Goal: Task Accomplishment & Management: Manage account settings

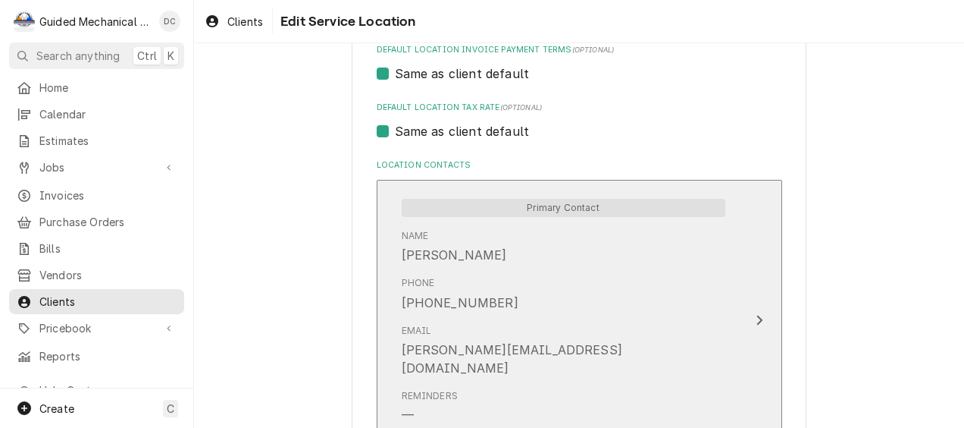
scroll to position [831, 0]
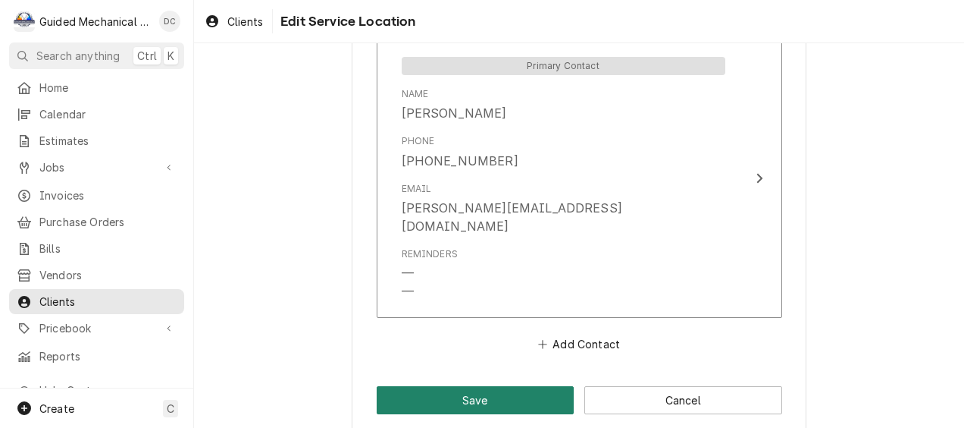
click at [468, 386] on button "Save" at bounding box center [476, 400] width 198 height 28
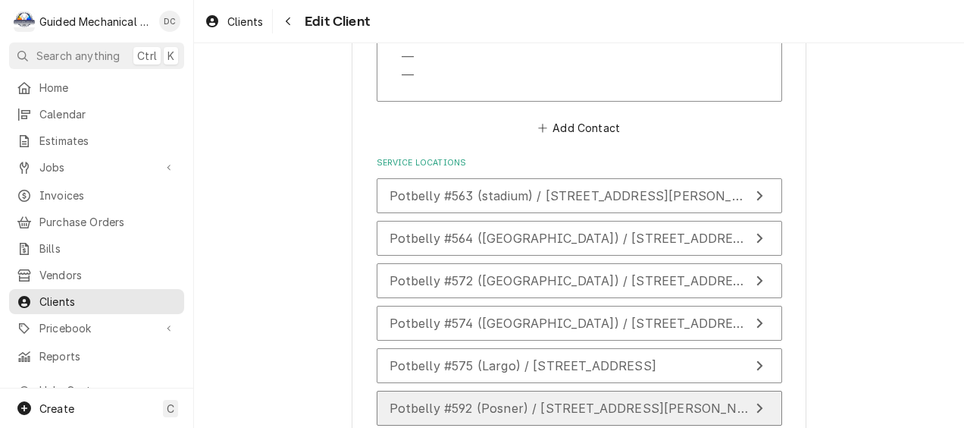
scroll to position [1414, 0]
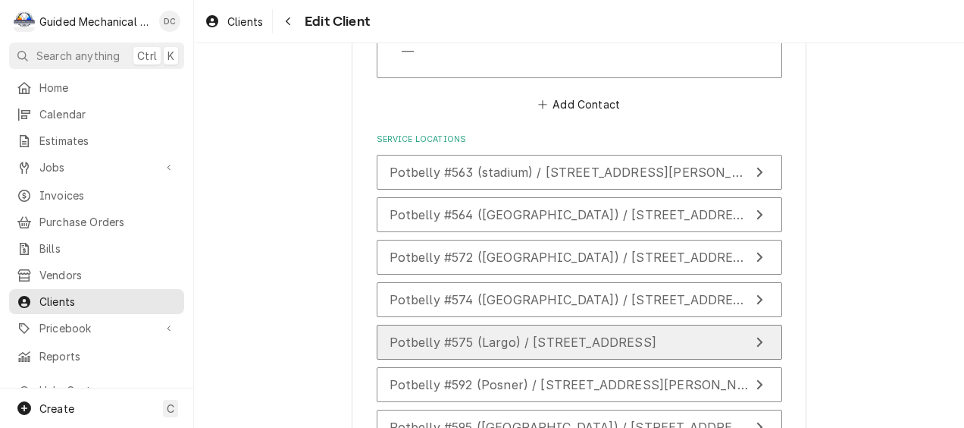
click at [567, 334] on span "Potbelly #575 (Largo) / 13100 Seminole Blvd, Largo, FL 33778" at bounding box center [523, 341] width 267 height 15
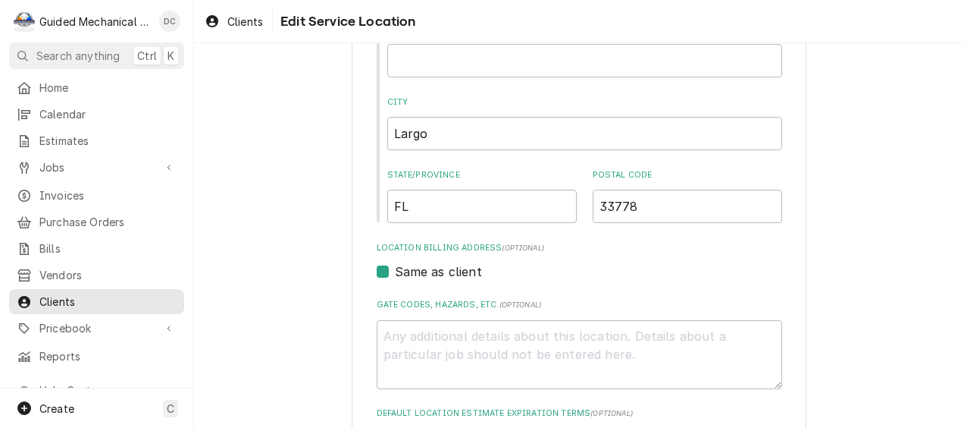
scroll to position [259, 0]
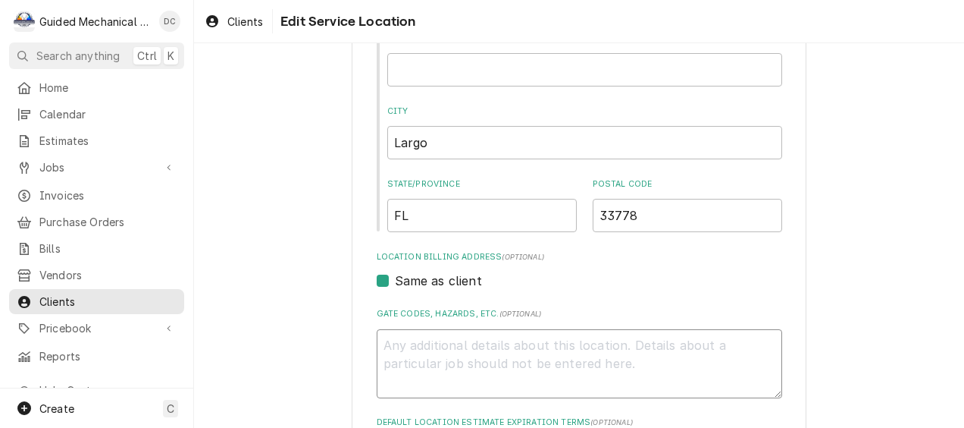
click at [415, 343] on textarea "Gate Codes, Hazards, etc. ( optional )" at bounding box center [580, 363] width 406 height 69
type textarea "x"
type textarea "m"
type textarea "x"
type textarea "ma"
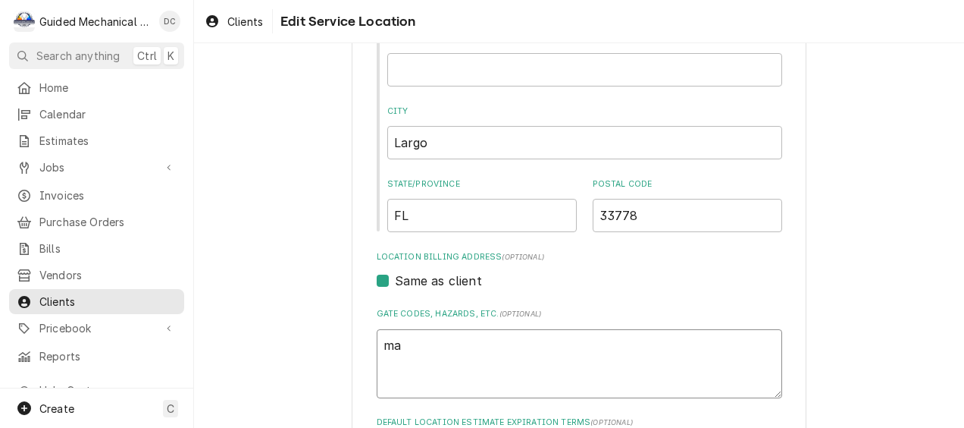
type textarea "x"
type textarea "mai"
type textarea "x"
type textarea "main"
type textarea "x"
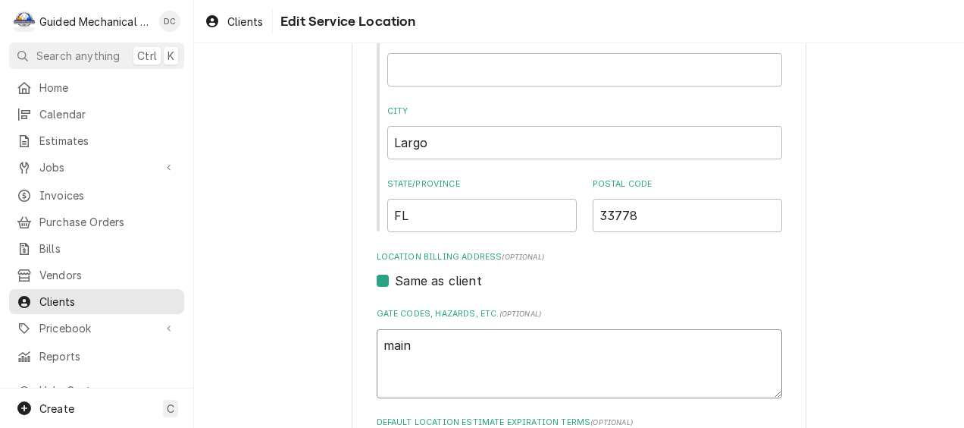
type textarea "maint"
type textarea "x"
type textarea "mainte"
type textarea "x"
type textarea "mainten"
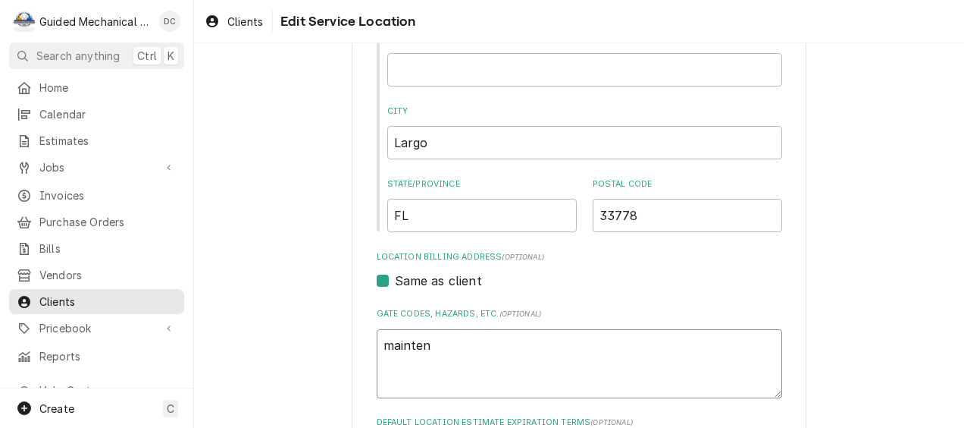
type textarea "x"
type textarea "maintena"
type textarea "x"
type textarea "maintenan"
type textarea "x"
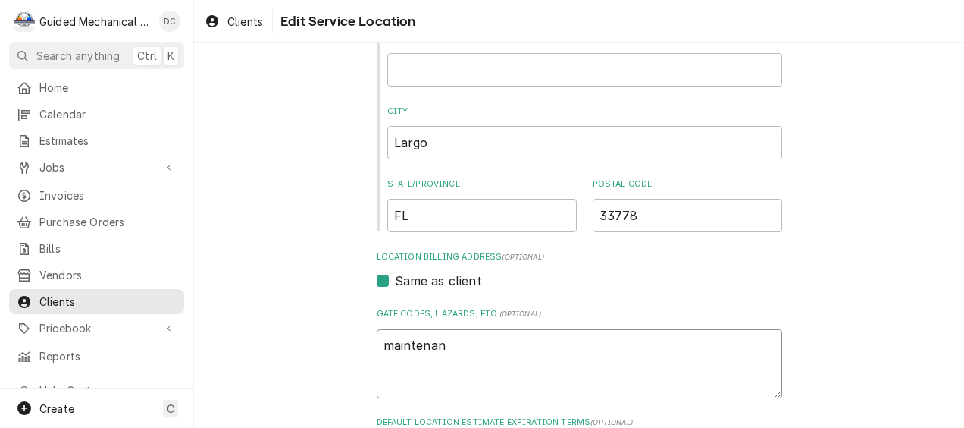
type textarea "maintenanc"
type textarea "x"
type textarea "maintenance"
type textarea "x"
type textarea "maintenance"
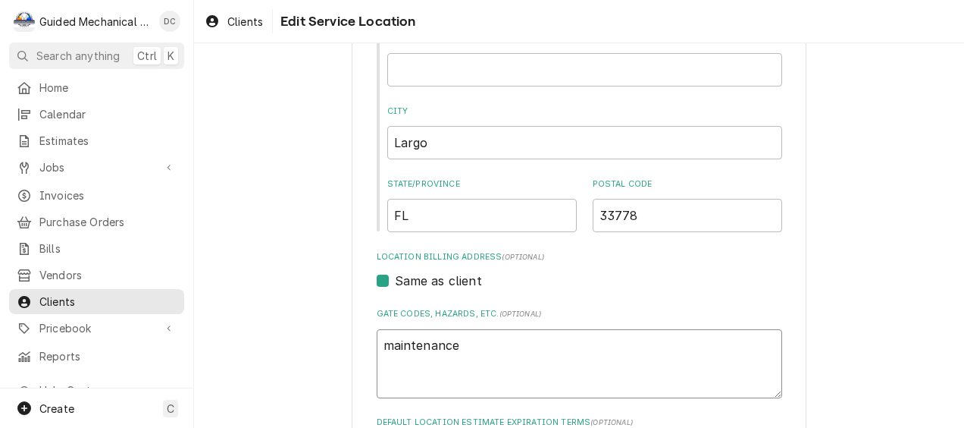
type textarea "x"
type textarea "maintenance l"
type textarea "x"
type textarea "maintenance li"
type textarea "x"
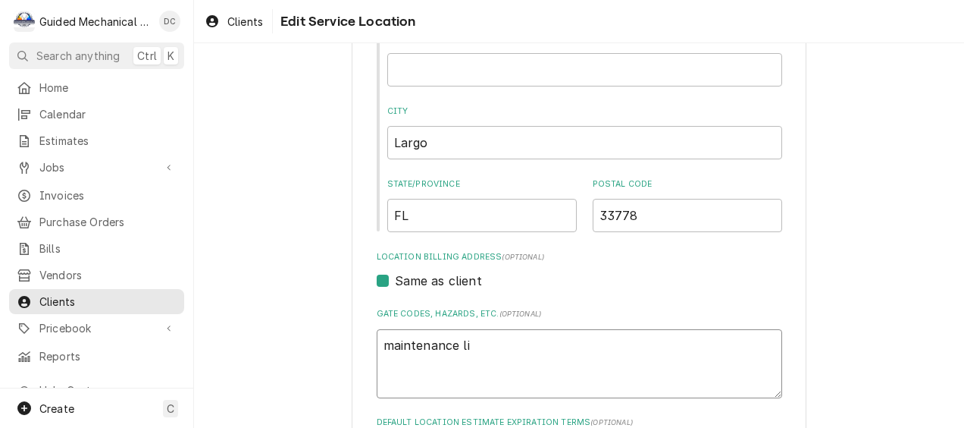
type textarea "maintenance lis"
type textarea "x"
type textarea "maintenance list"
type textarea "x"
type textarea "maintenance lis"
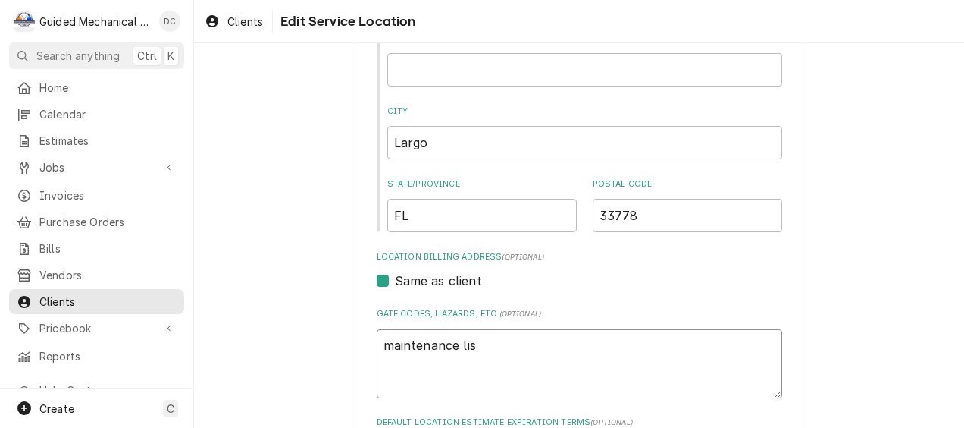
type textarea "x"
type textarea "maintenance li"
type textarea "x"
type textarea "maintenance l"
type textarea "x"
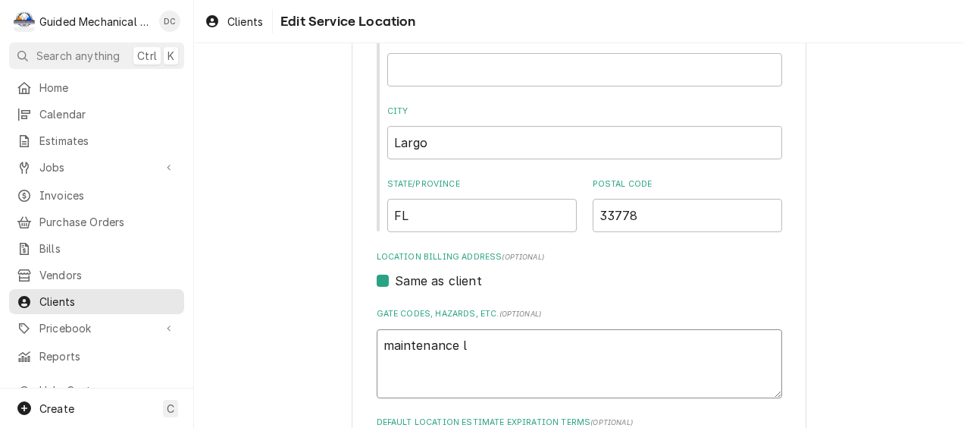
type textarea "maintenance"
type textarea "x"
type textarea "maintenance m"
type textarea "x"
type textarea "maintenance ma"
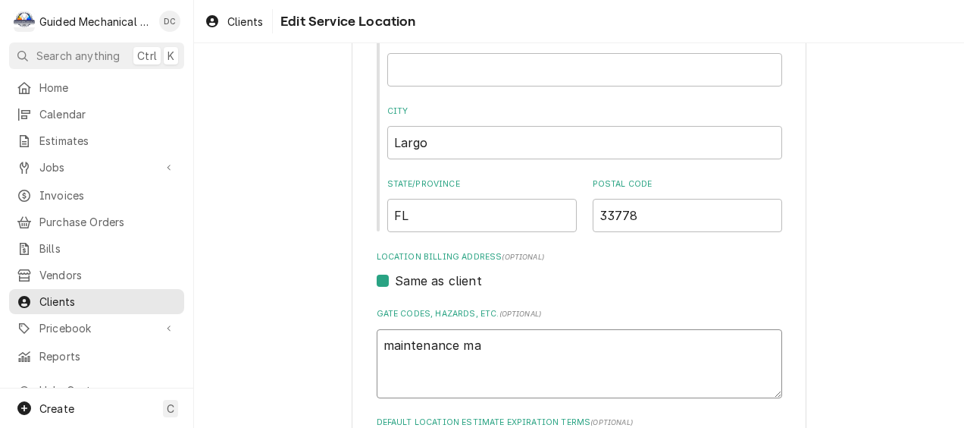
type textarea "x"
type textarea "maintenance mat"
type textarea "x"
type textarea "maintenance mate"
type textarea "x"
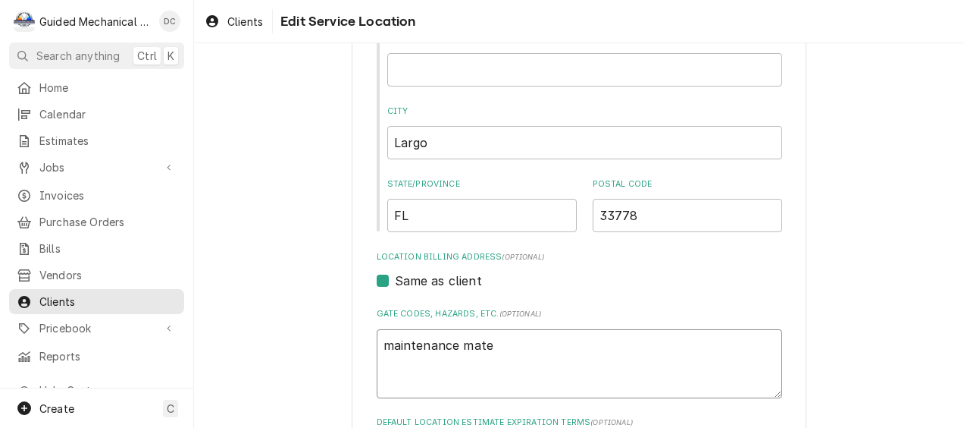
type textarea "maintenance mater"
type textarea "x"
type textarea "maintenance materi"
type textarea "x"
type textarea "maintenance materia"
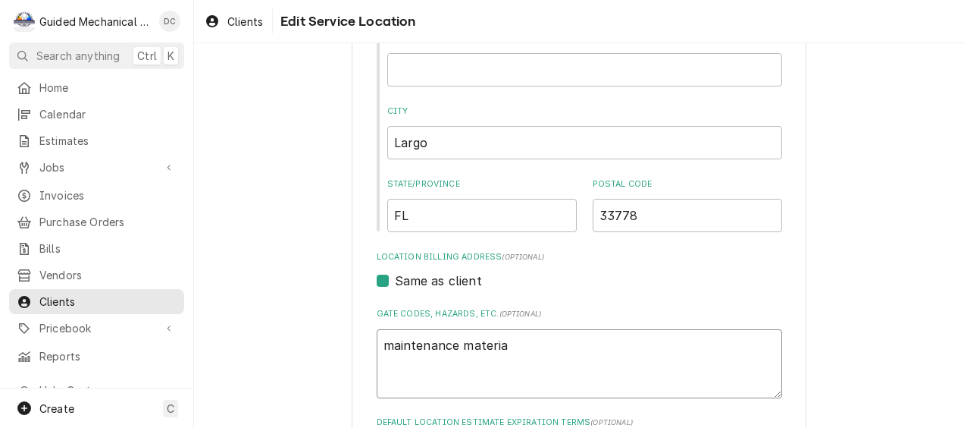
type textarea "x"
type textarea "maintenance material"
type textarea "x"
type textarea "maintenance materials"
type textarea "x"
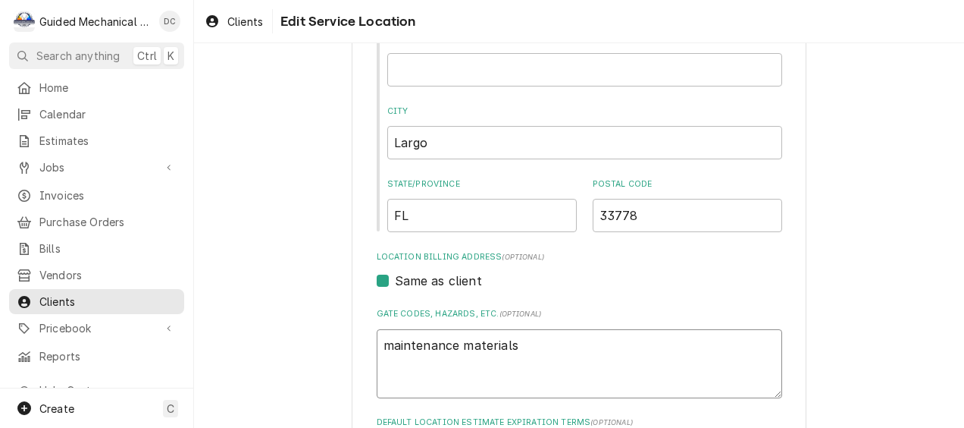
type textarea "maintenance materials"
type textarea "x"
type textarea "maintenance materials 1"
type textarea "x"
type textarea "maintenance materials 1-"
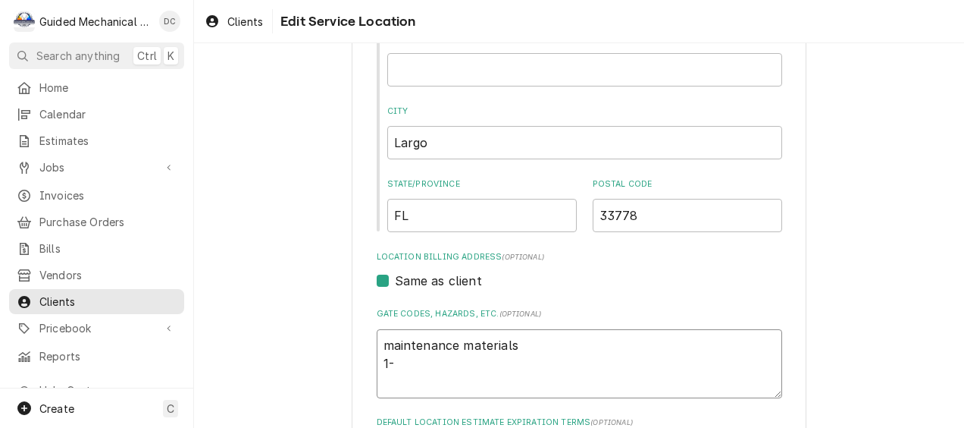
type textarea "x"
type textarea "maintenance materials 1-a"
type textarea "x"
type textarea "maintenance materials 1-a3"
type textarea "x"
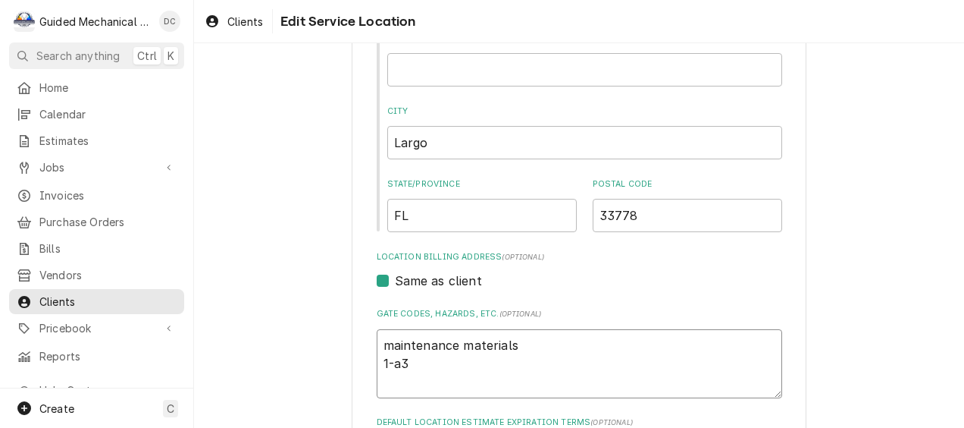
type textarea "maintenance materials 1-a38"
type textarea "x"
type textarea "maintenance materials 1-a38"
type textarea "x"
type textarea "maintenance materials 1-a38 4"
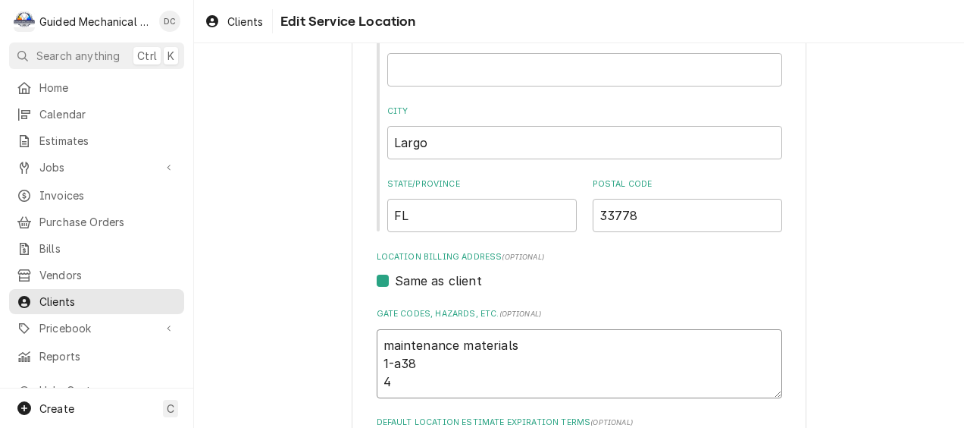
type textarea "x"
type textarea "maintenance materials 1-a38 4-"
type textarea "x"
type textarea "maintenance materials 1-a38 4-"
type textarea "x"
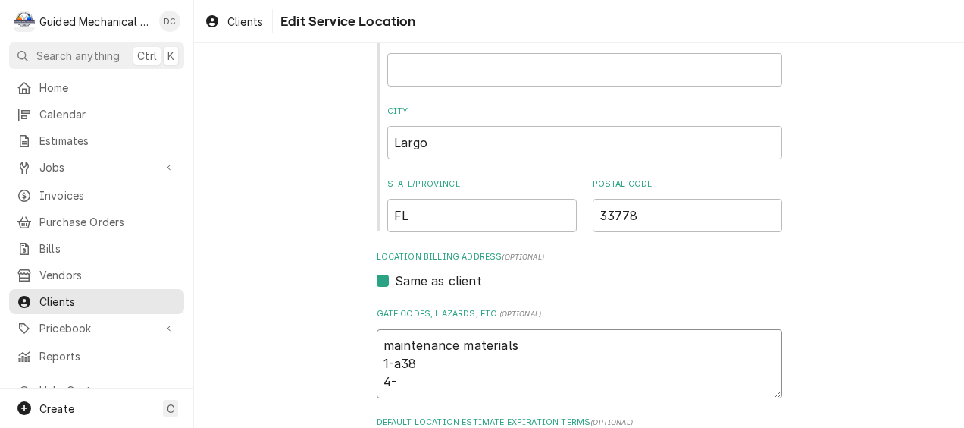
type textarea "maintenance materials 1-a38 4-"
type textarea "x"
type textarea "maintenance materials 1-a38 4-1"
type textarea "x"
type textarea "maintenance materials 1-a38 4-16"
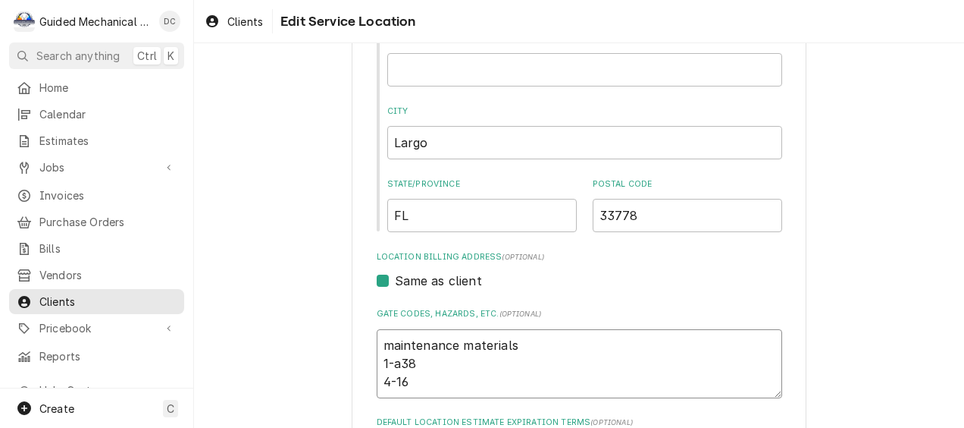
type textarea "x"
type textarea "maintenance materials 1-a38 4-16x"
type textarea "x"
type textarea "maintenance materials 1-a38 4-16x2"
type textarea "x"
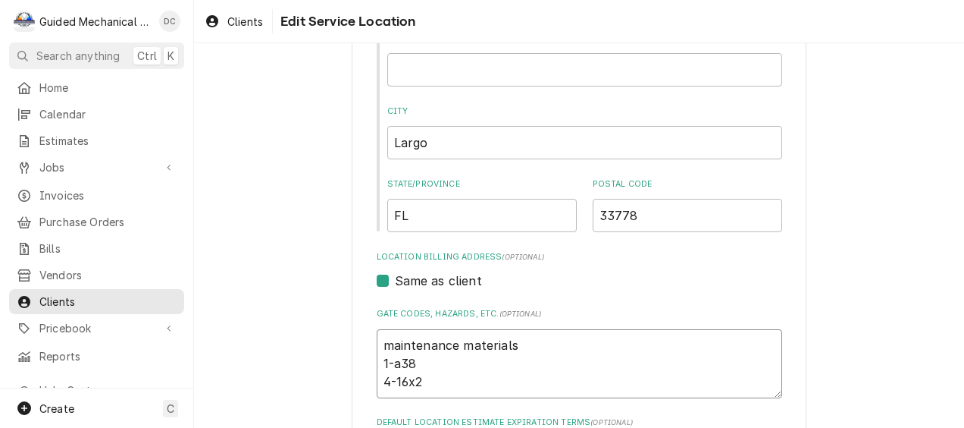
type textarea "maintenance materials 1-a38 4-16x25"
type textarea "x"
type textarea "maintenance materials 1-a38 4-16x25x"
type textarea "x"
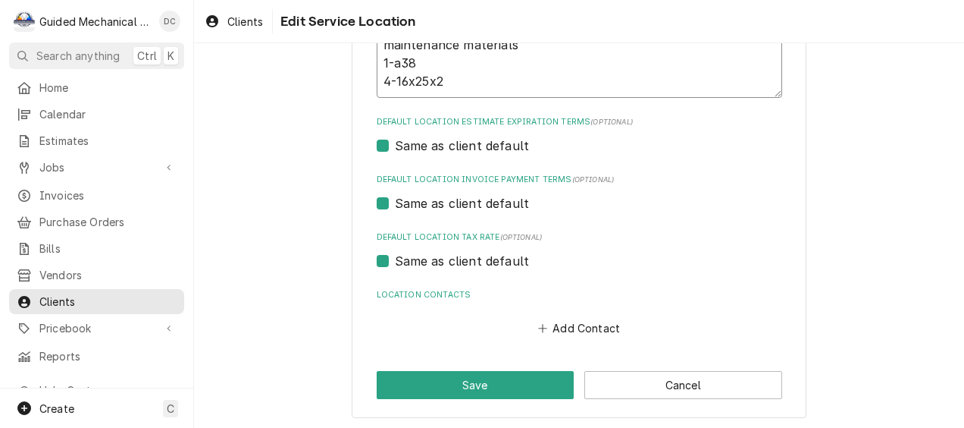
scroll to position [562, 0]
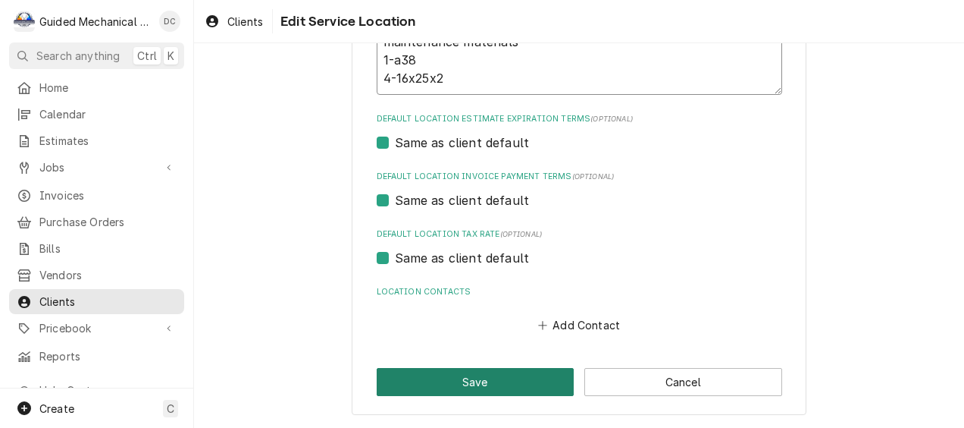
type textarea "maintenance materials 1-a38 4-16x25x2"
click at [493, 373] on button "Save" at bounding box center [476, 382] width 198 height 28
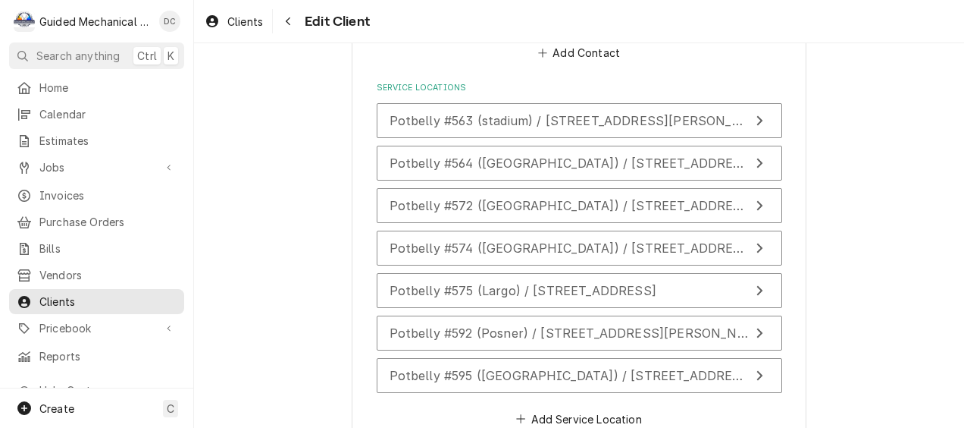
scroll to position [1516, 0]
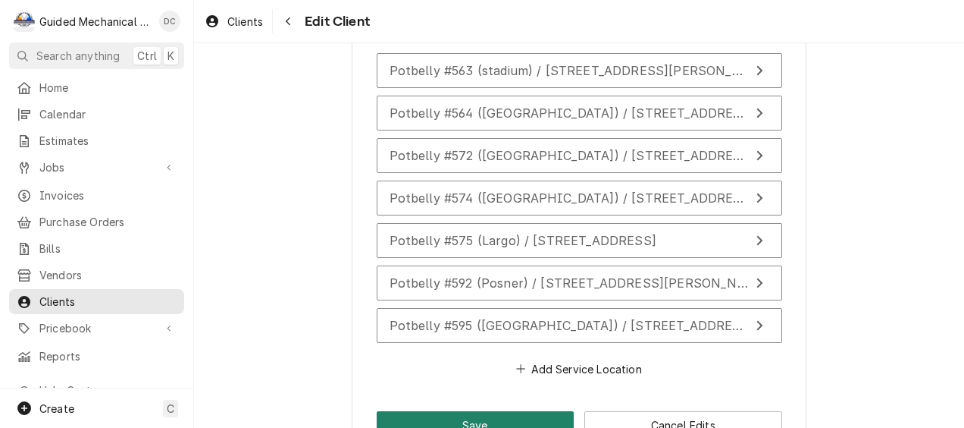
click at [522, 414] on button "Save" at bounding box center [476, 425] width 198 height 28
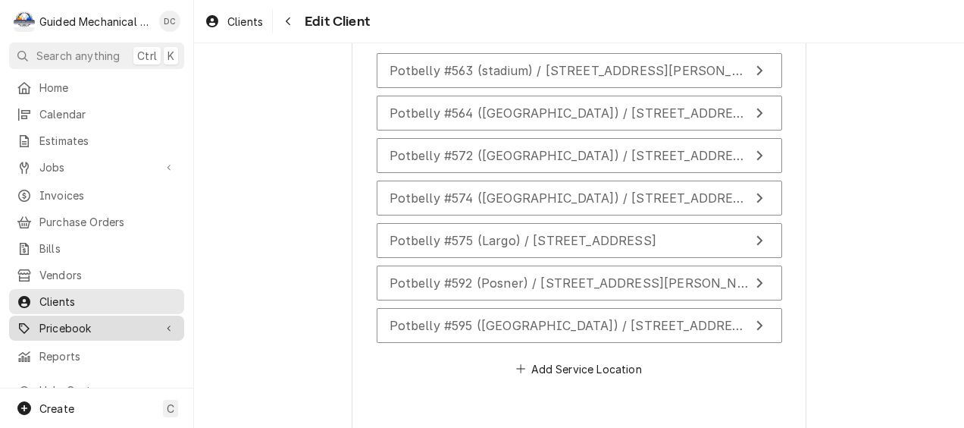
type textarea "x"
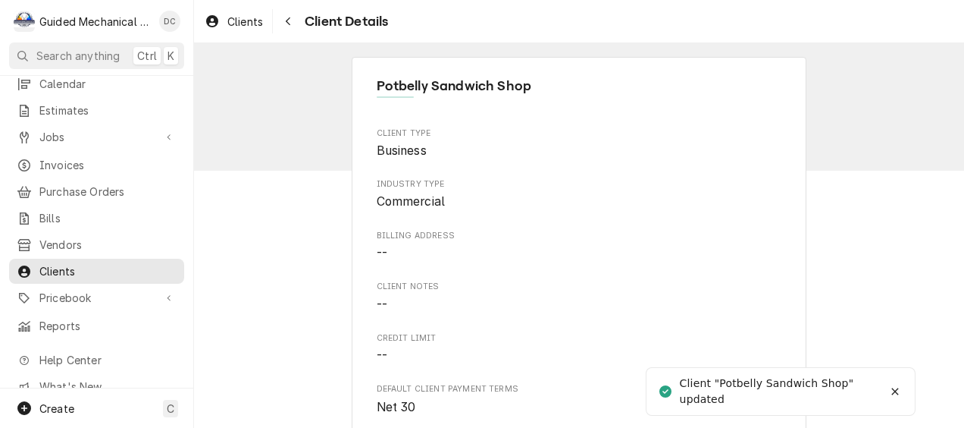
scroll to position [33, 0]
click at [104, 126] on div "Jobs" at bounding box center [96, 135] width 169 height 19
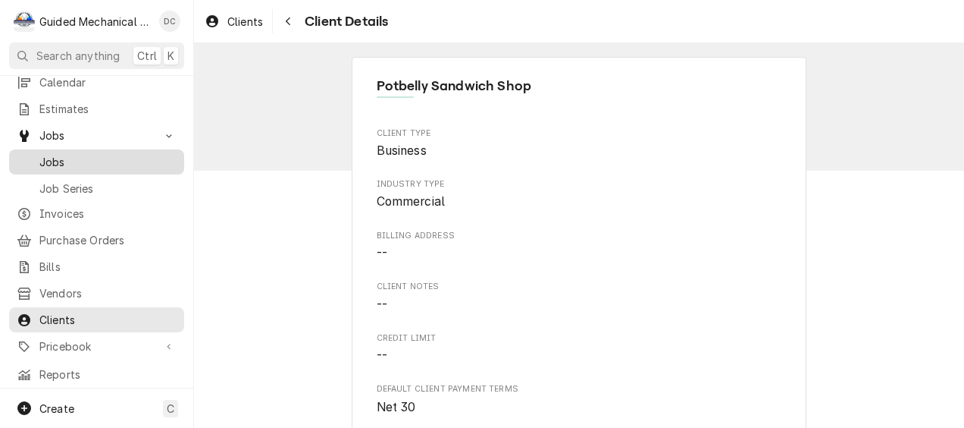
click at [55, 158] on span "Jobs" at bounding box center [107, 162] width 137 height 16
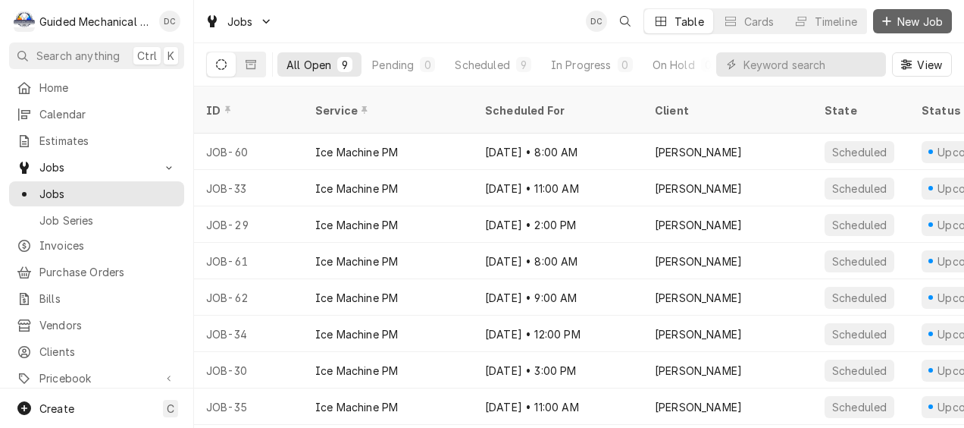
click at [903, 14] on span "New Job" at bounding box center [920, 22] width 52 height 16
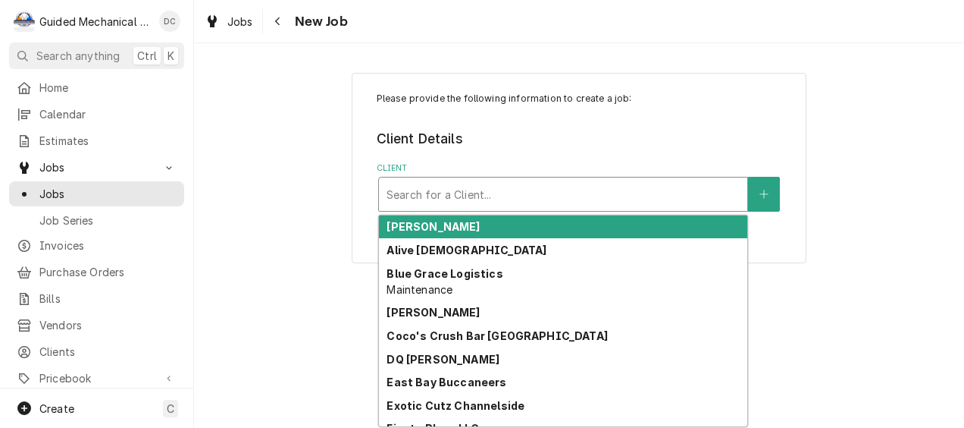
click at [426, 197] on div "Client" at bounding box center [563, 193] width 353 height 27
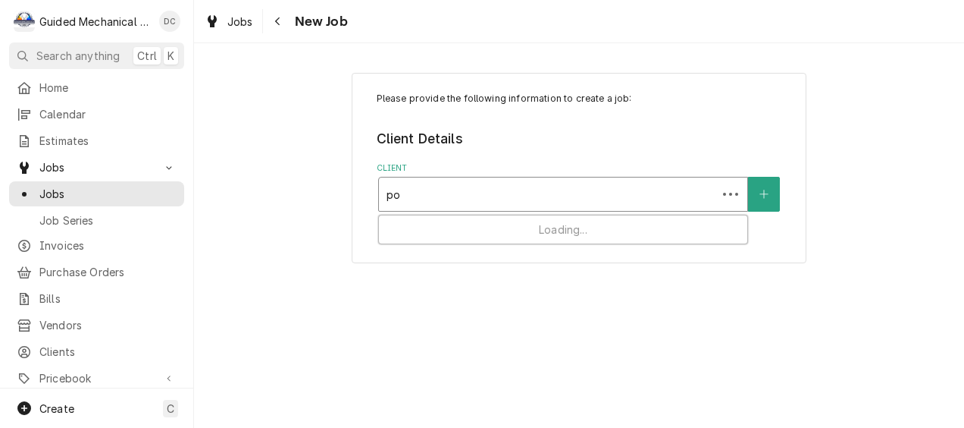
type input "pot"
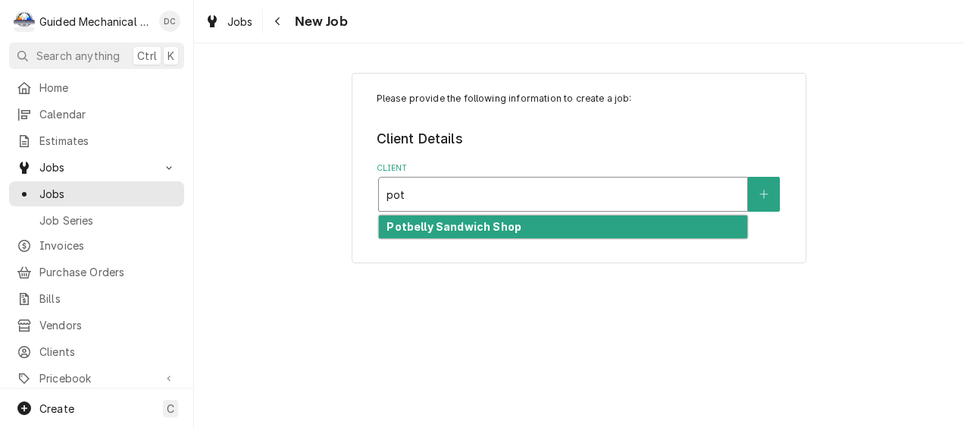
click at [441, 227] on strong "Potbelly Sandwich Shop" at bounding box center [454, 226] width 135 height 13
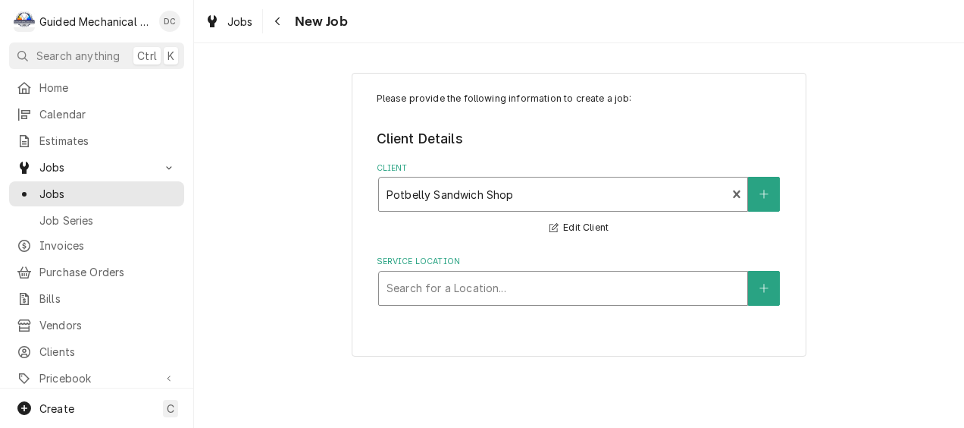
click at [452, 277] on div "Service Location" at bounding box center [563, 287] width 353 height 27
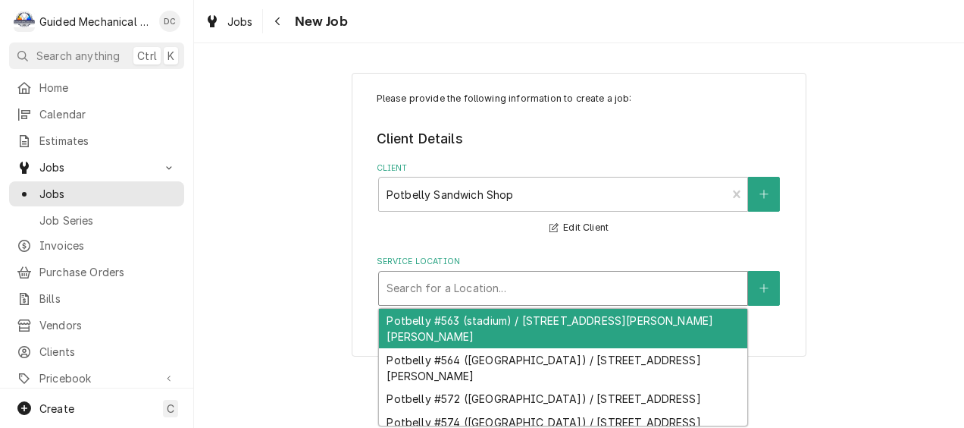
click at [471, 320] on div "Potbelly #563 (stadium) / [STREET_ADDRESS][PERSON_NAME][PERSON_NAME]" at bounding box center [563, 328] width 368 height 39
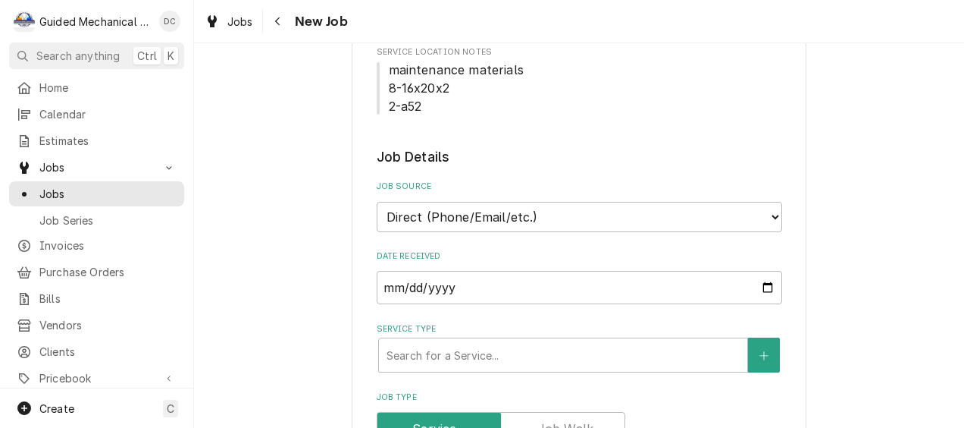
scroll to position [379, 0]
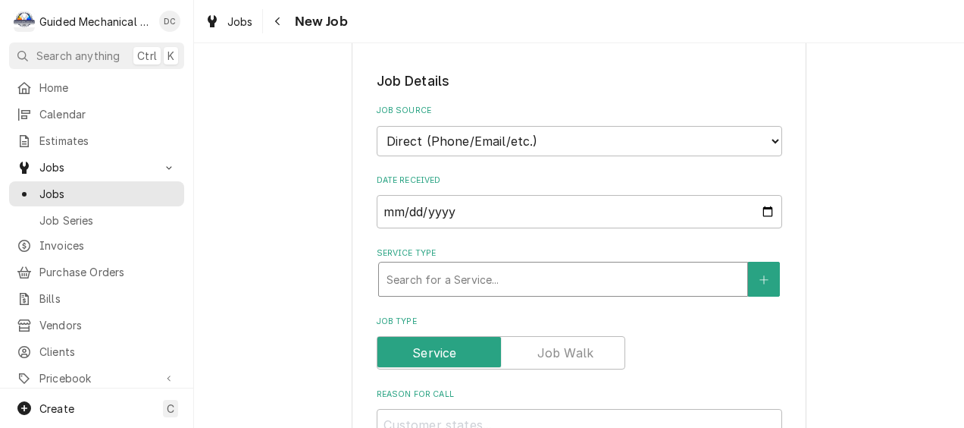
click at [464, 285] on div "Service Type" at bounding box center [563, 278] width 353 height 27
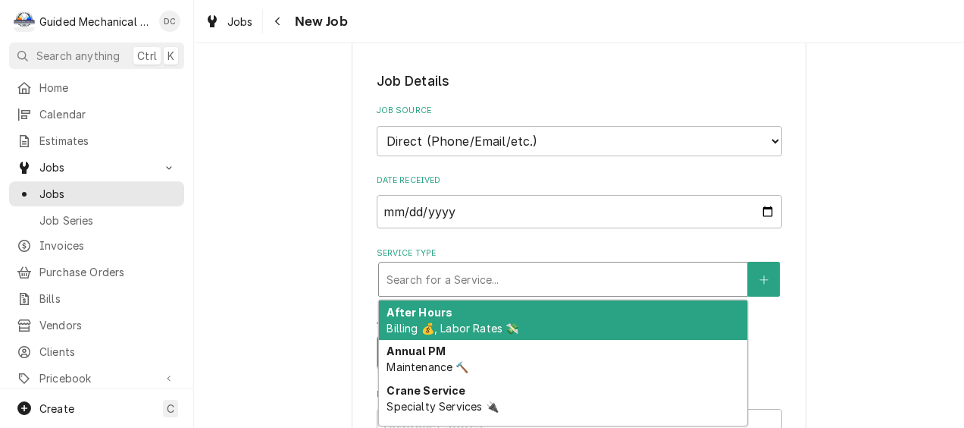
type textarea "x"
type input "p"
type textarea "x"
type input "po"
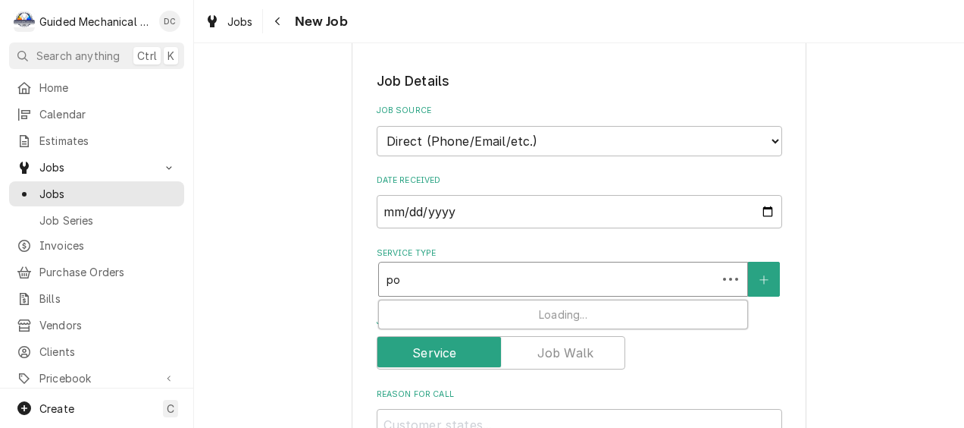
type textarea "x"
type input "pot"
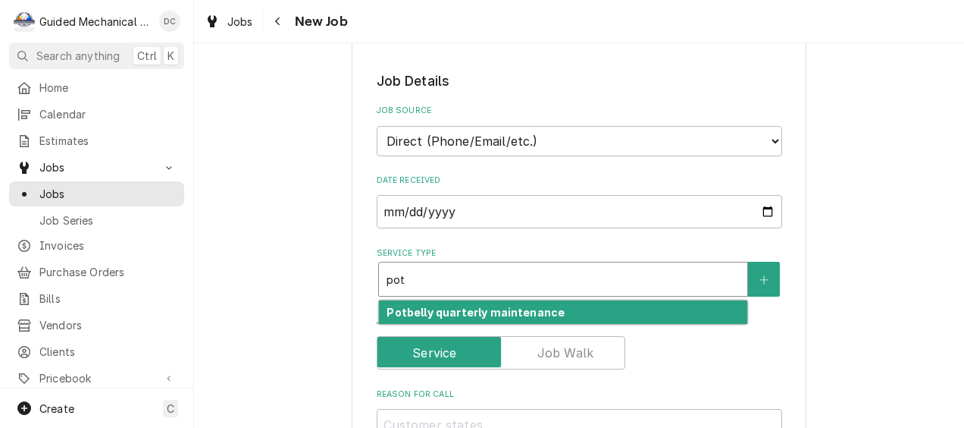
click at [467, 313] on strong "Potbelly quarterly maintenance" at bounding box center [476, 311] width 178 height 13
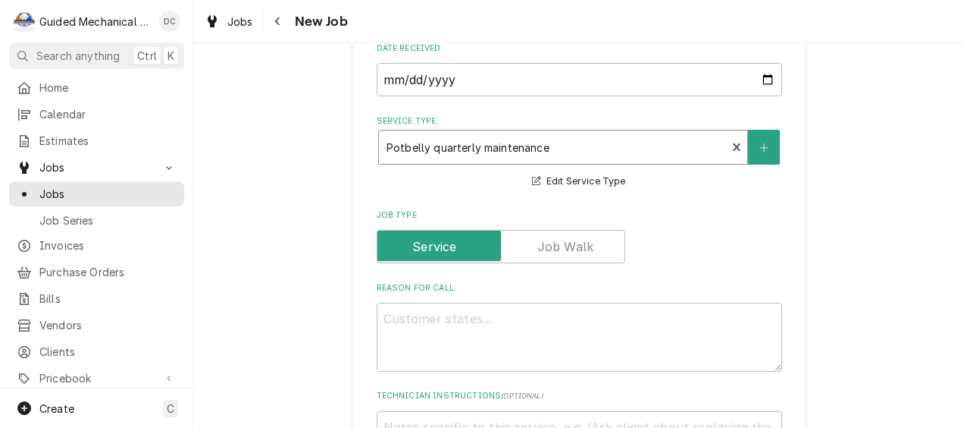
scroll to position [682, 0]
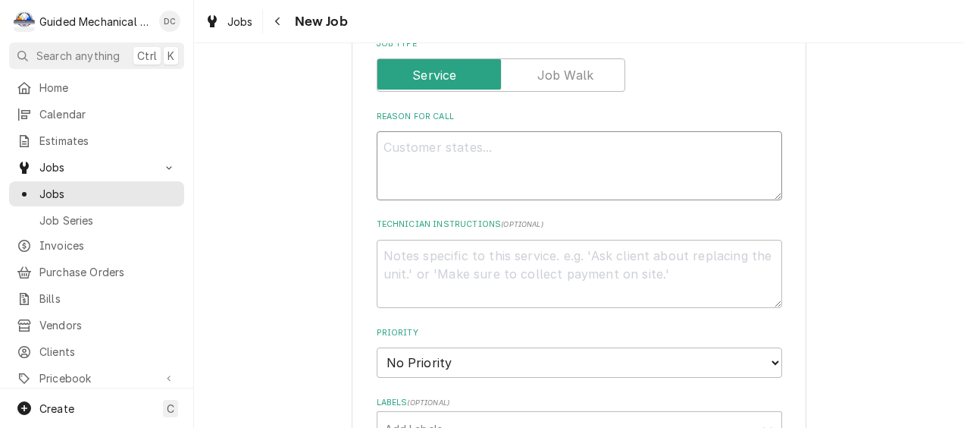
click at [475, 152] on textarea "Reason For Call" at bounding box center [580, 165] width 406 height 69
type textarea "x"
type textarea "q"
type textarea "x"
type textarea "qu"
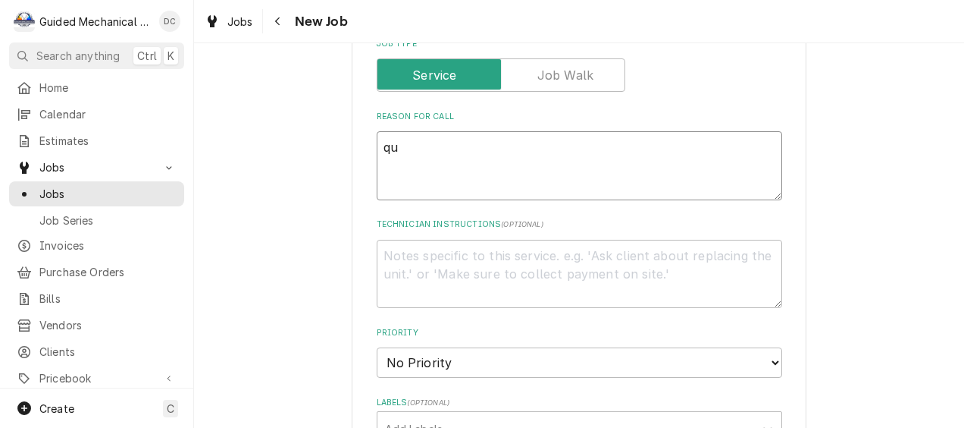
type textarea "x"
type textarea "qua"
type textarea "x"
type textarea "quar"
type textarea "x"
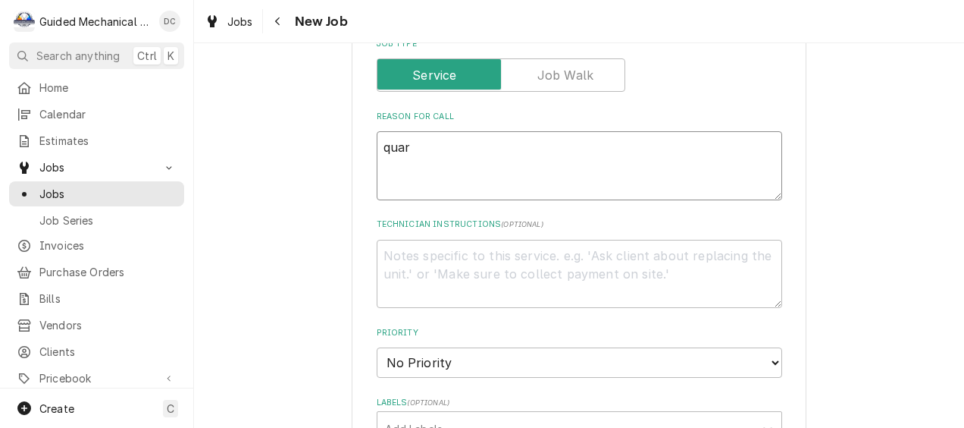
type textarea "quart"
type textarea "x"
type textarea "quarte"
type textarea "x"
type textarea "quarter"
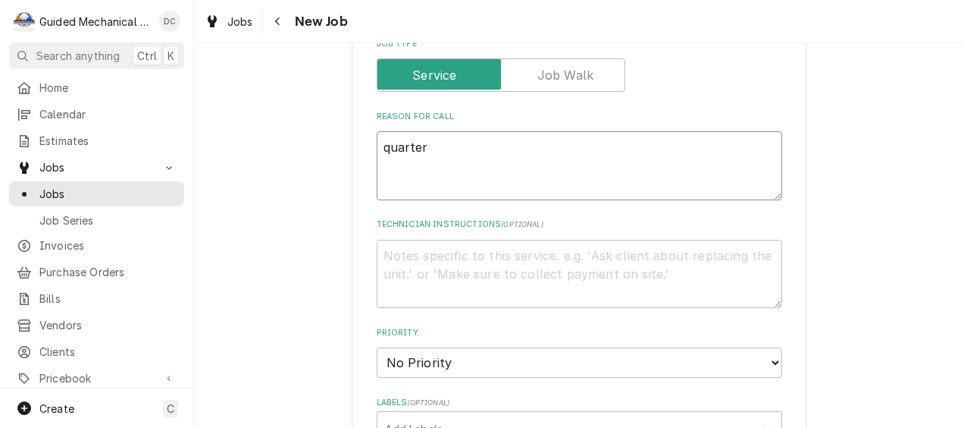
type textarea "x"
type textarea "quarterl"
type textarea "x"
type textarea "quarterly"
type textarea "x"
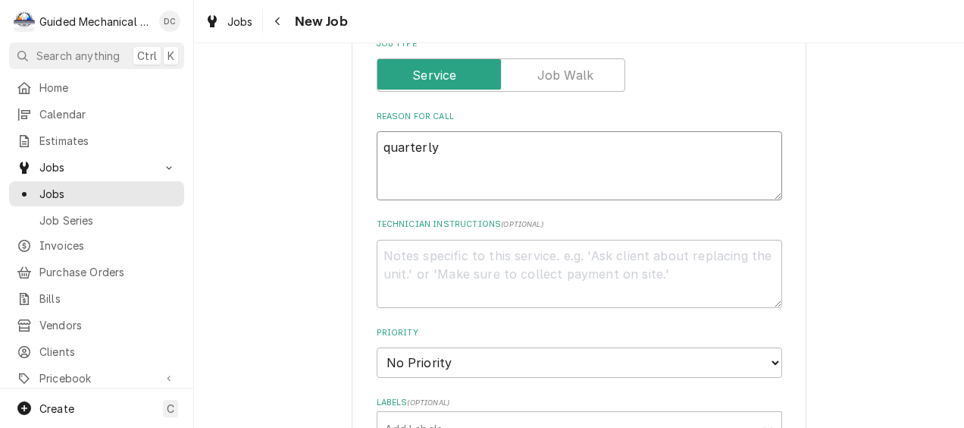
type textarea "quarterly"
type textarea "x"
type textarea "quarterly m"
type textarea "x"
type textarea "quarterly ma"
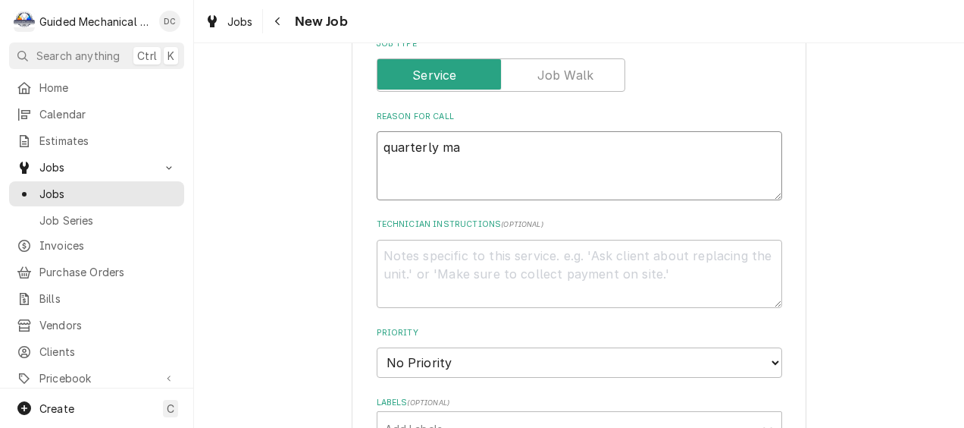
type textarea "x"
type textarea "quarterly mai"
type textarea "x"
type textarea "quarterly main"
type textarea "x"
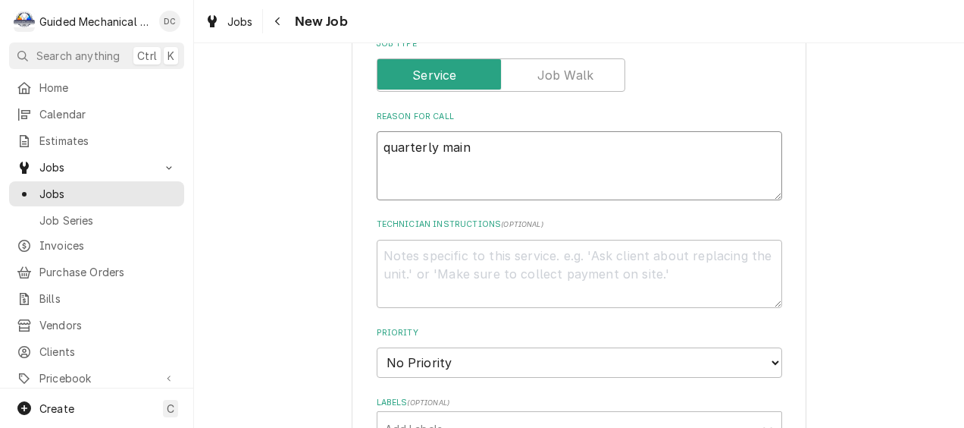
type textarea "quarterly maint"
type textarea "x"
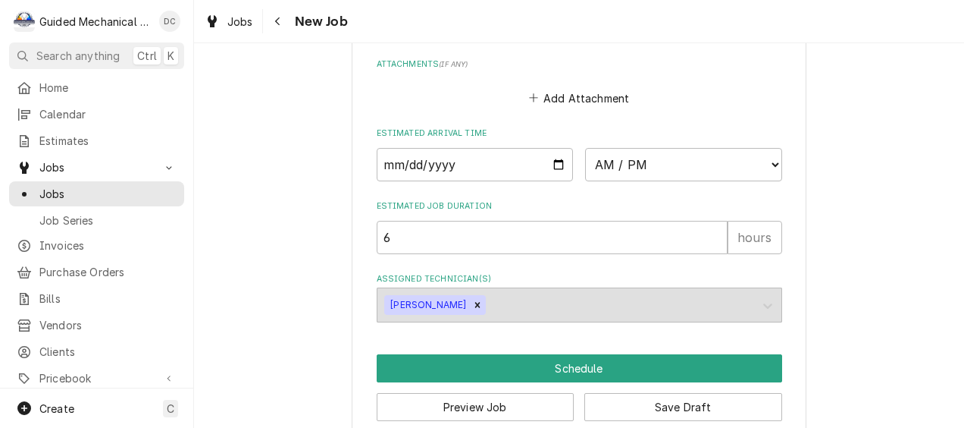
scroll to position [1289, 0]
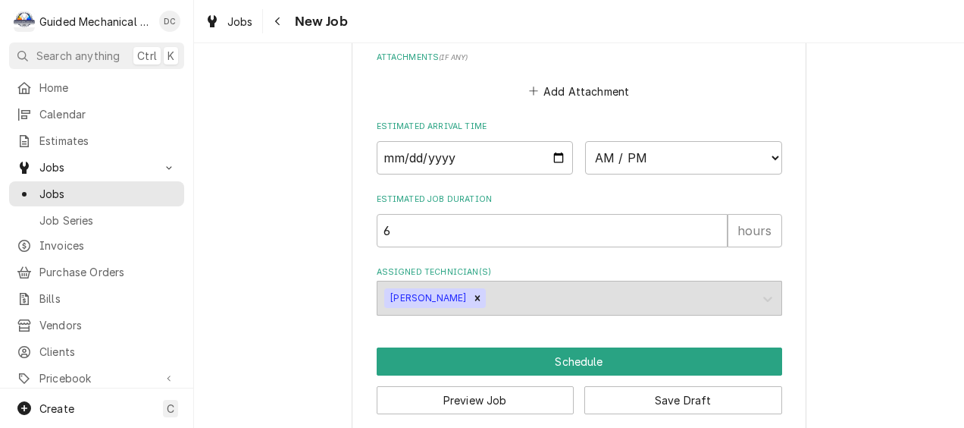
type textarea "quarterly maint"
click at [553, 161] on input "Date" at bounding box center [475, 157] width 197 height 33
type textarea "x"
type input "2025-09-17"
type textarea "x"
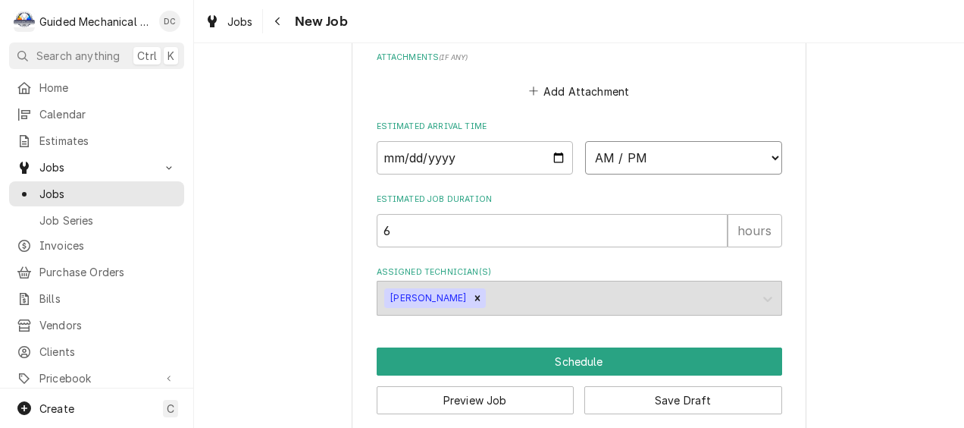
click at [734, 157] on select "AM / PM 6:00 AM 6:15 AM 6:30 AM 6:45 AM 7:00 AM 7:15 AM 7:30 AM 7:45 AM 8:00 AM…" at bounding box center [683, 157] width 197 height 33
select select "07:00:00"
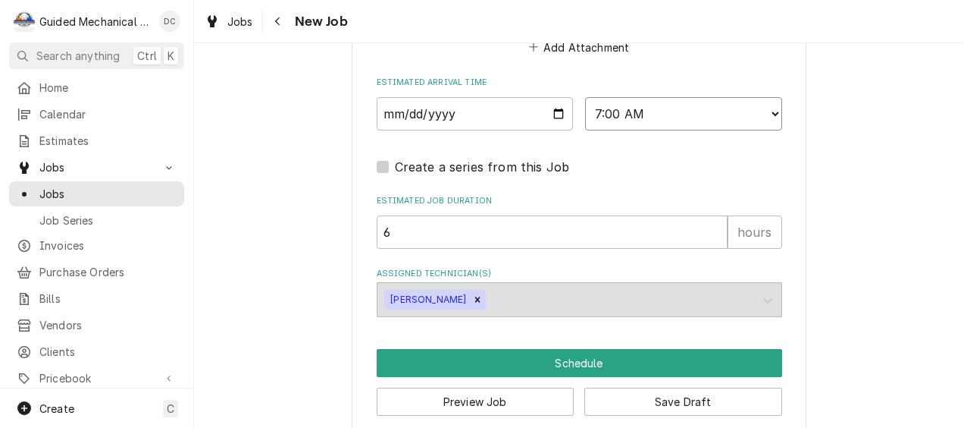
scroll to position [1355, 0]
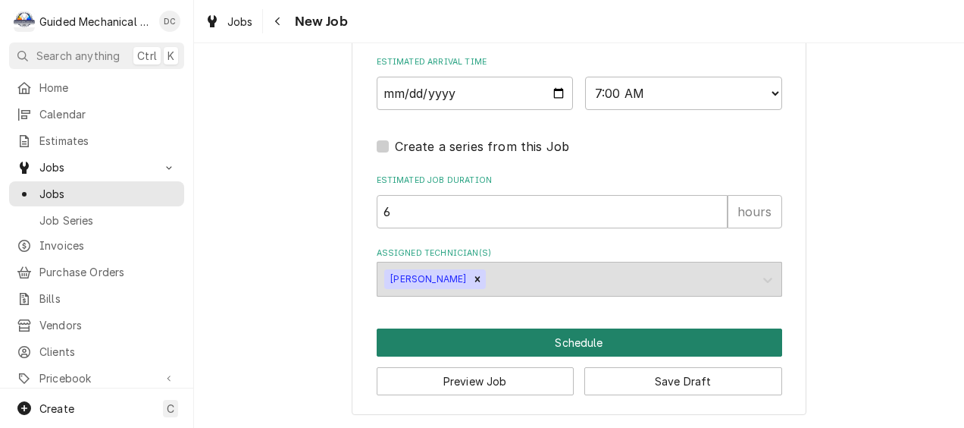
click at [525, 341] on button "Schedule" at bounding box center [580, 342] width 406 height 28
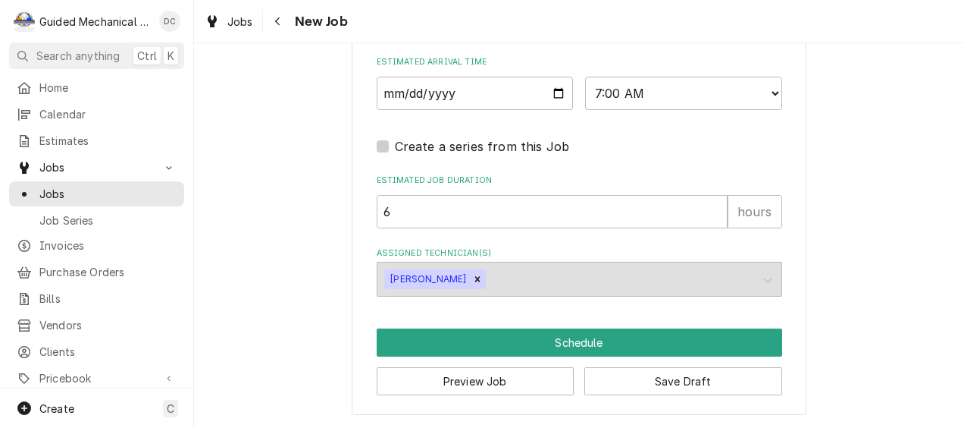
scroll to position [1341, 0]
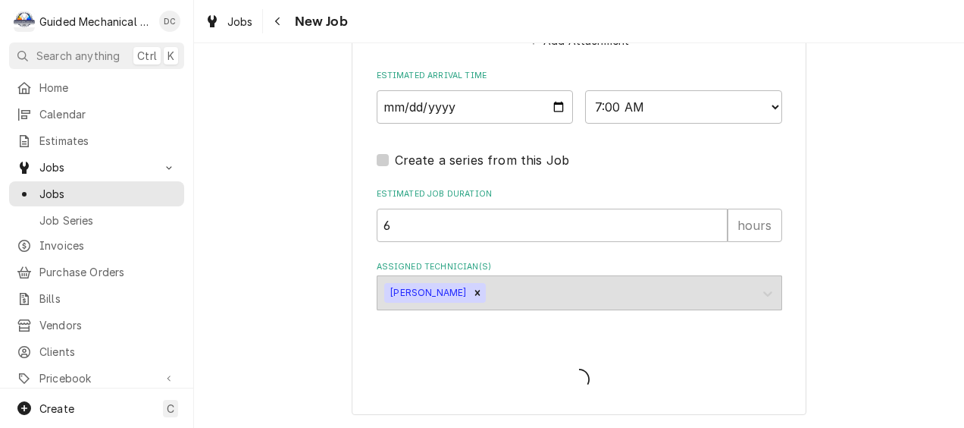
type textarea "x"
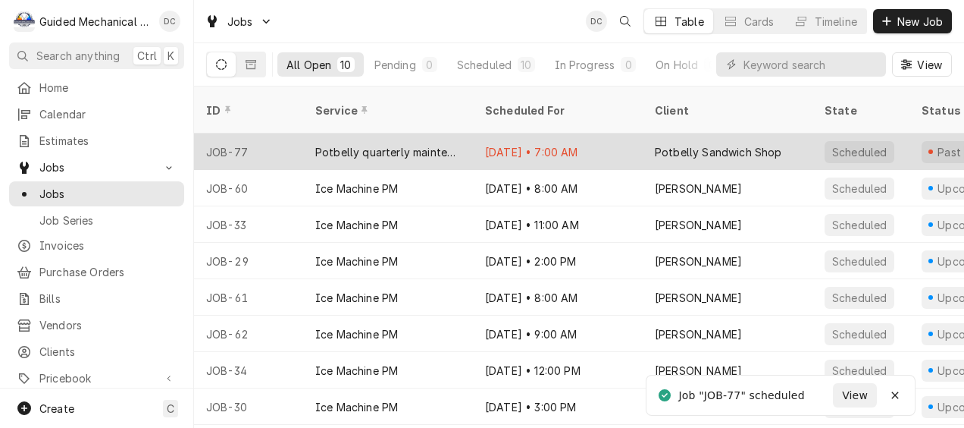
click at [536, 133] on div "Sep 17 • 7:00 AM" at bounding box center [558, 151] width 170 height 36
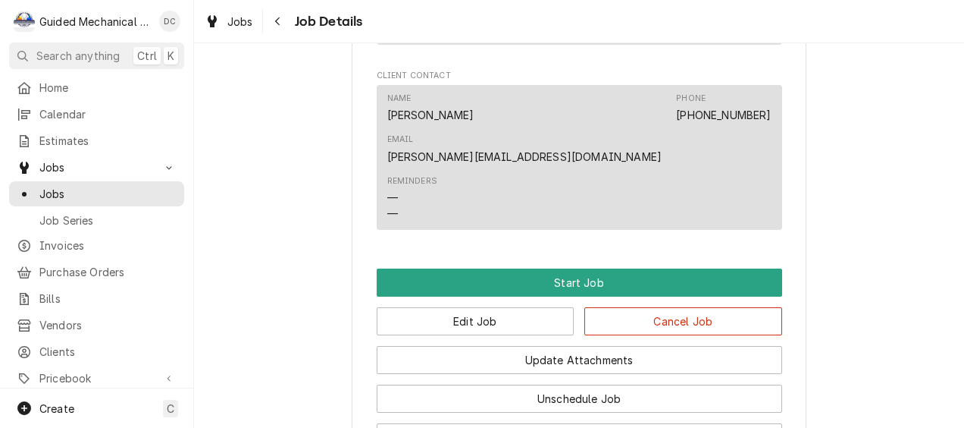
scroll to position [1061, 0]
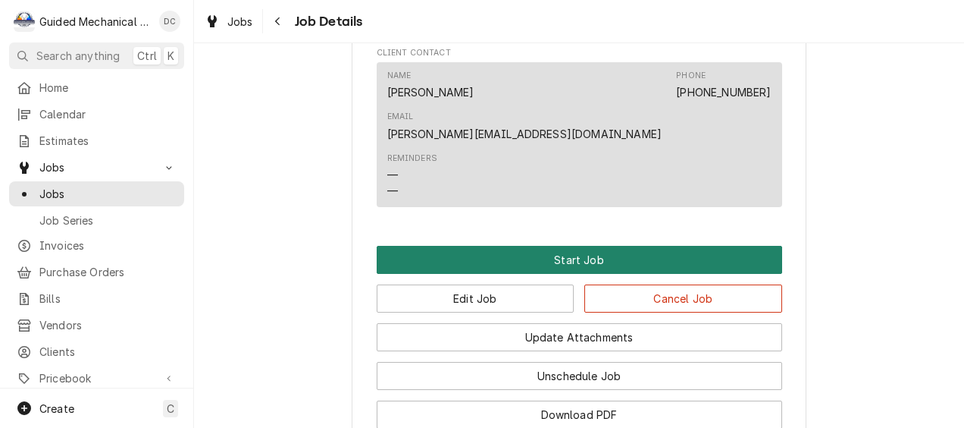
click at [547, 246] on button "Start Job" at bounding box center [580, 260] width 406 height 28
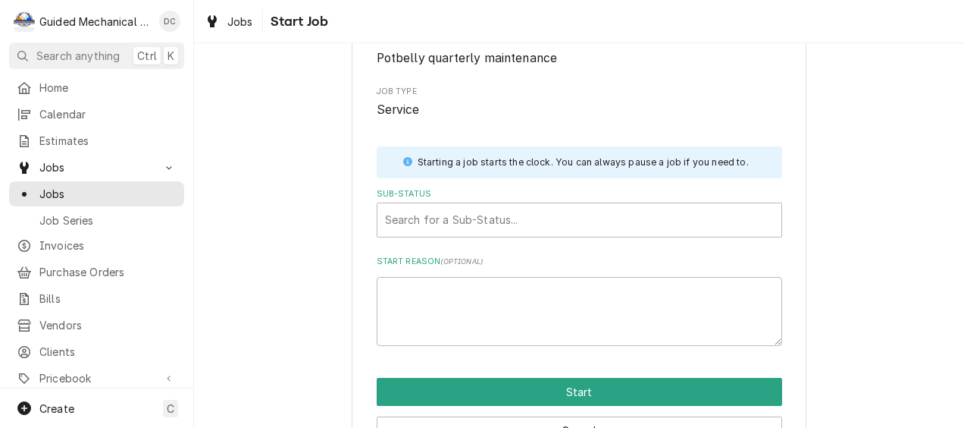
scroll to position [195, 0]
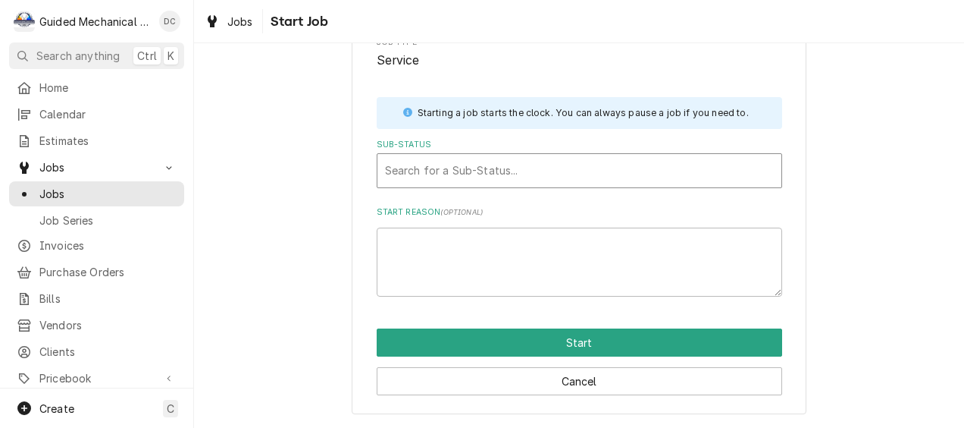
click at [525, 180] on div "Sub-Status" at bounding box center [579, 170] width 389 height 27
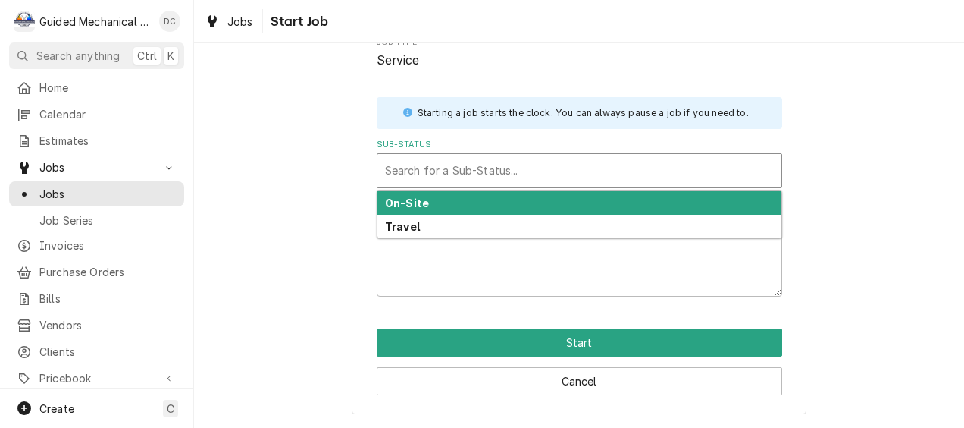
click at [484, 204] on div "On-Site" at bounding box center [579, 202] width 404 height 23
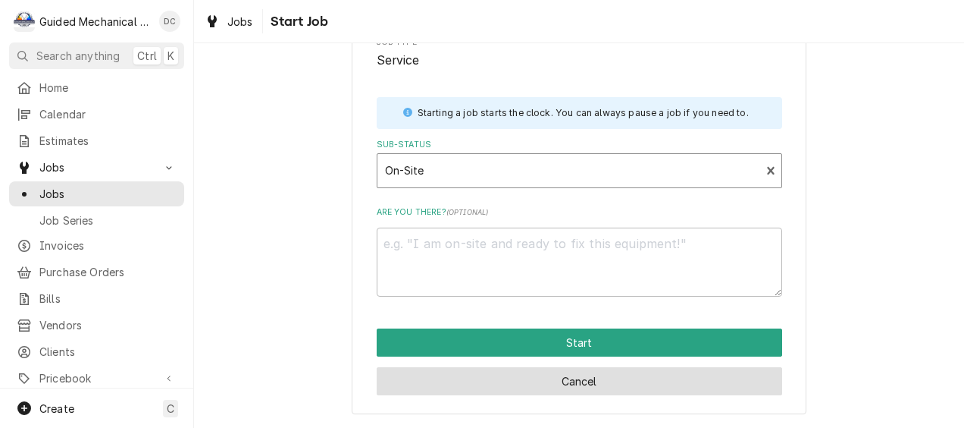
click at [518, 384] on button "Cancel" at bounding box center [580, 381] width 406 height 28
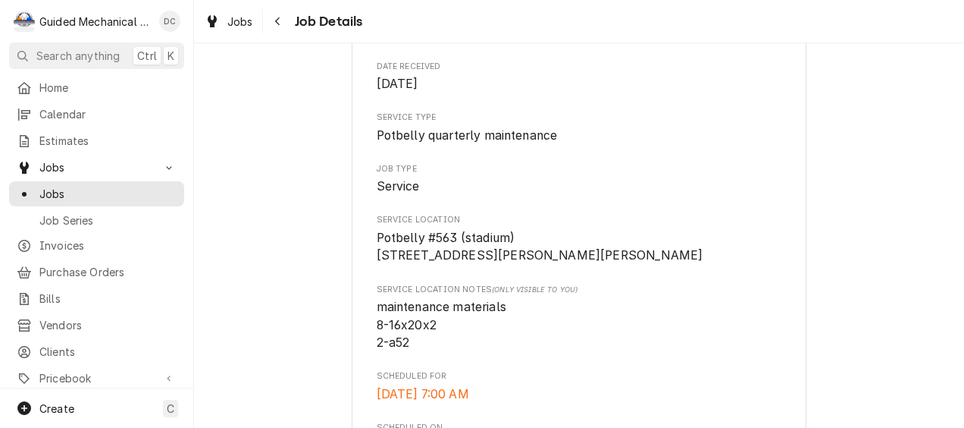
scroll to position [1061, 0]
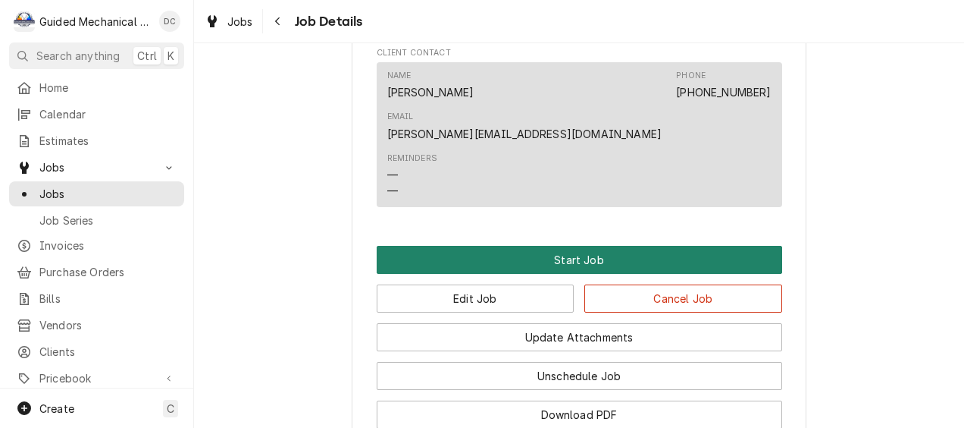
click at [541, 246] on button "Start Job" at bounding box center [580, 260] width 406 height 28
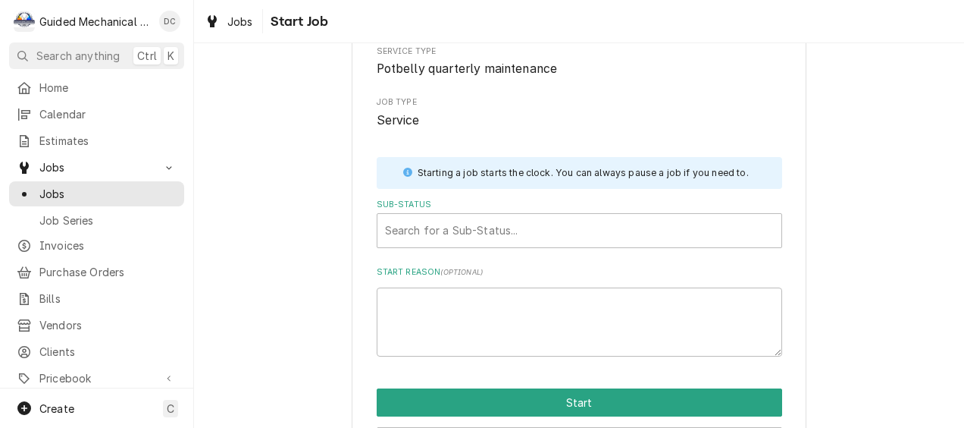
scroll to position [195, 0]
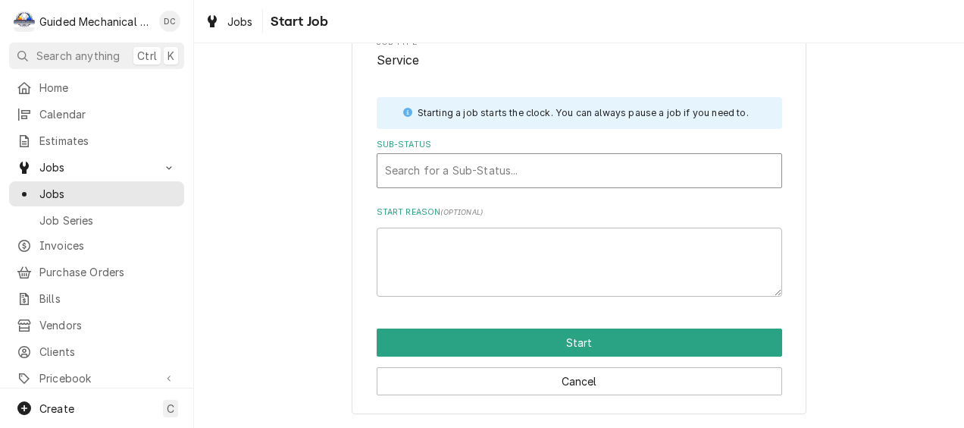
click at [462, 157] on div "Sub-Status" at bounding box center [579, 170] width 389 height 27
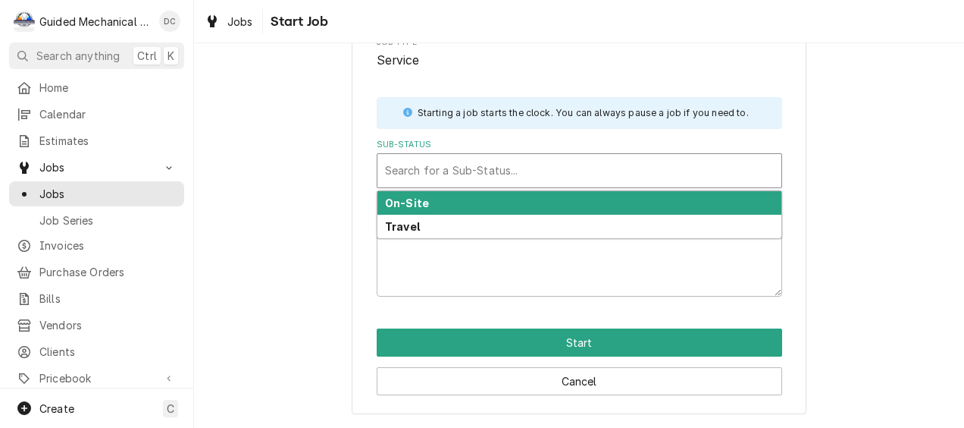
click at [448, 202] on div "On-Site" at bounding box center [579, 202] width 404 height 23
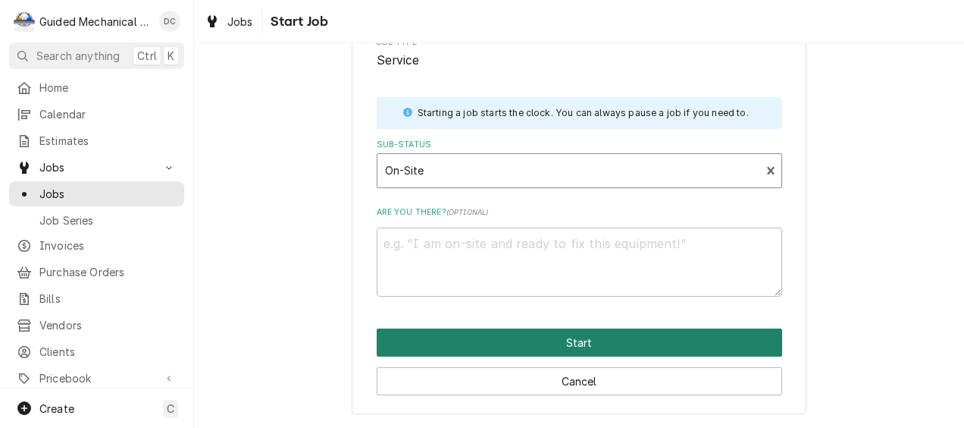
click at [495, 337] on button "Start" at bounding box center [580, 342] width 406 height 28
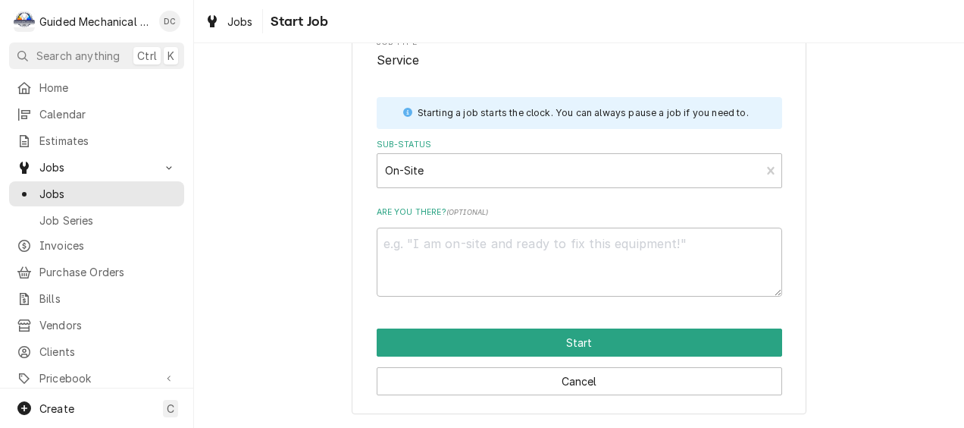
type textarea "x"
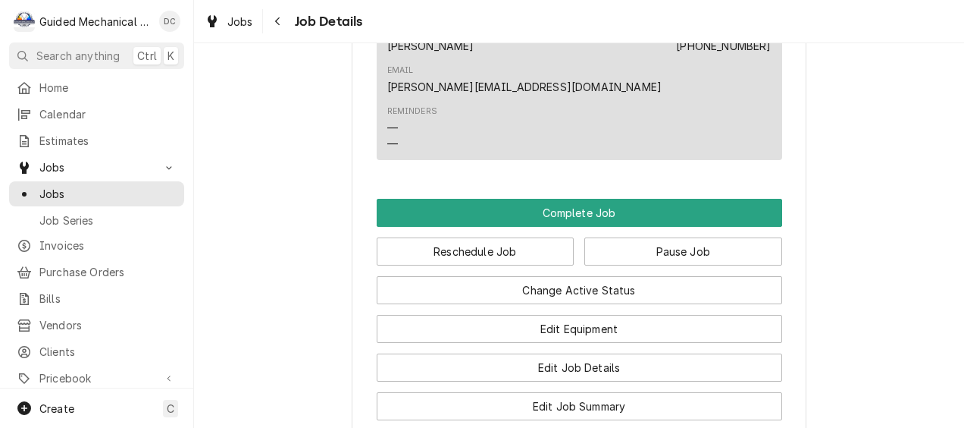
scroll to position [1213, 0]
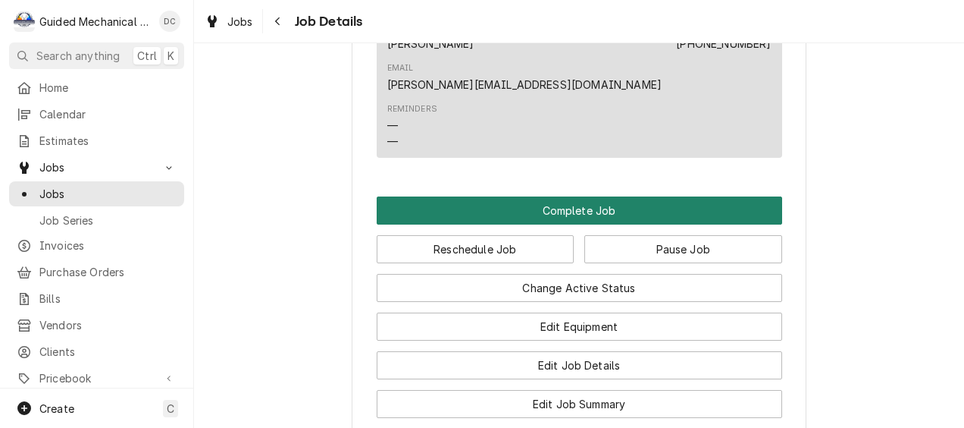
click at [566, 196] on button "Complete Job" at bounding box center [580, 210] width 406 height 28
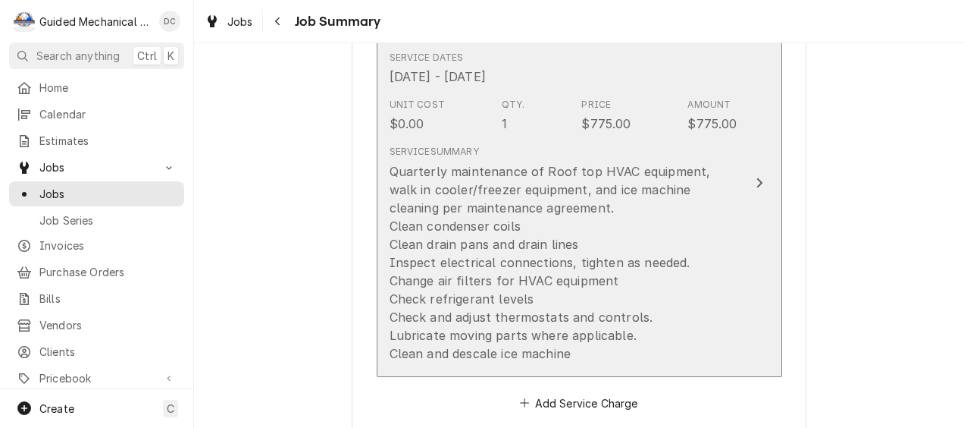
scroll to position [531, 0]
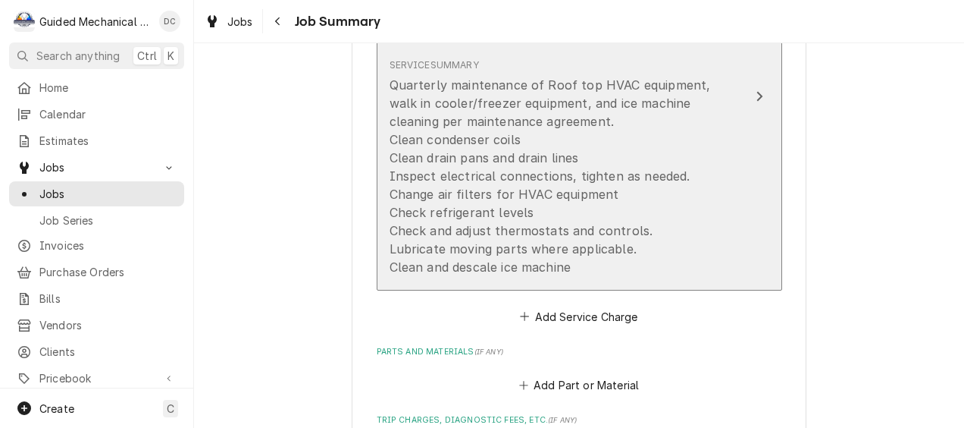
click at [740, 168] on button "Short Description Potbelly quarterly maintenance Service Dates Sep 17, 2025 - S…" at bounding box center [580, 96] width 406 height 387
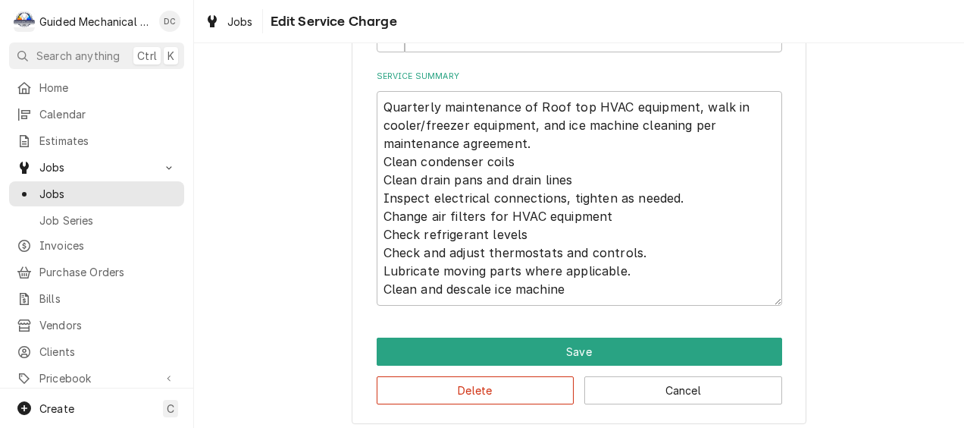
scroll to position [465, 0]
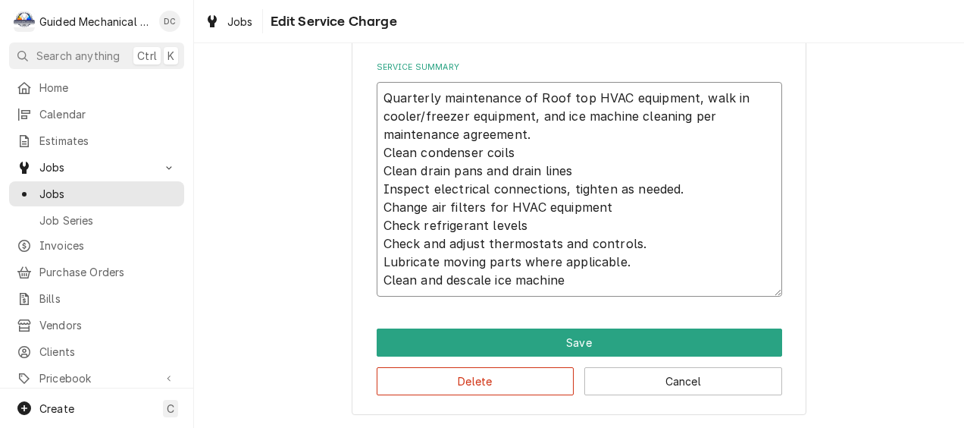
click at [664, 283] on textarea "Quarterly maintenance of Roof top HVAC equipment, walk in cooler/freezer equipm…" at bounding box center [580, 189] width 406 height 215
type textarea "x"
type textarea "Quarterly maintenance of Roof top HVAC equipment, walk in cooler/freezer equipm…"
click at [551, 230] on textarea "Quarterly maintenance of Roof top HVAC equipment, walk in cooler/freezer equipm…" at bounding box center [580, 189] width 406 height 215
type textarea "x"
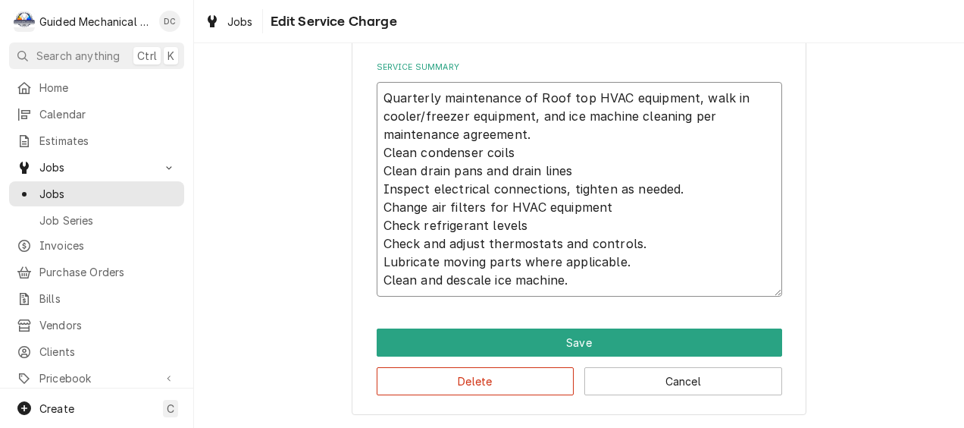
type textarea "Quarterly maintenance of Roof top HVAC equipment, walk in cooler/freezer equipm…"
click at [617, 207] on textarea "Quarterly maintenance of Roof top HVAC equipment, walk in cooler/freezer equipm…" at bounding box center [580, 189] width 406 height 215
type textarea "x"
type textarea "Quarterly maintenance of Roof top HVAC equipment, walk in cooler/freezer equipm…"
click at [574, 171] on textarea "Quarterly maintenance of Roof top HVAC equipment, walk in cooler/freezer equipm…" at bounding box center [580, 189] width 406 height 215
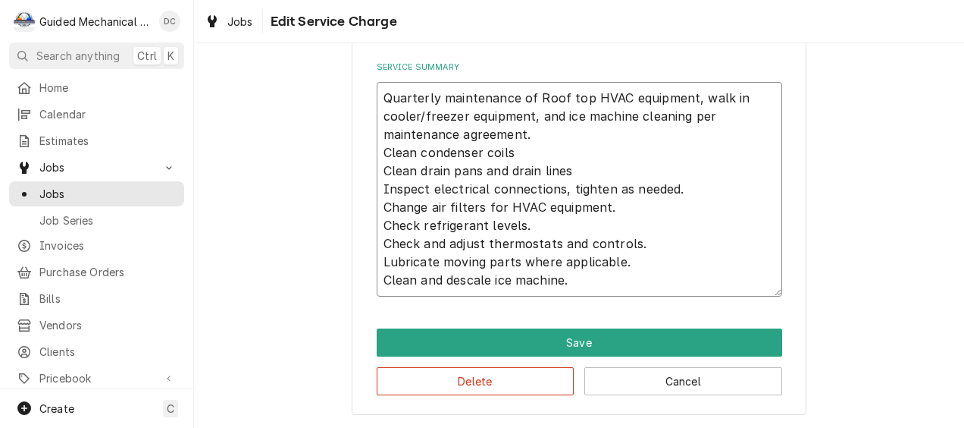
type textarea "x"
type textarea "Quarterly maintenance of Roof top HVAC equipment, walk in cooler/freezer equipm…"
click at [514, 156] on textarea "Quarterly maintenance of Roof top HVAC equipment, walk in cooler/freezer equipm…" at bounding box center [580, 189] width 406 height 215
type textarea "x"
type textarea "Quarterly maintenance of Roof top HVAC equipment, walk in cooler/freezer equipm…"
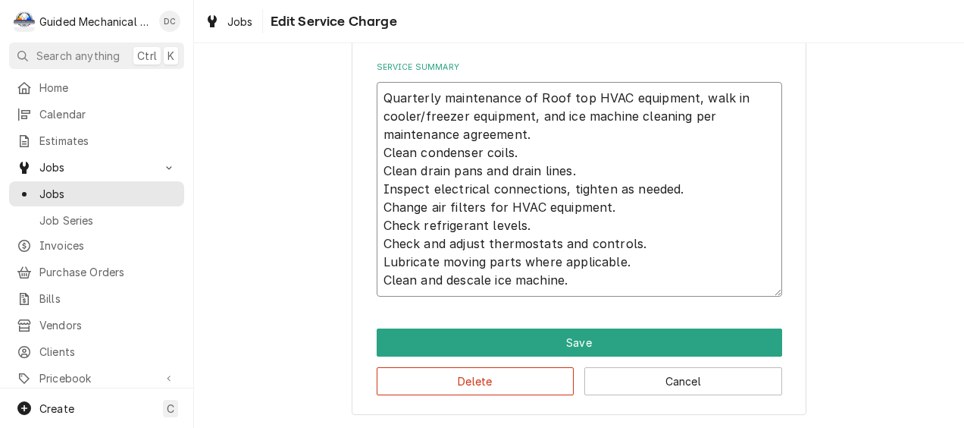
click at [606, 280] on textarea "Quarterly maintenance of Roof top HVAC equipment, walk in cooler/freezer equipm…" at bounding box center [580, 189] width 406 height 215
type textarea "x"
type textarea "Quarterly maintenance of Roof top HVAC equipment, walk in cooler/freezer equipm…"
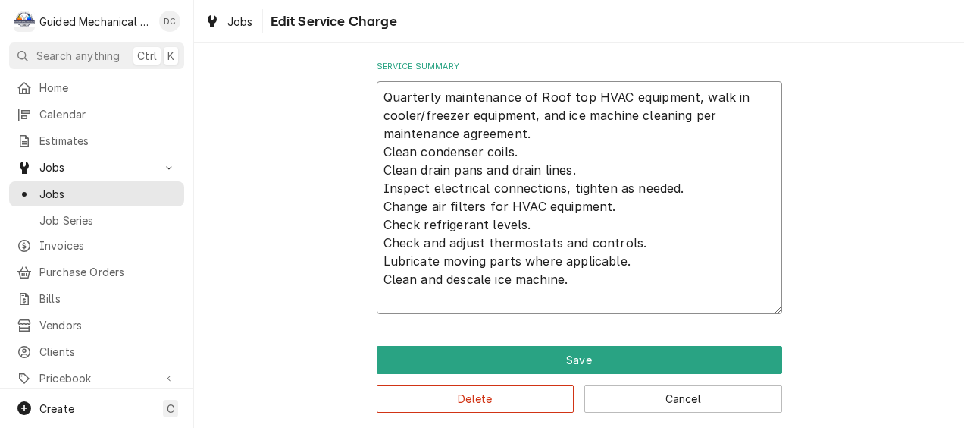
type textarea "x"
type textarea "Quarterly maintenance of Roof top HVAC equipment, walk in cooler/freezer equipm…"
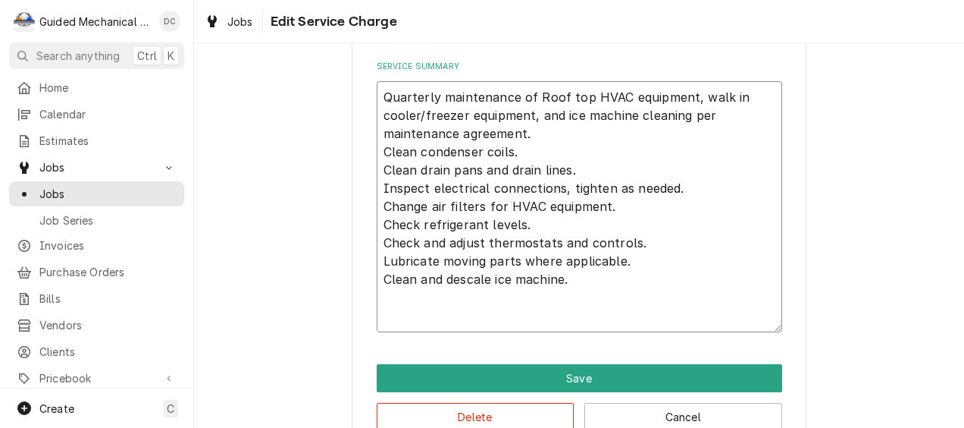
type textarea "x"
type textarea "Quarterly maintenance of Roof top HVAC equipment, walk in cooler/freezer equipm…"
type textarea "x"
type textarea "Quarterly maintenance of Roof top HVAC equipment, walk in cooler/freezer equipm…"
type textarea "x"
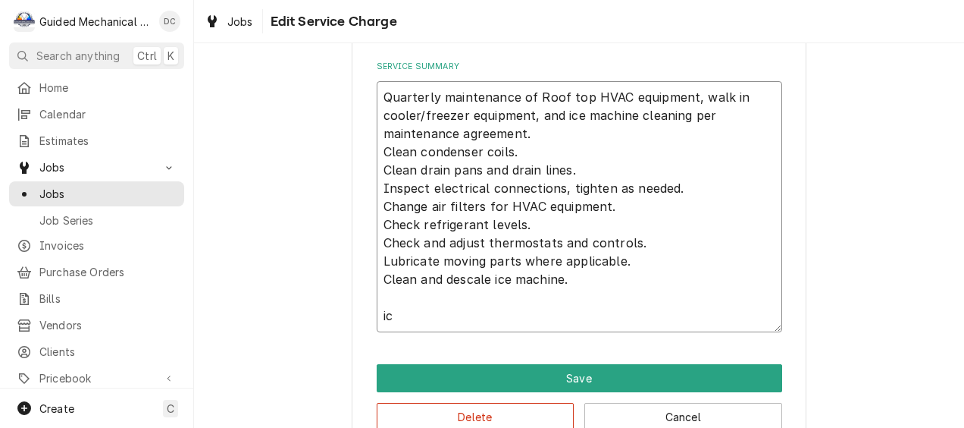
type textarea "Quarterly maintenance of Roof top HVAC equipment, walk in cooler/freezer equipm…"
type textarea "x"
type textarea "Quarterly maintenance of Roof top HVAC equipment, walk in cooler/freezer equipm…"
type textarea "x"
type textarea "Quarterly maintenance of Roof top HVAC equipment, walk in cooler/freezer equipm…"
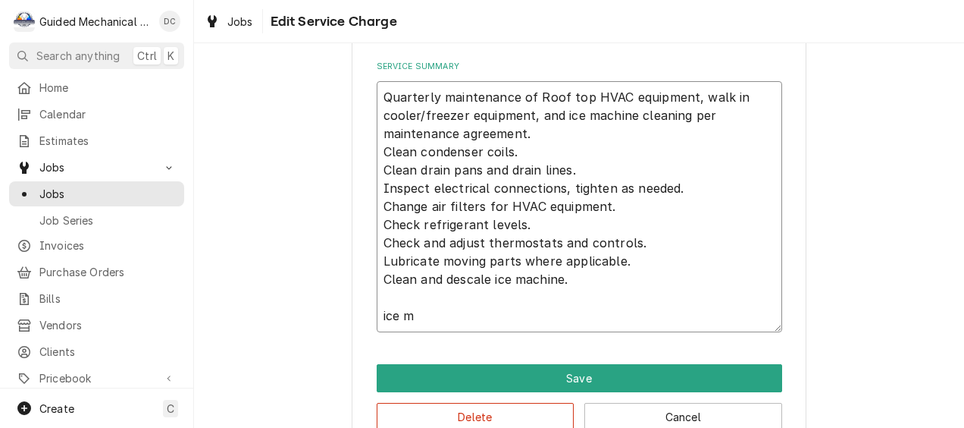
type textarea "x"
type textarea "Quarterly maintenance of Roof top HVAC equipment, walk in cooler/freezer equipm…"
type textarea "x"
type textarea "Quarterly maintenance of Roof top HVAC equipment, walk in cooler/freezer equipm…"
type textarea "x"
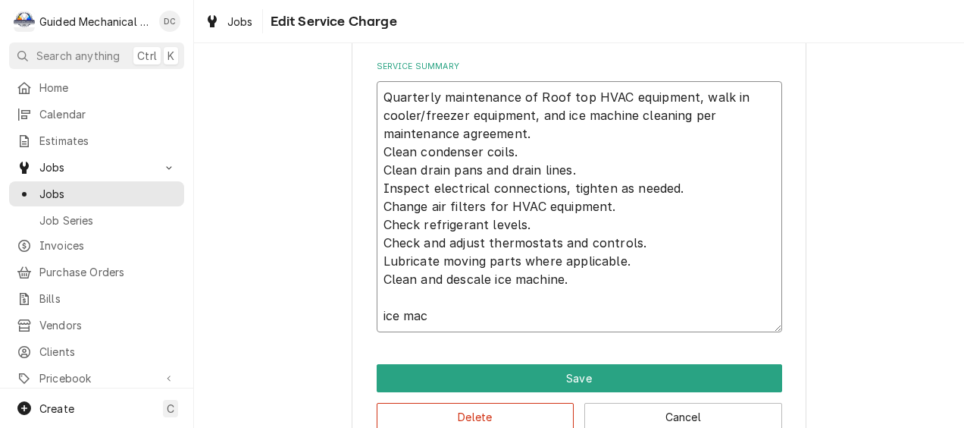
type textarea "Quarterly maintenance of Roof top HVAC equipment, walk in cooler/freezer equipm…"
type textarea "x"
type textarea "Quarterly maintenance of Roof top HVAC equipment, walk in cooler/freezer equipm…"
type textarea "x"
type textarea "Quarterly maintenance of Roof top HVAC equipment, walk in cooler/freezer equipm…"
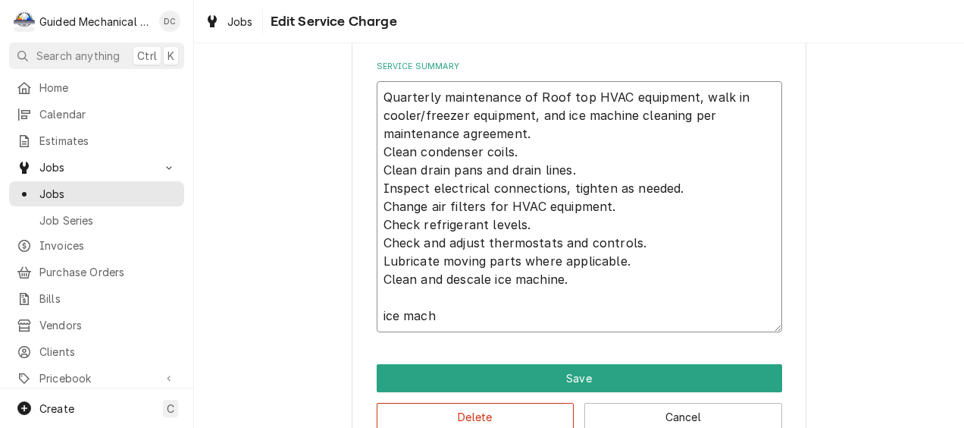
type textarea "x"
type textarea "Quarterly maintenance of Roof top HVAC equipment, walk in cooler/freezer equipm…"
type textarea "x"
type textarea "Quarterly maintenance of Roof top HVAC equipment, walk in cooler/freezer equipm…"
type textarea "x"
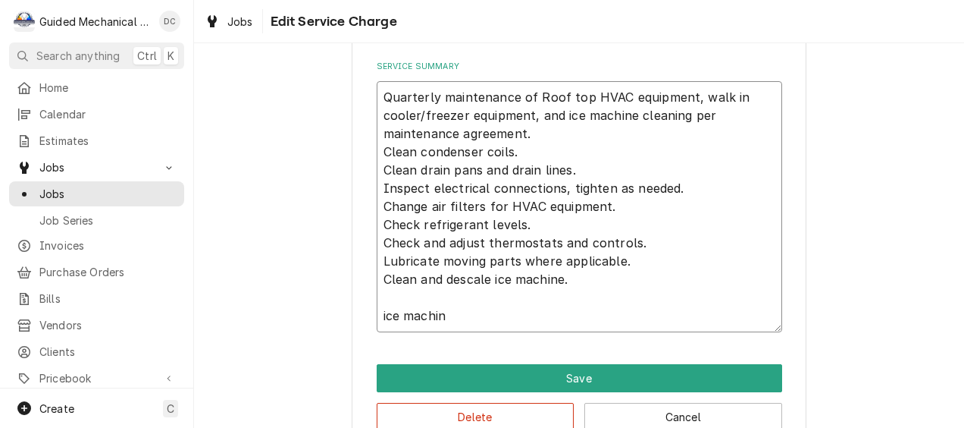
type textarea "Quarterly maintenance of Roof top HVAC equipment, walk in cooler/freezer equipm…"
type textarea "x"
type textarea "Quarterly maintenance of Roof top HVAC equipment, walk in cooler/freezer equipm…"
type textarea "x"
type textarea "Quarterly maintenance of Roof top HVAC equipment, walk in cooler/freezer equipm…"
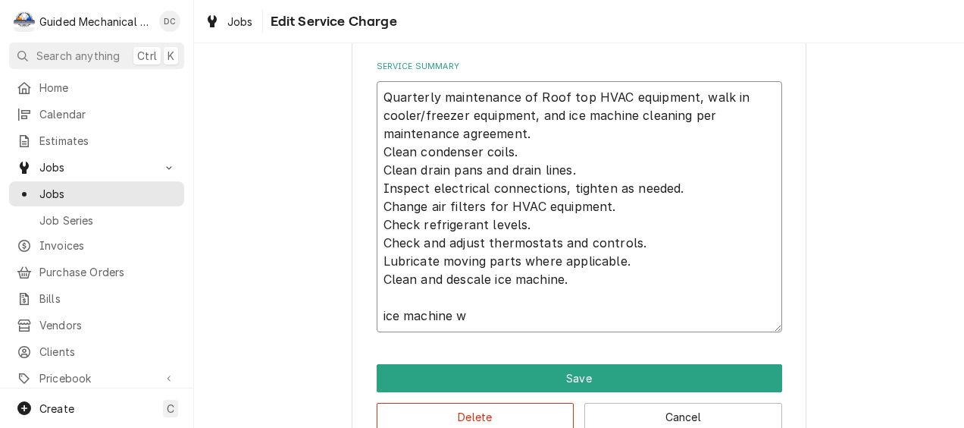
type textarea "x"
type textarea "Quarterly maintenance of Roof top HVAC equipment, walk in cooler/freezer equipm…"
type textarea "x"
type textarea "Quarterly maintenance of Roof top HVAC equipment, walk in cooler/freezer equipm…"
type textarea "x"
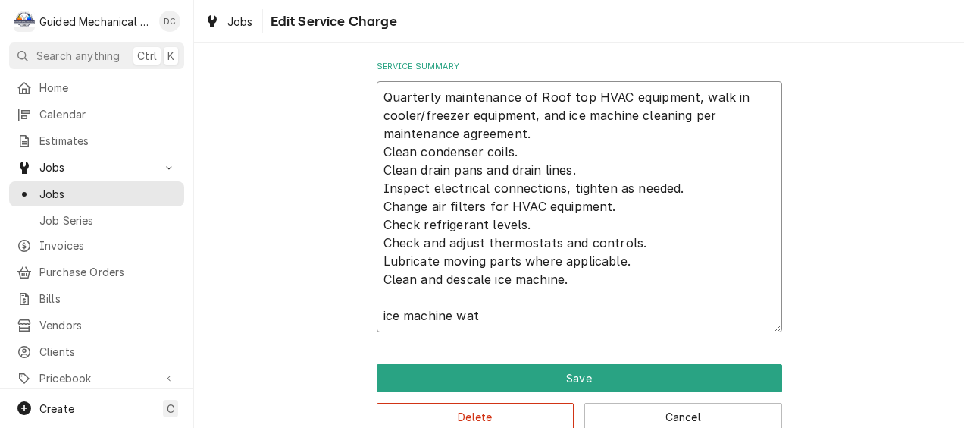
type textarea "Quarterly maintenance of Roof top HVAC equipment, walk in cooler/freezer equipm…"
type textarea "x"
type textarea "Quarterly maintenance of Roof top HVAC equipment, walk in cooler/freezer equipm…"
type textarea "x"
type textarea "Quarterly maintenance of Roof top HVAC equipment, walk in cooler/freezer equipm…"
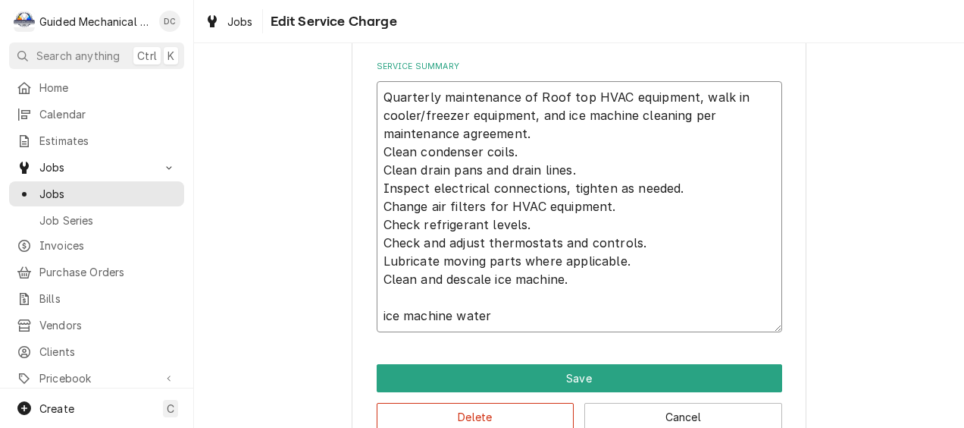
type textarea "x"
type textarea "Quarterly maintenance of Roof top HVAC equipment, walk in cooler/freezer equipm…"
type textarea "x"
type textarea "Quarterly maintenance of Roof top HVAC equipment, walk in cooler/freezer equipm…"
type textarea "x"
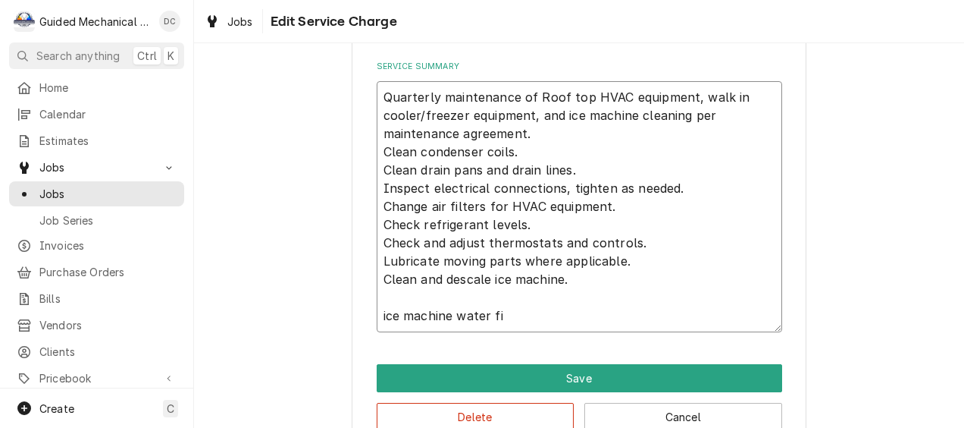
type textarea "Quarterly maintenance of Roof top HVAC equipment, walk in cooler/freezer equipm…"
type textarea "x"
type textarea "Quarterly maintenance of Roof top HVAC equipment, walk in cooler/freezer equipm…"
type textarea "x"
type textarea "Quarterly maintenance of Roof top HVAC equipment, walk in cooler/freezer equipm…"
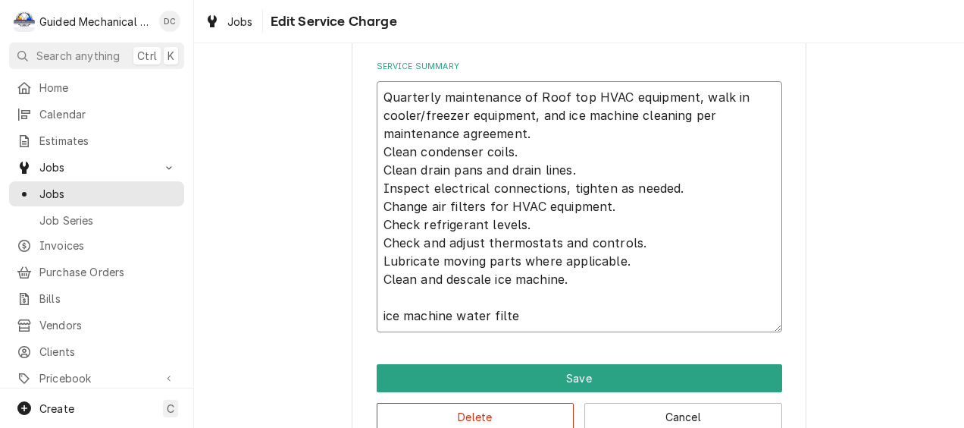
type textarea "x"
type textarea "Quarterly maintenance of Roof top HVAC equipment, walk in cooler/freezer equipm…"
type textarea "x"
type textarea "Quarterly maintenance of Roof top HVAC equipment, walk in cooler/freezer equipm…"
type textarea "x"
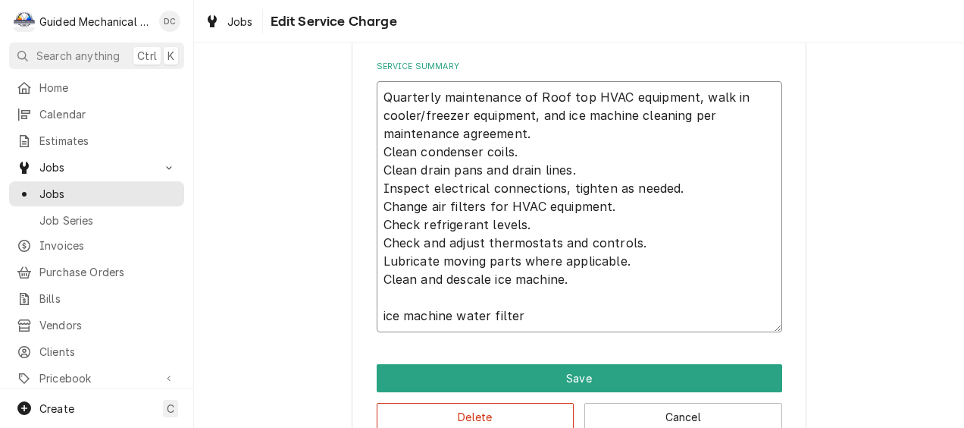
type textarea "Quarterly maintenance of Roof top HVAC equipment, walk in cooler/freezer equipm…"
type textarea "x"
type textarea "Quarterly maintenance of Roof top HVAC equipment, walk in cooler/freezer equipm…"
type textarea "x"
type textarea "Quarterly maintenance of Roof top HVAC equipment, walk in cooler/freezer equipm…"
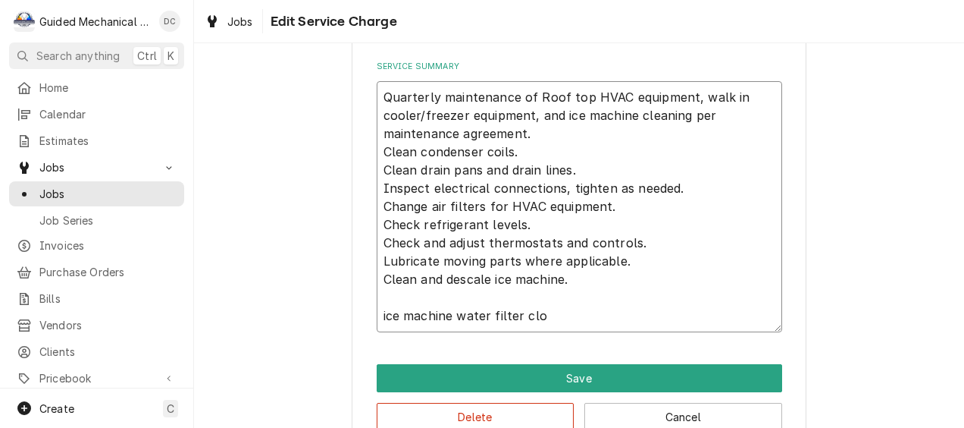
type textarea "x"
type textarea "Quarterly maintenance of Roof top HVAC equipment, walk in cooler/freezer equipm…"
type textarea "x"
type textarea "Quarterly maintenance of Roof top HVAC equipment, walk in cooler/freezer equipm…"
type textarea "x"
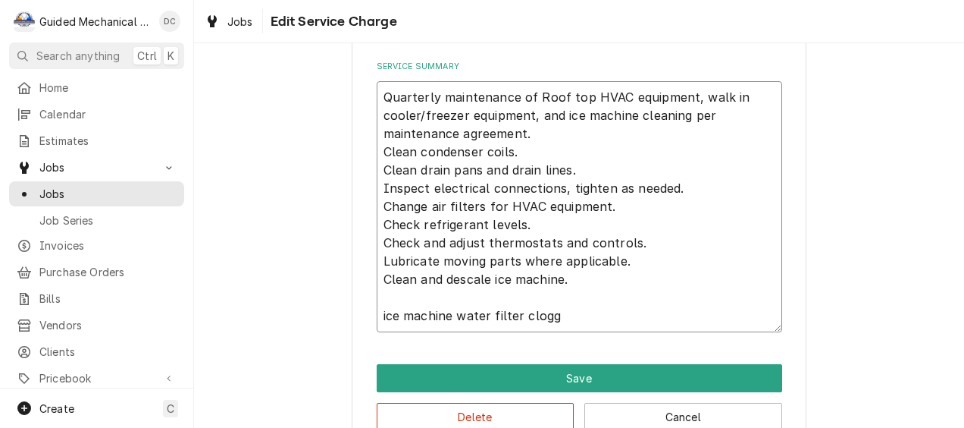
type textarea "Quarterly maintenance of Roof top HVAC equipment, walk in cooler/freezer equipm…"
type textarea "x"
type textarea "Quarterly maintenance of Roof top HVAC equipment, walk in cooler/freezer equipm…"
type textarea "x"
type textarea "Quarterly maintenance of Roof top HVAC equipment, walk in cooler/freezer equipm…"
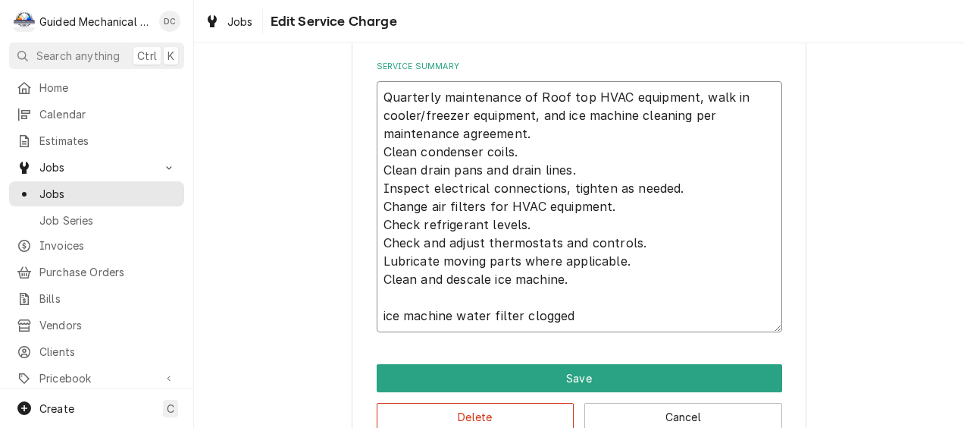
type textarea "x"
type textarea "Quarterly maintenance of Roof top HVAC equipment, walk in cooler/freezer equipm…"
type textarea "x"
type textarea "Quarterly maintenance of Roof top HVAC equipment, walk in cooler/freezer equipm…"
type textarea "x"
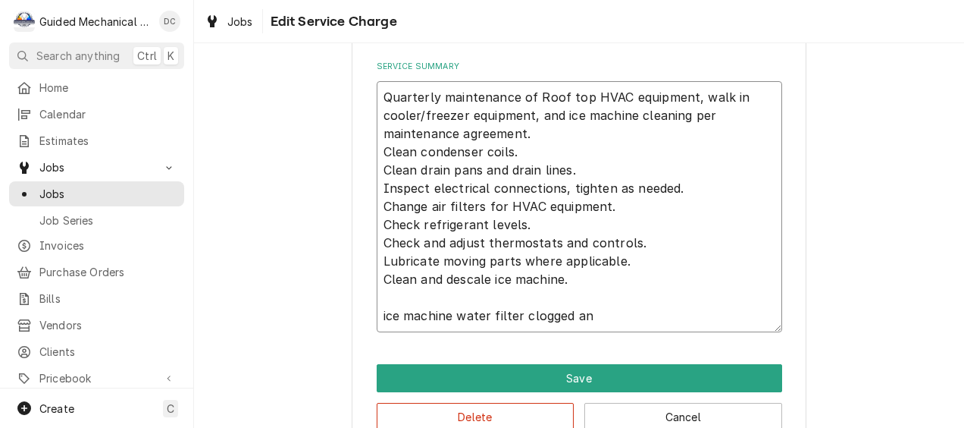
type textarea "Quarterly maintenance of Roof top HVAC equipment, walk in cooler/freezer equipm…"
type textarea "x"
type textarea "Quarterly maintenance of Roof top HVAC equipment, walk in cooler/freezer equipm…"
type textarea "x"
type textarea "Quarterly maintenance of Roof top HVAC equipment, walk in cooler/freezer equipm…"
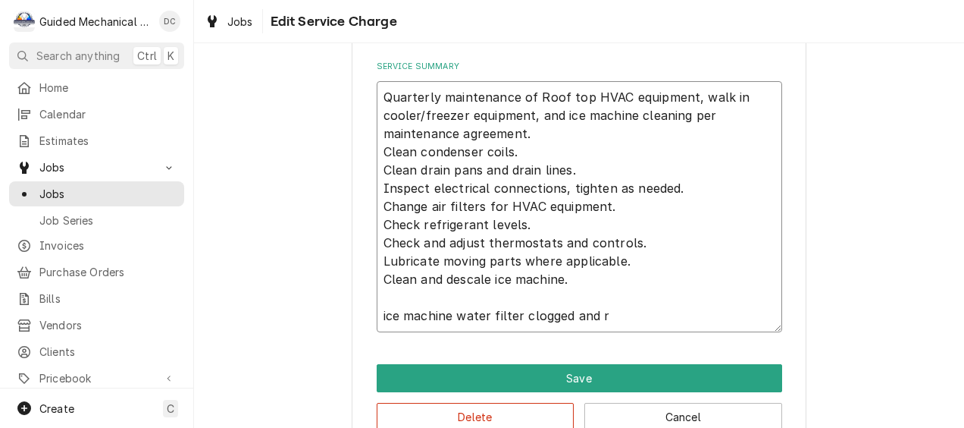
type textarea "x"
type textarea "Quarterly maintenance of Roof top HVAC equipment, walk in cooler/freezer equipm…"
type textarea "x"
type textarea "Quarterly maintenance of Roof top HVAC equipment, walk in cooler/freezer equipm…"
type textarea "x"
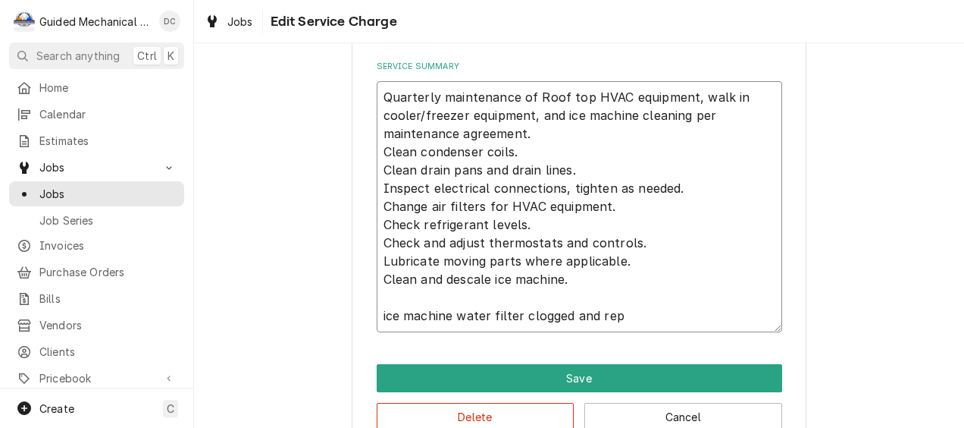
type textarea "Quarterly maintenance of Roof top HVAC equipment, walk in cooler/freezer equipm…"
type textarea "x"
type textarea "Quarterly maintenance of Roof top HVAC equipment, walk in cooler/freezer equipm…"
type textarea "x"
type textarea "Quarterly maintenance of Roof top HVAC equipment, walk in cooler/freezer equipm…"
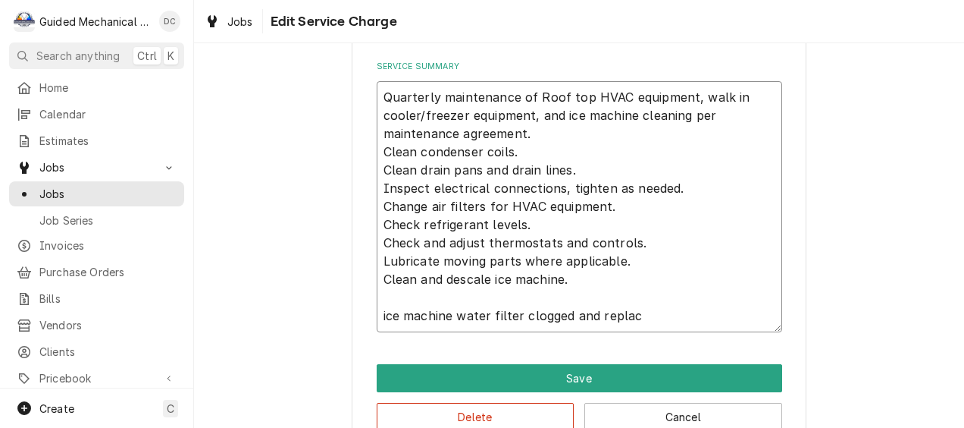
type textarea "x"
type textarea "Quarterly maintenance of Roof top HVAC equipment, walk in cooler/freezer equipm…"
type textarea "x"
type textarea "Quarterly maintenance of Roof top HVAC equipment, walk in cooler/freezer equipm…"
type textarea "x"
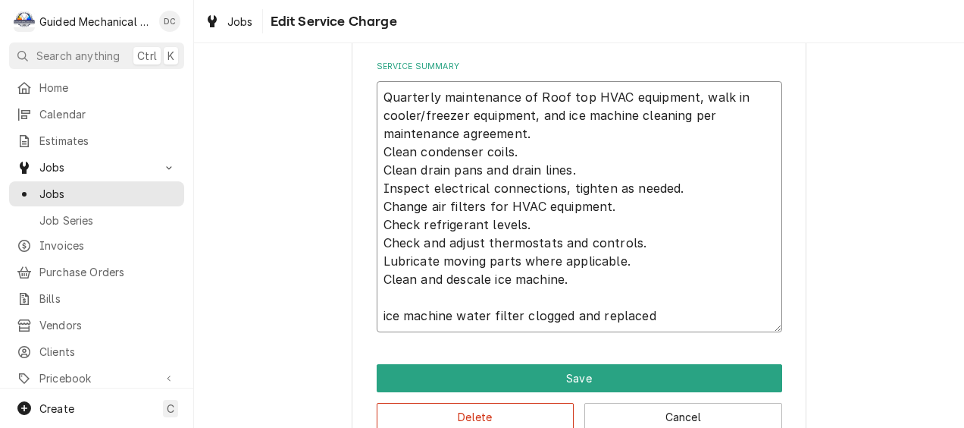
type textarea "Quarterly maintenance of Roof top HVAC equipment, walk in cooler/freezer equipm…"
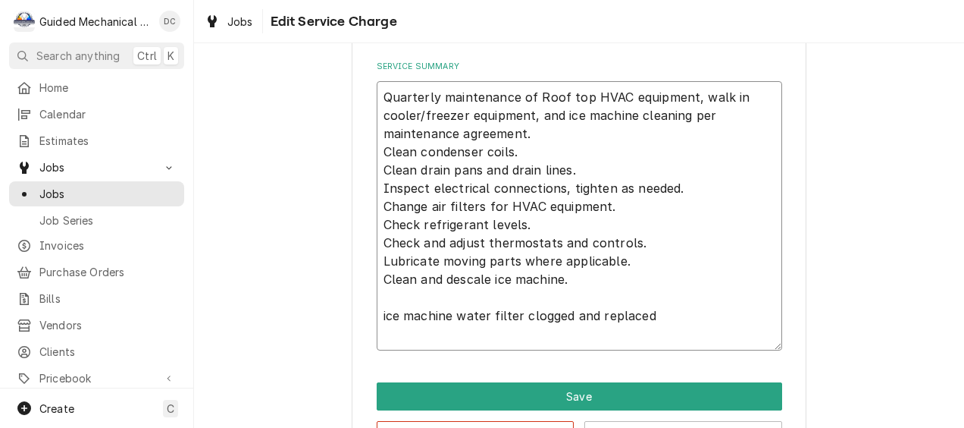
type textarea "x"
type textarea "Quarterly maintenance of Roof top HVAC equipment, walk in cooler/freezer equipm…"
type textarea "x"
type textarea "Quarterly maintenance of Roof top HVAC equipment, walk in cooler/freezer equipm…"
type textarea "x"
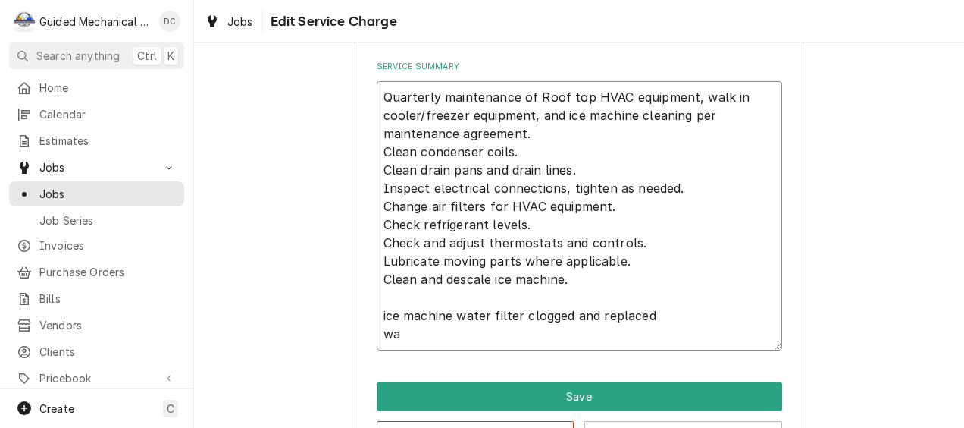
type textarea "Quarterly maintenance of Roof top HVAC equipment, walk in cooler/freezer equipm…"
type textarea "x"
type textarea "Quarterly maintenance of Roof top HVAC equipment, walk in cooler/freezer equipm…"
type textarea "x"
type textarea "Quarterly maintenance of Roof top HVAC equipment, walk in cooler/freezer equipm…"
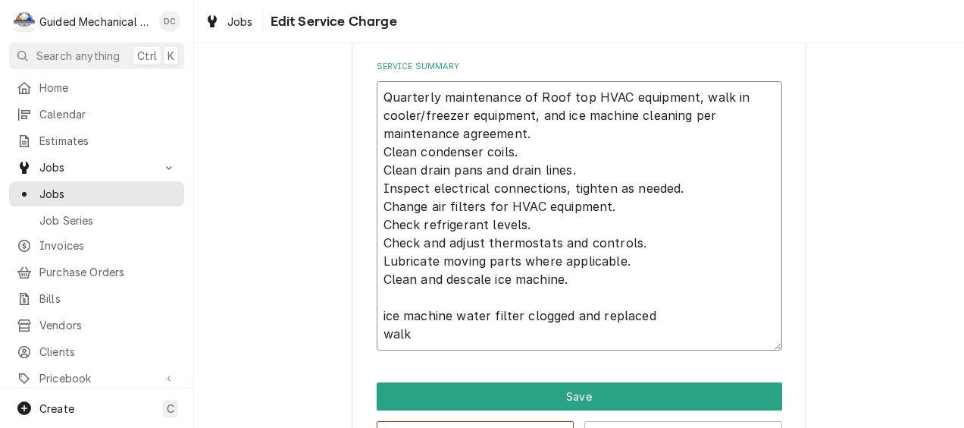
type textarea "x"
type textarea "Quarterly maintenance of Roof top HVAC equipment, walk in cooler/freezer equipm…"
type textarea "x"
type textarea "Quarterly maintenance of Roof top HVAC equipment, walk in cooler/freezer equipm…"
type textarea "x"
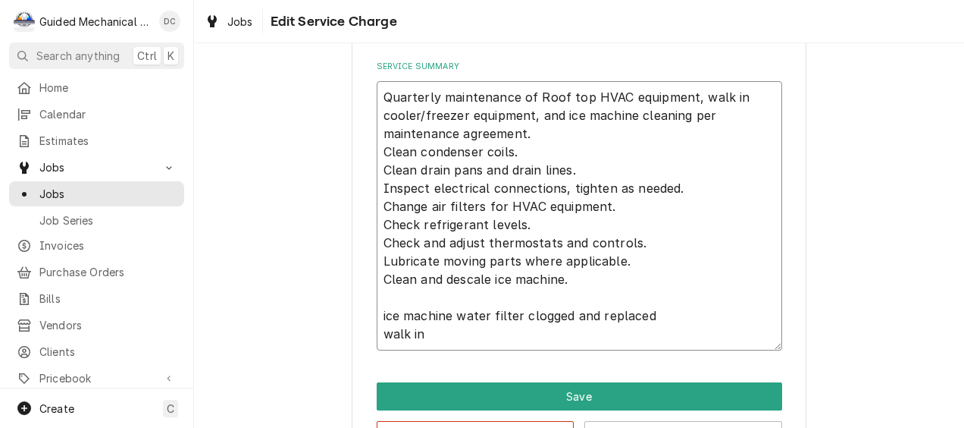
type textarea "Quarterly maintenance of Roof top HVAC equipment, walk in cooler/freezer equipm…"
type textarea "x"
type textarea "Quarterly maintenance of Roof top HVAC equipment, walk in cooler/freezer equipm…"
type textarea "x"
type textarea "Quarterly maintenance of Roof top HVAC equipment, walk in cooler/freezer equipm…"
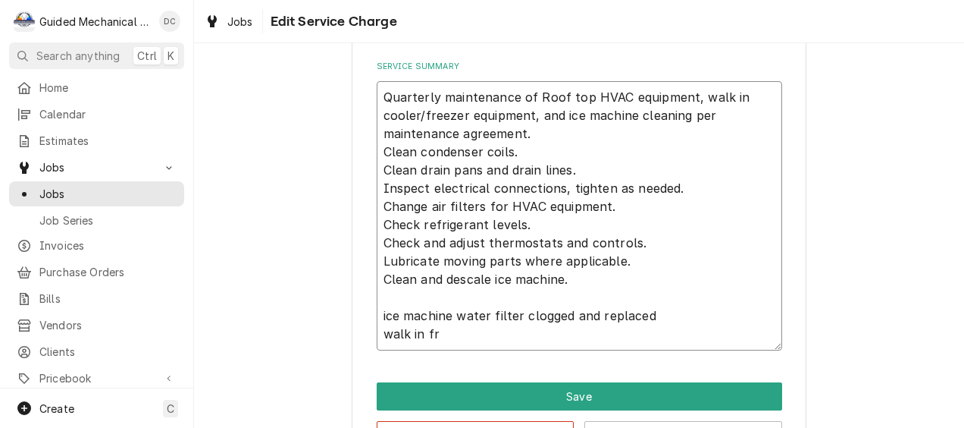
type textarea "x"
type textarea "Quarterly maintenance of Roof top HVAC equipment, walk in cooler/freezer equipm…"
type textarea "x"
type textarea "Quarterly maintenance of Roof top HVAC equipment, walk in cooler/freezer equipm…"
type textarea "x"
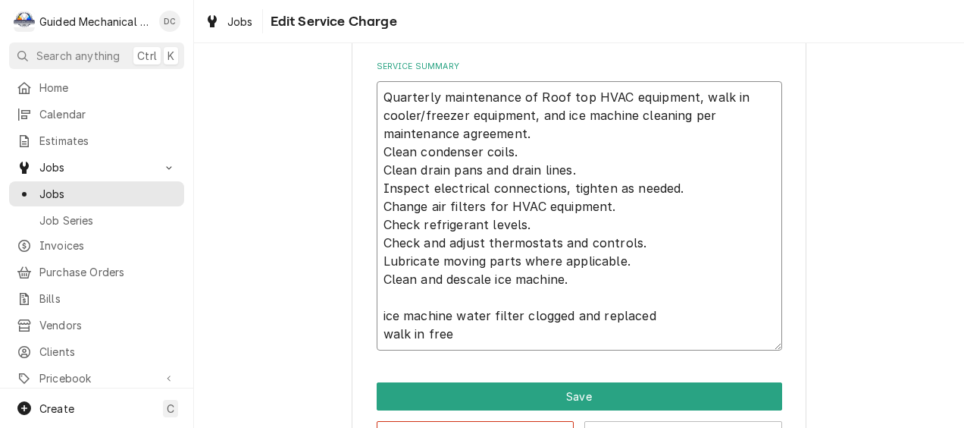
type textarea "Quarterly maintenance of Roof top HVAC equipment, walk in cooler/freezer equipm…"
type textarea "x"
type textarea "Quarterly maintenance of Roof top HVAC equipment, walk in cooler/freezer equipm…"
type textarea "x"
type textarea "Quarterly maintenance of Roof top HVAC equipment, walk in cooler/freezer equipm…"
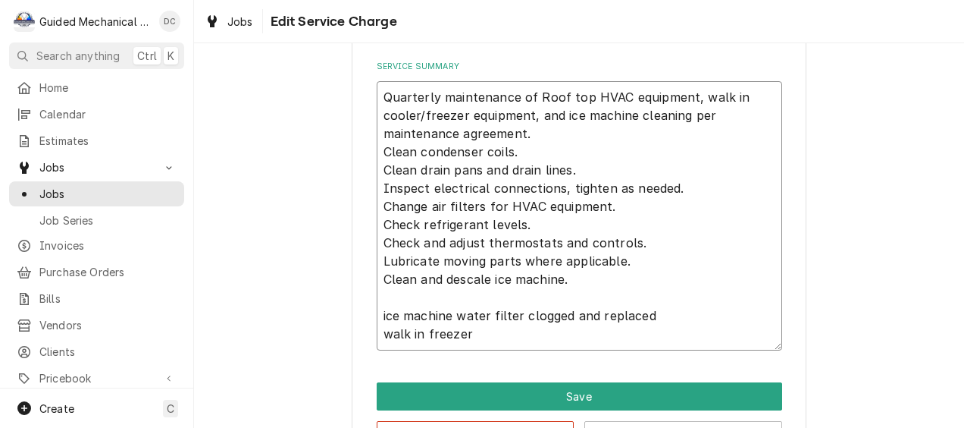
type textarea "x"
type textarea "Quarterly maintenance of Roof top HVAC equipment, walk in cooler/freezer equipm…"
type textarea "x"
type textarea "Quarterly maintenance of Roof top HVAC equipment, walk in cooler/freezer equipm…"
type textarea "x"
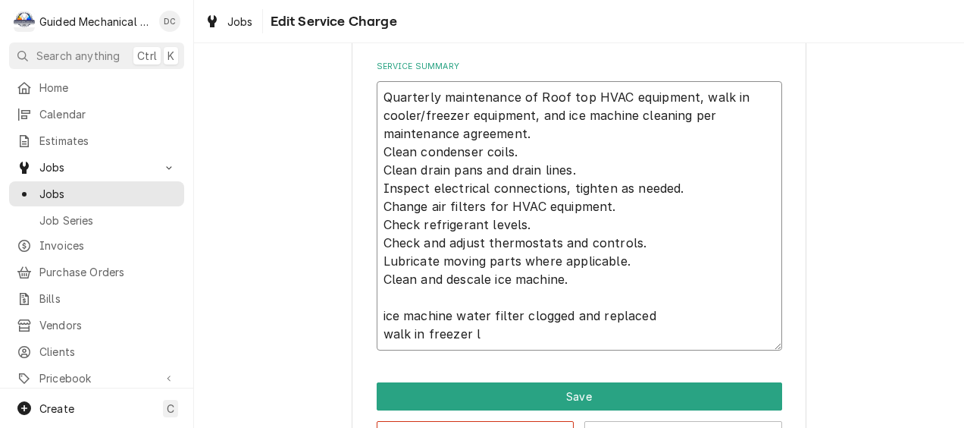
type textarea "Quarterly maintenance of Roof top HVAC equipment, walk in cooler/freezer equipm…"
type textarea "x"
type textarea "Quarterly maintenance of Roof top HVAC equipment, walk in cooler/freezer equipm…"
type textarea "x"
type textarea "Quarterly maintenance of Roof top HVAC equipment, walk in cooler/freezer equipm…"
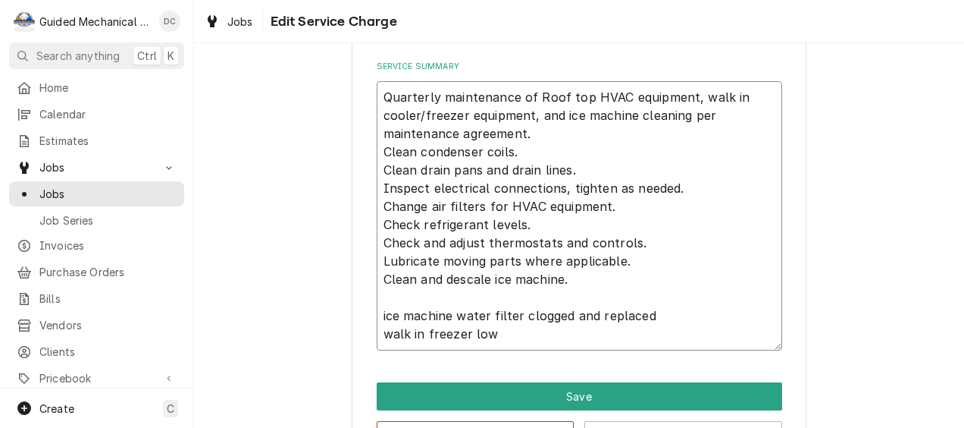
type textarea "x"
type textarea "Quarterly maintenance of Roof top HVAC equipment, walk in cooler/freezer equipm…"
type textarea "x"
type textarea "Quarterly maintenance of Roof top HVAC equipment, walk in cooler/freezer equipm…"
type textarea "x"
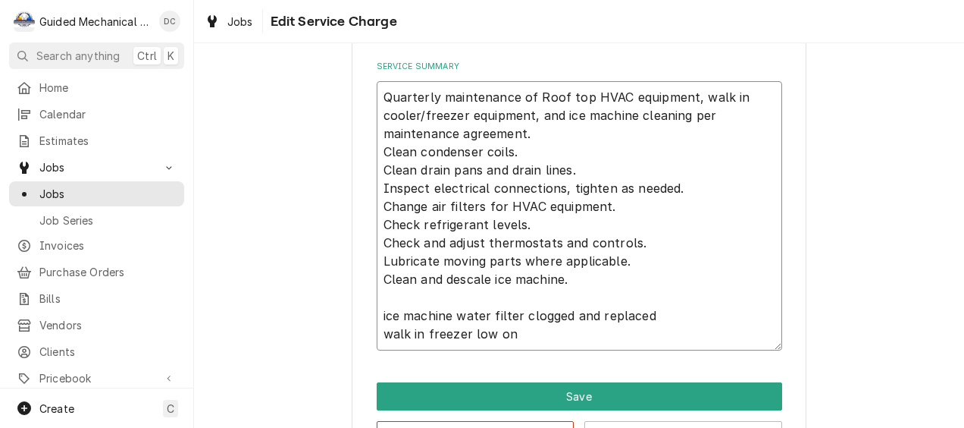
type textarea "Quarterly maintenance of Roof top HVAC equipment, walk in cooler/freezer equipm…"
type textarea "x"
type textarea "Quarterly maintenance of Roof top HVAC equipment, walk in cooler/freezer equipm…"
type textarea "x"
type textarea "Quarterly maintenance of Roof top HVAC equipment, walk in cooler/freezer equipm…"
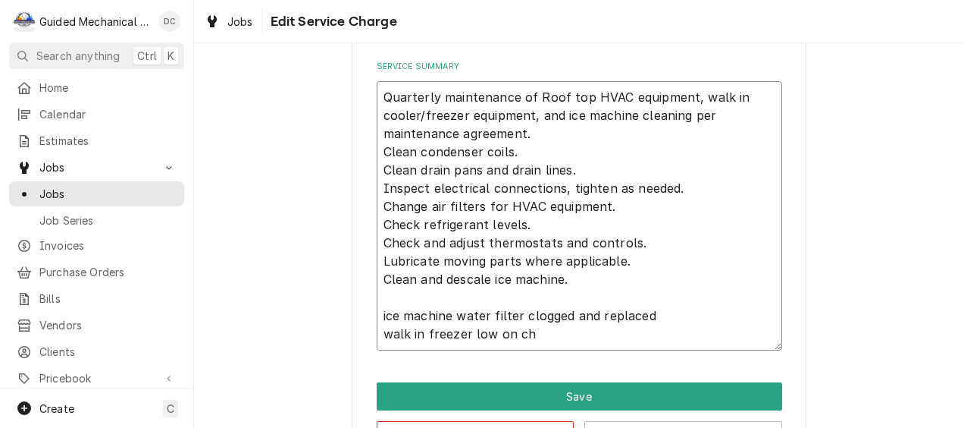
type textarea "x"
type textarea "Quarterly maintenance of Roof top HVAC equipment, walk in cooler/freezer equipm…"
type textarea "x"
type textarea "Quarterly maintenance of Roof top HVAC equipment, walk in cooler/freezer equipm…"
type textarea "x"
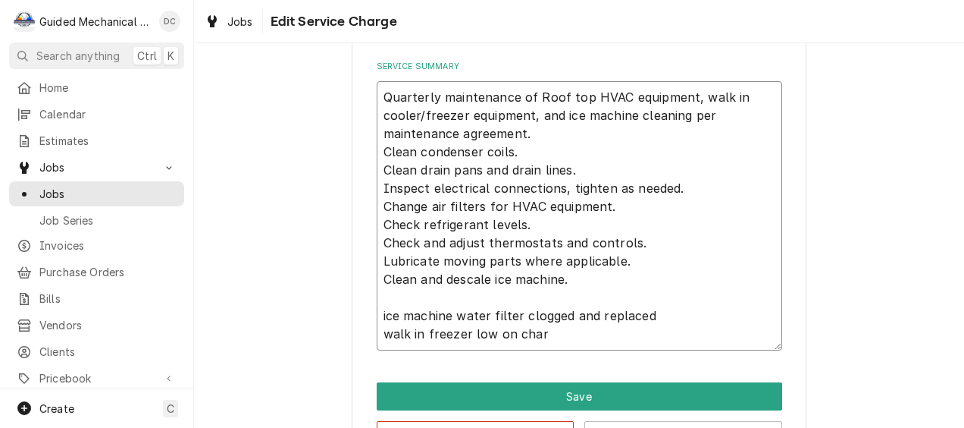
type textarea "Quarterly maintenance of Roof top HVAC equipment, walk in cooler/freezer equipm…"
type textarea "x"
type textarea "Quarterly maintenance of Roof top HVAC equipment, walk in cooler/freezer equipm…"
type textarea "x"
type textarea "Quarterly maintenance of Roof top HVAC equipment, walk in cooler/freezer equipm…"
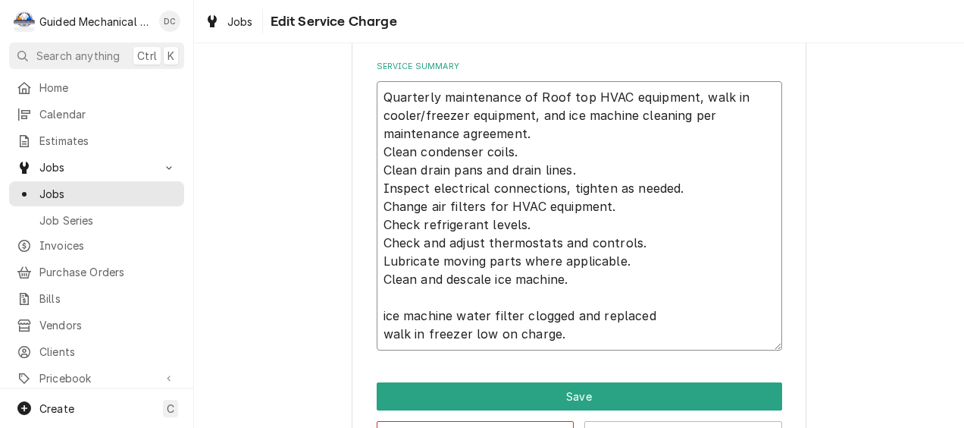
type textarea "x"
type textarea "Quarterly maintenance of Roof top HVAC equipment, walk in cooler/freezer equipm…"
type textarea "x"
type textarea "Quarterly maintenance of Roof top HVAC equipment, walk in cooler/freezer equipm…"
type textarea "x"
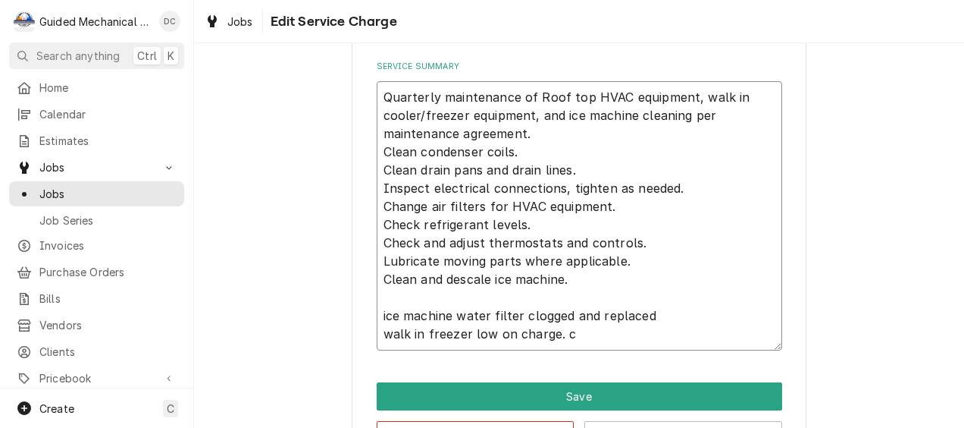
type textarea "Quarterly maintenance of Roof top HVAC equipment, walk in cooler/freezer equipm…"
type textarea "x"
type textarea "Quarterly maintenance of Roof top HVAC equipment, walk in cooler/freezer equipm…"
type textarea "x"
type textarea "Quarterly maintenance of Roof top HVAC equipment, walk in cooler/freezer equipm…"
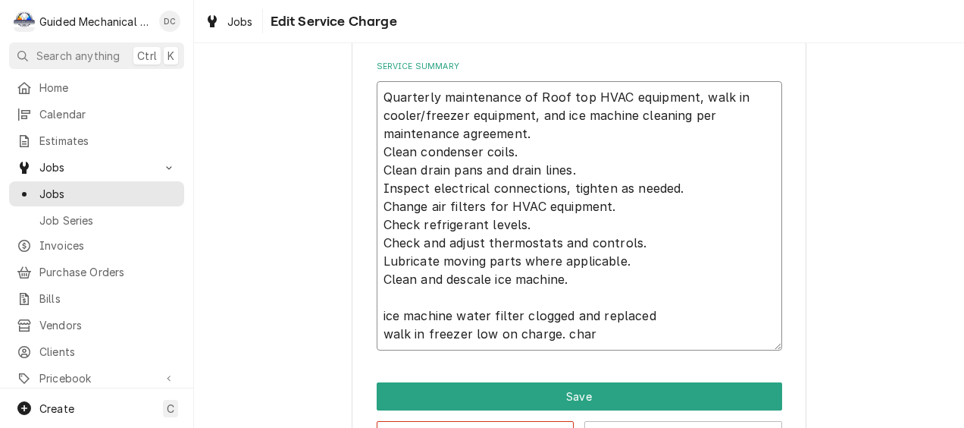
type textarea "x"
type textarea "Quarterly maintenance of Roof top HVAC equipment, walk in cooler/freezer equipm…"
type textarea "x"
type textarea "Quarterly maintenance of Roof top HVAC equipment, walk in cooler/freezer equipm…"
type textarea "x"
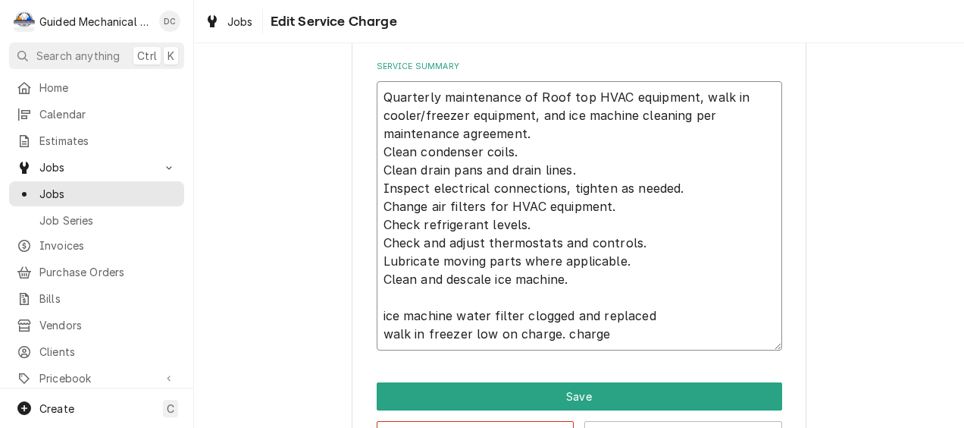
type textarea "Quarterly maintenance of Roof top HVAC equipment, walk in cooler/freezer equipm…"
type textarea "x"
type textarea "Quarterly maintenance of Roof top HVAC equipment, walk in cooler/freezer equipm…"
type textarea "x"
type textarea "Quarterly maintenance of Roof top HVAC equipment, walk in cooler/freezer equipm…"
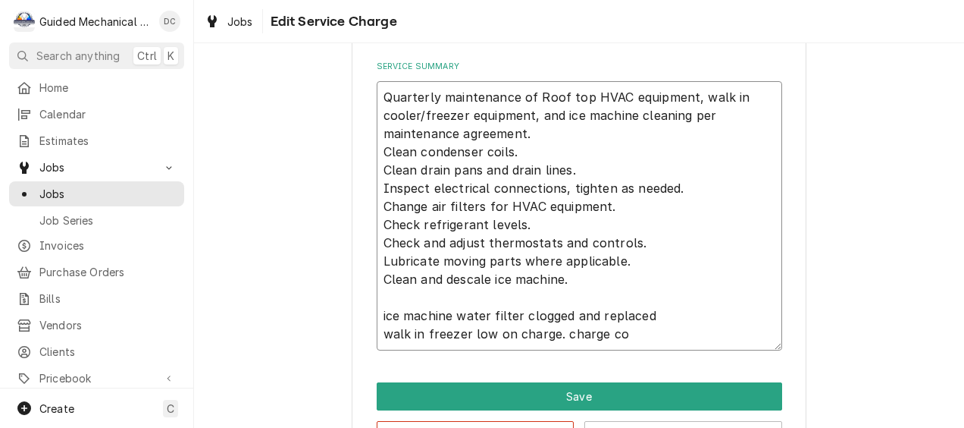
type textarea "x"
type textarea "Quarterly maintenance of Roof top HVAC equipment, walk in cooler/freezer equipm…"
type textarea "x"
type textarea "Quarterly maintenance of Roof top HVAC equipment, walk in cooler/freezer equipm…"
type textarea "x"
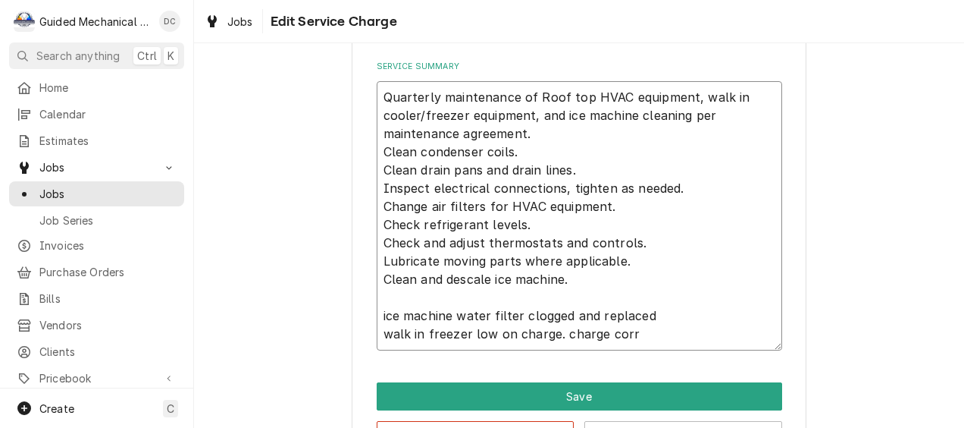
type textarea "Quarterly maintenance of Roof top HVAC equipment, walk in cooler/freezer equipm…"
type textarea "x"
type textarea "Quarterly maintenance of Roof top HVAC equipment, walk in cooler/freezer equipm…"
type textarea "x"
type textarea "Quarterly maintenance of Roof top HVAC equipment, walk in cooler/freezer equipm…"
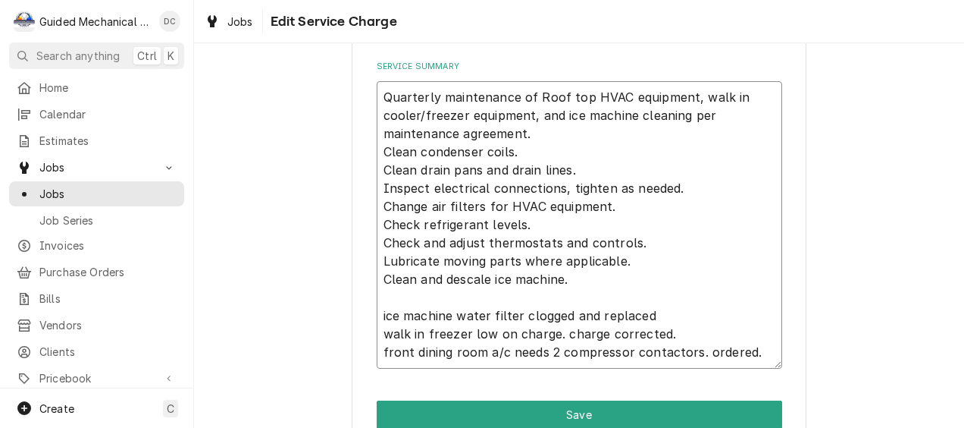
click at [382, 314] on textarea "Quarterly maintenance of Roof top HVAC equipment, walk in cooler/freezer equipm…" at bounding box center [580, 224] width 406 height 287
click at [553, 296] on textarea "Quarterly maintenance of Roof top HVAC equipment, walk in cooler/freezer equipm…" at bounding box center [580, 224] width 406 height 287
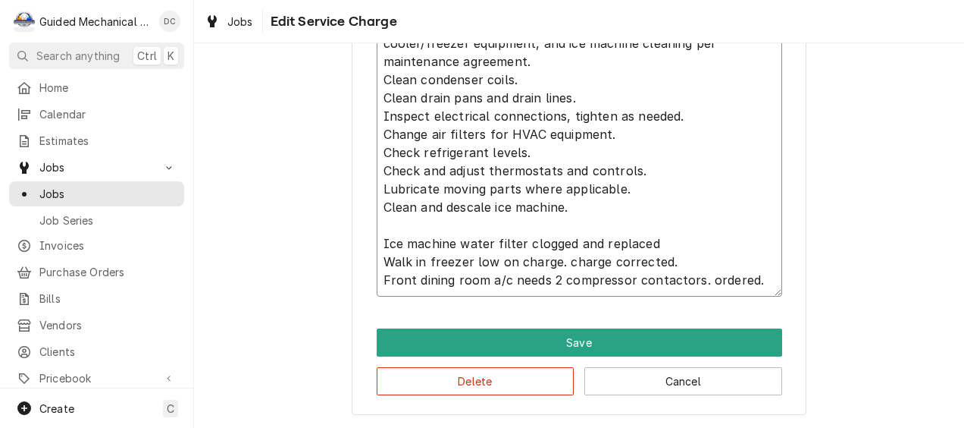
click at [594, 237] on textarea "Quarterly maintenance of Roof top HVAC equipment, walk in cooler/freezer equipm…" at bounding box center [580, 152] width 406 height 287
click at [562, 263] on textarea "Quarterly maintenance of Roof top HVAC equipment, walk in cooler/freezer equipm…" at bounding box center [580, 152] width 406 height 287
drag, startPoint x: 377, startPoint y: 243, endPoint x: 826, endPoint y: 323, distance: 456.5
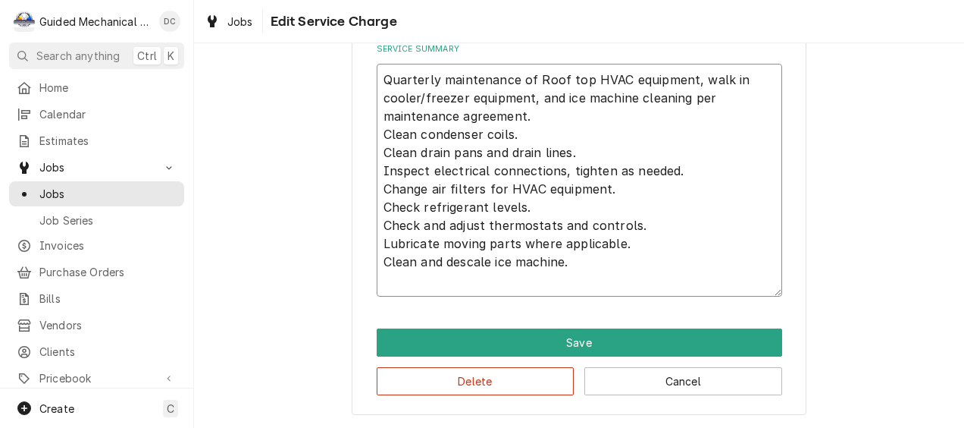
scroll to position [465, 0]
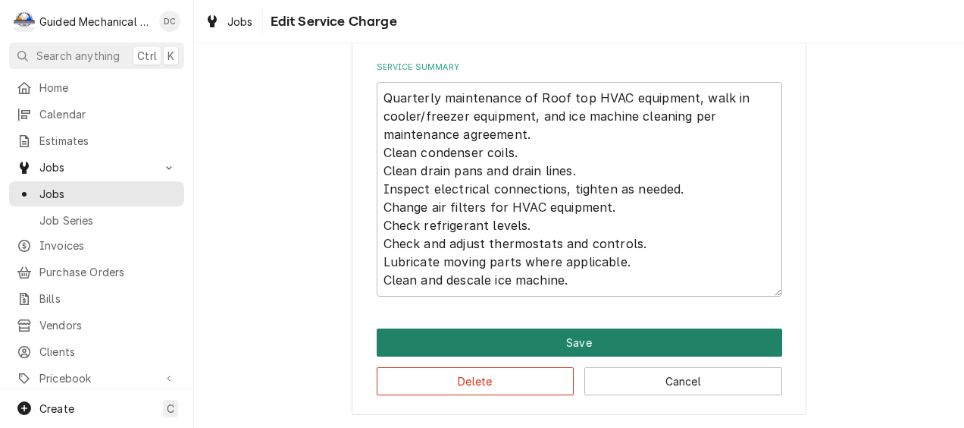
click at [664, 333] on button "Save" at bounding box center [580, 342] width 406 height 28
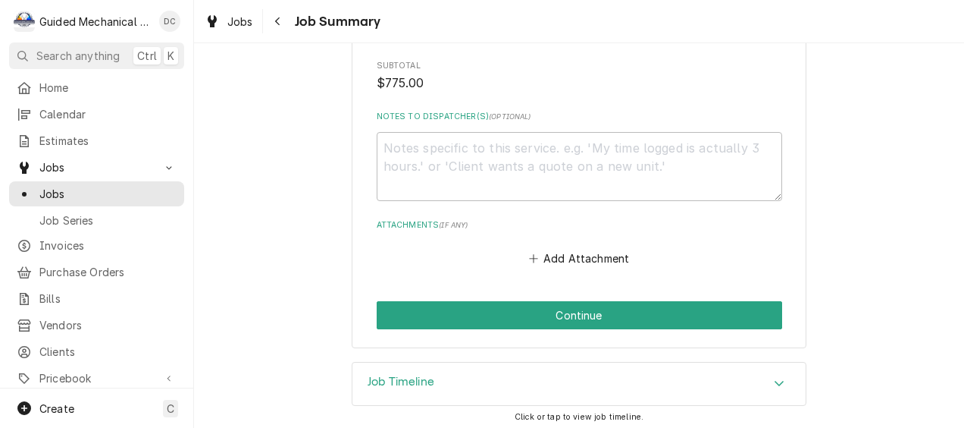
scroll to position [1026, 0]
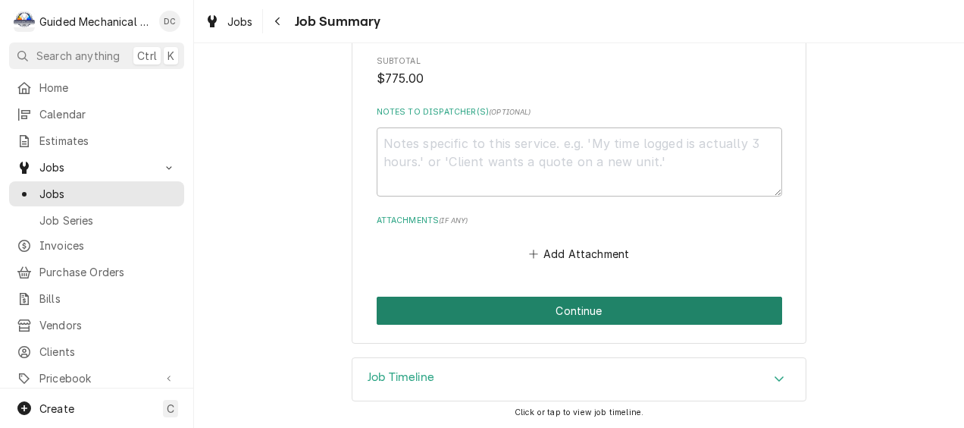
click at [507, 304] on button "Continue" at bounding box center [580, 310] width 406 height 28
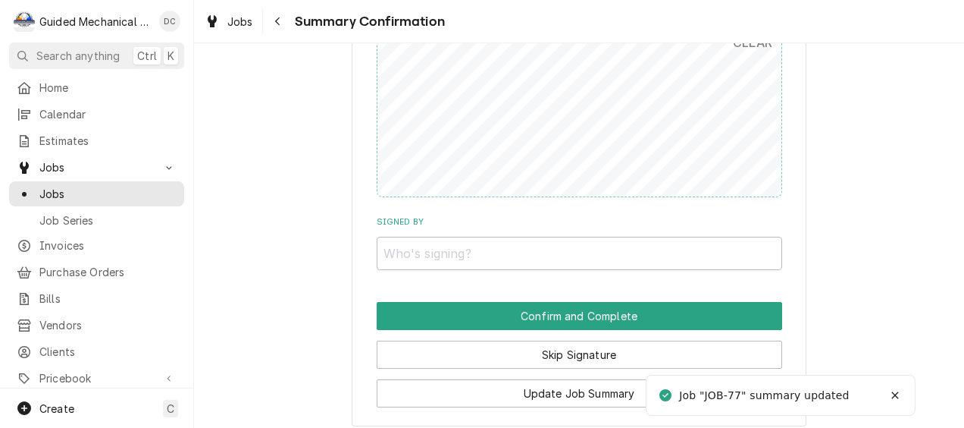
scroll to position [985, 0]
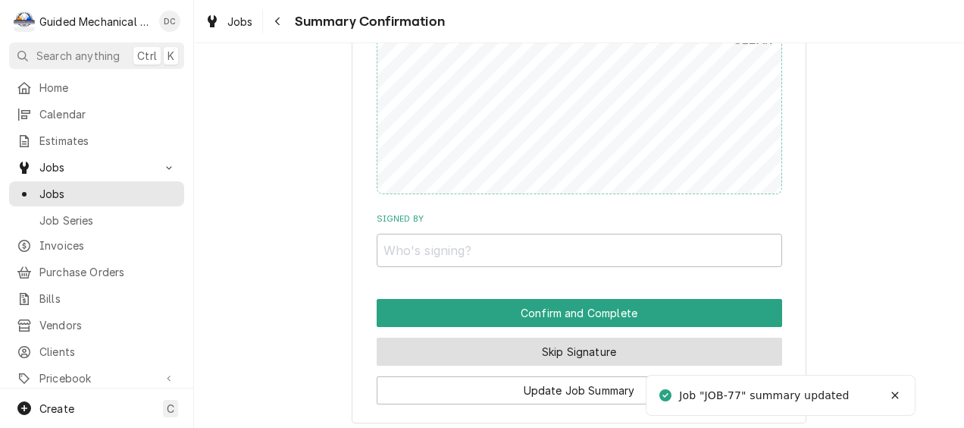
click at [522, 346] on button "Skip Signature" at bounding box center [580, 351] width 406 height 28
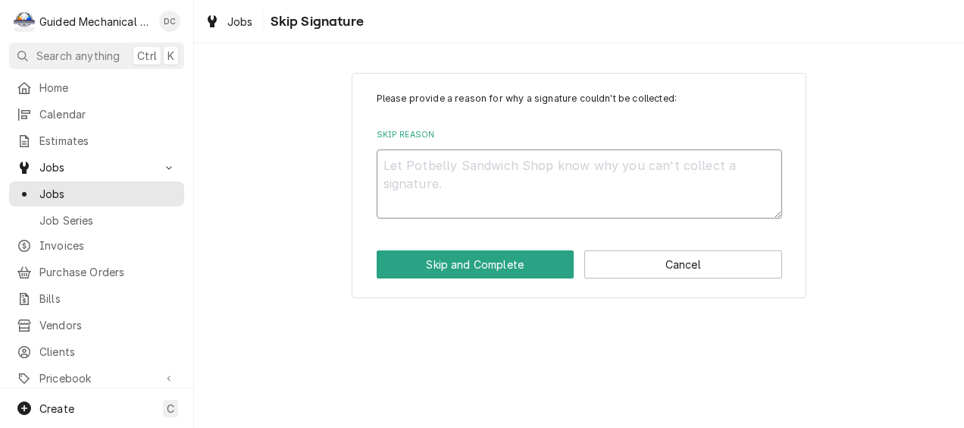
click at [518, 192] on textarea "Skip Reason" at bounding box center [580, 183] width 406 height 69
type textarea "x"
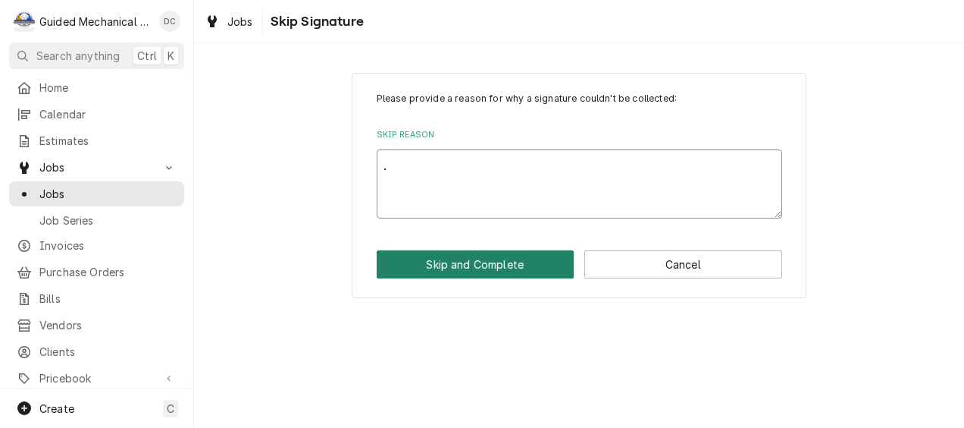
type textarea "."
click at [497, 259] on button "Skip and Complete" at bounding box center [476, 264] width 198 height 28
type textarea "x"
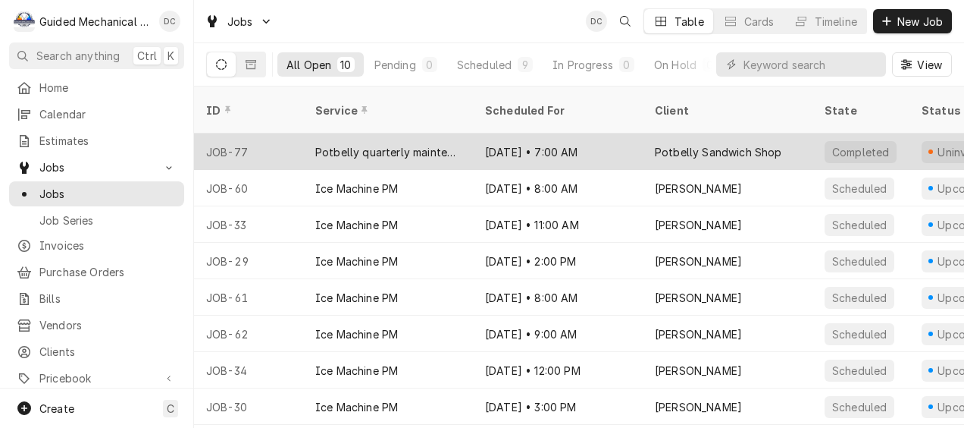
click at [474, 133] on div "Sep 17 • 7:00 AM" at bounding box center [558, 151] width 170 height 36
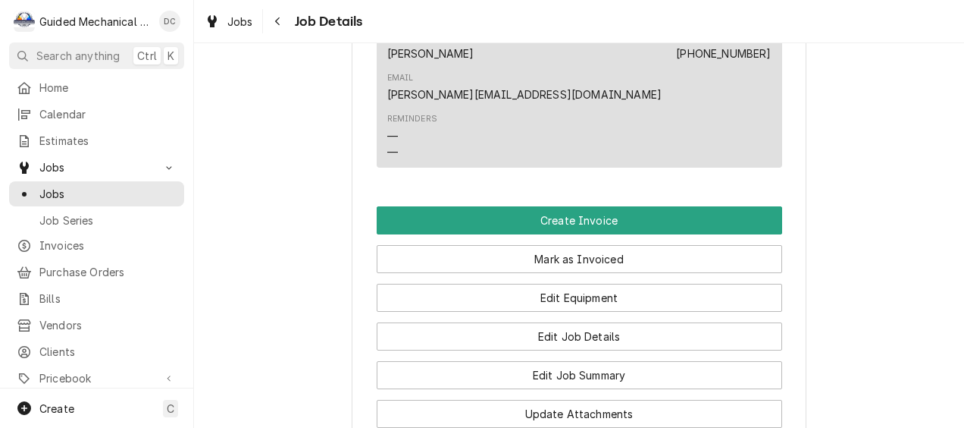
scroll to position [1213, 0]
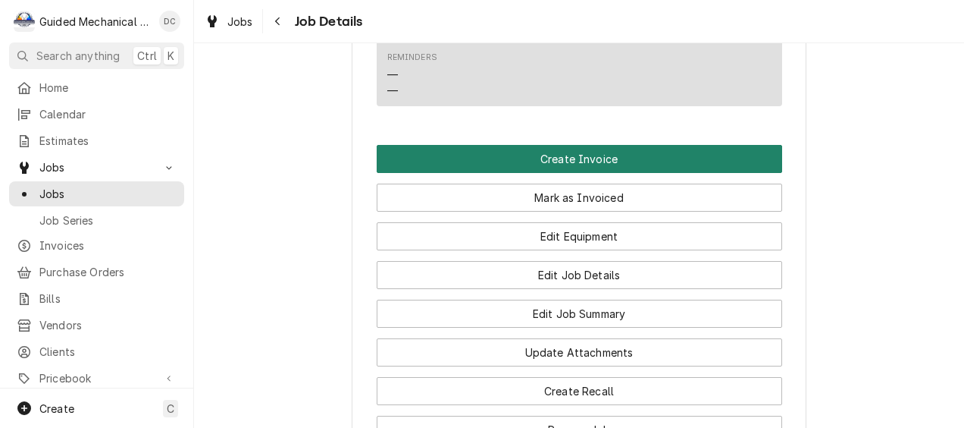
click at [541, 145] on button "Create Invoice" at bounding box center [580, 159] width 406 height 28
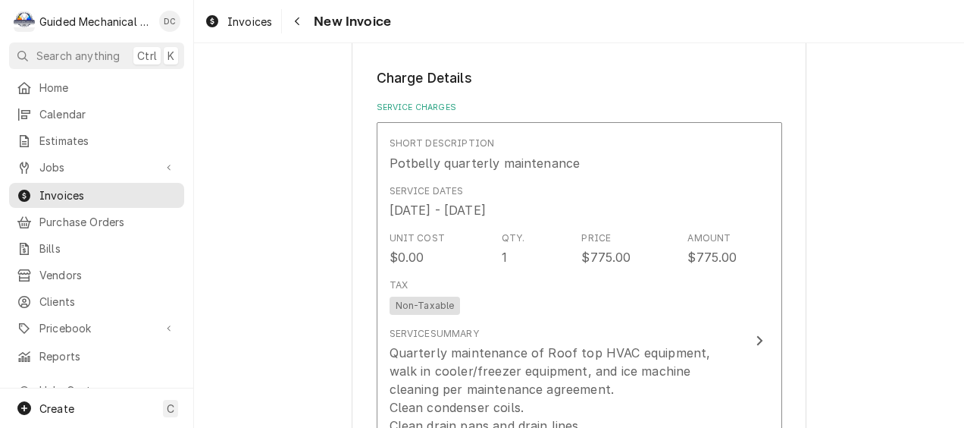
scroll to position [985, 0]
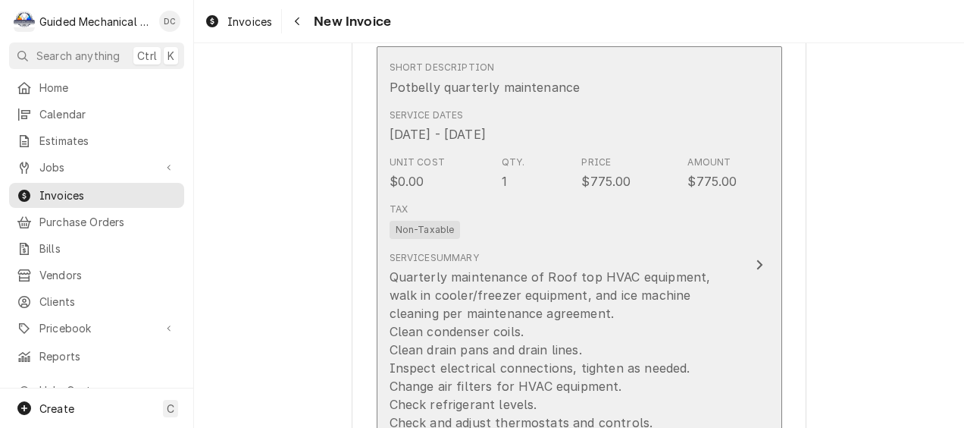
click at [610, 138] on div "Service Dates [DATE] - [DATE]" at bounding box center [564, 125] width 348 height 47
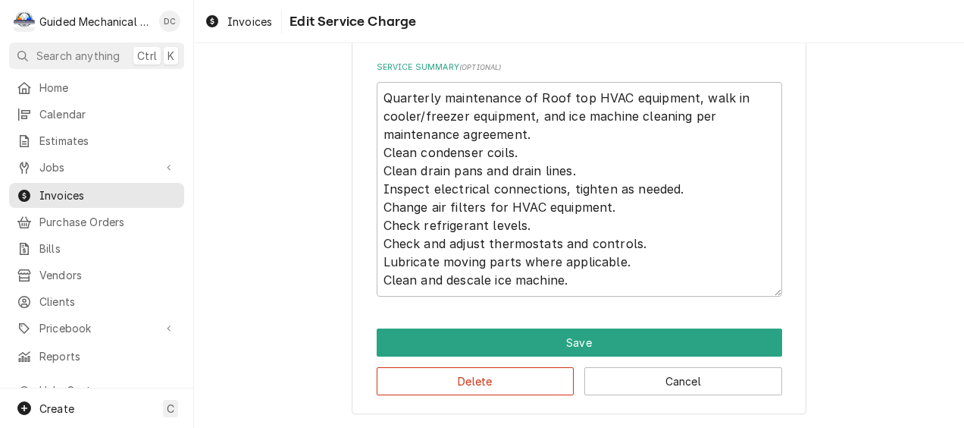
scroll to position [332, 0]
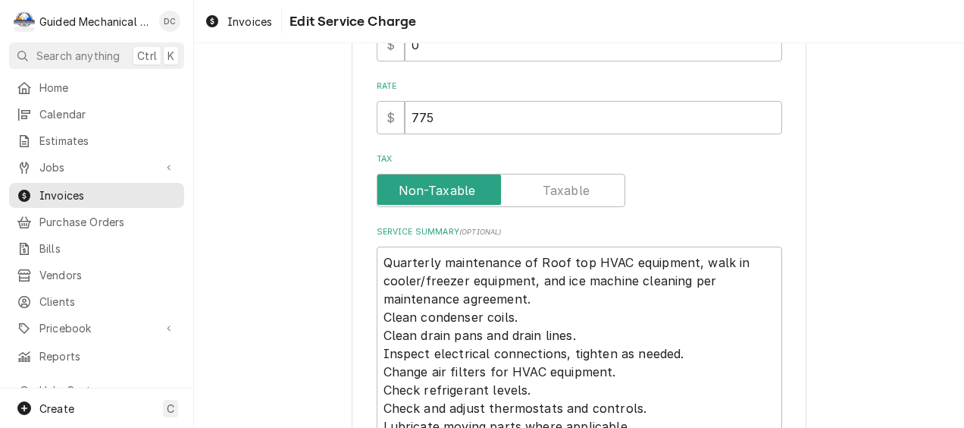
type textarea "x"
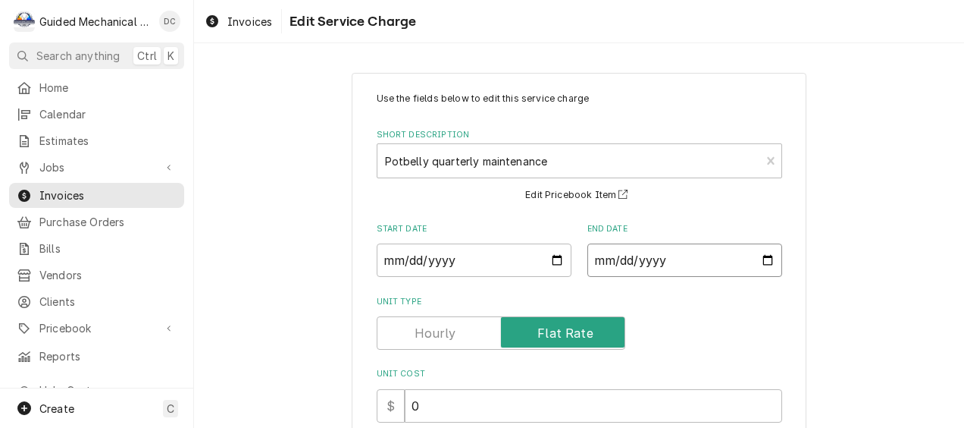
click at [761, 260] on input "[DATE]" at bounding box center [684, 259] width 195 height 33
type input "[DATE]"
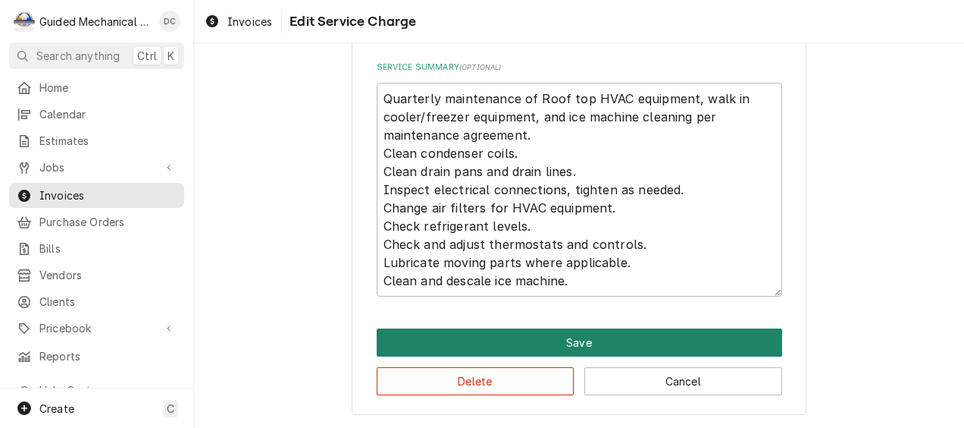
click at [581, 335] on button "Save" at bounding box center [580, 342] width 406 height 28
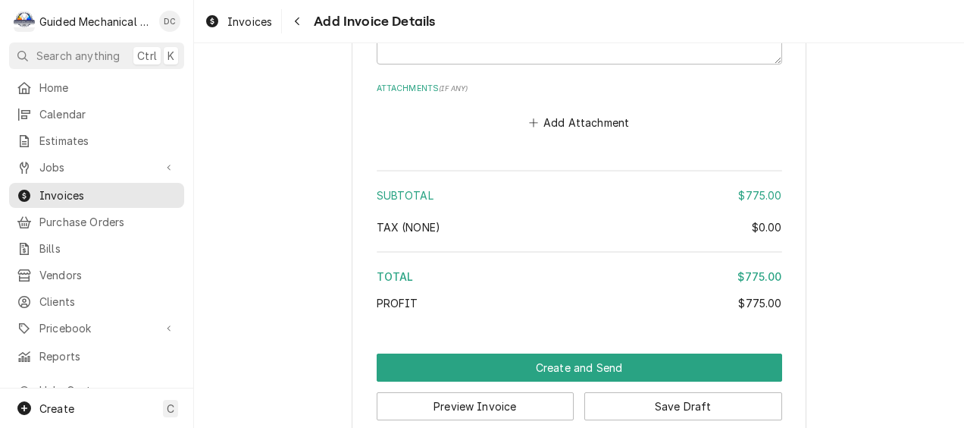
scroll to position [1928, 0]
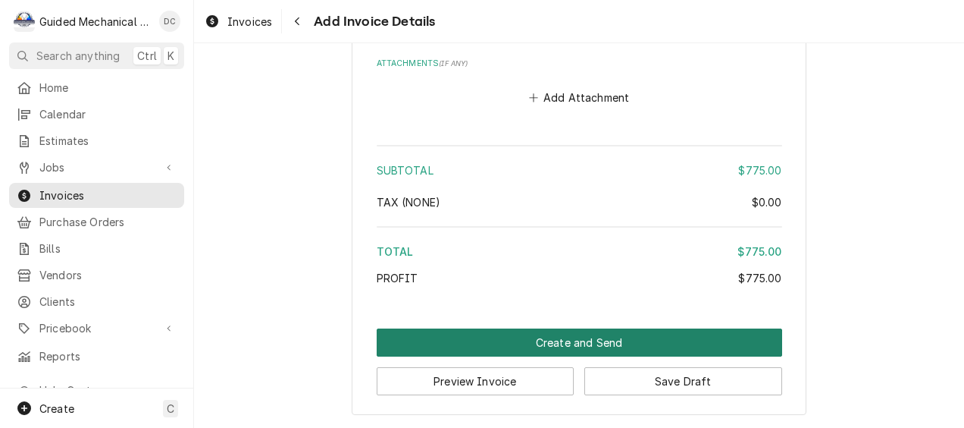
click at [561, 339] on button "Create and Send" at bounding box center [580, 342] width 406 height 28
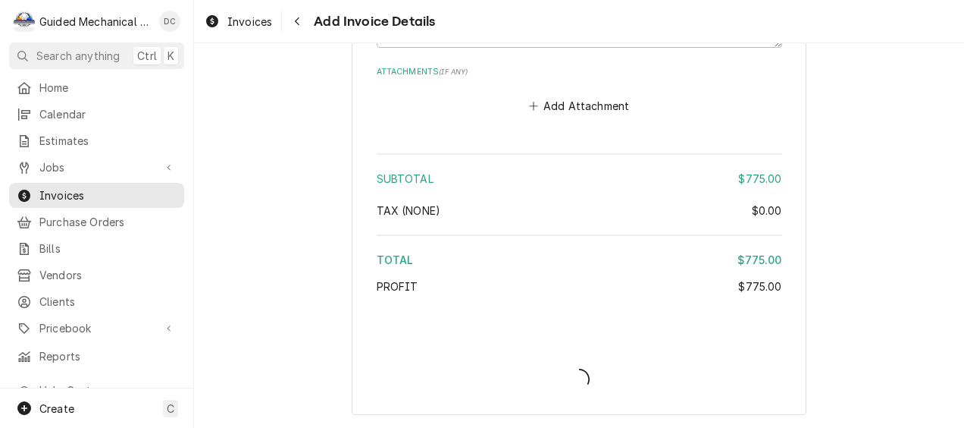
type textarea "x"
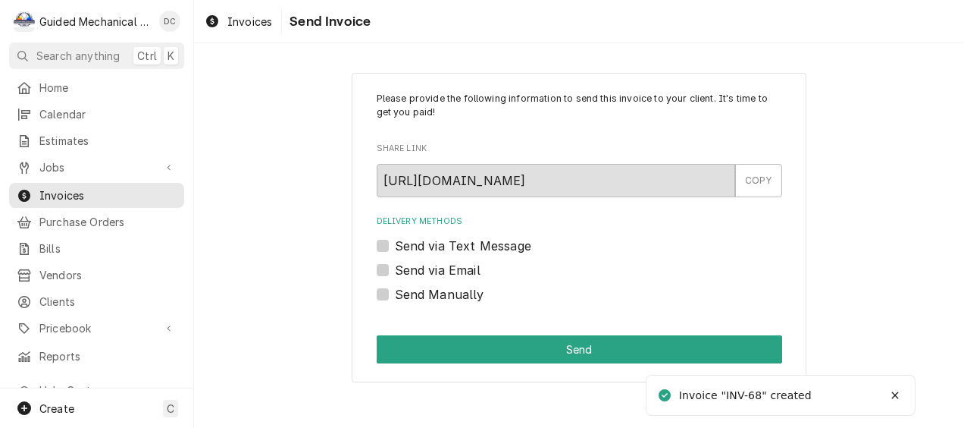
click at [395, 294] on label "Send Manually" at bounding box center [439, 294] width 89 height 18
click at [395, 294] on input "Send Manually" at bounding box center [598, 301] width 406 height 33
checkbox input "true"
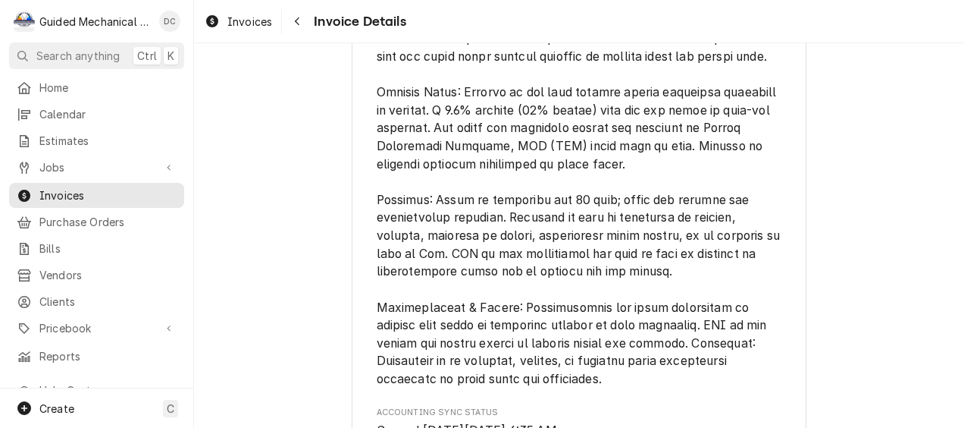
scroll to position [1604, 0]
click at [67, 82] on span "Home" at bounding box center [107, 88] width 137 height 16
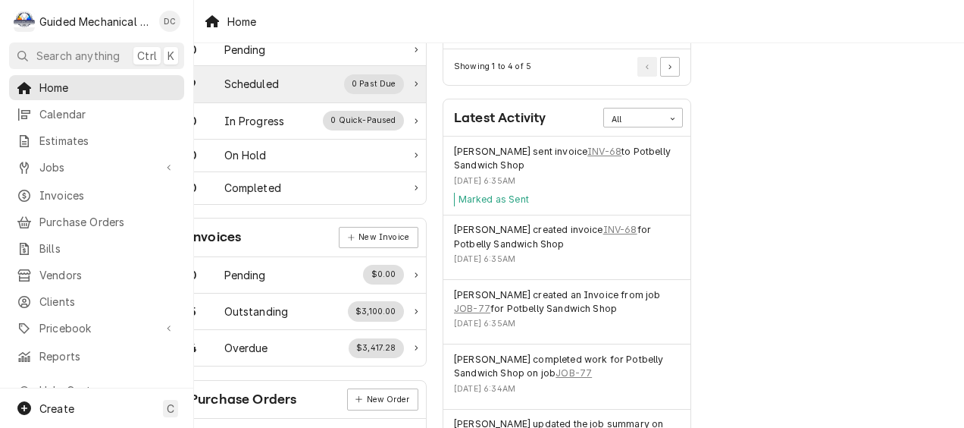
scroll to position [303, 53]
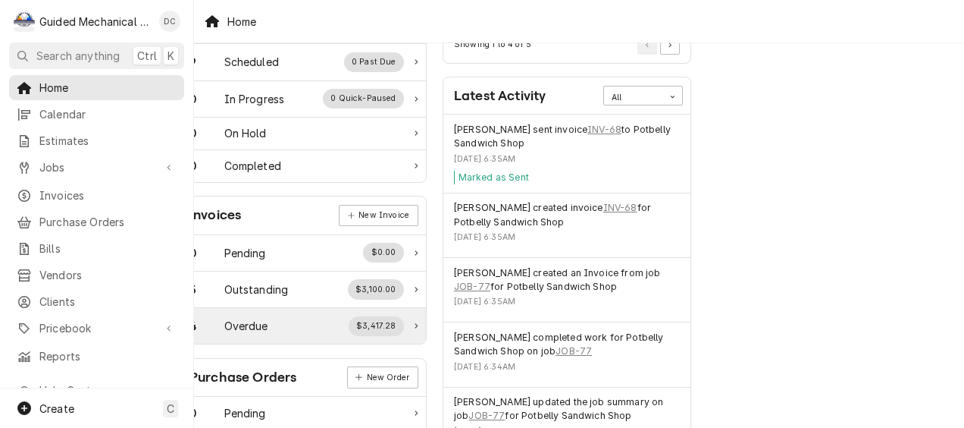
click at [259, 324] on div "4 Overdue $3,417.28" at bounding box center [297, 326] width 215 height 20
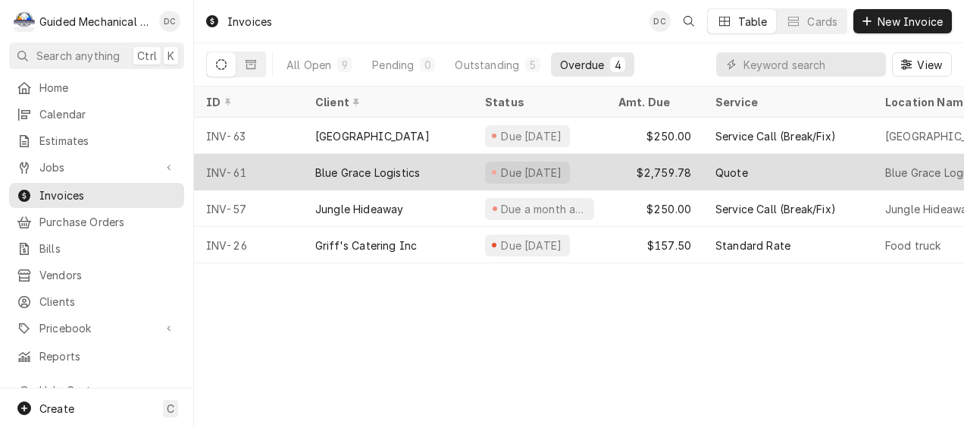
click at [403, 164] on div "Blue Grace Logistics" at bounding box center [367, 172] width 105 height 16
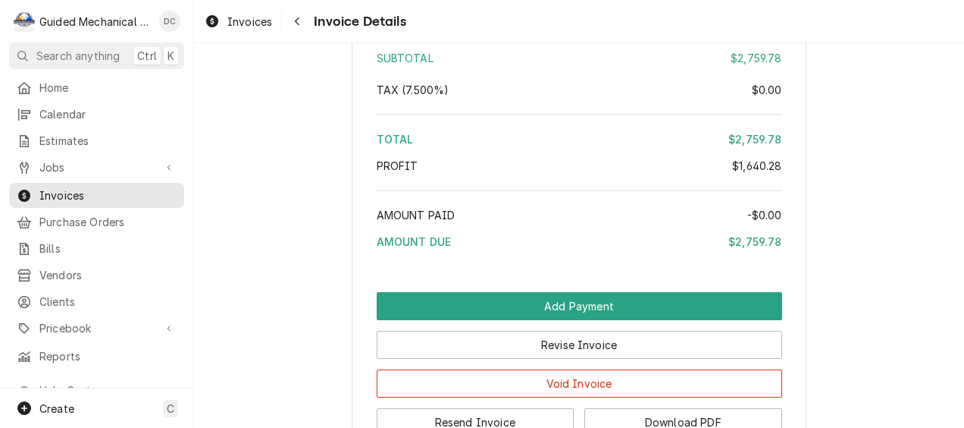
scroll to position [2350, 0]
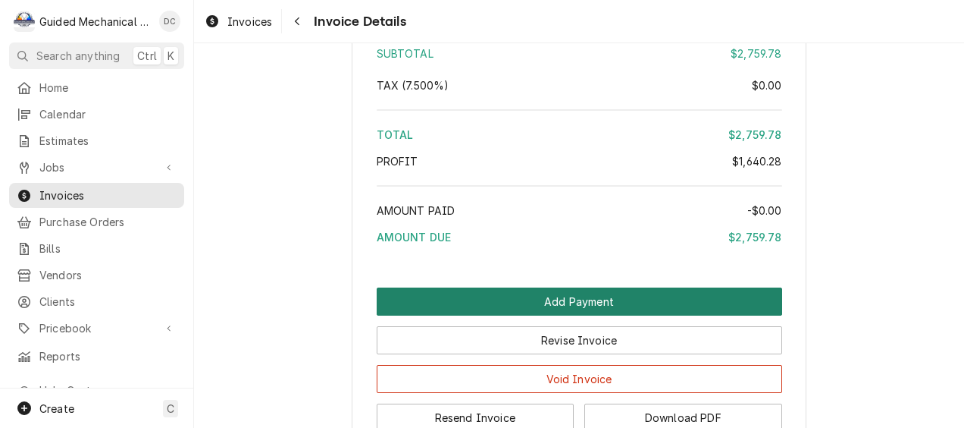
click at [565, 315] on button "Add Payment" at bounding box center [580, 301] width 406 height 28
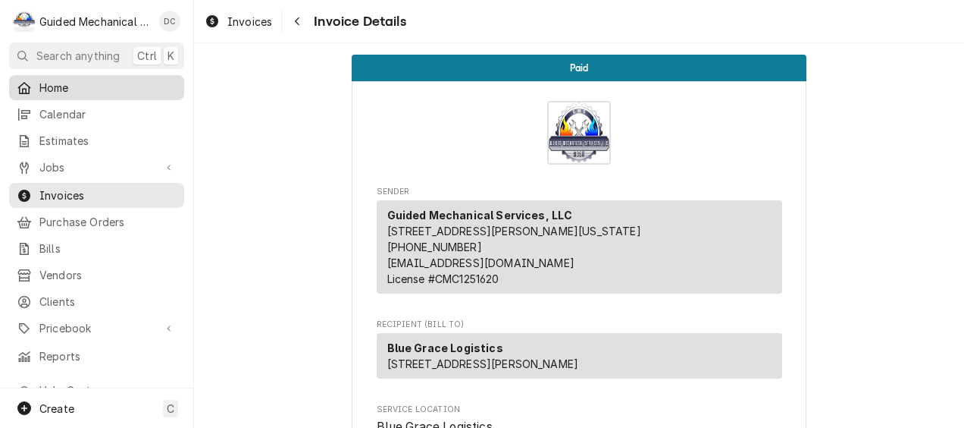
click at [55, 89] on span "Home" at bounding box center [107, 88] width 137 height 16
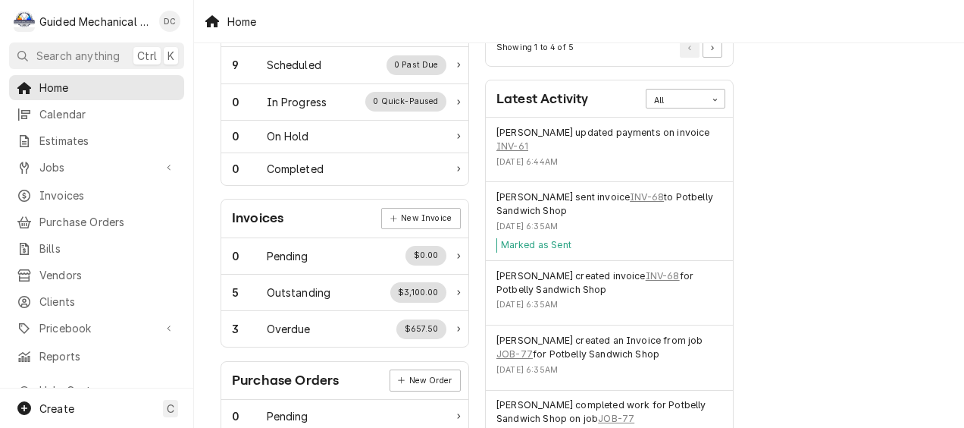
scroll to position [303, 0]
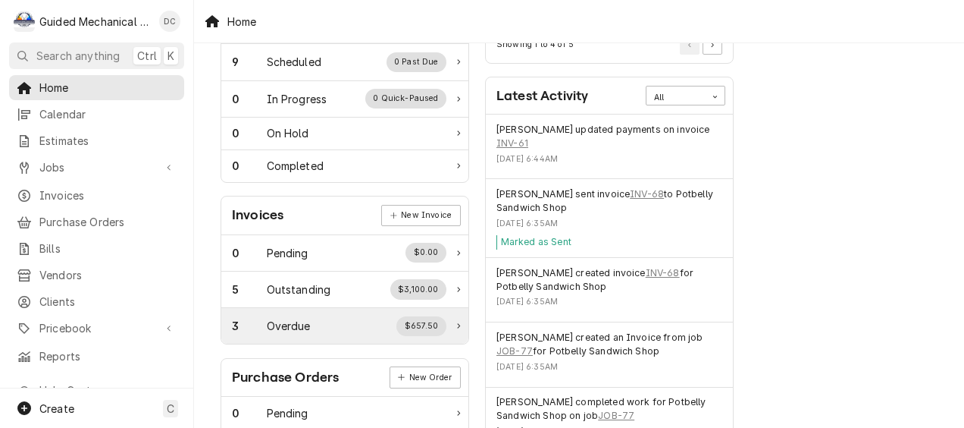
click at [338, 327] on div "3 Overdue $657.50" at bounding box center [339, 326] width 215 height 20
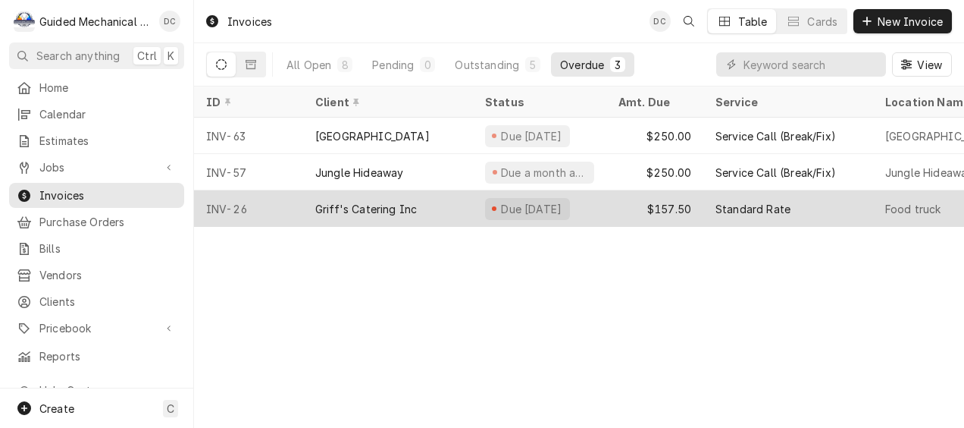
click at [349, 205] on div "Griff's Catering Inc" at bounding box center [366, 209] width 102 height 16
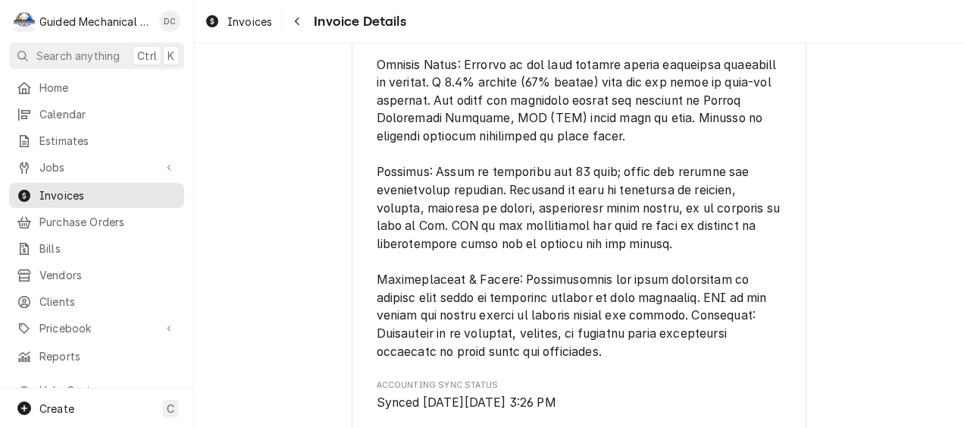
scroll to position [1213, 0]
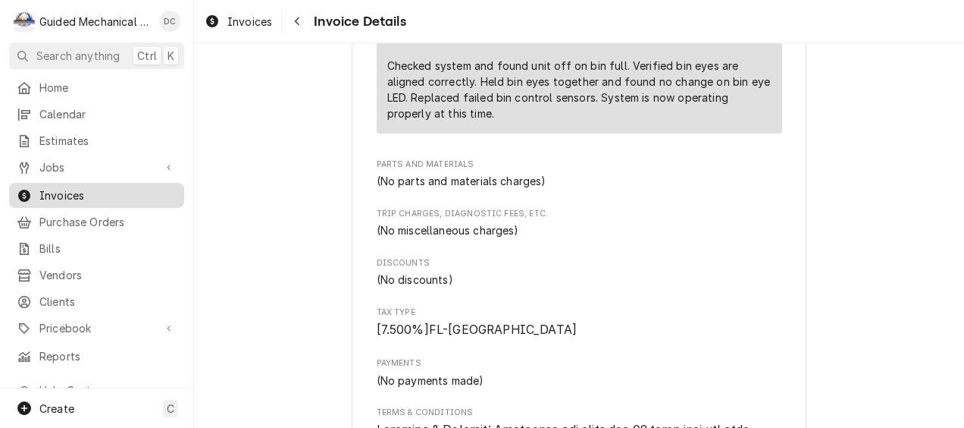
click at [74, 187] on span "Invoices" at bounding box center [107, 195] width 137 height 16
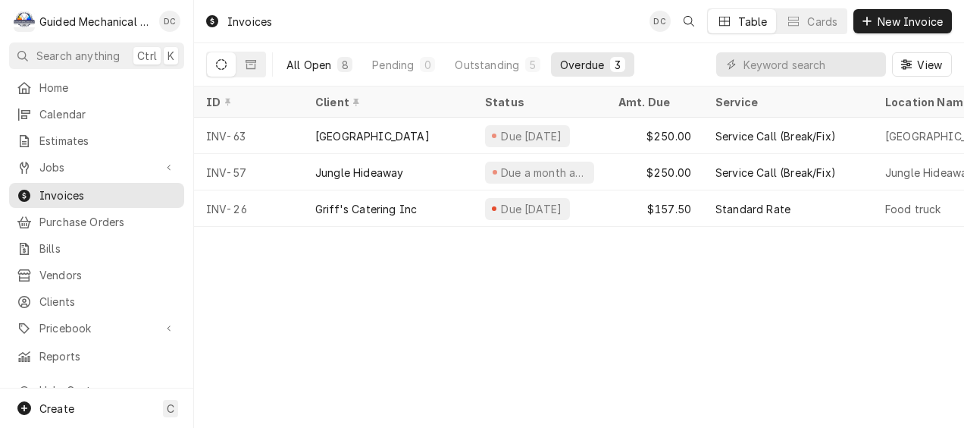
click at [298, 64] on div "All Open" at bounding box center [309, 65] width 45 height 16
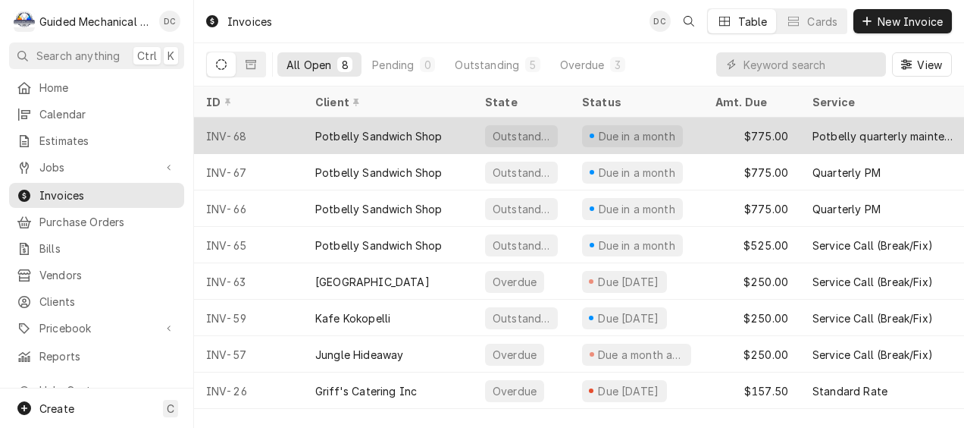
click at [416, 138] on div "Potbelly Sandwich Shop" at bounding box center [378, 136] width 127 height 16
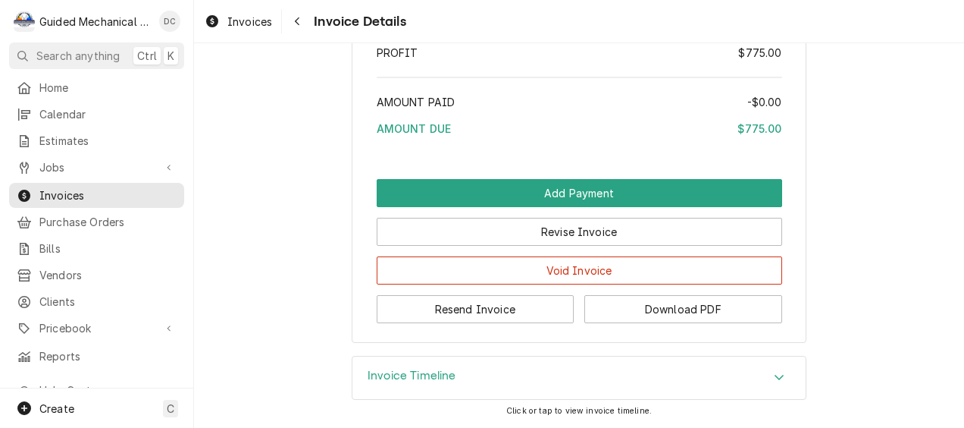
scroll to position [2210, 0]
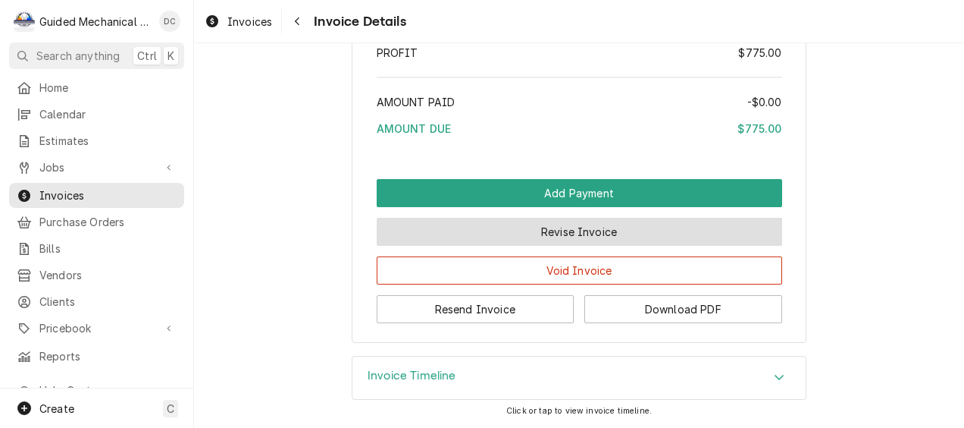
click at [480, 230] on button "Revise Invoice" at bounding box center [580, 232] width 406 height 28
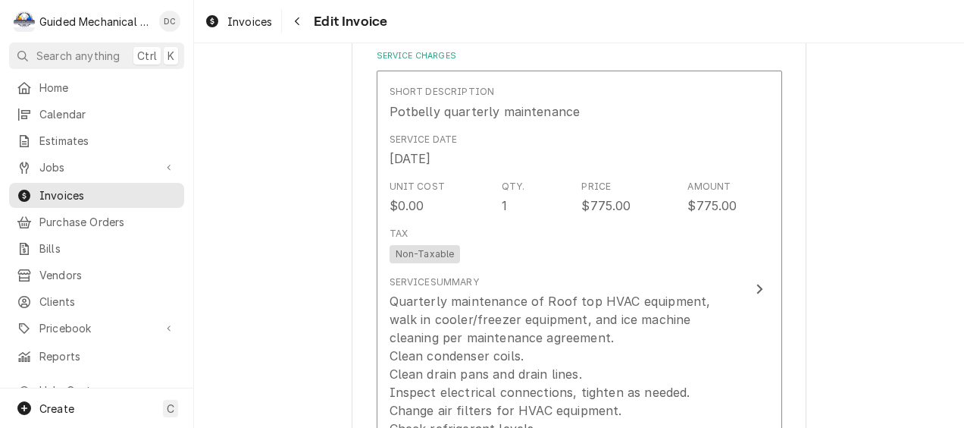
scroll to position [985, 0]
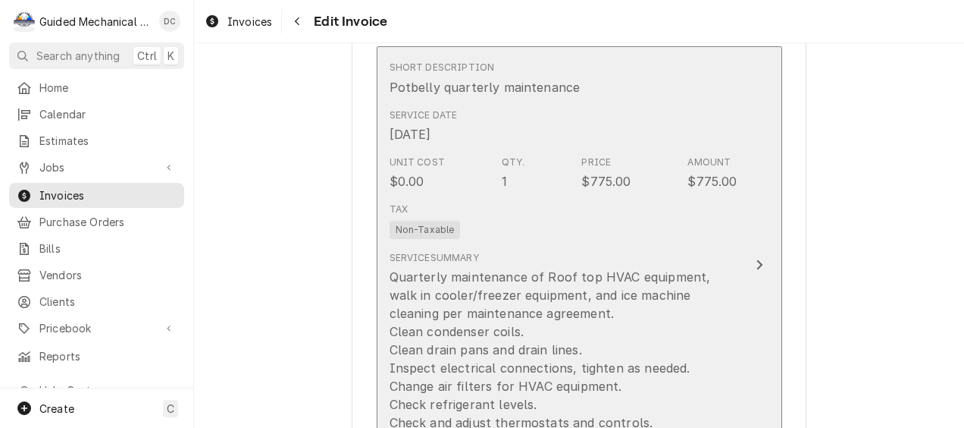
click at [756, 268] on icon "Update Line Item" at bounding box center [760, 264] width 8 height 12
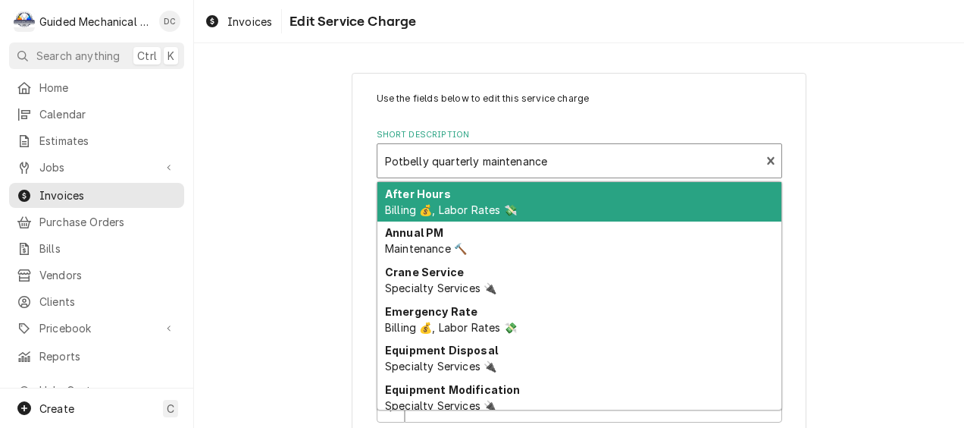
type textarea "x"
click at [468, 164] on div "Short Description" at bounding box center [569, 160] width 368 height 27
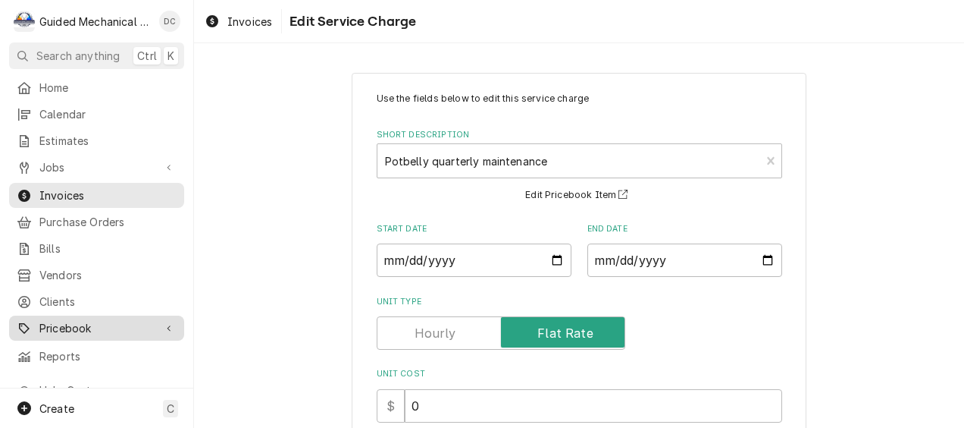
click at [83, 320] on span "Pricebook" at bounding box center [96, 328] width 114 height 16
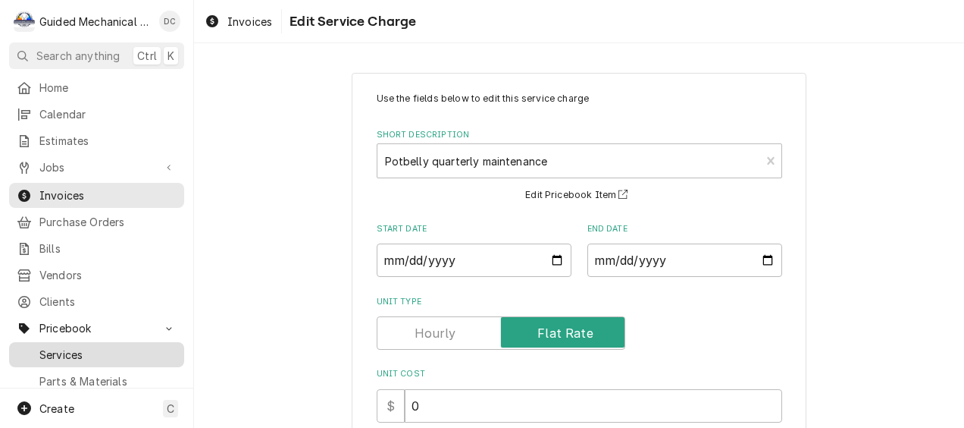
click at [105, 346] on span "Services" at bounding box center [107, 354] width 137 height 16
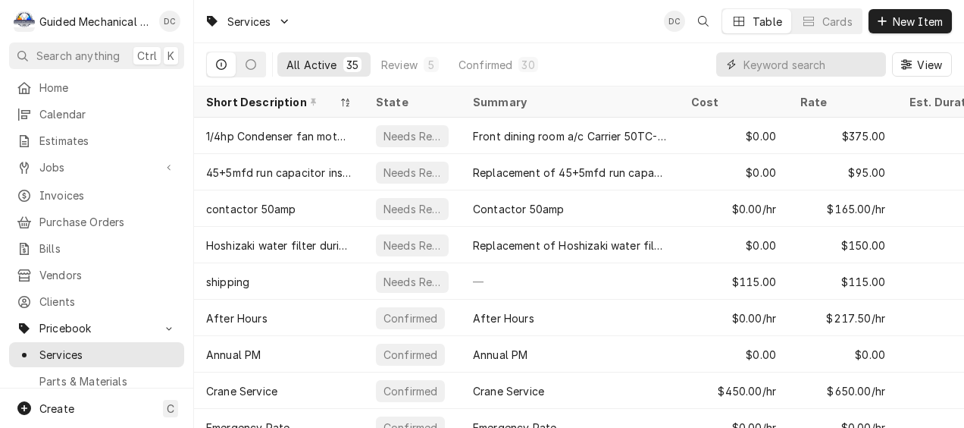
click at [778, 68] on input "Dynamic Content Wrapper" at bounding box center [811, 64] width 135 height 24
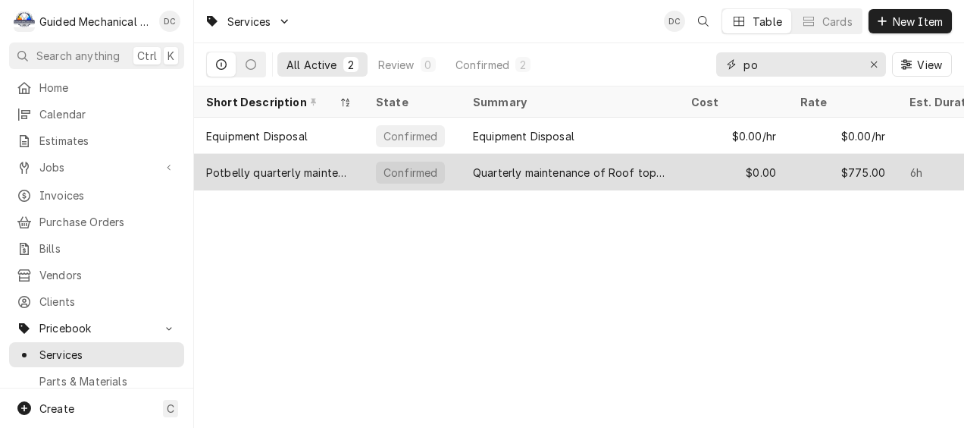
type input "po"
click at [309, 167] on div "Potbelly quarterly maintenance" at bounding box center [279, 172] width 146 height 16
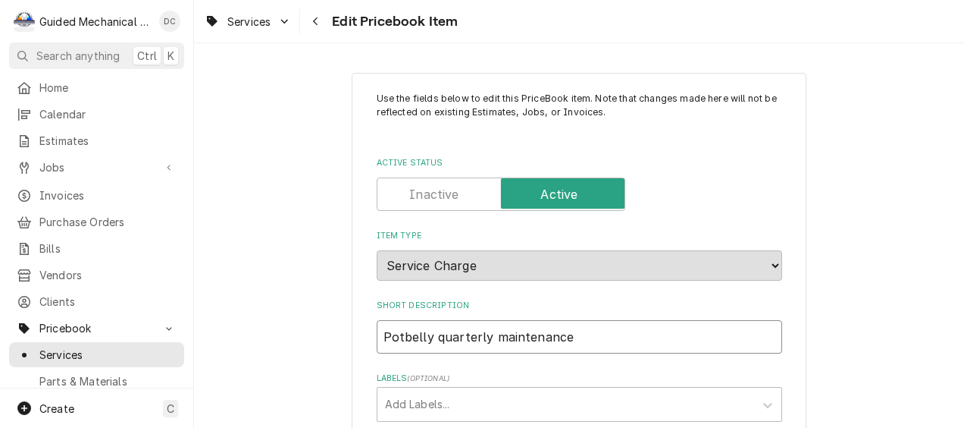
drag, startPoint x: 480, startPoint y: 337, endPoint x: 429, endPoint y: 337, distance: 50.8
click at [429, 337] on input "Potbelly quarterly maintenance" at bounding box center [580, 336] width 406 height 33
type textarea "x"
type input "Potbelly b maintenance"
type textarea "x"
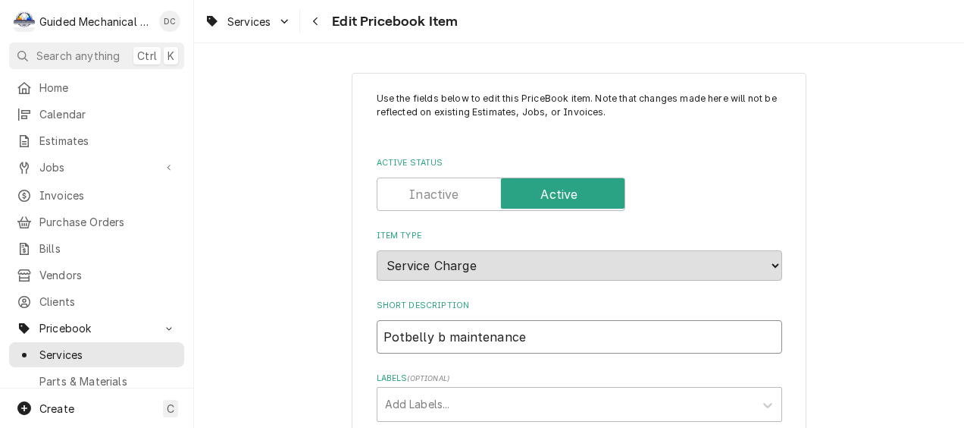
type input "Potbelly bi maintenance"
type textarea "x"
type input "Potbelly bi- maintenance"
type textarea "x"
type input "Potbelly bi-a maintenance"
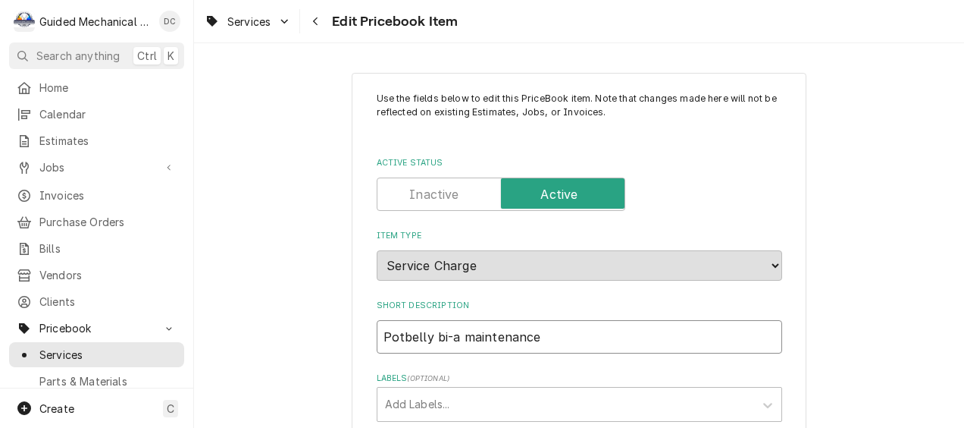
type textarea "x"
type input "Potbelly bi-an maintenance"
type textarea "x"
type input "Potbelly bi-ann maintenance"
type textarea "x"
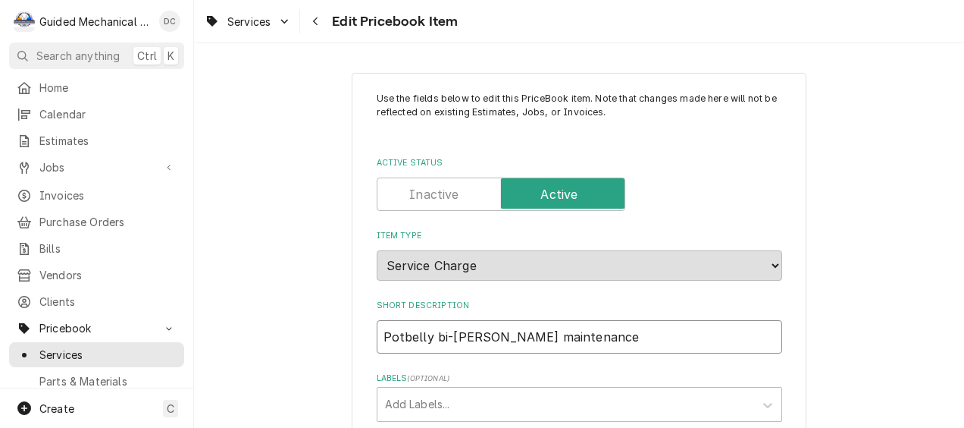
type input "Potbelly bi-annu maintenance"
type textarea "x"
type input "Potbelly bi-annua maintenance"
type textarea "x"
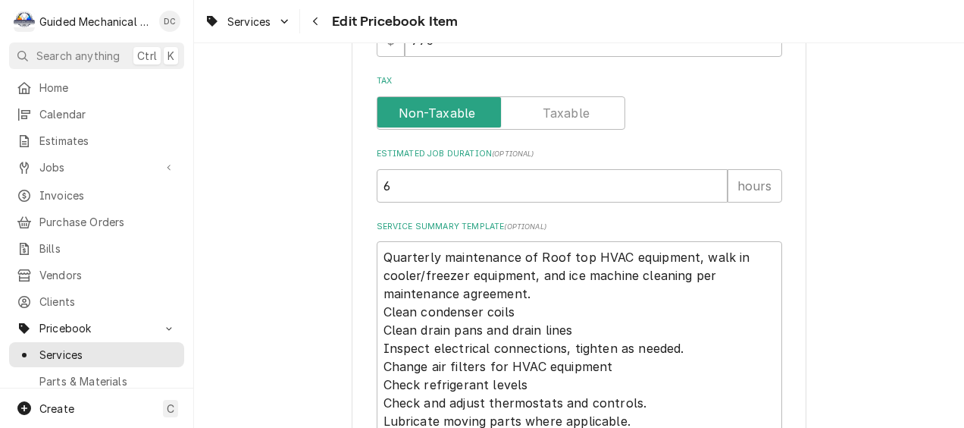
scroll to position [606, 0]
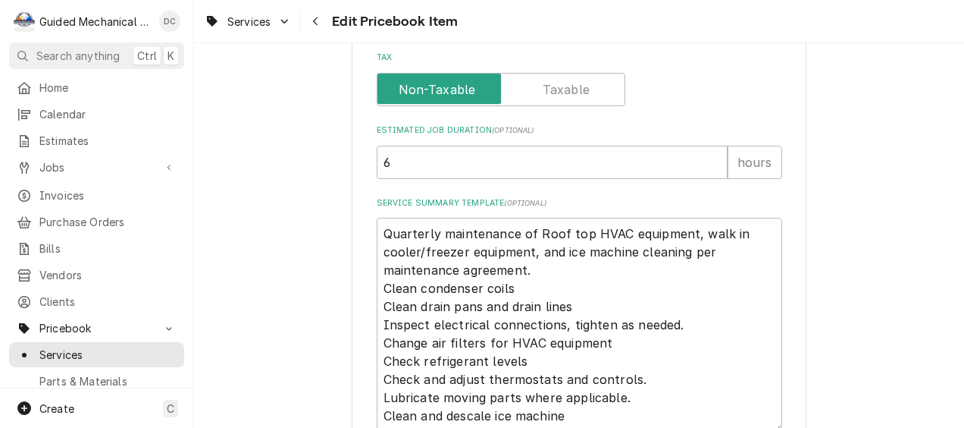
type input "Potbelly bi-annual maintenance"
drag, startPoint x: 430, startPoint y: 231, endPoint x: 374, endPoint y: 233, distance: 56.1
click at [377, 233] on textarea "Quarterly maintenance of Roof top HVAC equipment, walk in cooler/freezer equipm…" at bounding box center [580, 325] width 406 height 215
type textarea "x"
type textarea "b maintenance of Roof top HVAC equipment, walk in cooler/freezer equipment, and…"
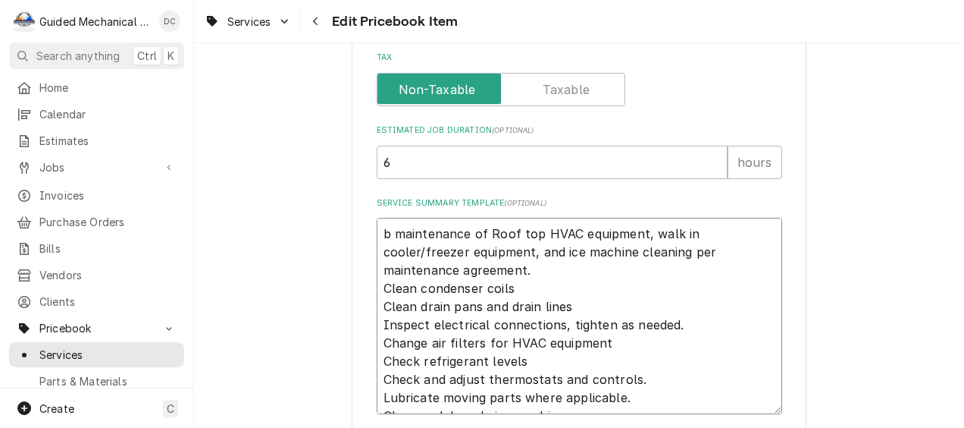
type textarea "x"
type textarea "maintenance of Roof top HVAC equipment, walk in cooler/freezer equipment, and i…"
type textarea "x"
type textarea "B maintenance of Roof top HVAC equipment, walk in cooler/freezer equipment, and…"
type textarea "x"
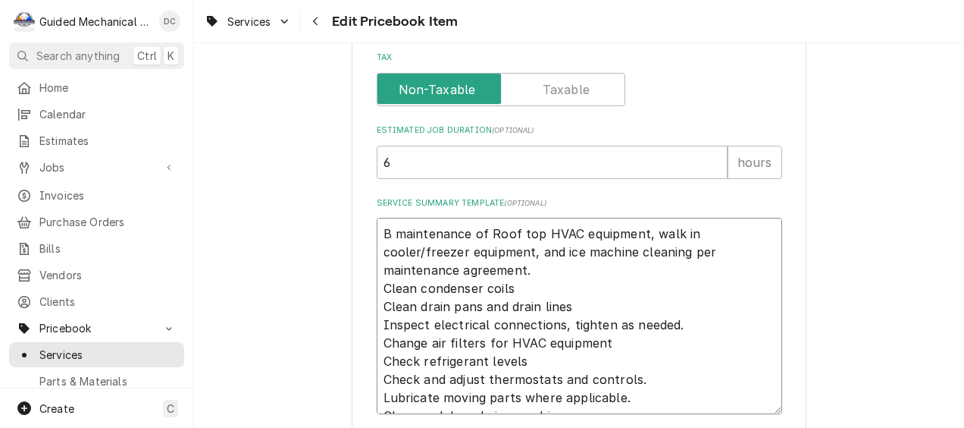
type textarea "Bi maintenance of Roof top HVAC equipment, walk in cooler/freezer equipment, an…"
type textarea "x"
type textarea "Bi- maintenance of Roof top HVAC equipment, walk in cooler/freezer equipment, a…"
type textarea "x"
type textarea "Bi-a maintenance of Roof top HVAC equipment, walk in cooler/freezer equipment, …"
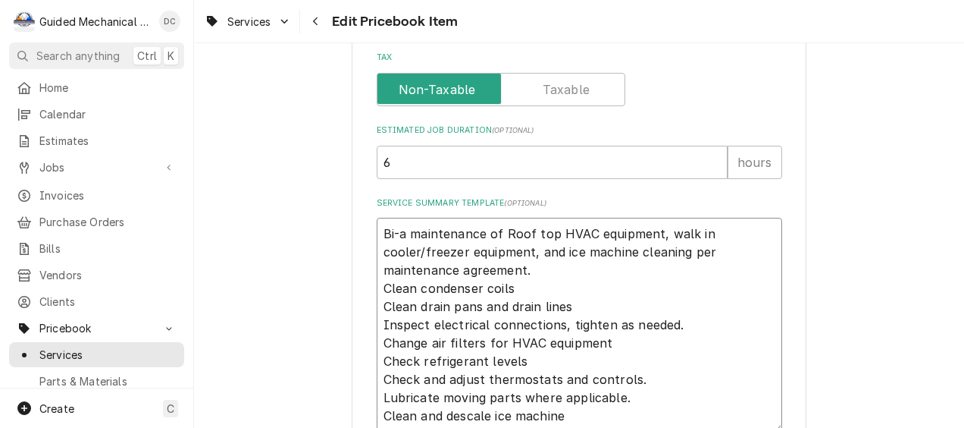
type textarea "x"
type textarea "Bi-an maintenance of Roof top HVAC equipment, walk in cooler/freezer equipment,…"
type textarea "x"
type textarea "Bi-ann maintenance of Roof top HVAC equipment, walk in cooler/freezer equipment…"
type textarea "x"
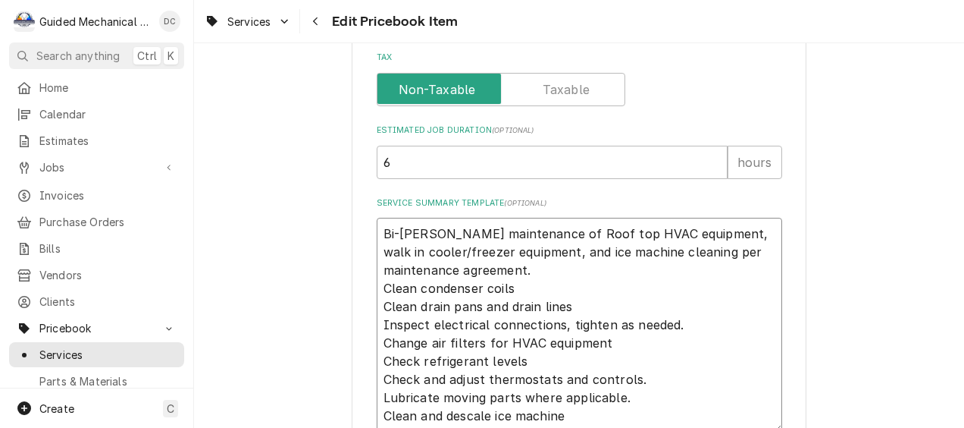
type textarea "Bi-annu maintenance of Roof top HVAC equipment, walk in cooler/freezer equipmen…"
type textarea "x"
type textarea "Bi-annua maintenance of Roof top HVAC equipment, walk in cooler/freezer equipme…"
type textarea "x"
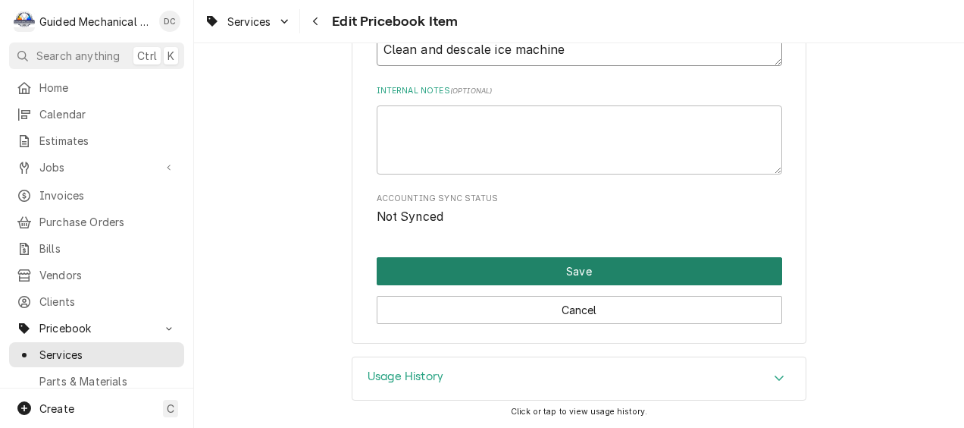
type textarea "Bi-annual maintenance of Roof top HVAC equipment, walk in cooler/freezer equipm…"
click at [509, 261] on button "Save" at bounding box center [580, 271] width 406 height 28
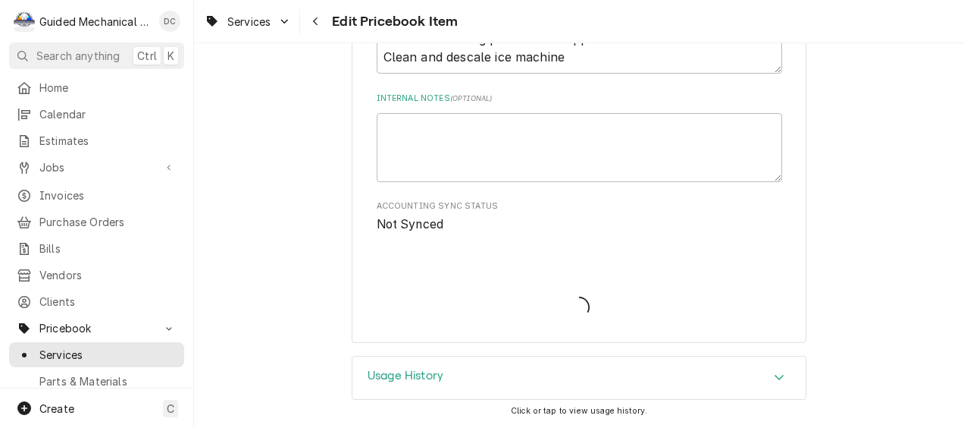
scroll to position [963, 0]
type textarea "x"
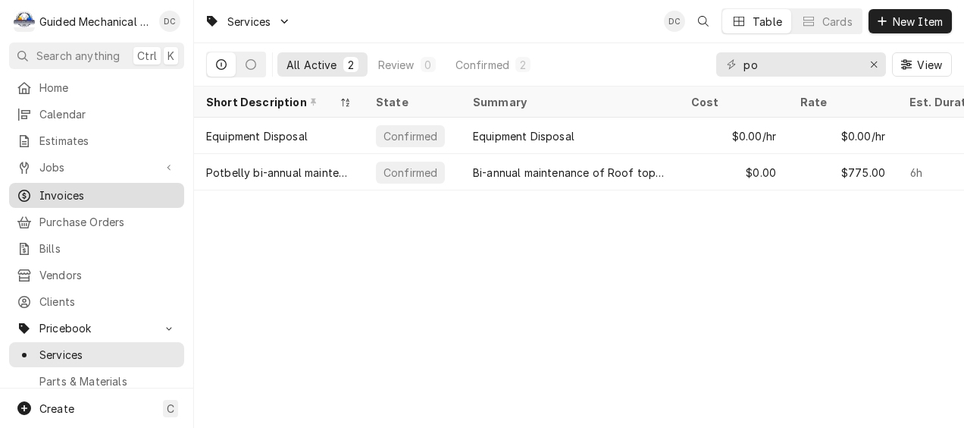
click at [109, 187] on span "Invoices" at bounding box center [107, 195] width 137 height 16
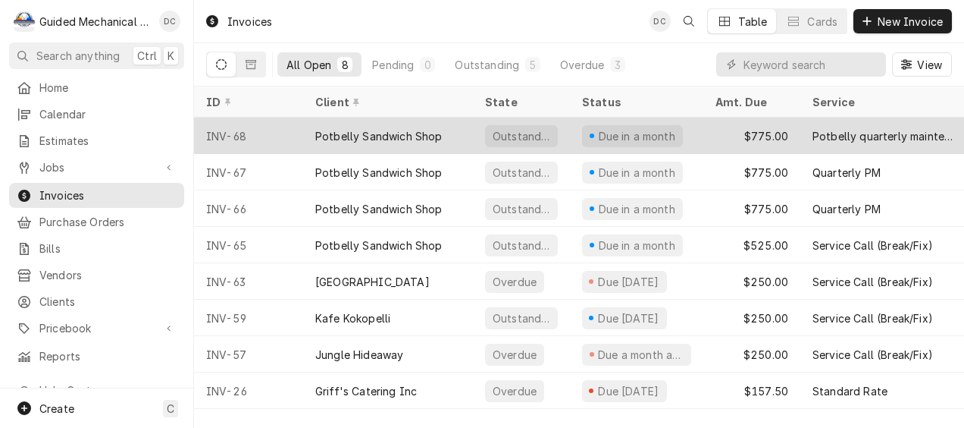
click at [444, 130] on div "Potbelly Sandwich Shop" at bounding box center [388, 135] width 170 height 36
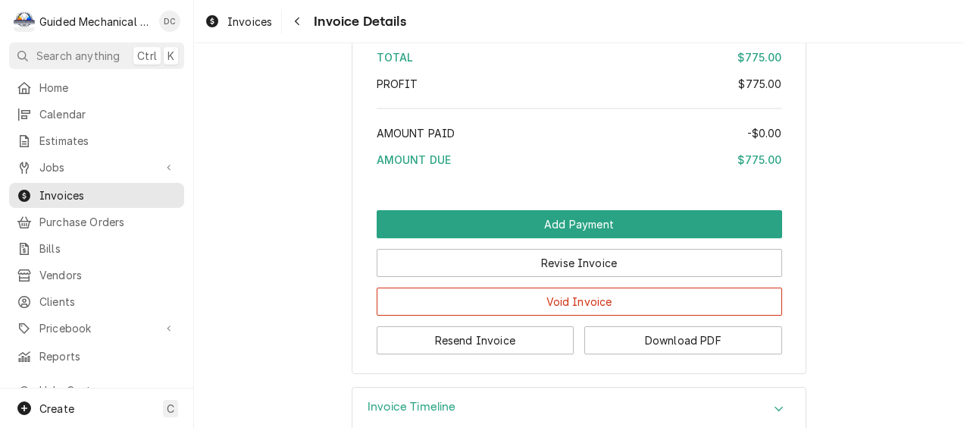
scroll to position [2198, 0]
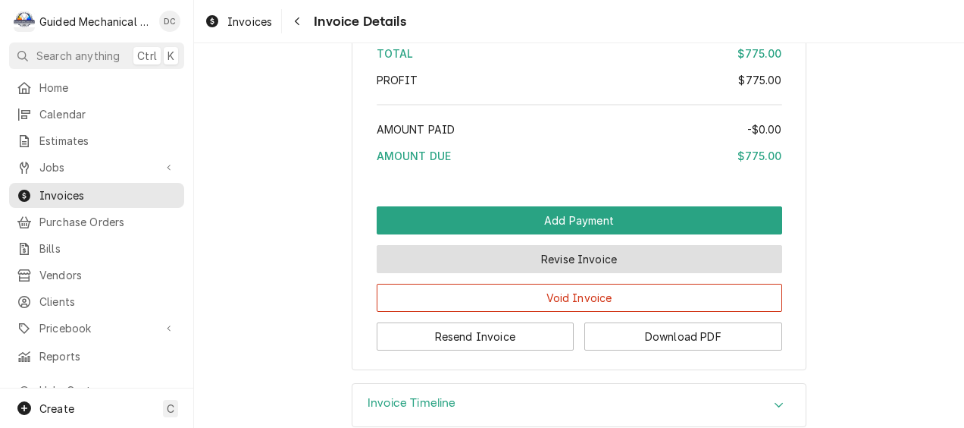
click at [605, 273] on button "Revise Invoice" at bounding box center [580, 259] width 406 height 28
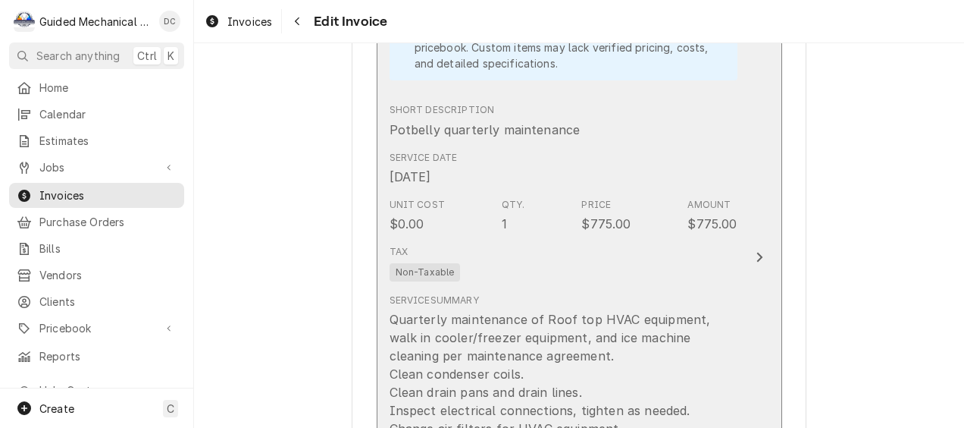
scroll to position [1137, 0]
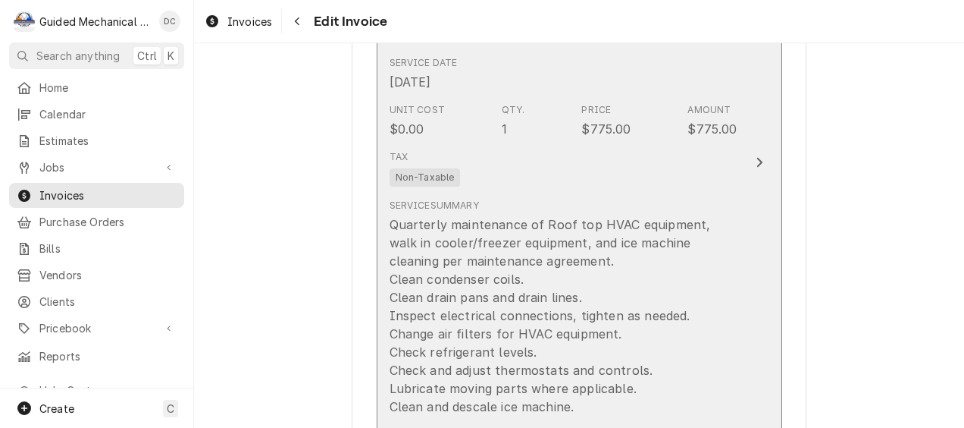
click at [756, 165] on icon "Update Line Item" at bounding box center [760, 162] width 8 height 12
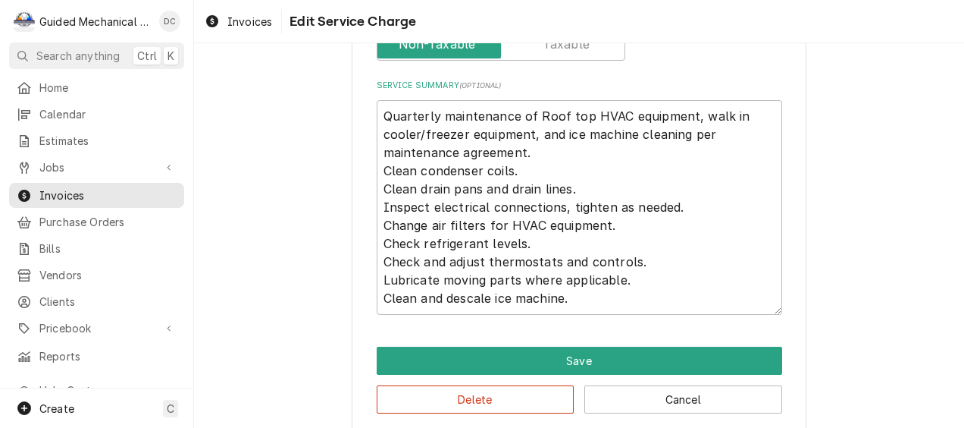
scroll to position [564, 0]
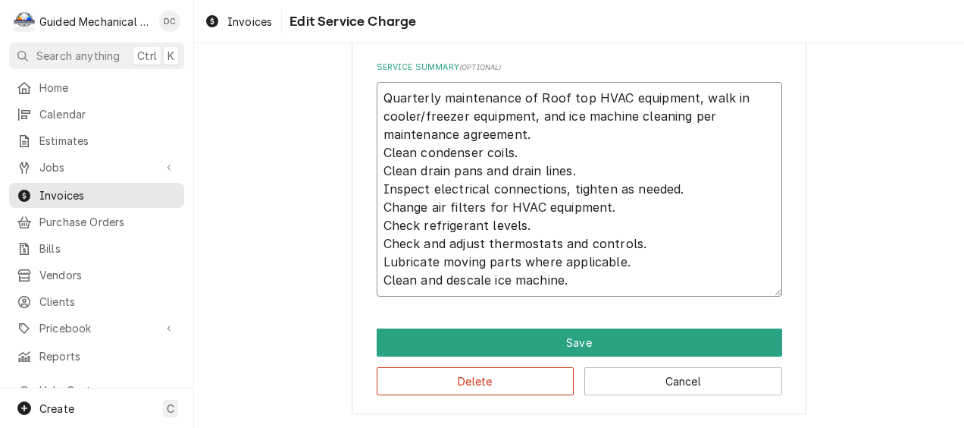
drag, startPoint x: 431, startPoint y: 99, endPoint x: 335, endPoint y: 103, distance: 96.4
type textarea "x"
type textarea "B maintenance of Roof top HVAC equipment, walk in cooler/freezer equipment, and…"
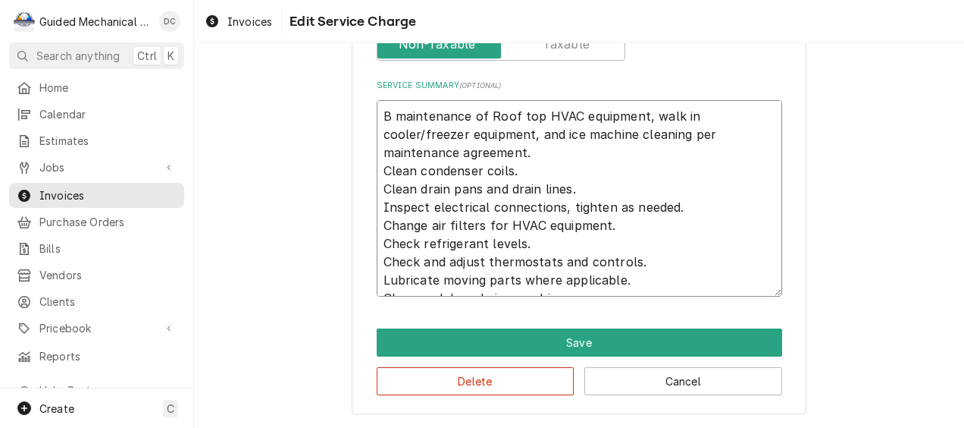
type textarea "x"
type textarea "Bi maintenance of Roof top HVAC equipment, walk in cooler/freezer equipment, an…"
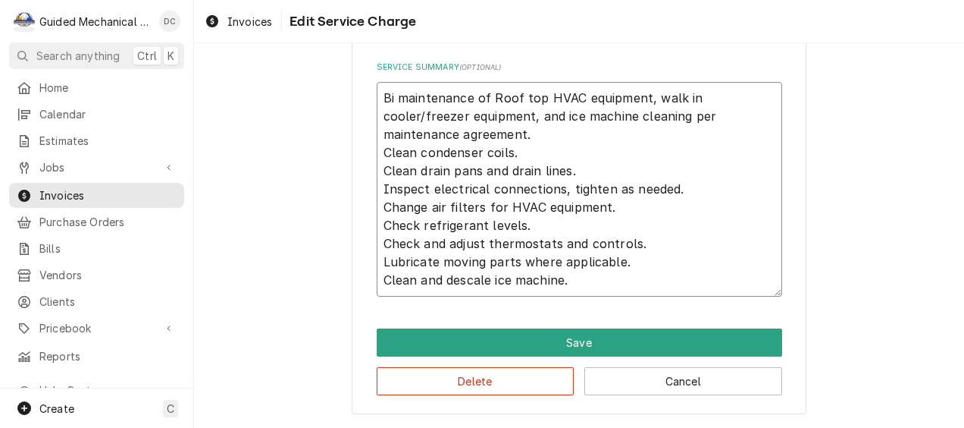
type textarea "x"
type textarea "Bi- maintenance of Roof top HVAC equipment, walk in cooler/freezer equipment, a…"
type textarea "x"
type textarea "Bi-a maintenance of Roof top HVAC equipment, walk in cooler/freezer equipment, …"
type textarea "x"
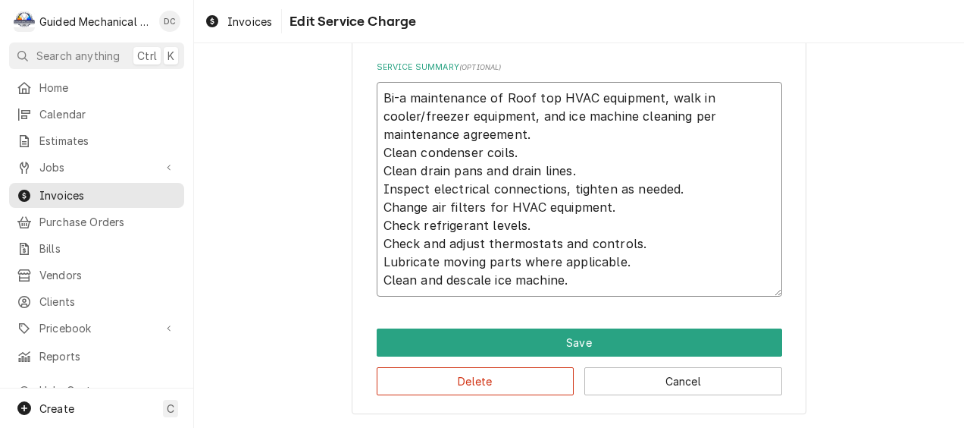
type textarea "Bi-an maintenance of Roof top HVAC equipment, walk in cooler/freezer equipment,…"
type textarea "x"
type textarea "Bi-ann maintenance of Roof top HVAC equipment, walk in cooler/freezer equipment…"
type textarea "x"
type textarea "Bi-annu maintenance of Roof top HVAC equipment, walk in cooler/freezer equipmen…"
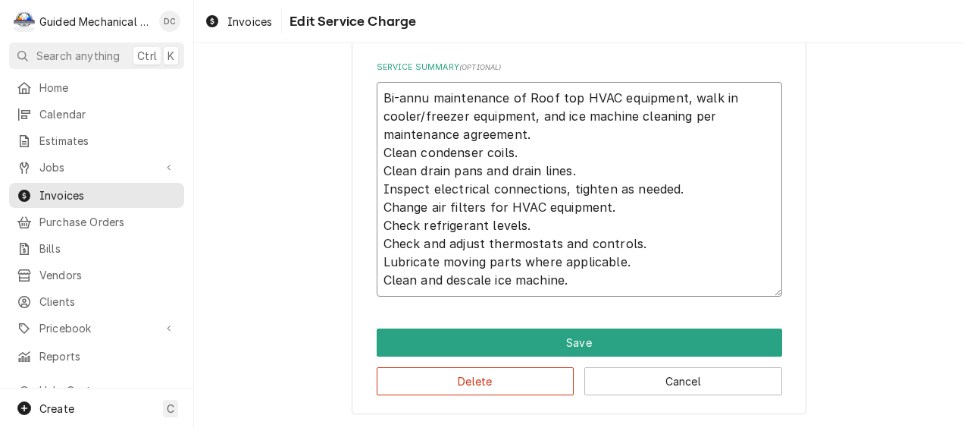
type textarea "x"
type textarea "Bi-annua maintenance of Roof top HVAC equipment, walk in cooler/freezer equipme…"
type textarea "x"
type textarea "Bi-annual maintenance of Roof top HVAC equipment, walk in cooler/freezer equipm…"
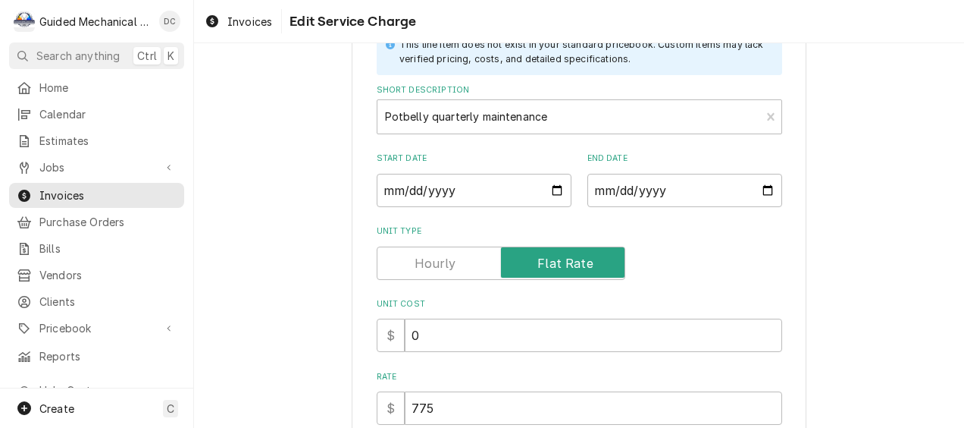
scroll to position [0, 0]
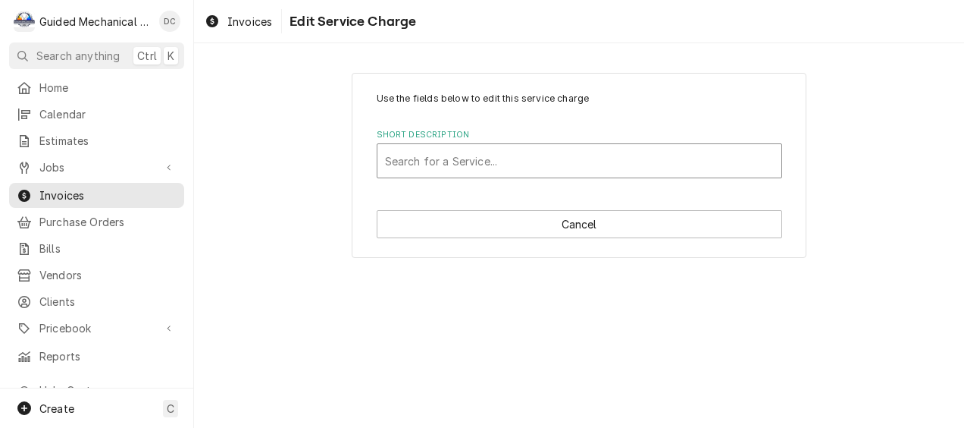
click at [622, 164] on div "Short Description" at bounding box center [579, 160] width 389 height 27
type input "po"
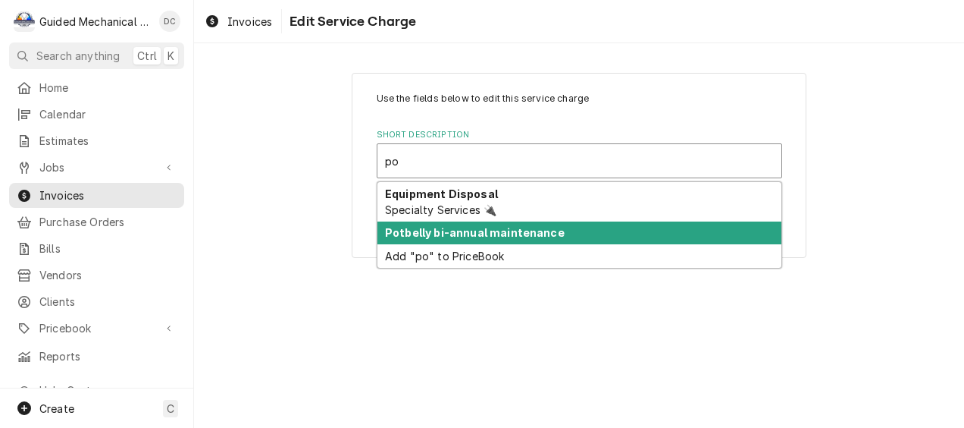
click at [405, 233] on strong "Potbelly bi-annual maintenance" at bounding box center [475, 232] width 180 height 13
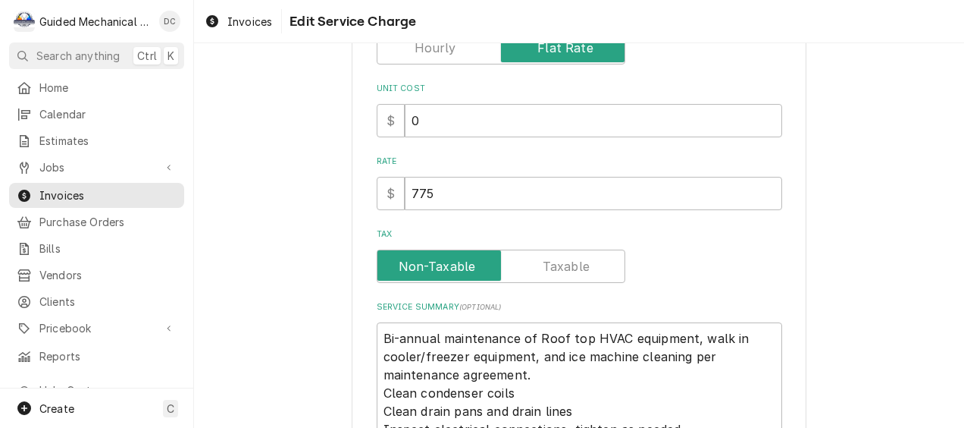
scroll to position [525, 0]
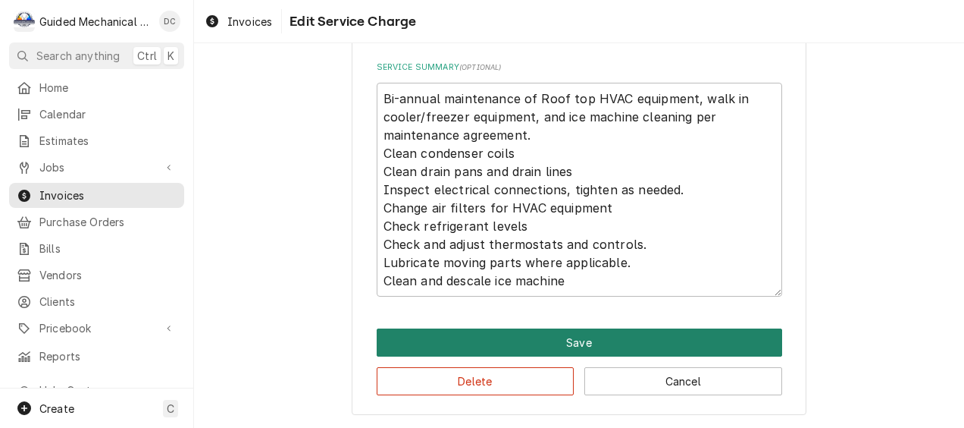
click at [468, 343] on button "Save" at bounding box center [580, 342] width 406 height 28
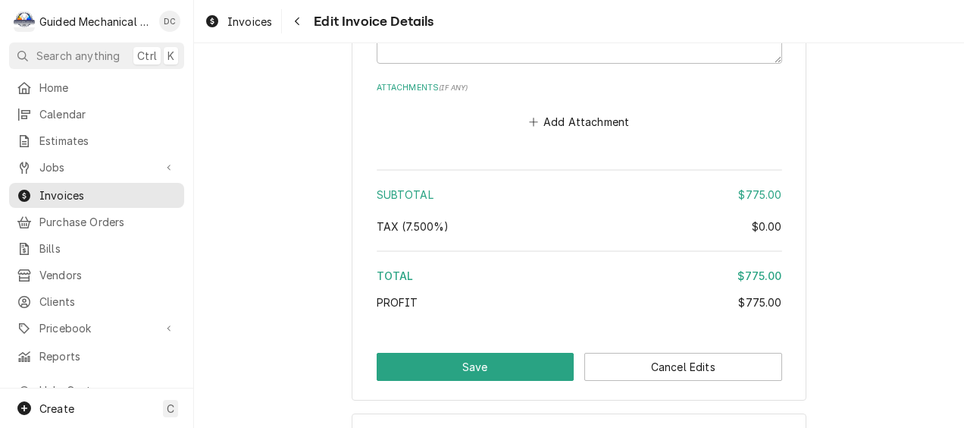
scroll to position [1960, 0]
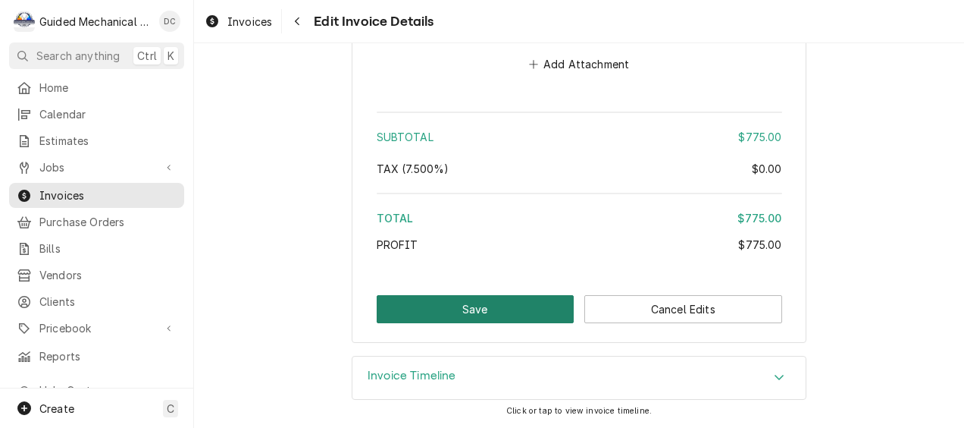
click at [396, 309] on button "Save" at bounding box center [476, 309] width 198 height 28
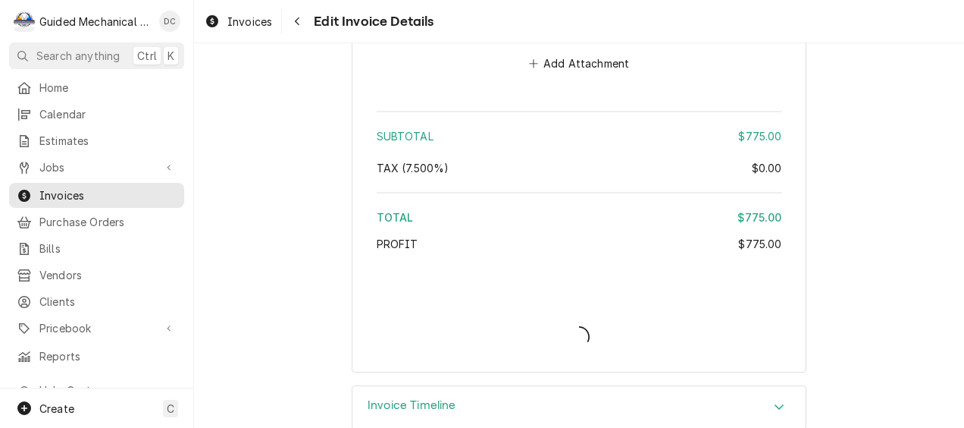
type textarea "x"
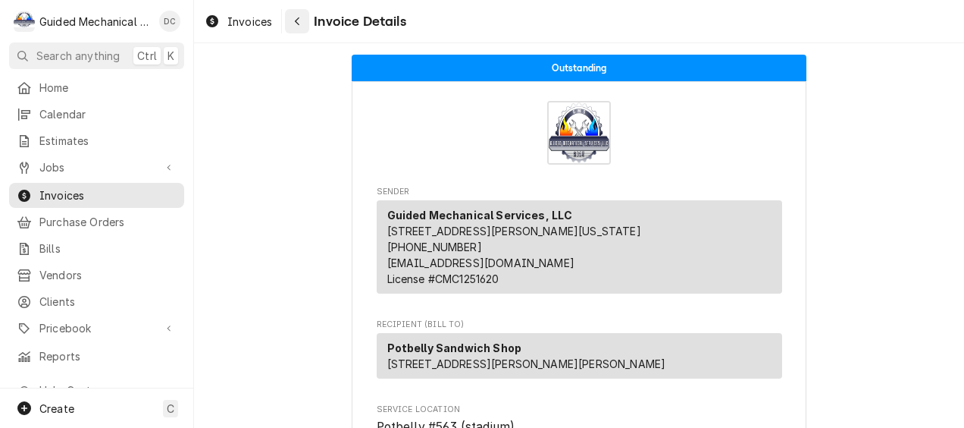
click at [302, 27] on div "Navigate back" at bounding box center [297, 21] width 15 height 15
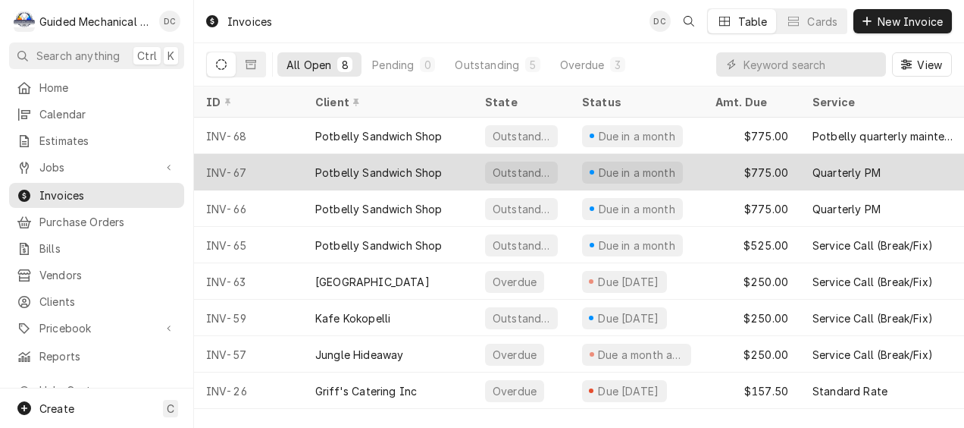
click at [421, 168] on div "Potbelly Sandwich Shop" at bounding box center [378, 172] width 127 height 16
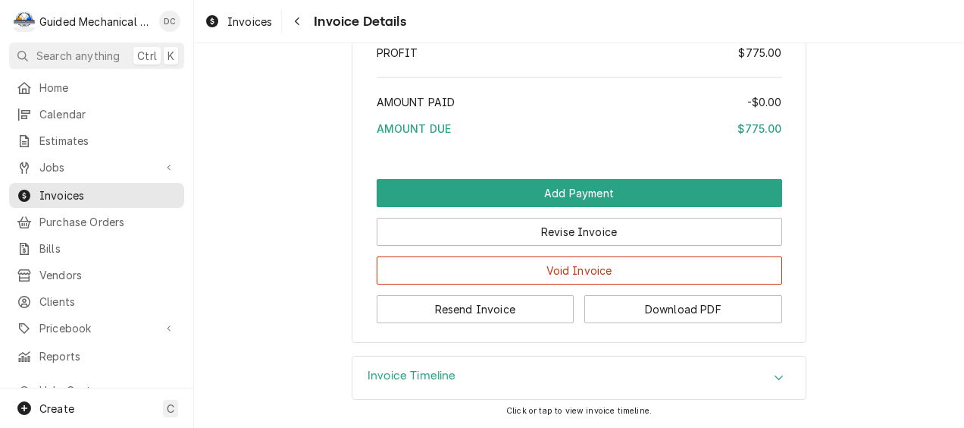
scroll to position [2275, 0]
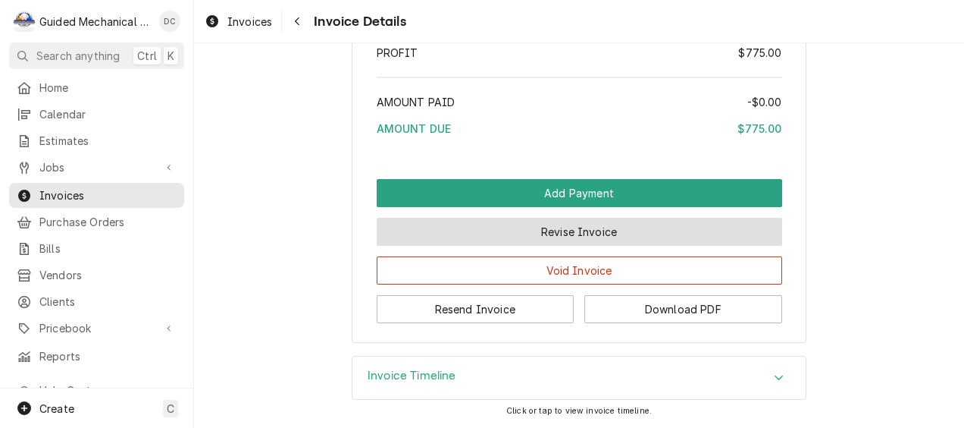
click at [600, 230] on button "Revise Invoice" at bounding box center [580, 232] width 406 height 28
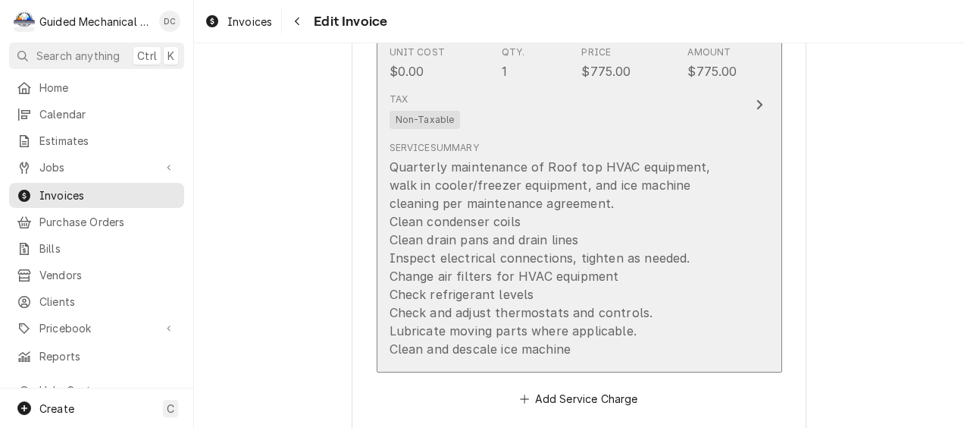
click at [738, 118] on button "This line item was manually created outside your standard pricebook. Custom ite…" at bounding box center [580, 104] width 406 height 535
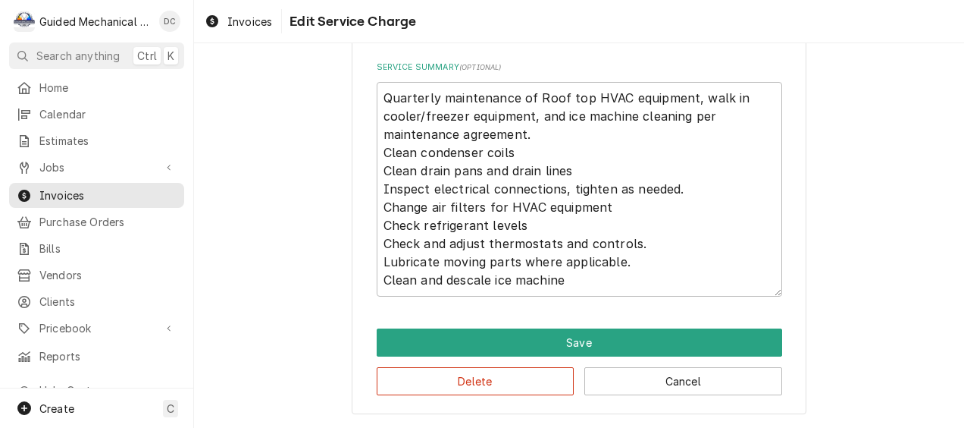
scroll to position [332, 0]
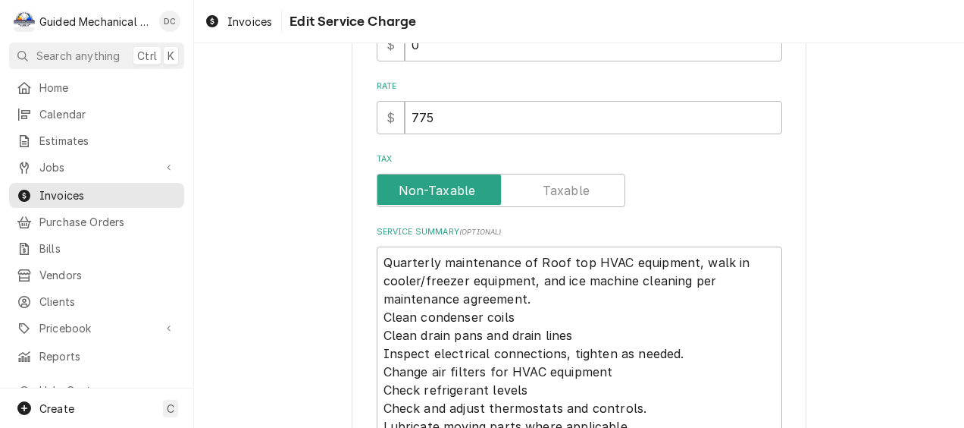
type textarea "x"
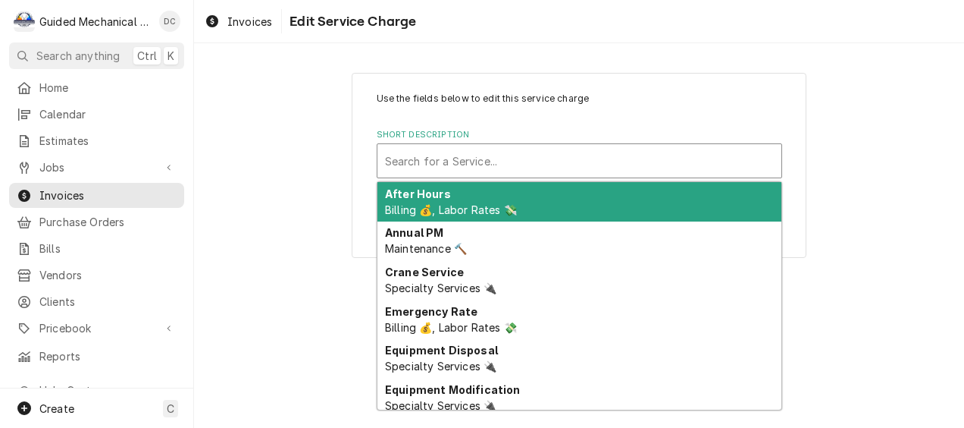
click at [650, 152] on div "Short Description" at bounding box center [579, 160] width 389 height 27
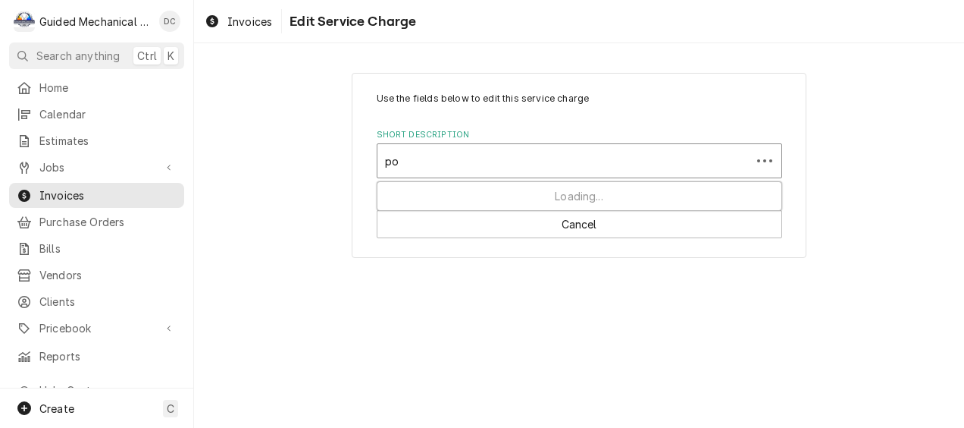
type input "pot"
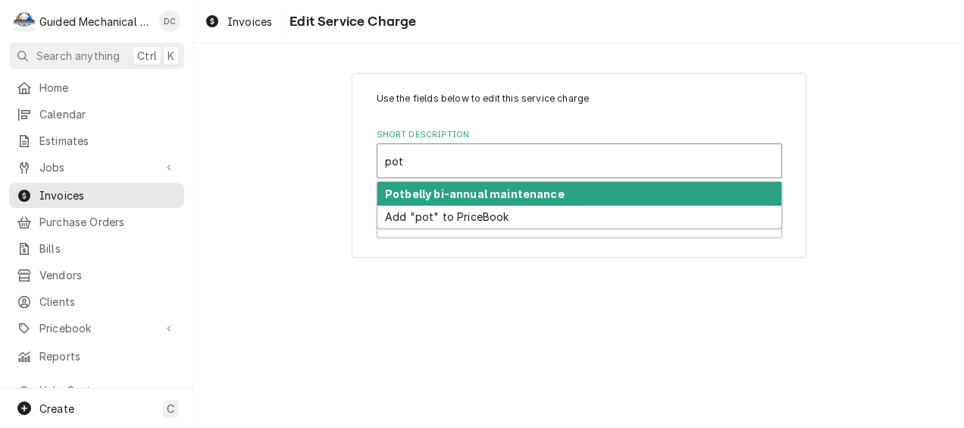
click at [541, 188] on strong "Potbelly bi-annual maintenance" at bounding box center [475, 193] width 180 height 13
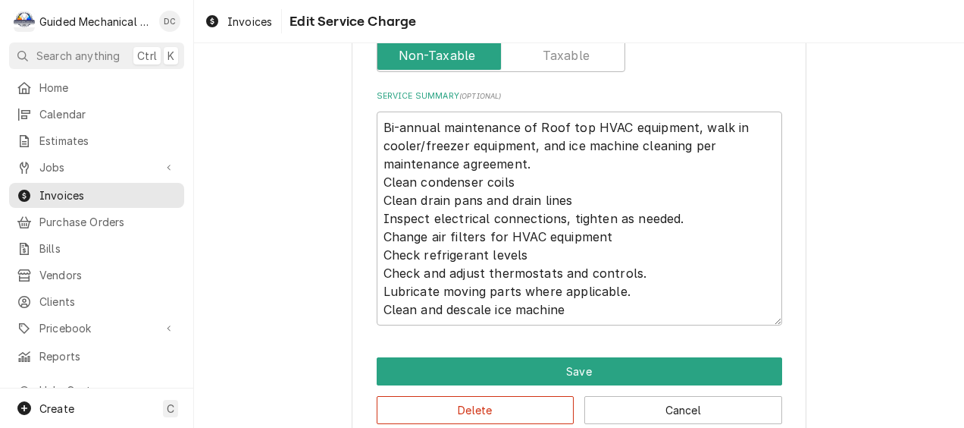
scroll to position [525, 0]
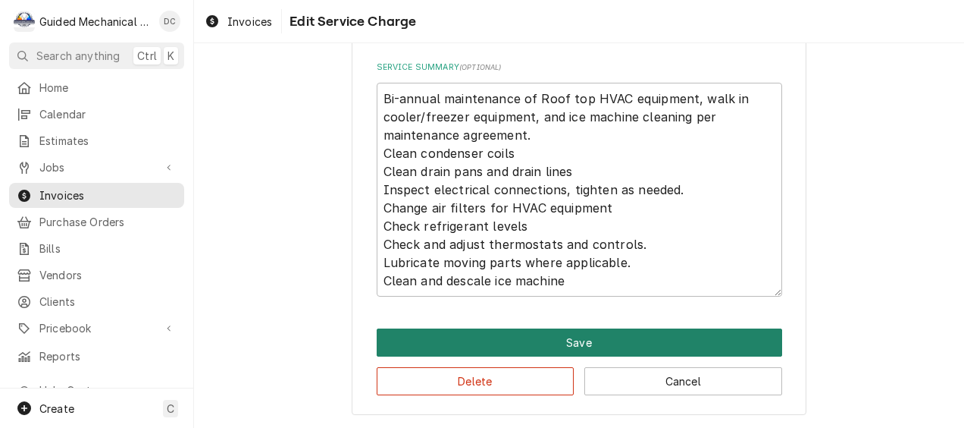
click at [654, 343] on button "Save" at bounding box center [580, 342] width 406 height 28
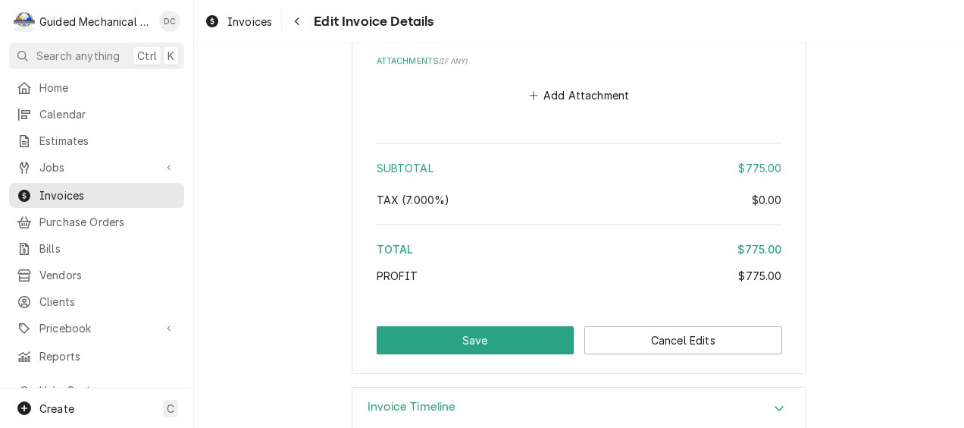
scroll to position [1953, 0]
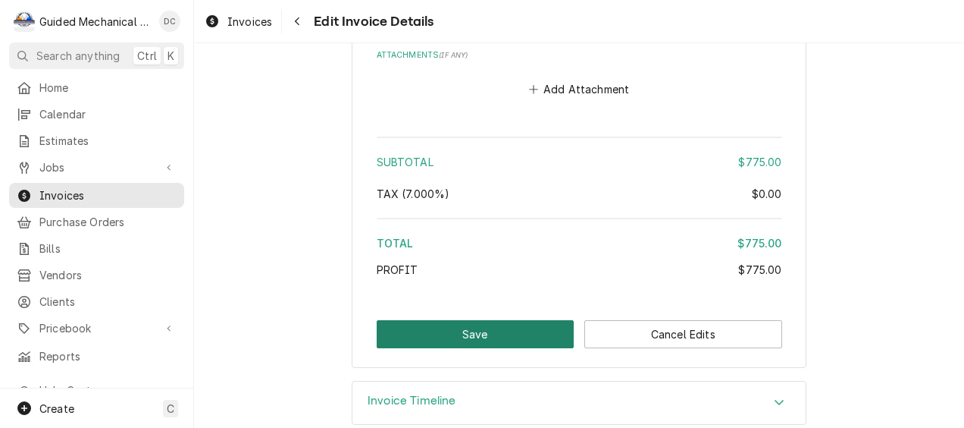
click at [524, 339] on button "Save" at bounding box center [476, 334] width 198 height 28
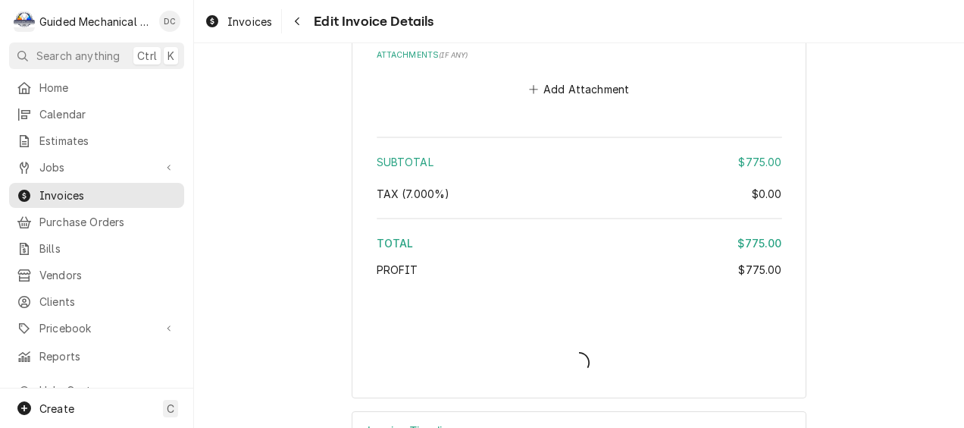
type textarea "x"
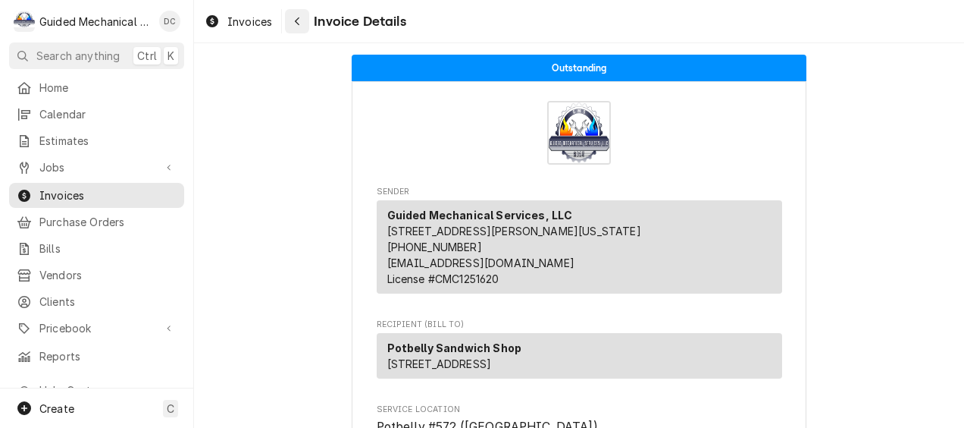
click at [297, 27] on div "Navigate back" at bounding box center [297, 21] width 15 height 15
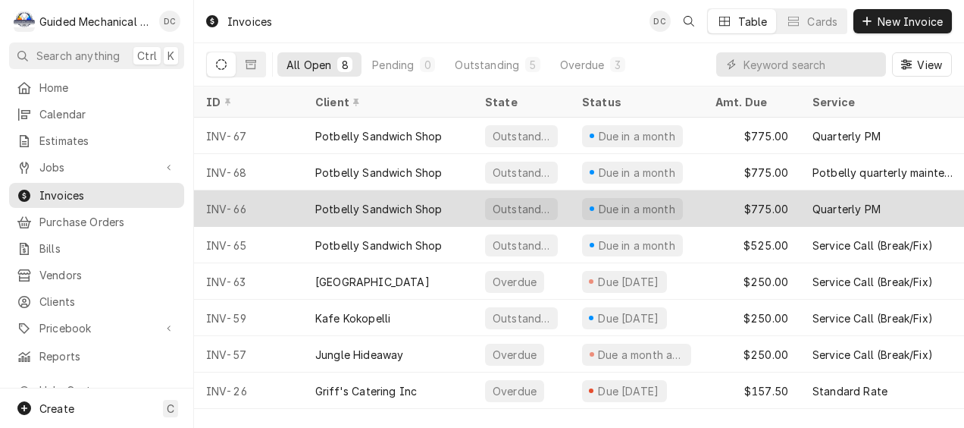
click at [271, 205] on div "INV-66" at bounding box center [248, 208] width 109 height 36
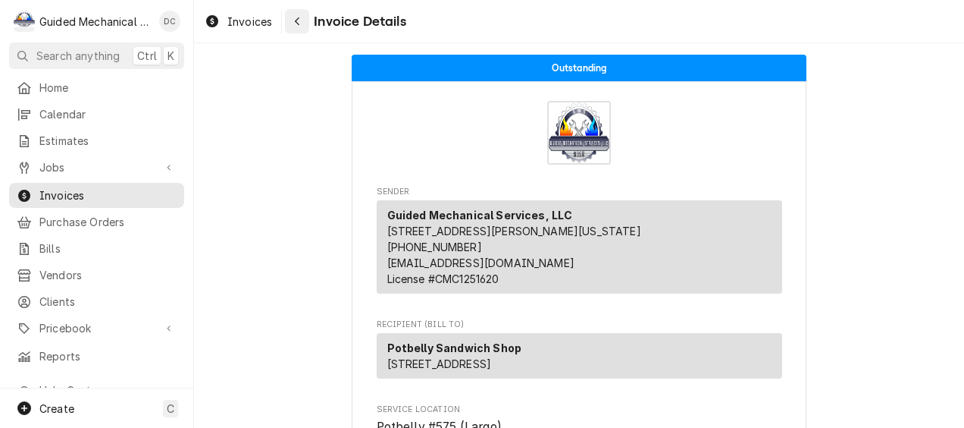
click at [299, 20] on icon "Navigate back" at bounding box center [297, 21] width 7 height 11
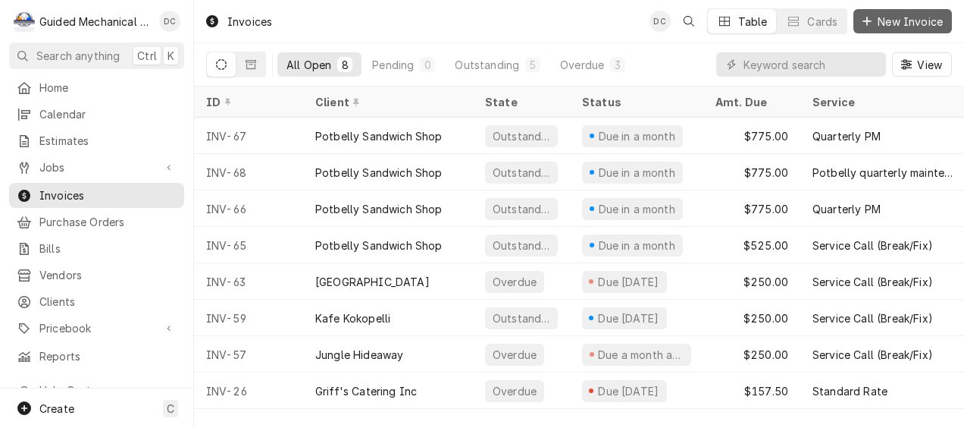
click at [911, 14] on span "New Invoice" at bounding box center [910, 22] width 71 height 16
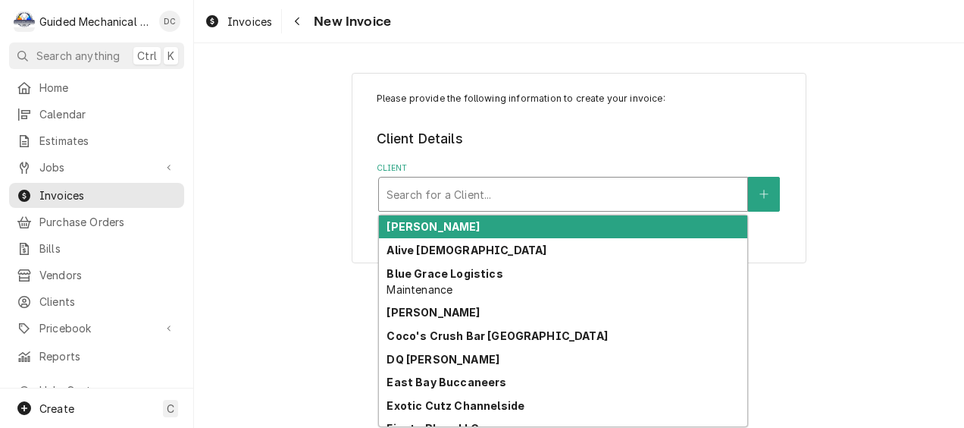
click at [511, 193] on div "Client" at bounding box center [563, 193] width 353 height 27
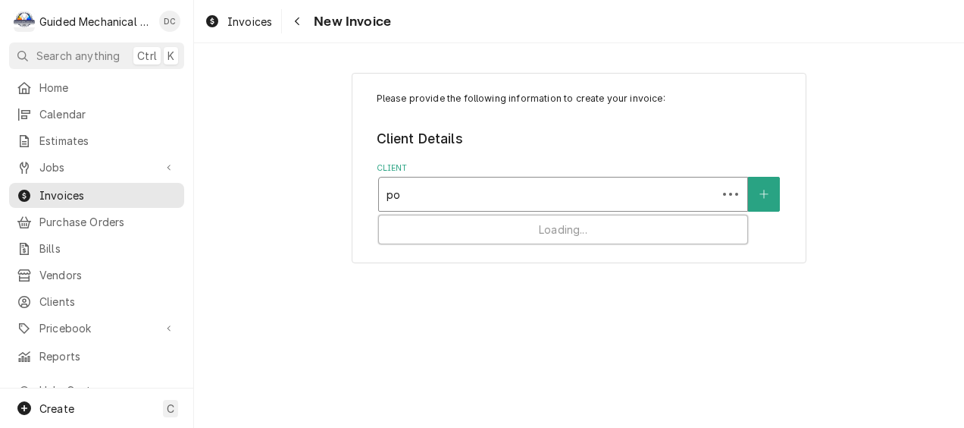
type input "pot"
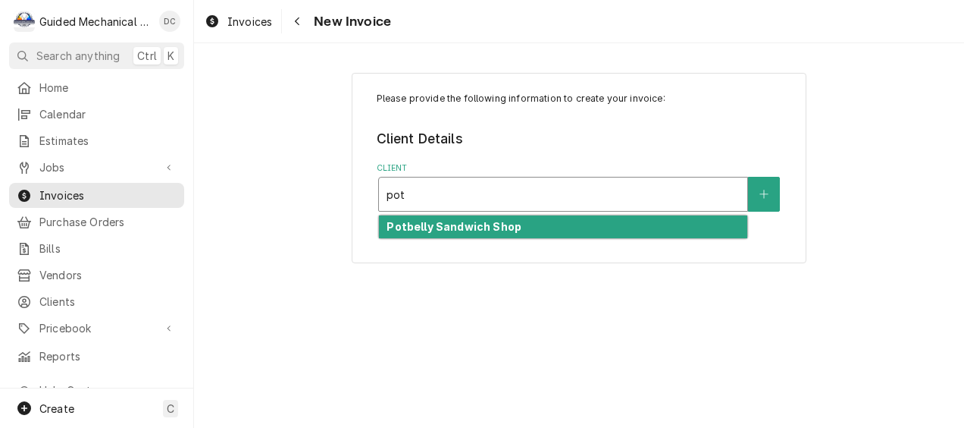
click at [520, 226] on div "Potbelly Sandwich Shop" at bounding box center [563, 226] width 368 height 23
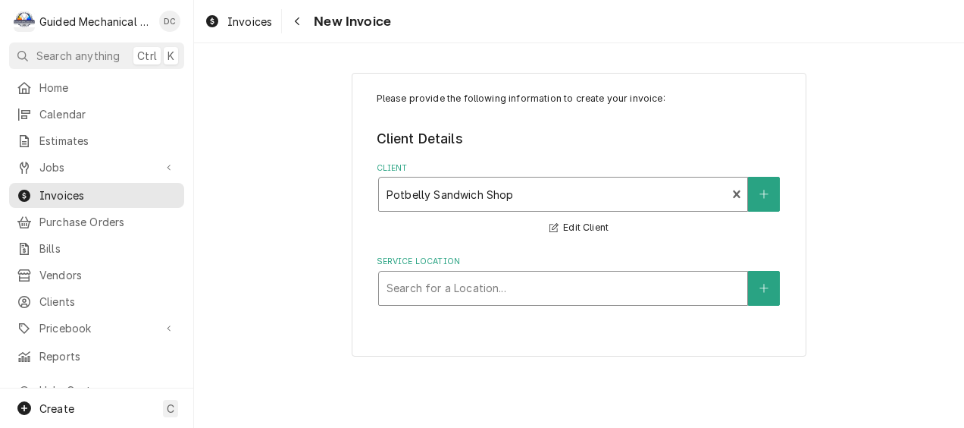
click at [459, 284] on div "Service Location" at bounding box center [563, 287] width 353 height 27
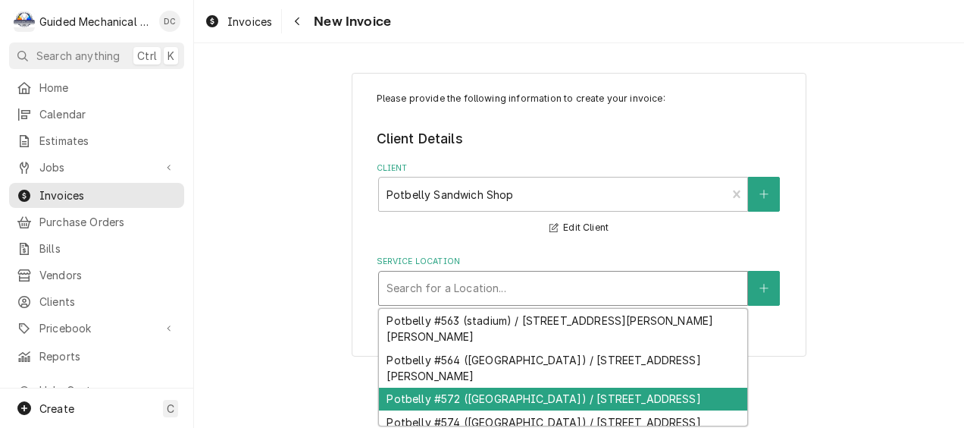
click at [535, 409] on div "Potbelly #572 (St. Petersburg) / 5004 4th St N, St. Petersburg, FL 33703" at bounding box center [563, 398] width 368 height 23
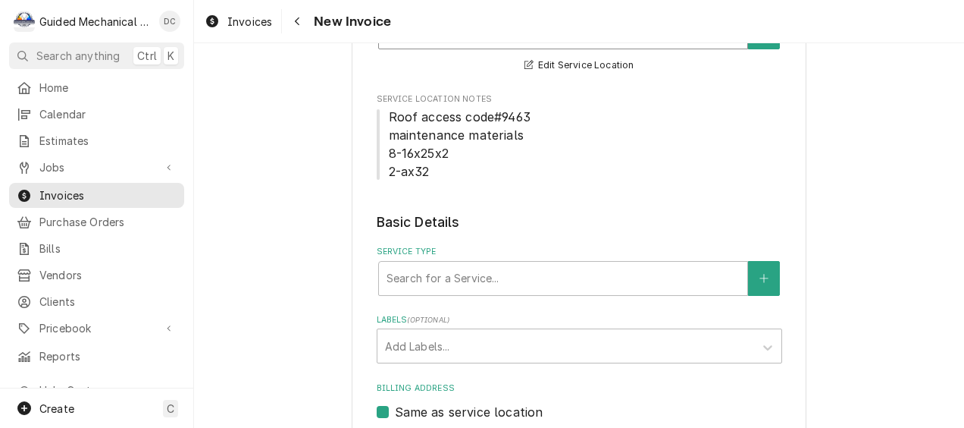
scroll to position [303, 0]
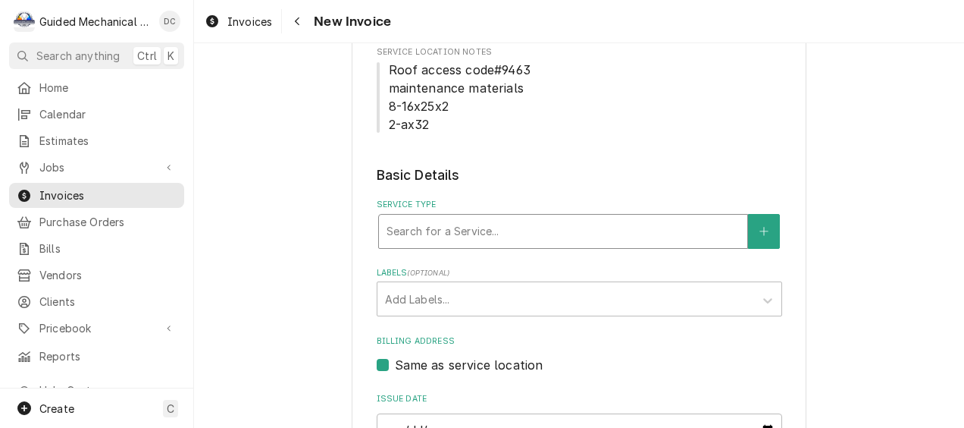
click at [518, 228] on div "Service Type" at bounding box center [563, 231] width 353 height 27
type input "labor"
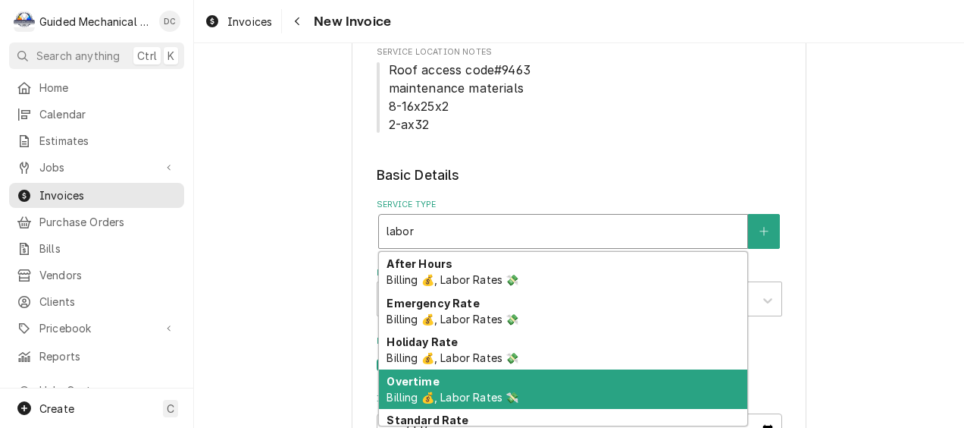
scroll to position [100, 0]
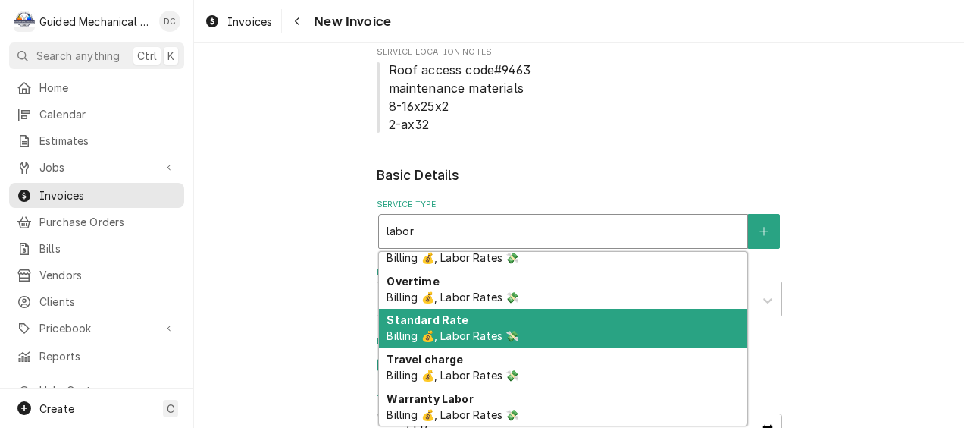
click at [551, 331] on div "Standard Rate Billing 💰, Labor Rates 💸" at bounding box center [563, 328] width 368 height 39
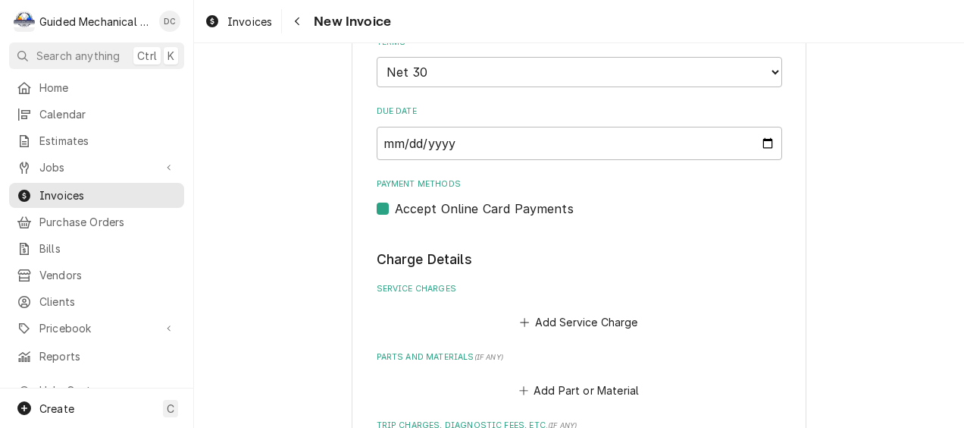
scroll to position [758, 0]
click at [570, 325] on button "Add Service Charge" at bounding box center [579, 321] width 123 height 21
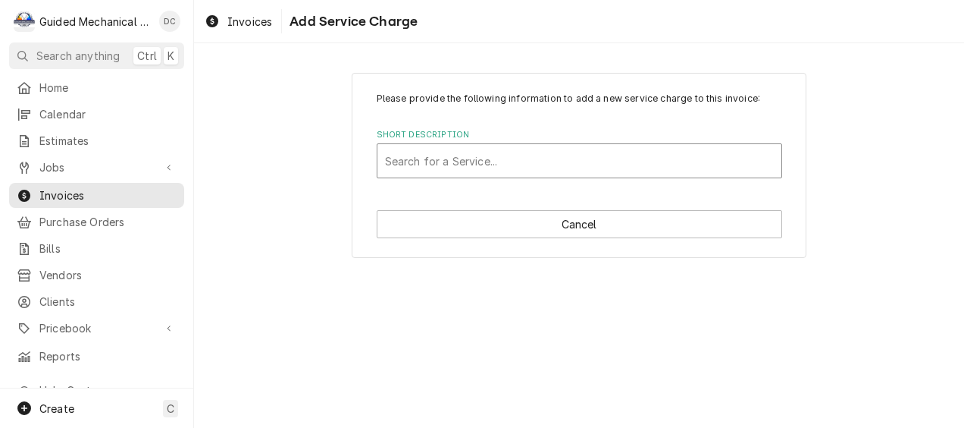
click at [431, 162] on div "Short Description" at bounding box center [579, 160] width 389 height 27
type input "labor"
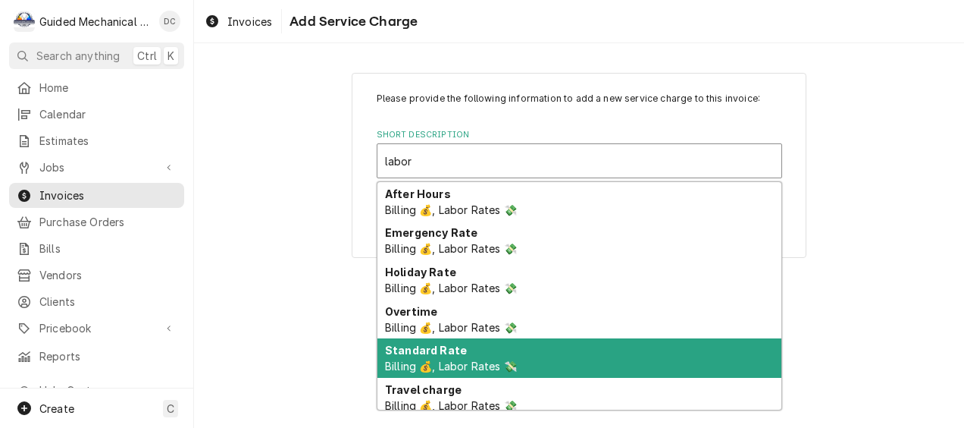
click at [520, 362] on div "Standard Rate Billing 💰, Labor Rates 💸" at bounding box center [579, 357] width 404 height 39
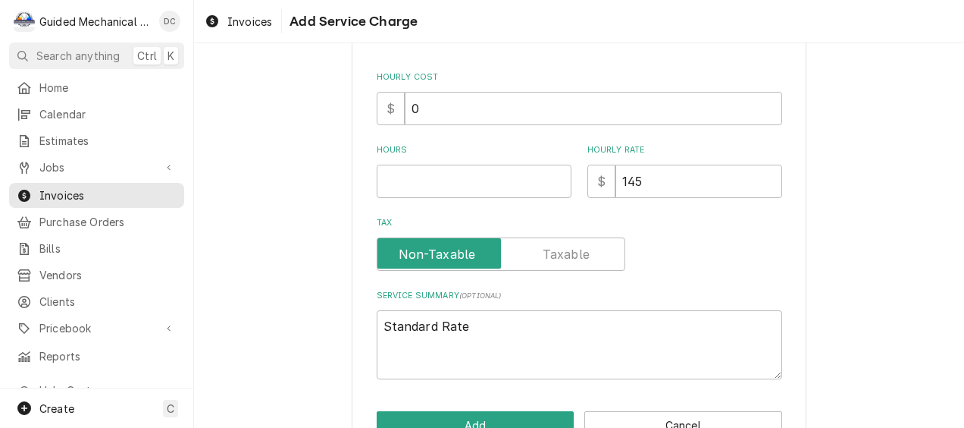
scroll to position [359, 0]
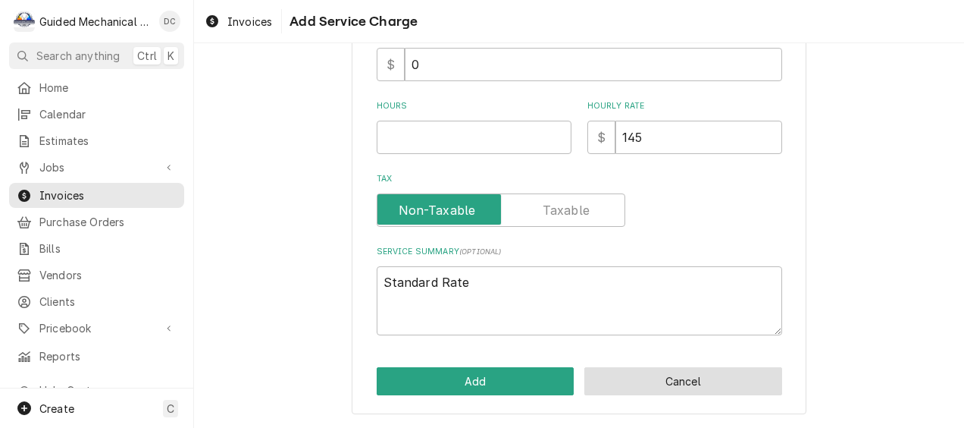
click at [668, 384] on button "Cancel" at bounding box center [683, 381] width 198 height 28
type textarea "x"
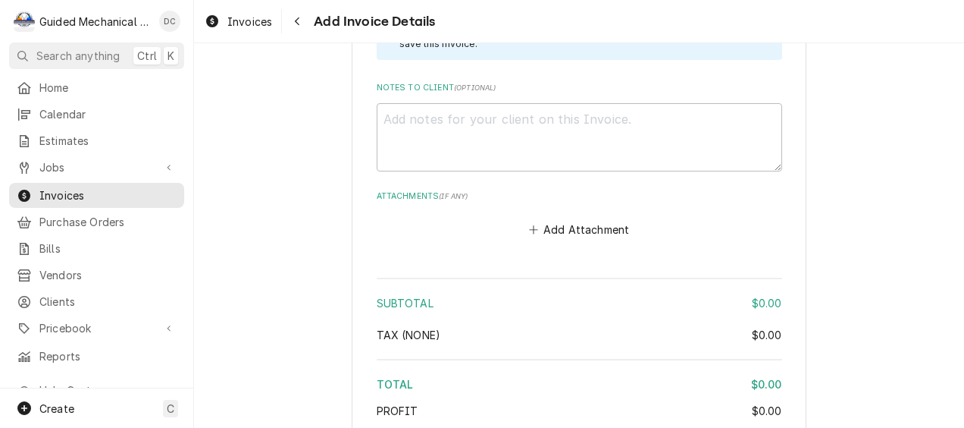
scroll to position [1514, 0]
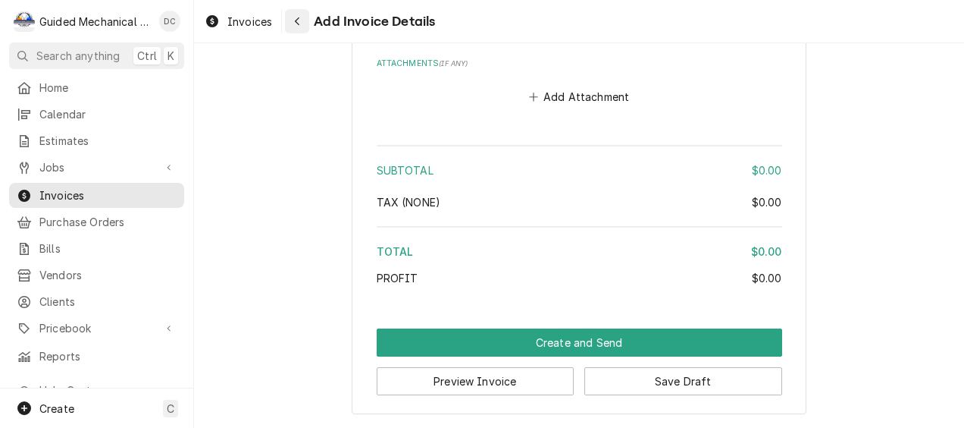
click at [300, 20] on icon "Navigate back" at bounding box center [297, 21] width 7 height 11
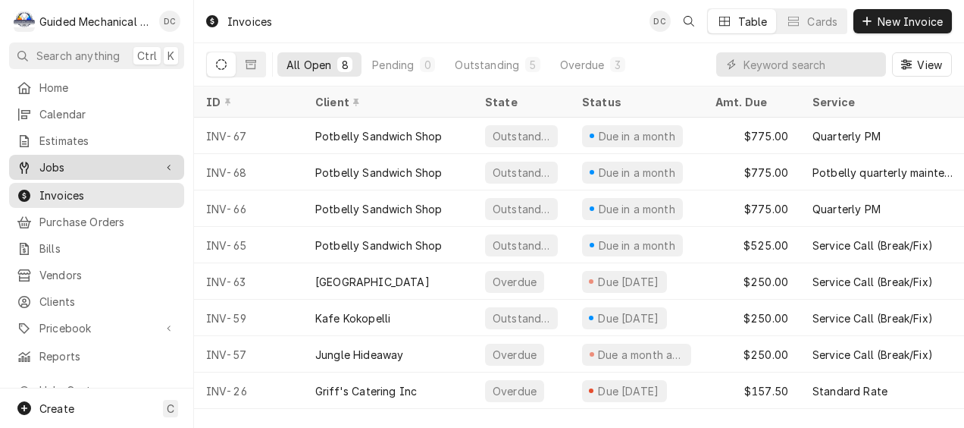
click at [92, 159] on span "Jobs" at bounding box center [96, 167] width 114 height 16
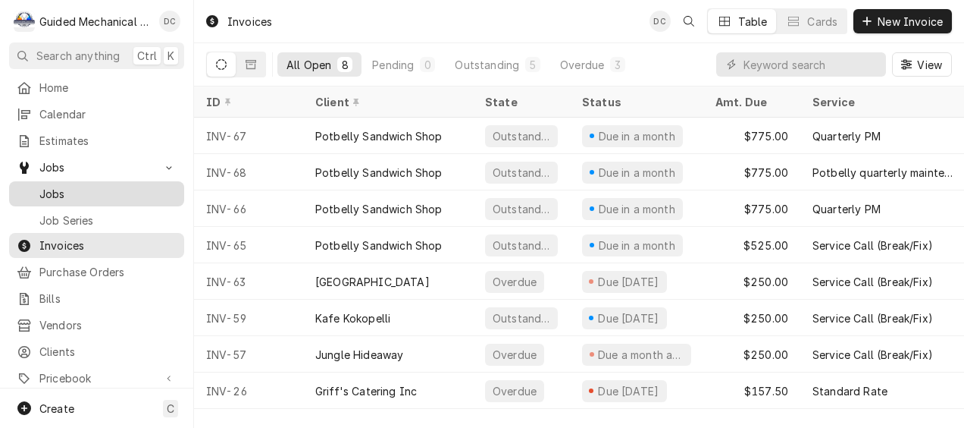
click at [94, 184] on div "Jobs" at bounding box center [96, 193] width 169 height 19
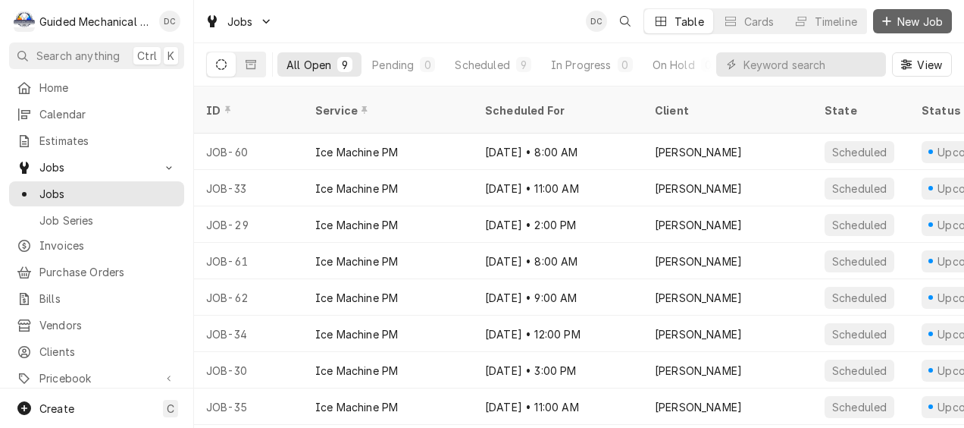
click at [910, 11] on button "New Job" at bounding box center [912, 21] width 79 height 24
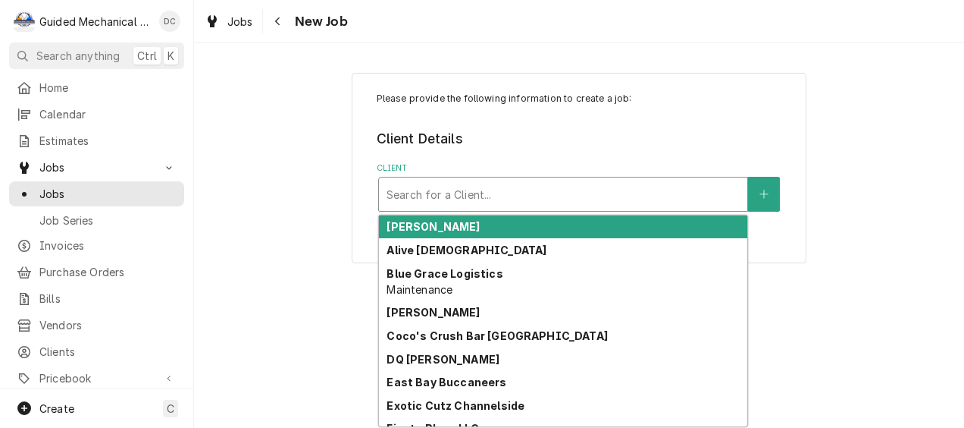
click at [429, 196] on div "Client" at bounding box center [563, 193] width 353 height 27
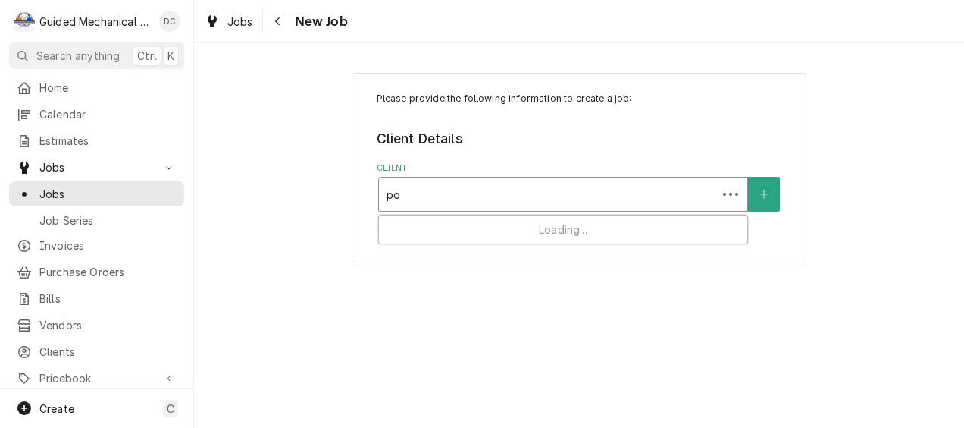
type input "pot"
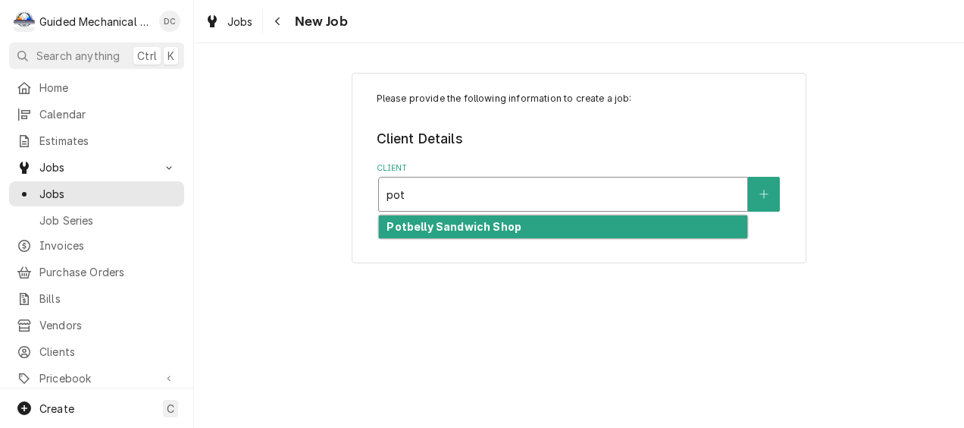
click at [598, 226] on div "Potbelly Sandwich Shop" at bounding box center [563, 226] width 368 height 23
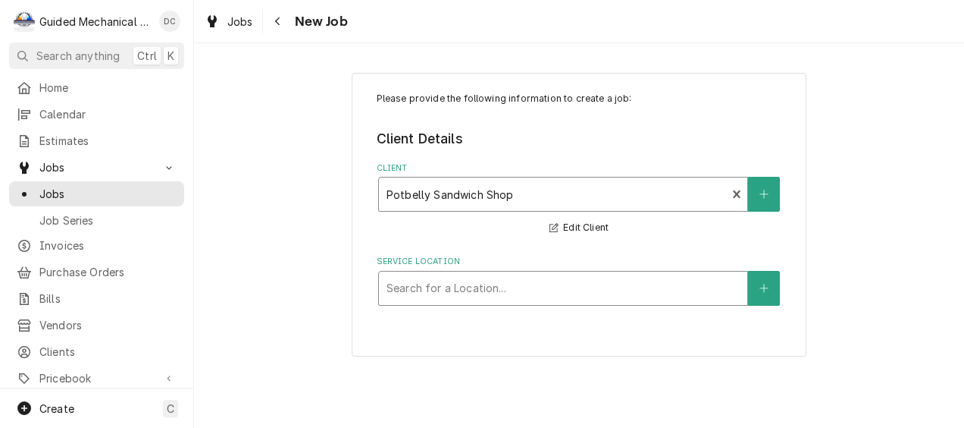
click at [545, 289] on div "Service Location" at bounding box center [563, 287] width 353 height 27
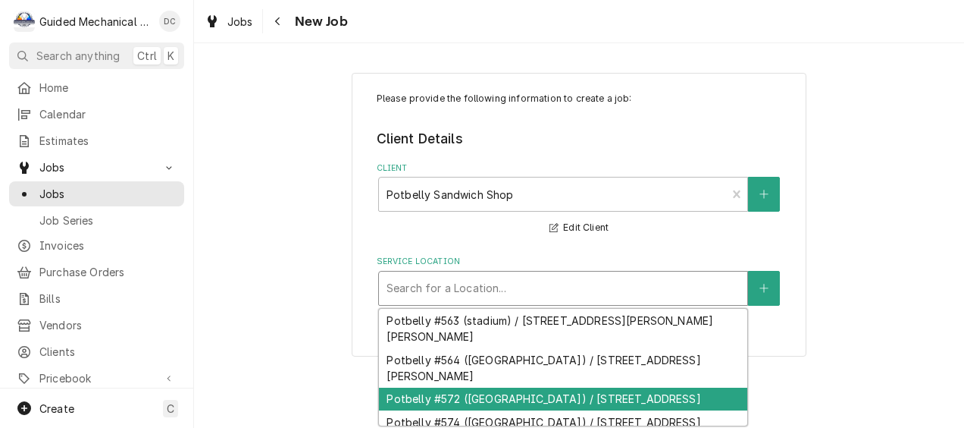
click at [537, 411] on div "Potbelly #572 (St. Petersburg) / 5004 4th St N, St. Petersburg, FL 33703" at bounding box center [563, 398] width 368 height 23
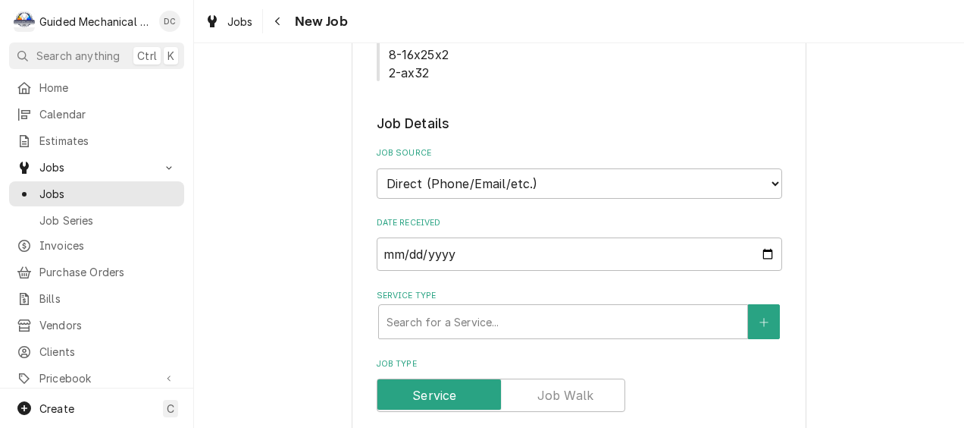
scroll to position [379, 0]
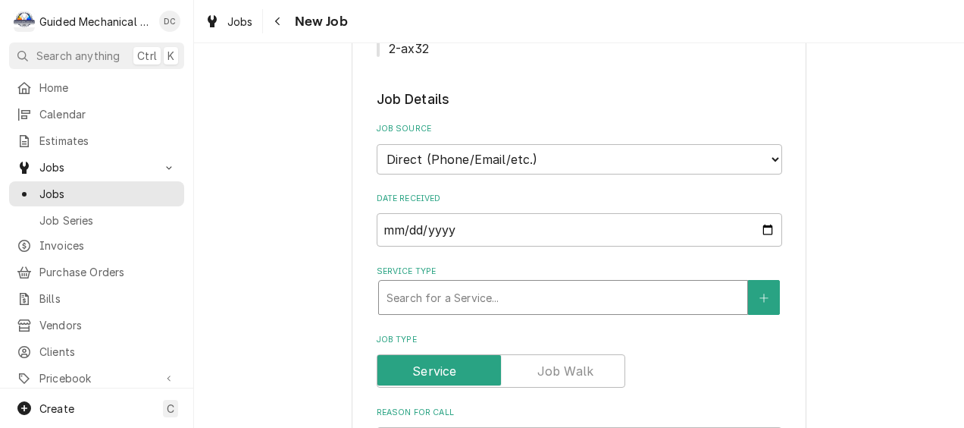
click at [517, 304] on div "Service Type" at bounding box center [563, 296] width 353 height 27
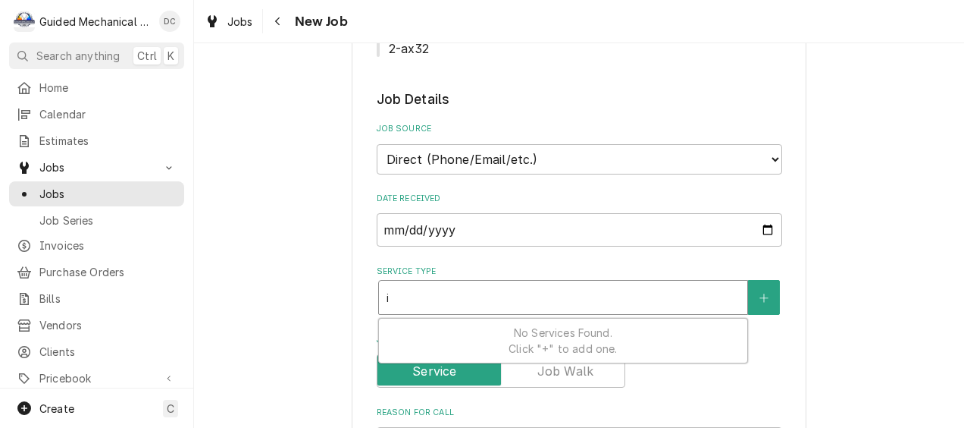
type textarea "x"
type input "i"
type textarea "x"
type input "in"
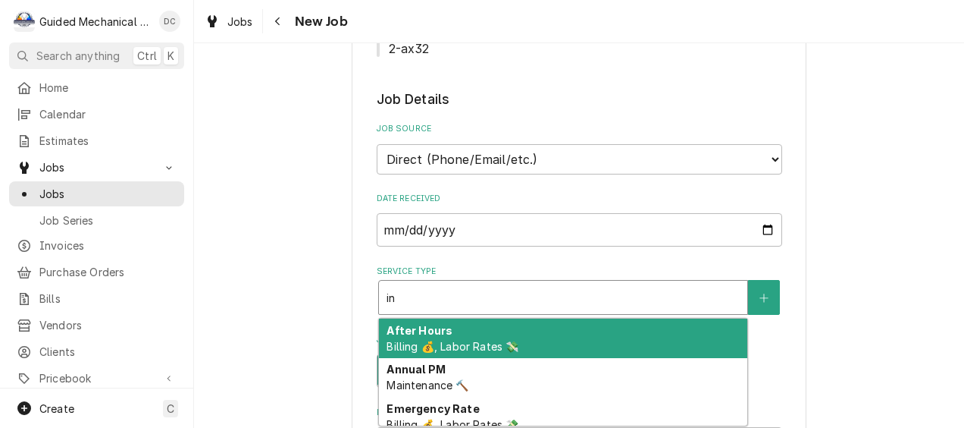
type textarea "x"
type input "ins"
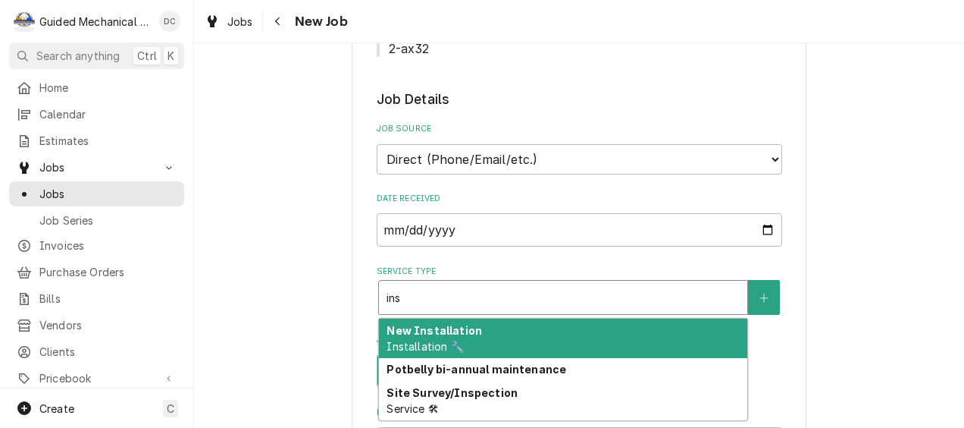
click at [534, 334] on div "New Installation Installation 🔧" at bounding box center [563, 337] width 368 height 39
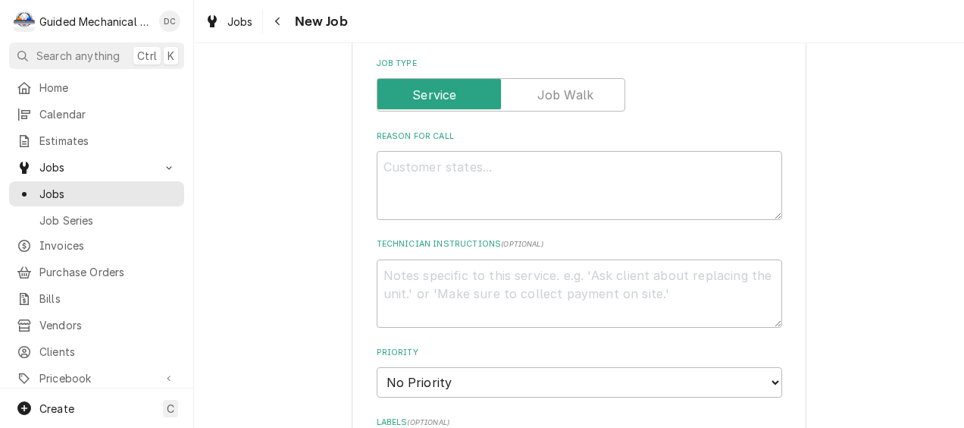
scroll to position [682, 0]
click at [516, 183] on textarea "Reason For Call" at bounding box center [580, 183] width 406 height 69
type textarea "x"
type textarea "i"
type textarea "x"
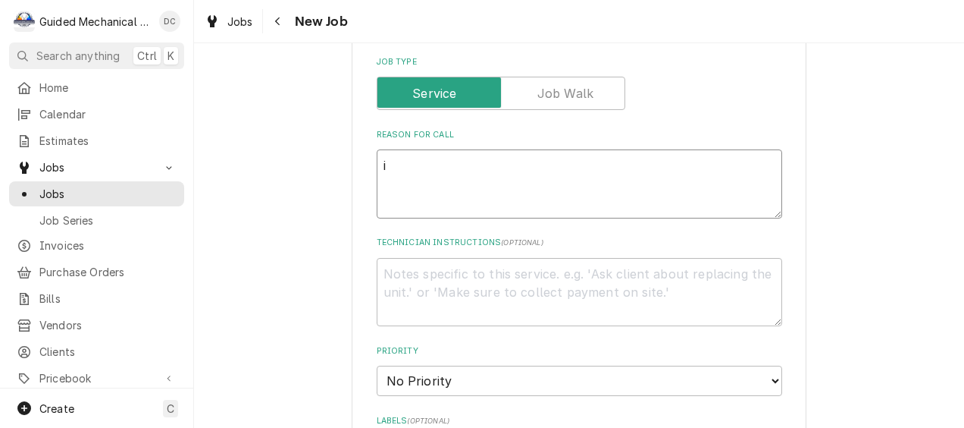
type textarea "in"
type textarea "x"
type textarea "ins"
type textarea "x"
type textarea "inst"
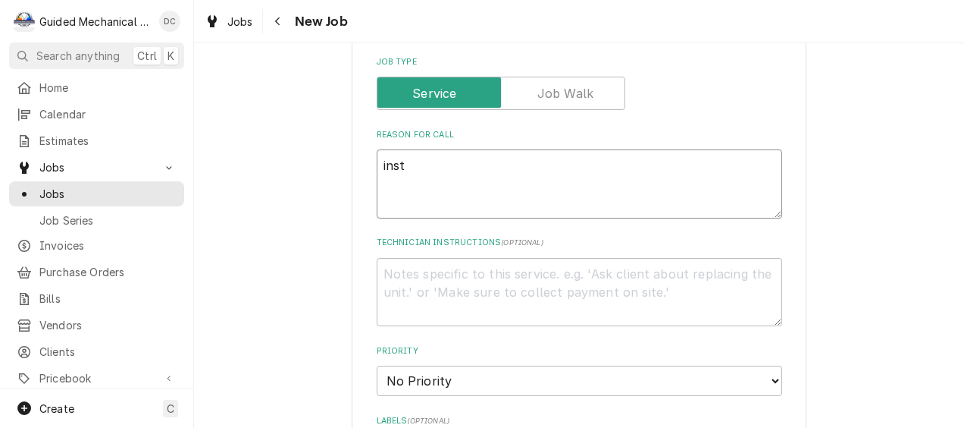
type textarea "x"
type textarea "insta"
type textarea "x"
type textarea "instal"
type textarea "x"
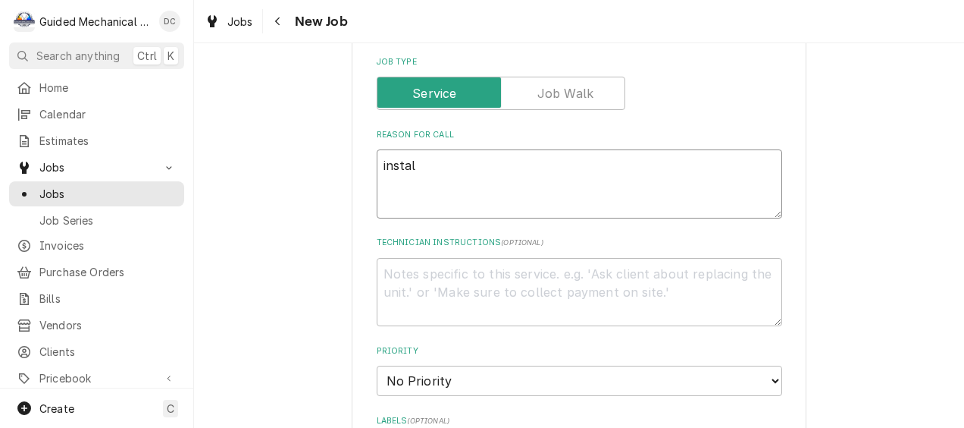
type textarea "install"
type textarea "x"
type textarea "install"
type textarea "x"
type textarea "install c"
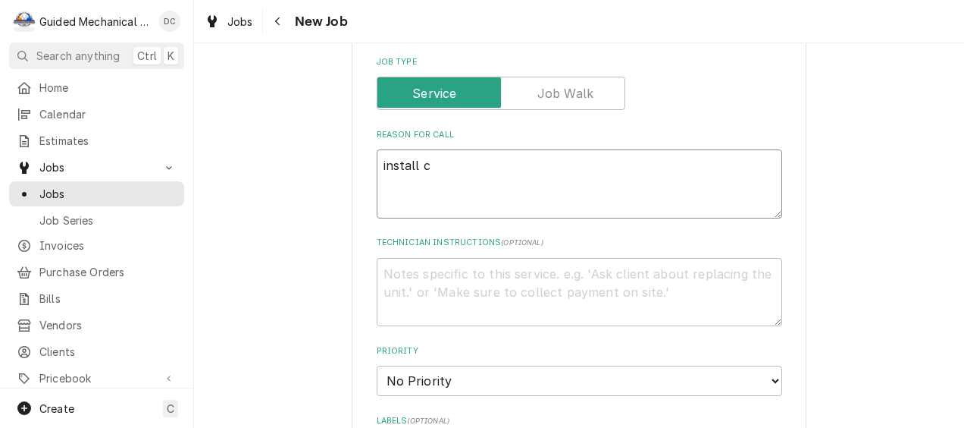
type textarea "x"
type textarea "install cu"
type textarea "x"
type textarea "install cus"
type textarea "x"
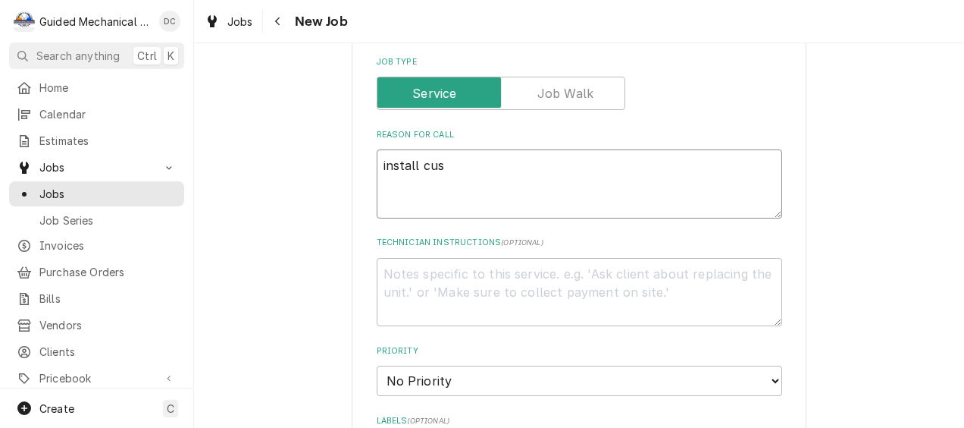
type textarea "install cust"
type textarea "x"
type textarea "install custo"
type textarea "x"
type textarea "install custom"
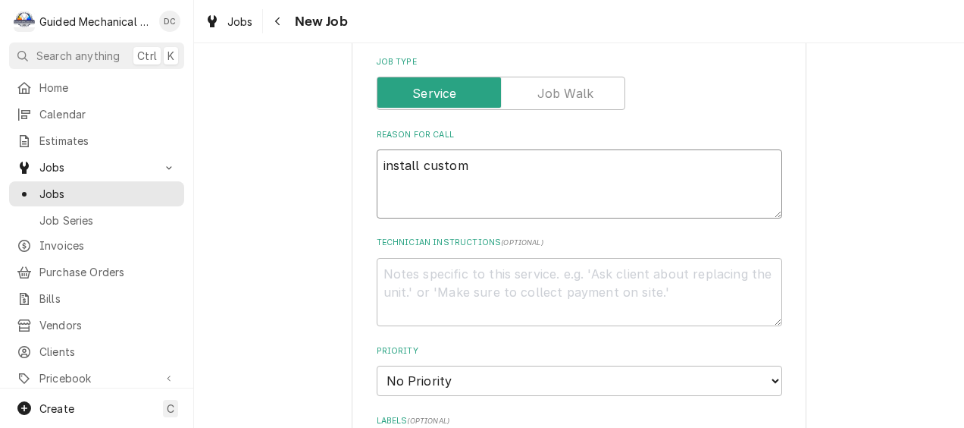
type textarea "x"
type textarea "install custome"
type textarea "x"
type textarea "install customer"
type textarea "x"
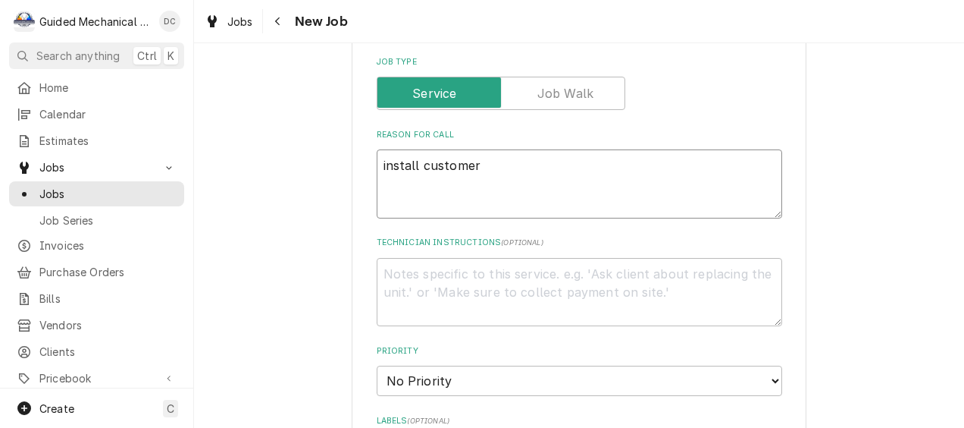
type textarea "install customer"
type textarea "x"
type textarea "install customer s"
type textarea "x"
type textarea "install customer su"
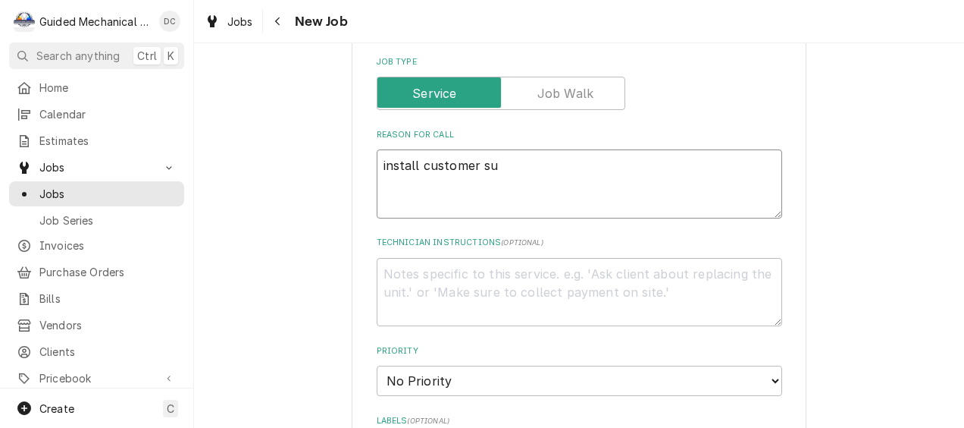
type textarea "x"
type textarea "install customer sup"
type textarea "x"
type textarea "install customer supp"
type textarea "x"
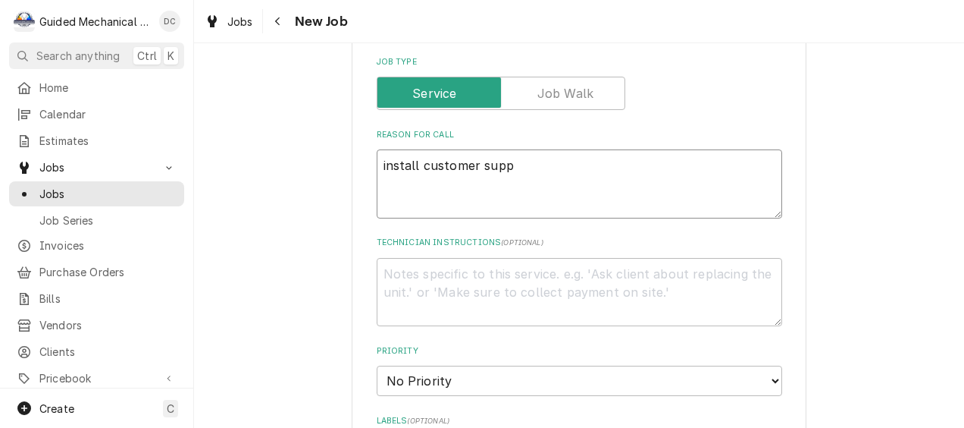
type textarea "install customer suppl"
type textarea "x"
type textarea "install customer suppli"
type textarea "x"
type textarea "install customer supplie"
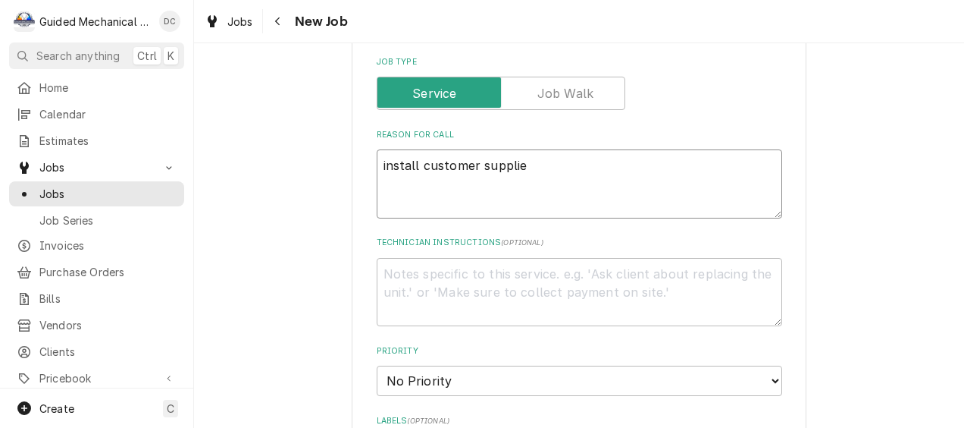
type textarea "x"
type textarea "install customer supplied"
type textarea "x"
type textarea "install customer supplied"
type textarea "x"
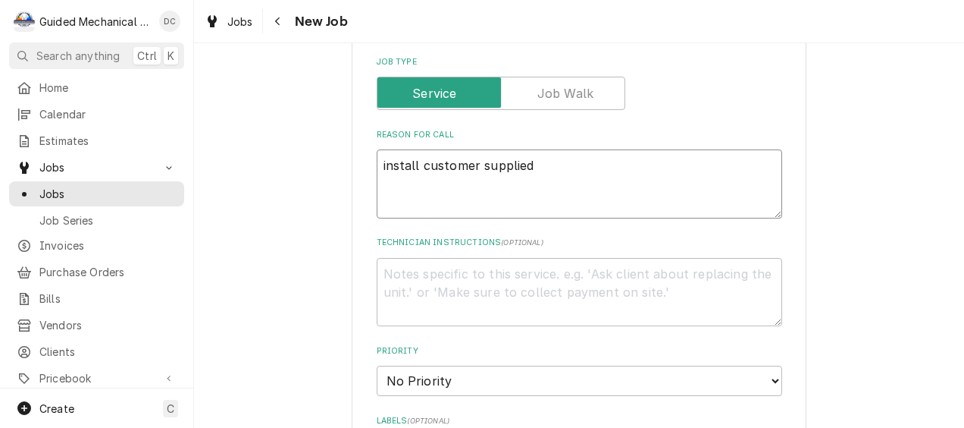
type textarea "install customer supplied w"
type textarea "x"
type textarea "install customer supplied wa"
type textarea "x"
type textarea "install customer supplied wat"
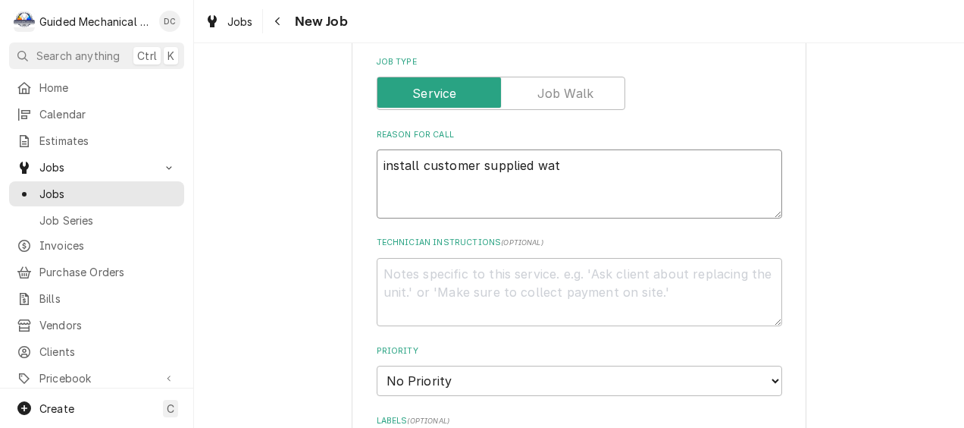
type textarea "x"
type textarea "install customer supplied wate"
type textarea "x"
type textarea "install customer supplied water"
type textarea "x"
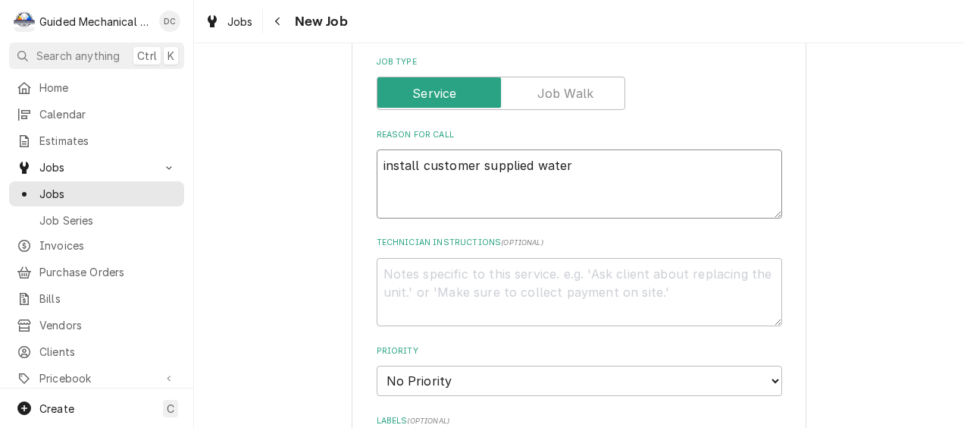
type textarea "install customer supplied water"
type textarea "x"
type textarea "install customer supplied water f"
type textarea "x"
type textarea "install customer supplied water fi"
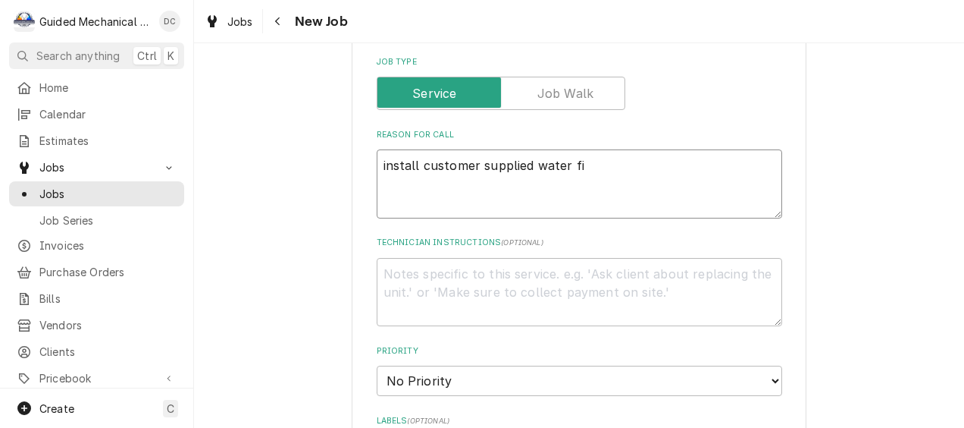
type textarea "x"
type textarea "install customer supplied water fil"
type textarea "x"
type textarea "install customer supplied water filt"
type textarea "x"
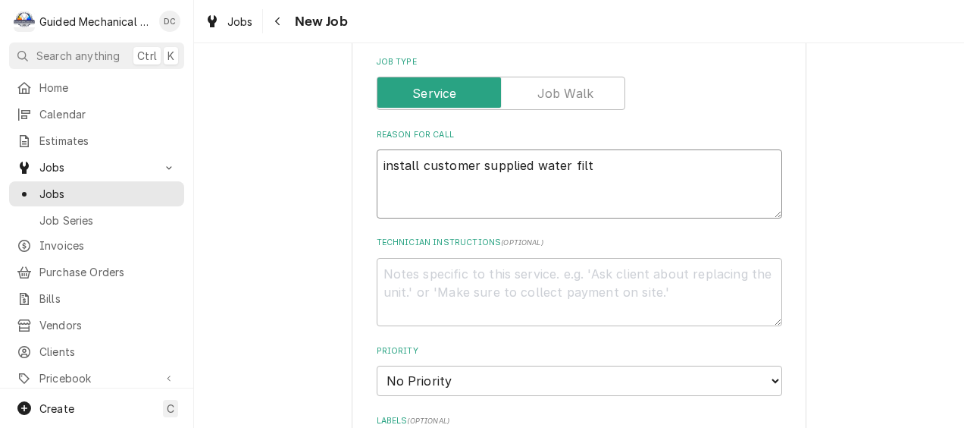
type textarea "install customer supplied water filte"
type textarea "x"
type textarea "install customer supplied water filter"
type textarea "x"
type textarea "install customer supplied water filter"
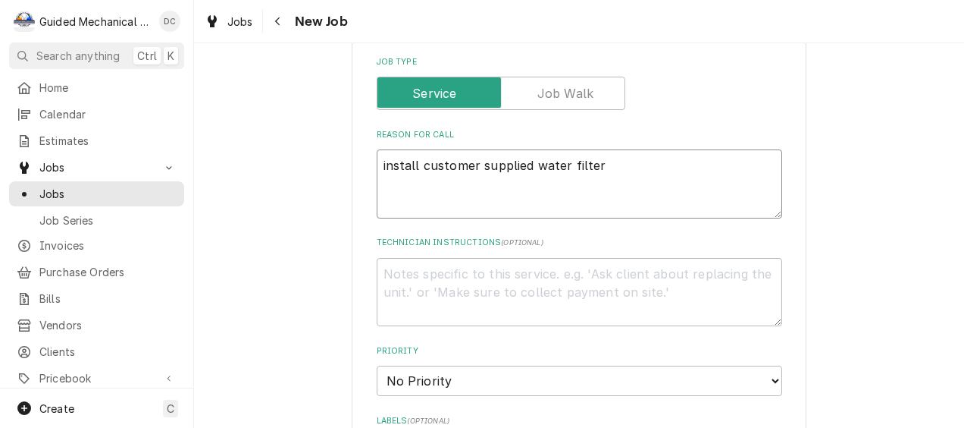
type textarea "x"
type textarea "install customer supplied water filter a"
type textarea "x"
type textarea "install customer supplied water filter as"
type textarea "x"
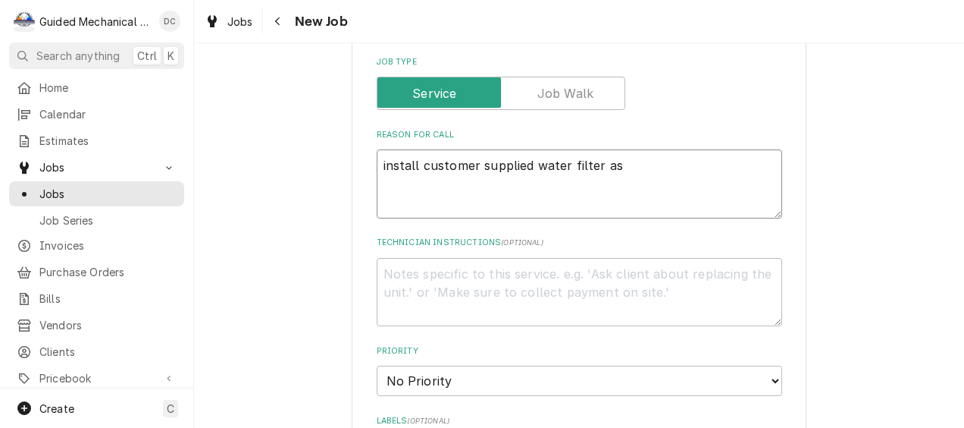
type textarea "install customer supplied water filter ass"
type textarea "x"
type textarea "install customer supplied water filter asse"
type textarea "x"
type textarea "install customer supplied water filter assem"
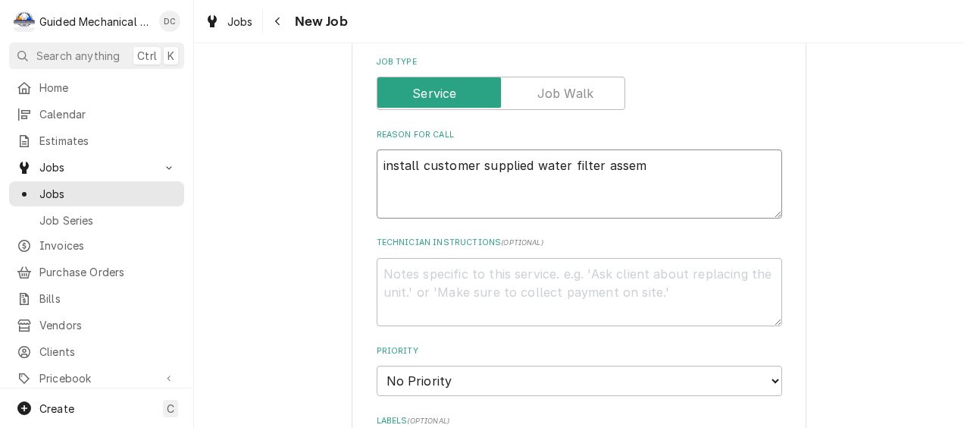
type textarea "x"
type textarea "install customer supplied water filter assemb"
type textarea "x"
type textarea "install customer supplied water filter assembl"
type textarea "x"
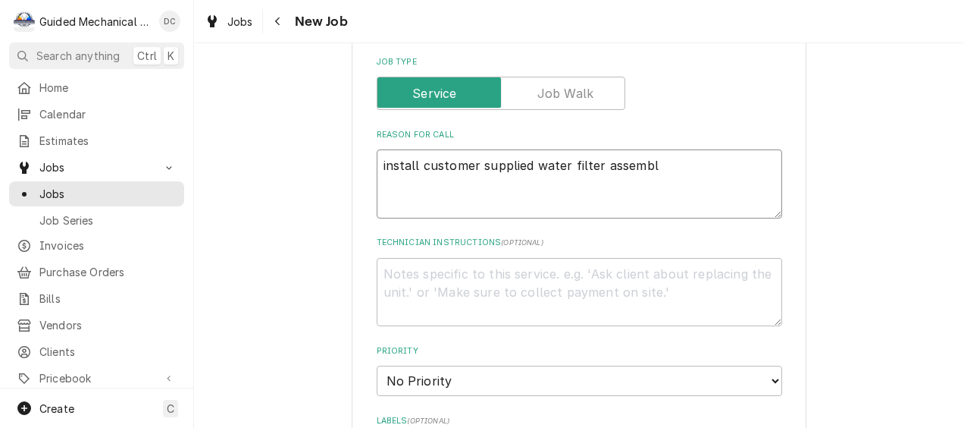
type textarea "install customer supplied water filter assembly"
type textarea "x"
type textarea "install customer supplied water filter assembly"
type textarea "x"
type textarea "install customer supplied water filter assembly l"
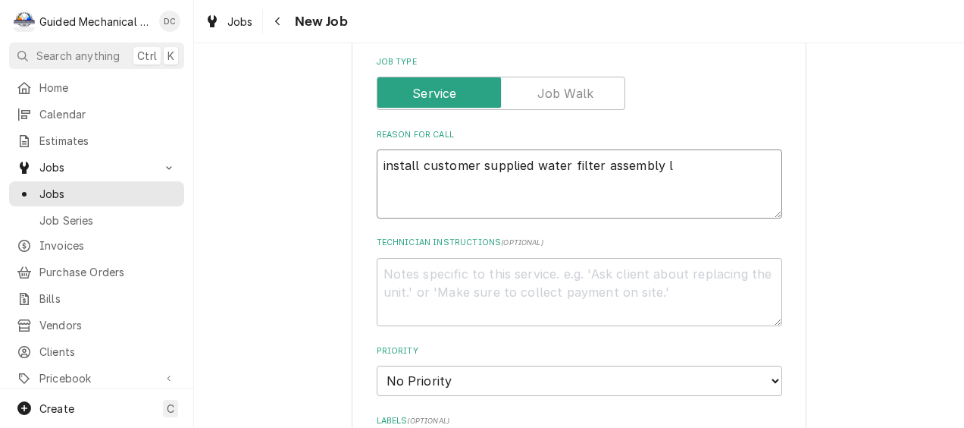
type textarea "x"
type textarea "install customer supplied water filter assembly le"
type textarea "x"
type textarea "install customer supplied water filter assembly lef"
type textarea "x"
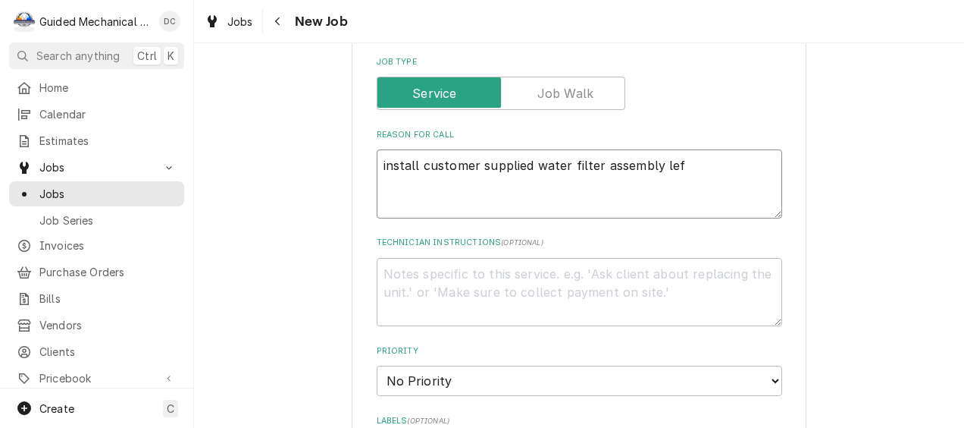
type textarea "install customer supplied water filter assembly left"
type textarea "x"
type textarea "install customer supplied water filter assembly left"
type textarea "x"
type textarea "install customer supplied water filter assembly left o"
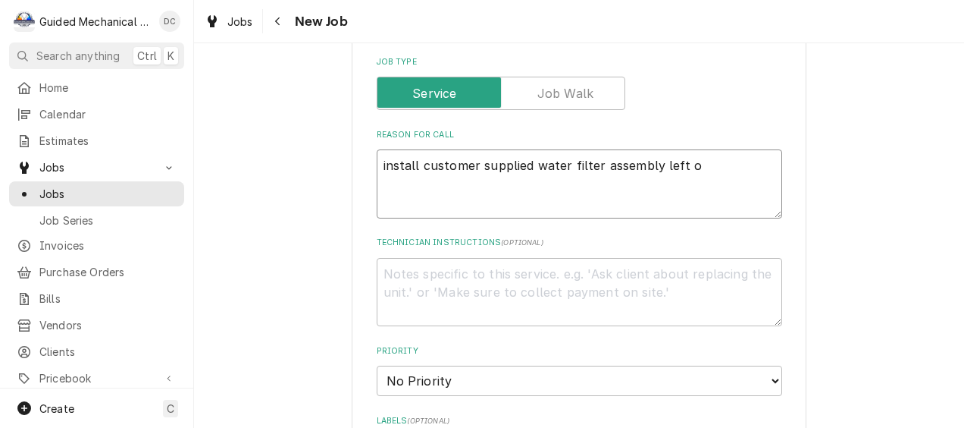
type textarea "x"
type textarea "install customer supplied water filter assembly left of"
type textarea "x"
type textarea "install customer supplied water filter assembly left off"
type textarea "x"
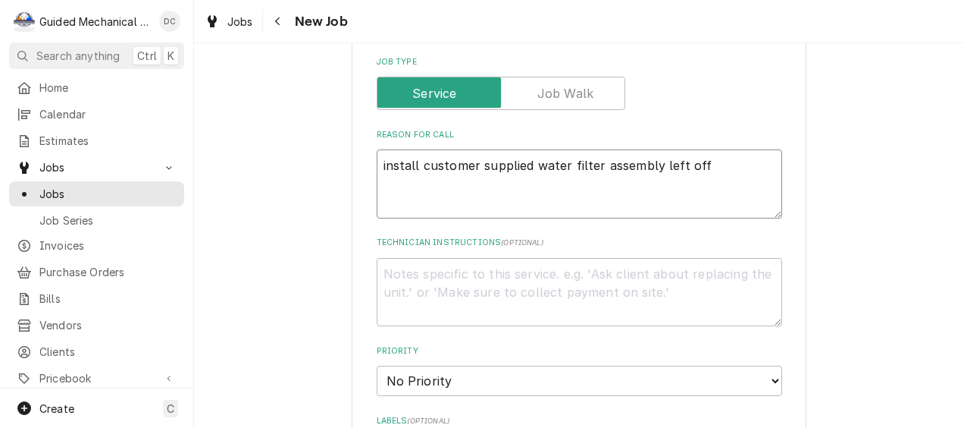
type textarea "install customer supplied water filter assembly left off"
type textarea "x"
type textarea "install customer supplied water filter assembly left off n"
type textarea "x"
type textarea "install customer supplied water filter assembly left off"
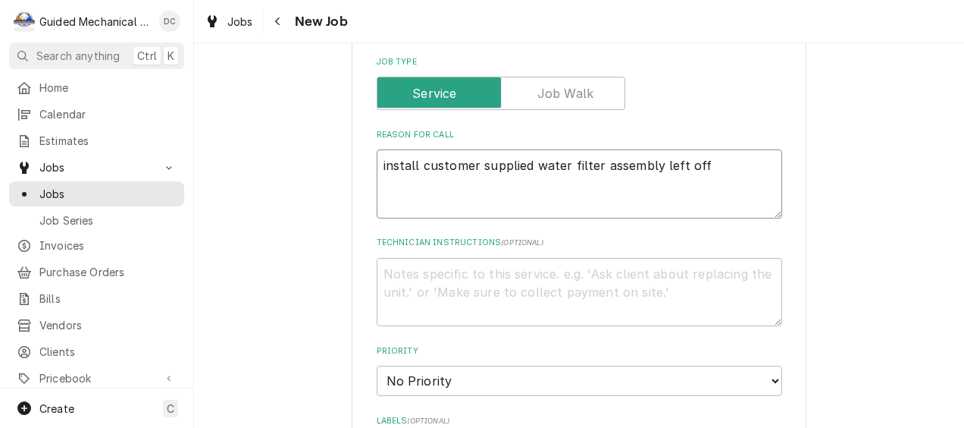
type textarea "x"
type textarea "install customer supplied water filter assembly left off b"
type textarea "x"
type textarea "install customer supplied water filter assembly left off by"
type textarea "x"
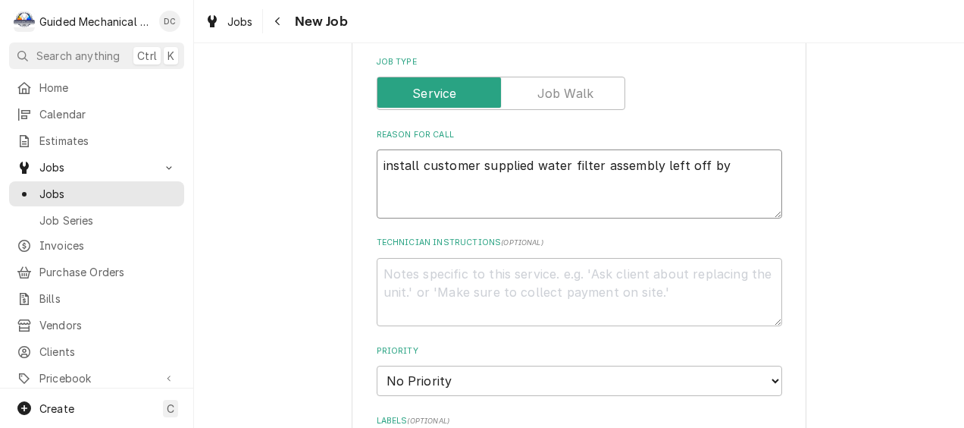
type textarea "install customer supplied water filter assembly left off by"
type textarea "x"
type textarea "install customer supplied water filter assembly left off by i"
type textarea "x"
type textarea "install customer supplied water filter assembly left off by in"
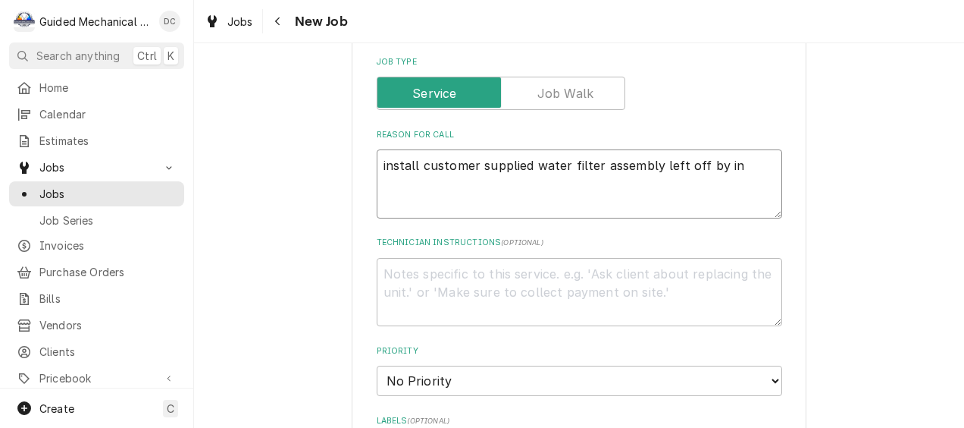
type textarea "x"
type textarea "install customer supplied water filter assembly left off by ins"
type textarea "x"
type textarea "install customer supplied water filter assembly left off by inst"
type textarea "x"
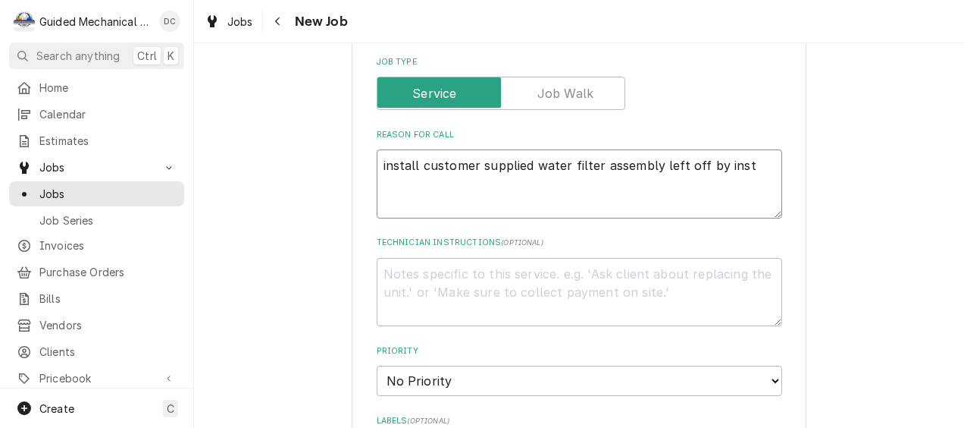
type textarea "install customer supplied water filter assembly left off by insta"
type textarea "x"
type textarea "install customer supplied water filter assembly left off by instal"
type textarea "x"
type textarea "install customer supplied water filter assembly left off by install"
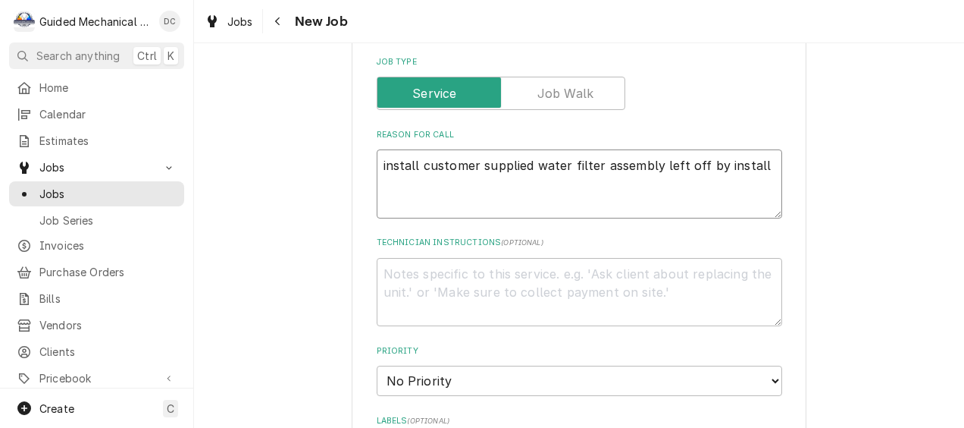
type textarea "x"
type textarea "install customer supplied water filter assembly left off by installi"
type textarea "x"
type textarea "install customer supplied water filter assembly left off by installin"
type textarea "x"
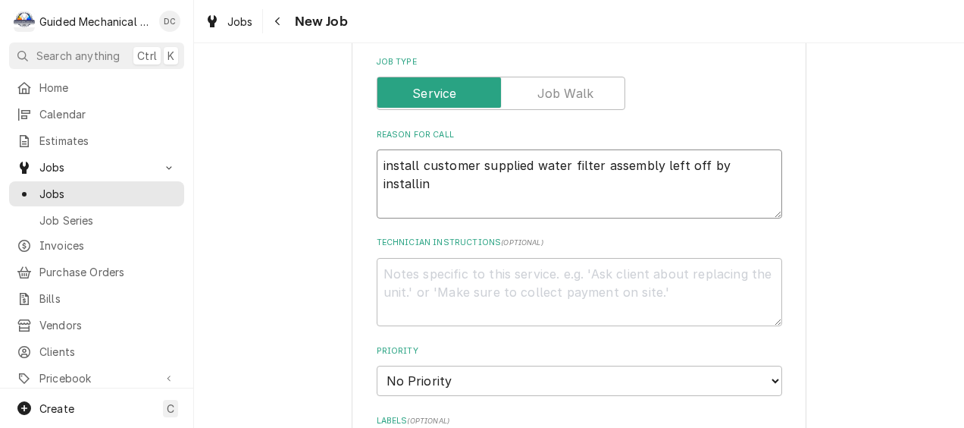
type textarea "install customer supplied water filter assembly left off by installin"
type textarea "x"
type textarea "install customer supplied water filter assembly left off by installin"
type textarea "x"
type textarea "install customer supplied water filter assembly left off by installing"
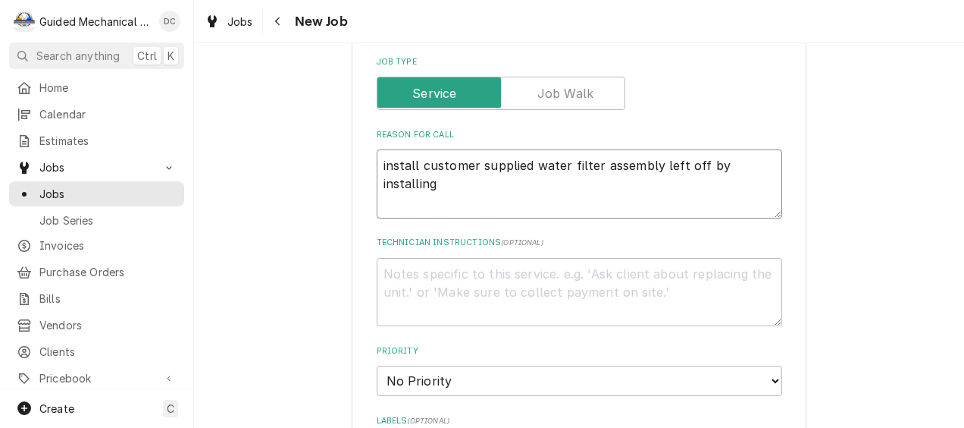
type textarea "x"
type textarea "install customer supplied water filter assembly left off by installing"
type textarea "x"
type textarea "install customer supplied water filter assembly left off by installing c"
type textarea "x"
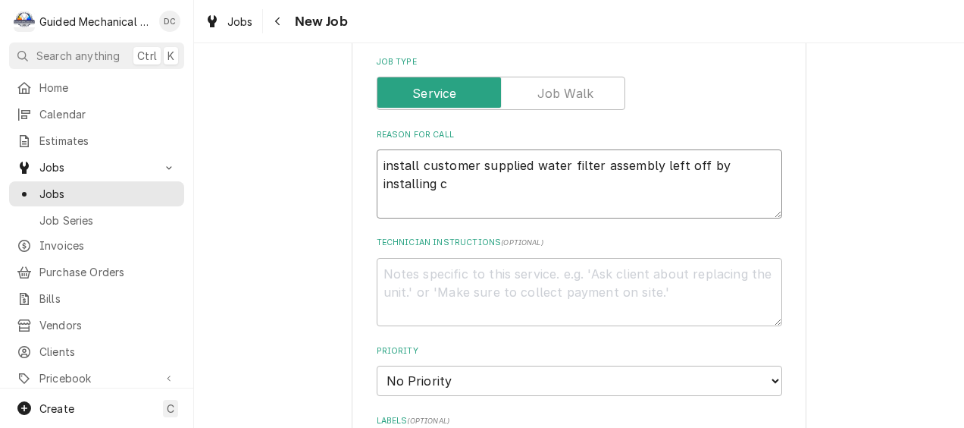
type textarea "install customer supplied water filter assembly left off by installing co"
type textarea "x"
type textarea "install customer supplied water filter assembly left off by installing con"
type textarea "x"
type textarea "install customer supplied water filter assembly left off by installing cont"
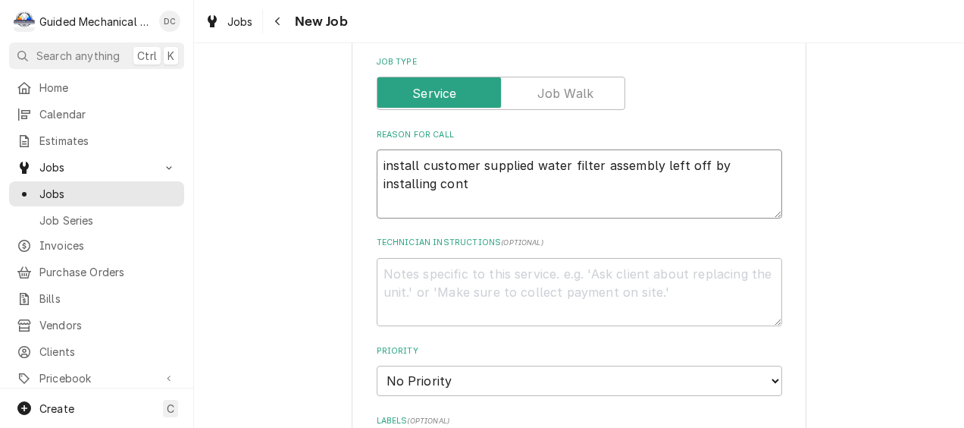
type textarea "x"
type textarea "install customer supplied water filter assembly left off by installing contr"
type textarea "x"
type textarea "install customer supplied water filter assembly left off by installing contra"
type textarea "x"
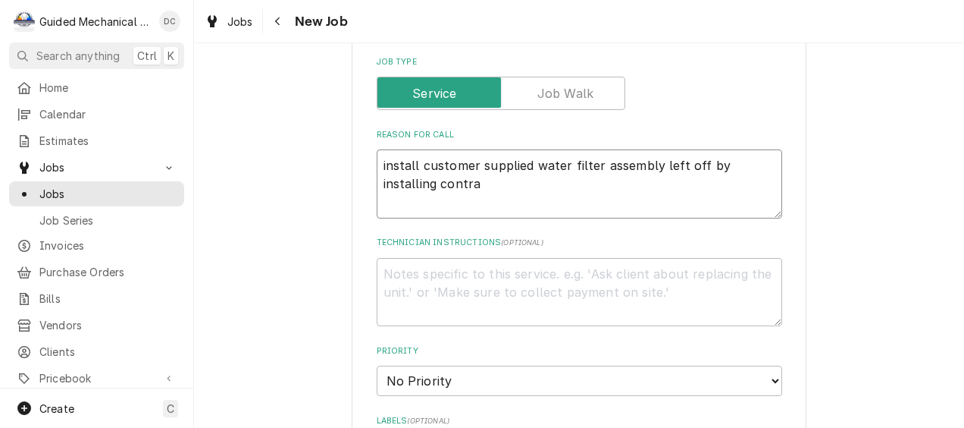
type textarea "install customer supplied water filter assembly left off by installing contrac"
type textarea "x"
type textarea "install customer supplied water filter assembly left off by installing contract"
type textarea "x"
type textarea "install customer supplied water filter assembly left off by installing contracto"
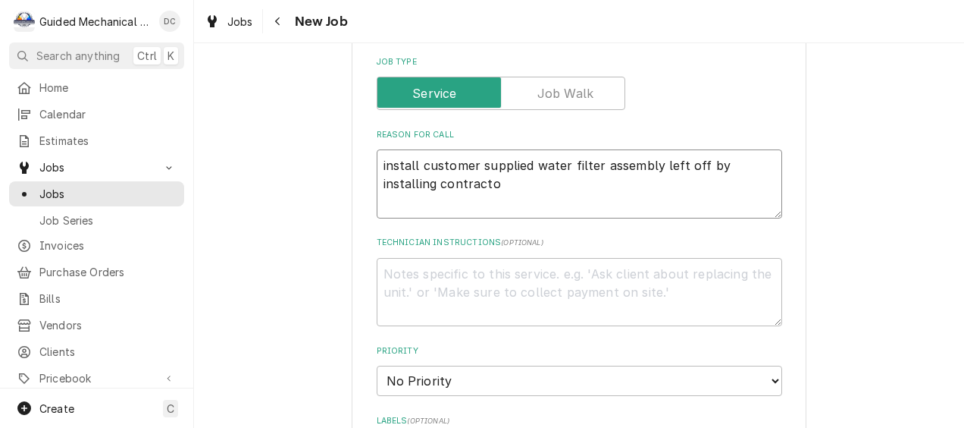
type textarea "x"
type textarea "install customer supplied water filter assembly left off by installing contract…"
type textarea "x"
type textarea "install customer supplied water filter assembly left off by installing contract…"
type textarea "x"
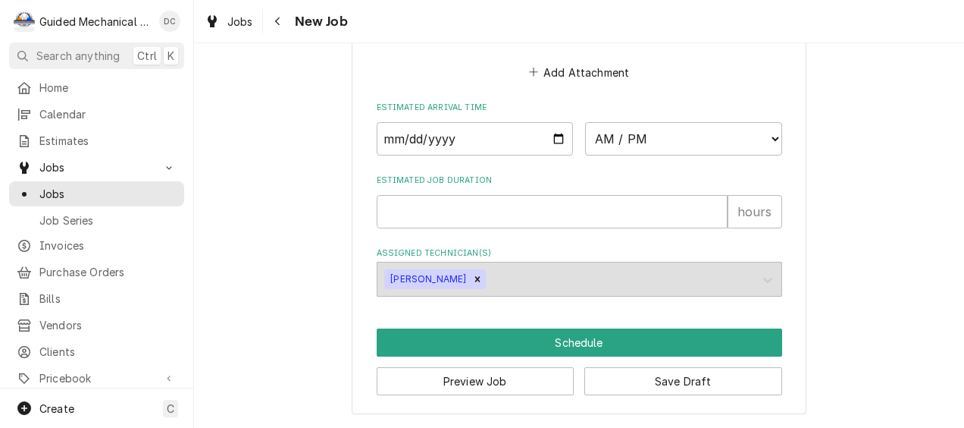
scroll to position [1328, 0]
type textarea "install customer supplied water filter assembly left off by installing contract…"
click at [553, 132] on input "Date" at bounding box center [475, 138] width 197 height 33
type input "2025-09-19"
type textarea "x"
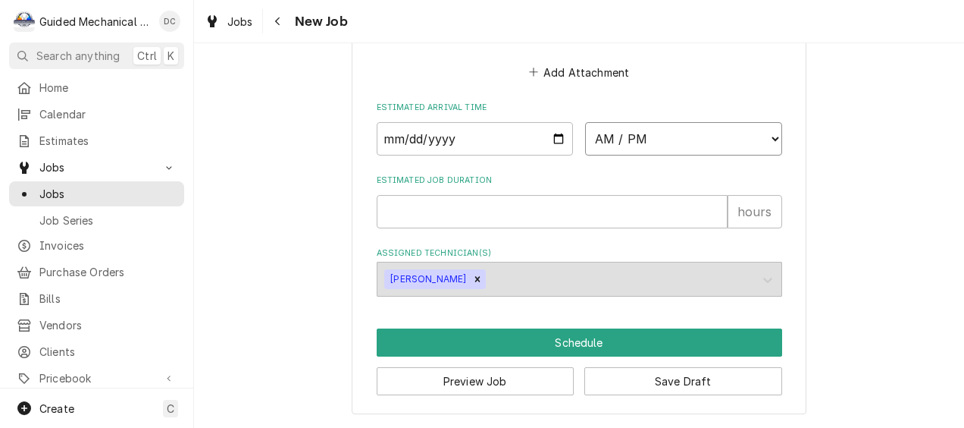
click at [772, 139] on select "AM / PM 6:00 AM 6:15 AM 6:30 AM 6:45 AM 7:00 AM 7:15 AM 7:30 AM 7:45 AM 8:00 AM…" at bounding box center [683, 138] width 197 height 33
select select "08:00:00"
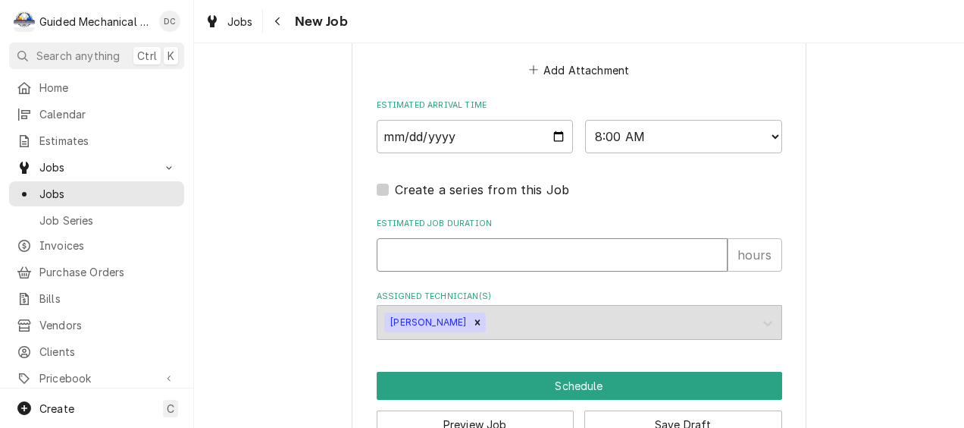
click at [537, 251] on input "Estimated Job Duration" at bounding box center [552, 254] width 351 height 33
type textarea "x"
type input "1"
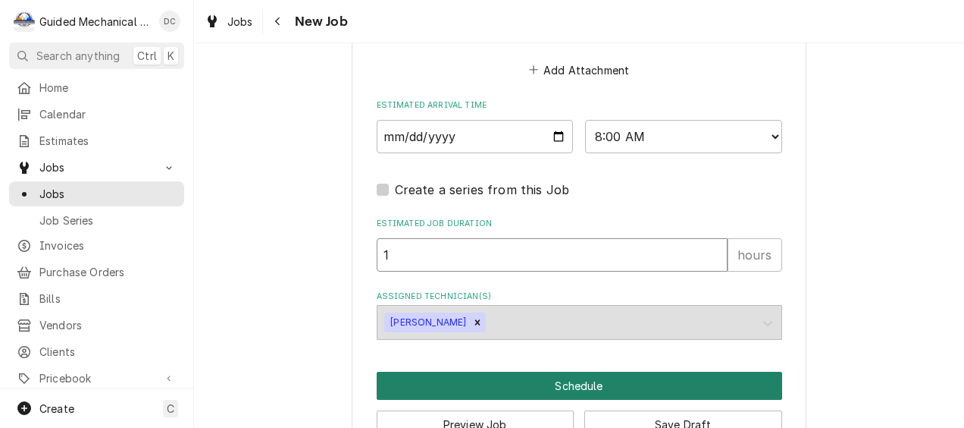
type textarea "x"
type input "1"
click at [515, 383] on button "Schedule" at bounding box center [580, 385] width 406 height 28
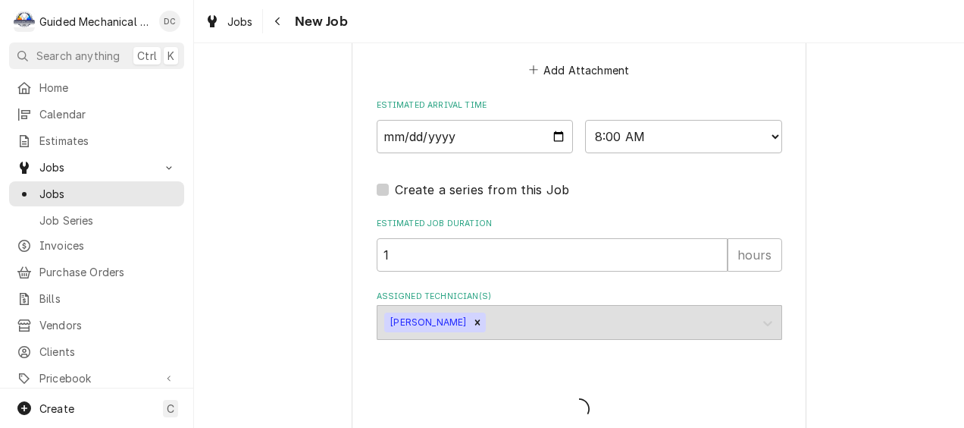
type textarea "x"
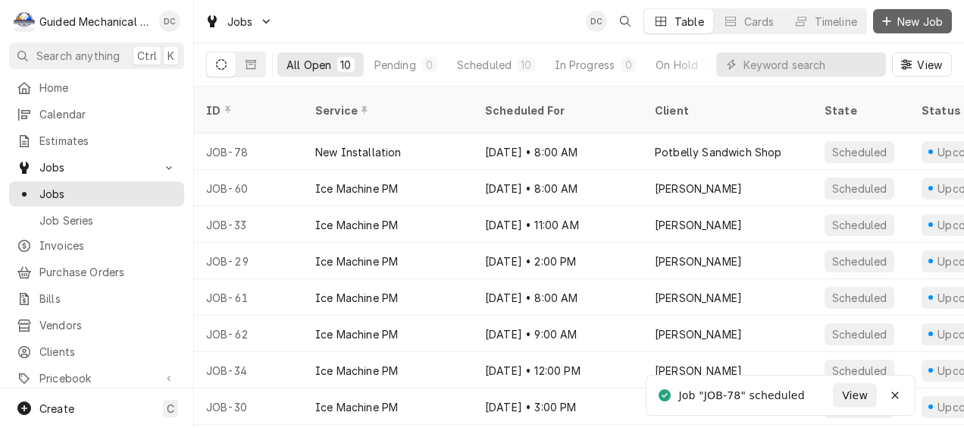
click at [927, 13] on button "New Job" at bounding box center [912, 21] width 79 height 24
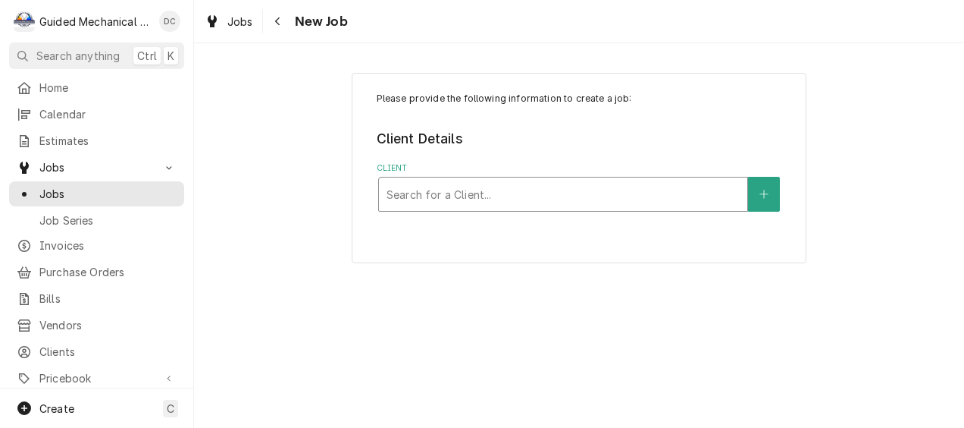
click at [455, 196] on div "Client" at bounding box center [563, 193] width 353 height 27
type input "pot"
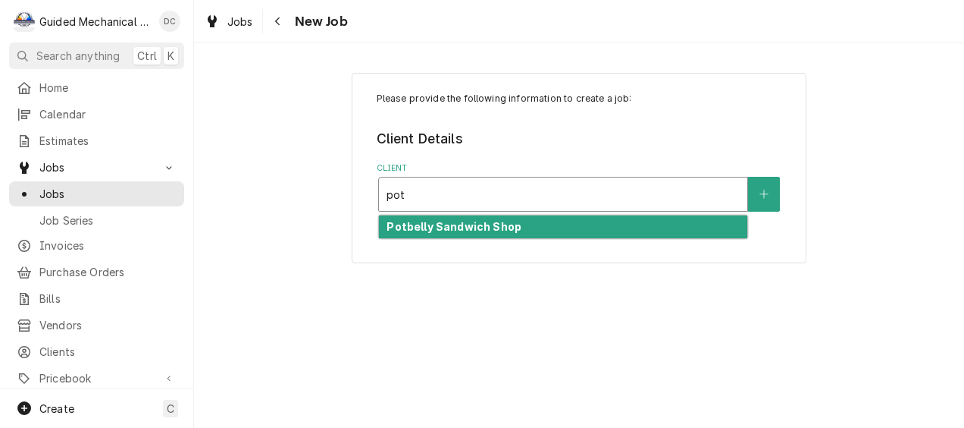
click at [613, 236] on div "Potbelly Sandwich Shop" at bounding box center [563, 226] width 368 height 23
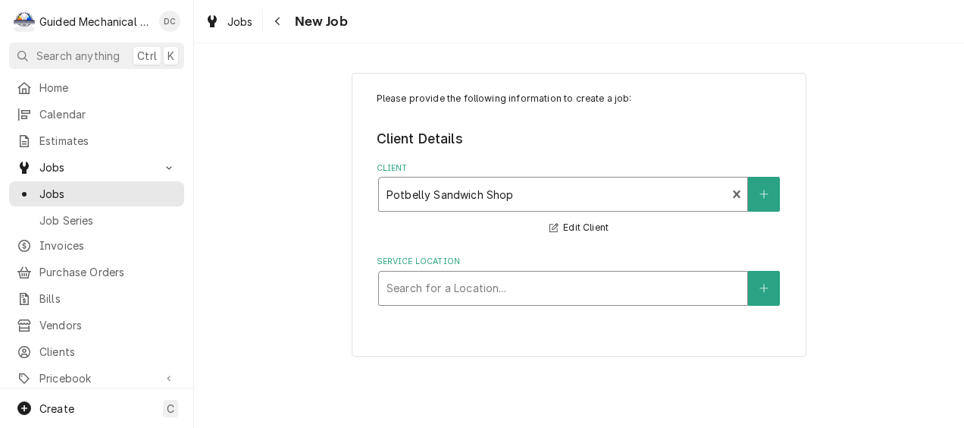
click at [706, 293] on div "Service Location" at bounding box center [563, 287] width 353 height 27
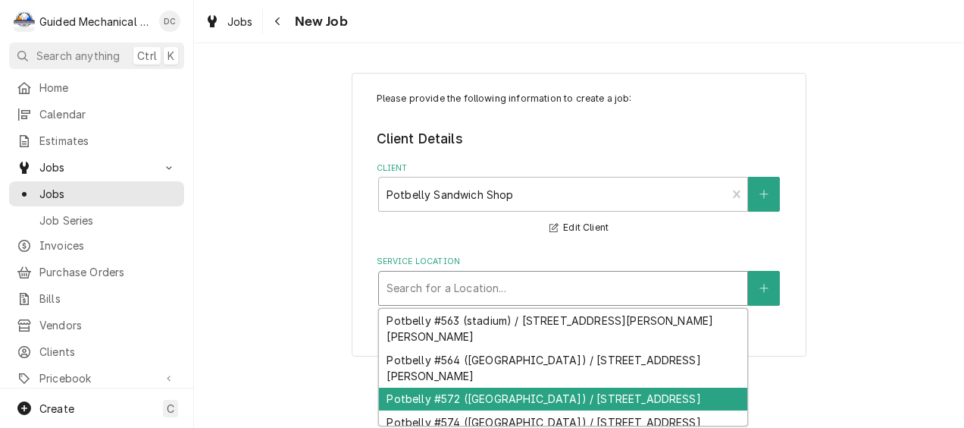
click at [562, 411] on div "Potbelly #572 (St. Petersburg) / 5004 4th St N, St. Petersburg, FL 33703" at bounding box center [563, 398] width 368 height 23
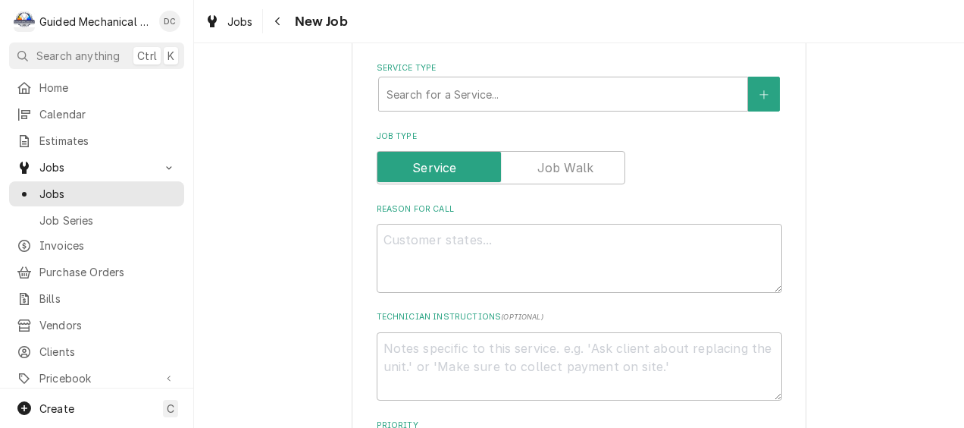
scroll to position [606, 0]
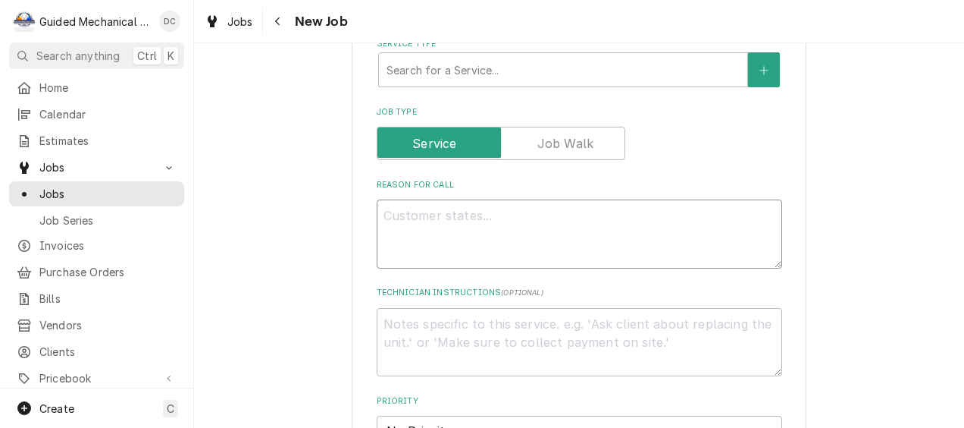
click at [443, 199] on div "Reason For Call" at bounding box center [580, 223] width 406 height 89
type textarea "x"
type textarea "r"
type textarea "x"
type textarea "re"
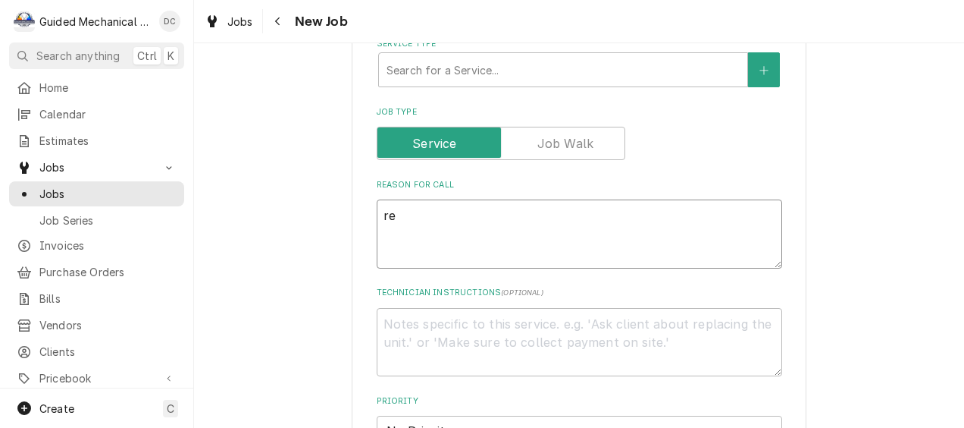
type textarea "x"
type textarea "rep"
type textarea "x"
type textarea "repl"
type textarea "x"
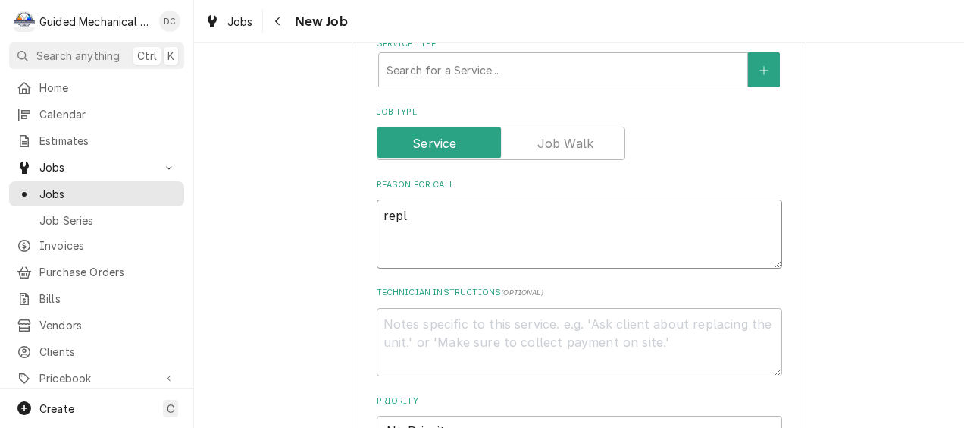
type textarea "repla"
type textarea "x"
type textarea "replac"
type textarea "x"
type textarea "replace"
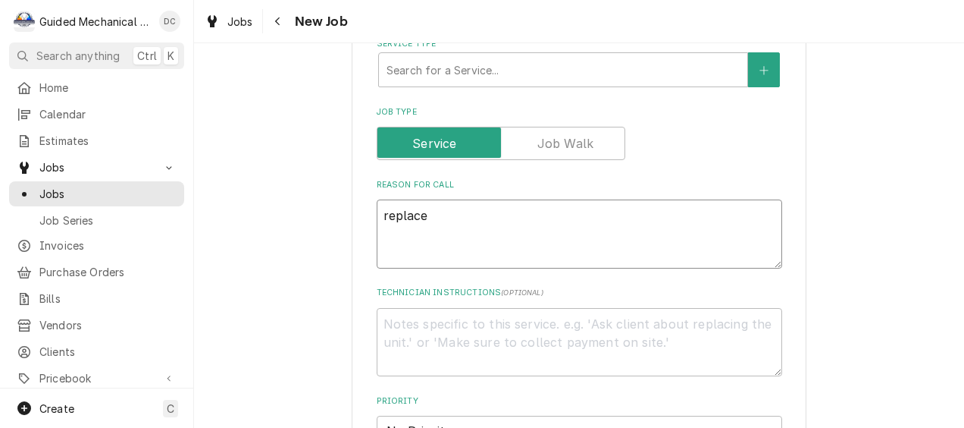
type textarea "x"
type textarea "replace"
type textarea "x"
type textarea "replace w"
type textarea "x"
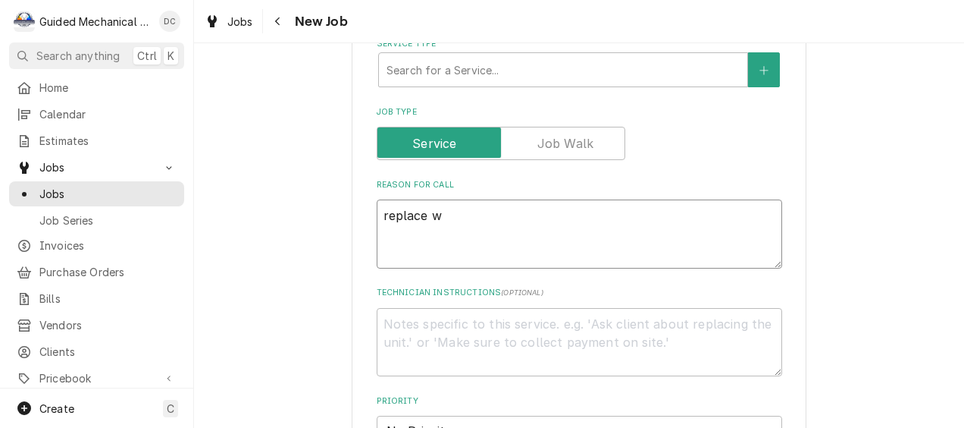
type textarea "replace wa"
type textarea "x"
type textarea "replace wat"
type textarea "x"
type textarea "replace wate"
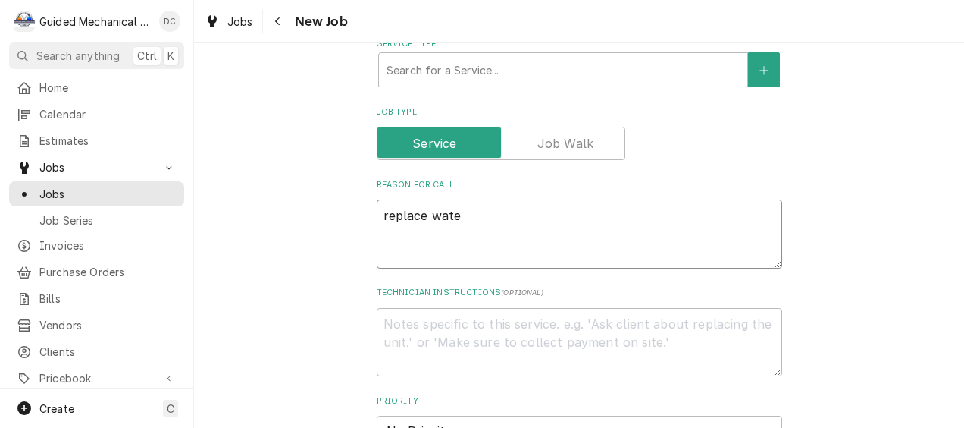
type textarea "x"
type textarea "replace water"
type textarea "x"
type textarea "replace water"
type textarea "x"
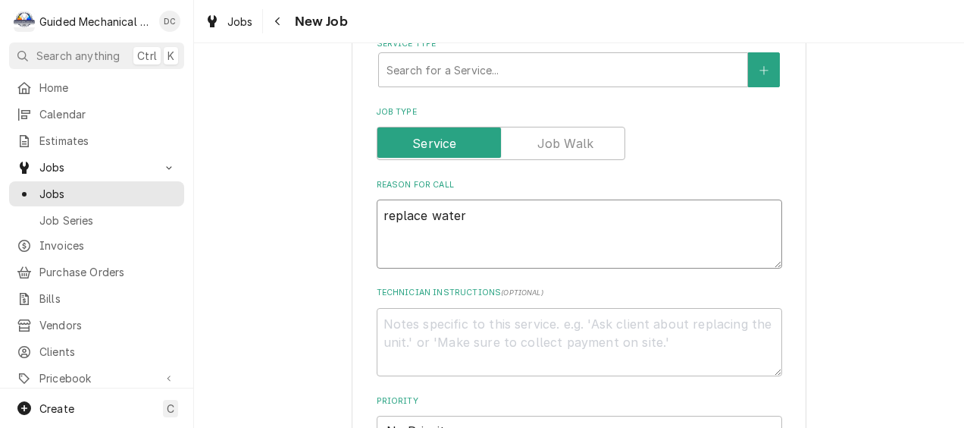
type textarea "replace water i"
type textarea "x"
type textarea "replace water in"
type textarea "x"
type textarea "replace water inl"
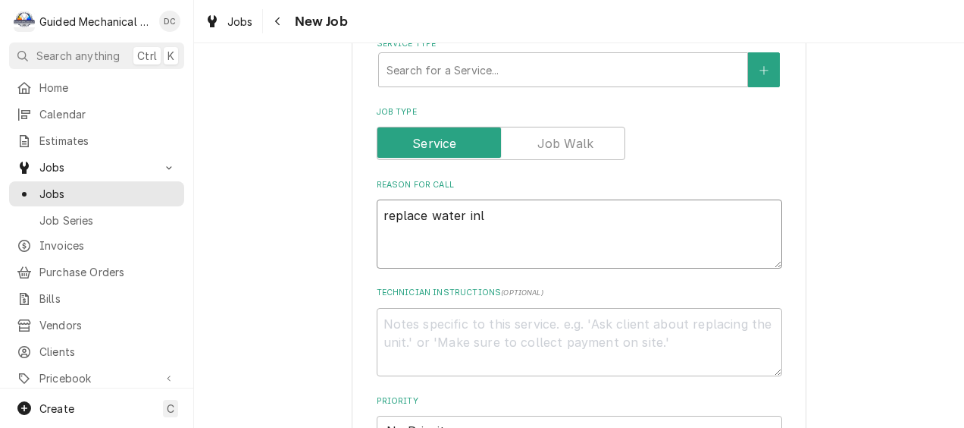
type textarea "x"
type textarea "replace water inle"
type textarea "x"
type textarea "replace water inlet"
type textarea "x"
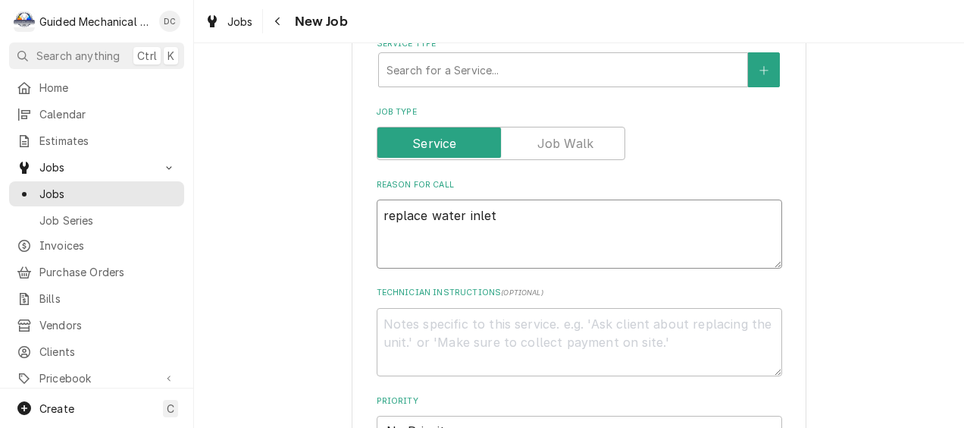
type textarea "replace water inlet"
type textarea "x"
type textarea "replace water inlet v"
type textarea "x"
type textarea "replace water inlet va"
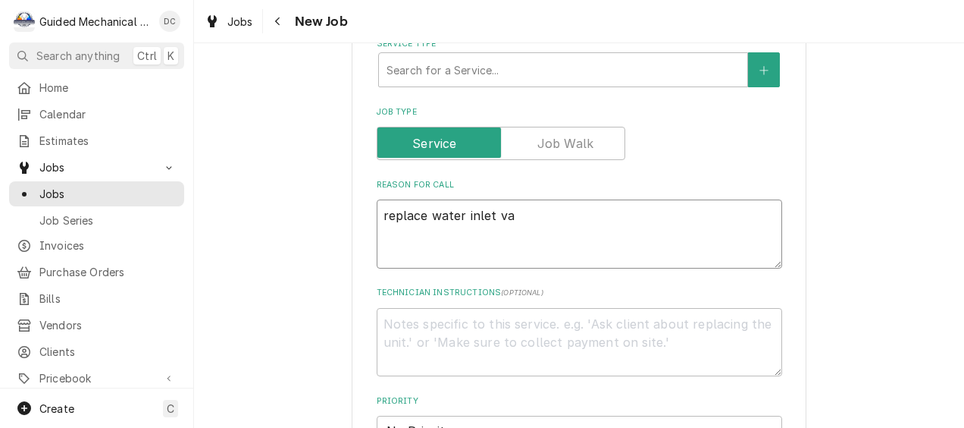
type textarea "x"
type textarea "replace water inlet val"
type textarea "x"
type textarea "replace water inlet valv"
type textarea "x"
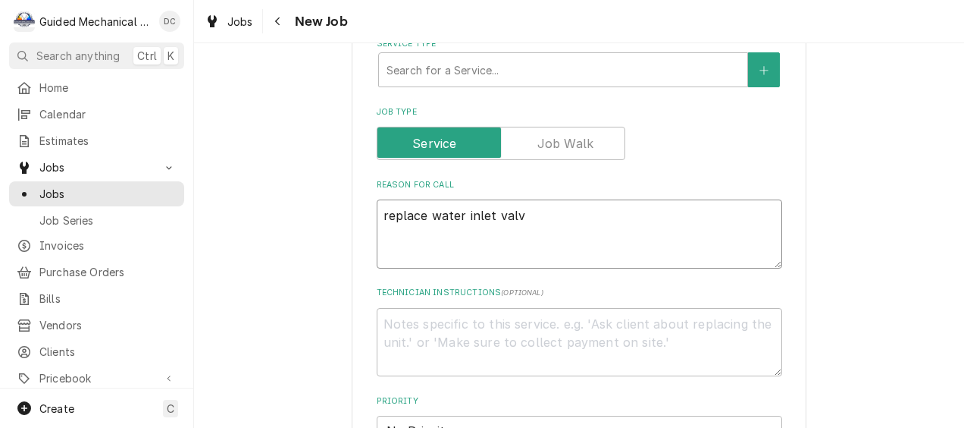
type textarea "replace water inlet valve"
type textarea "x"
type textarea "replace water inlet valve"
type textarea "x"
type textarea "replace water inlet valve o"
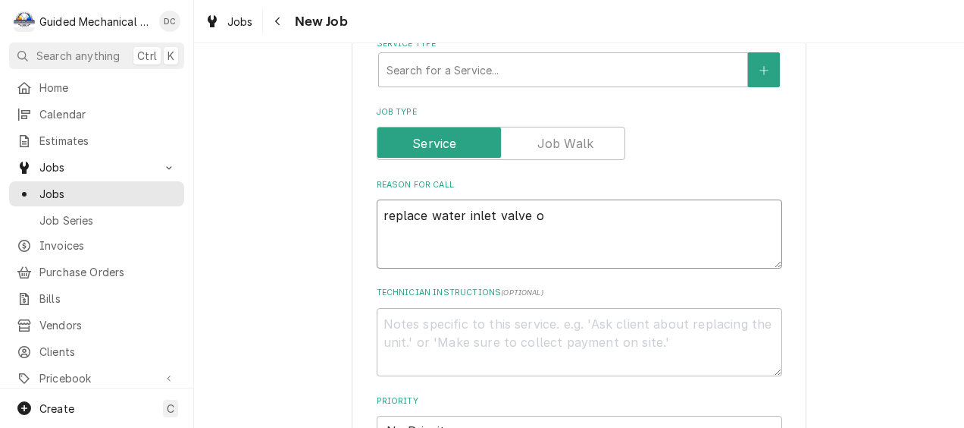
type textarea "x"
type textarea "replace water inlet valve on"
type textarea "x"
type textarea "replace water inlet valve on"
type textarea "x"
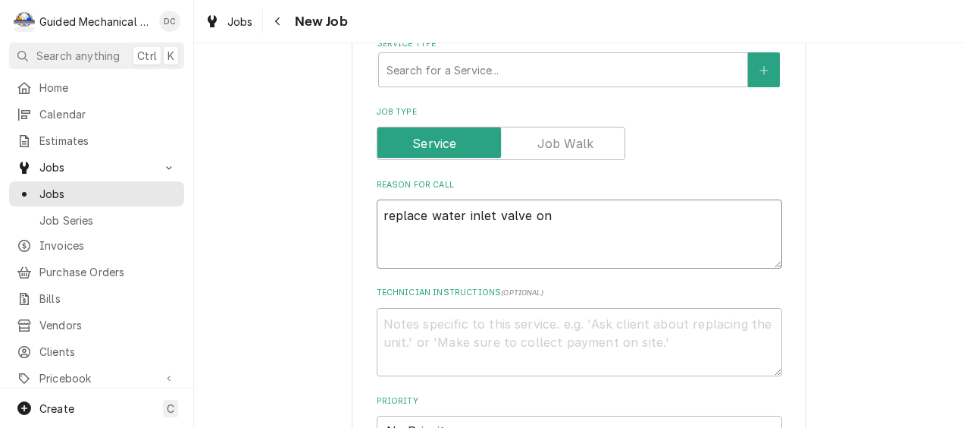
type textarea "replace water inlet valve on i"
type textarea "x"
type textarea "replace water inlet valve on ic"
type textarea "x"
type textarea "replace water inlet valve on ice"
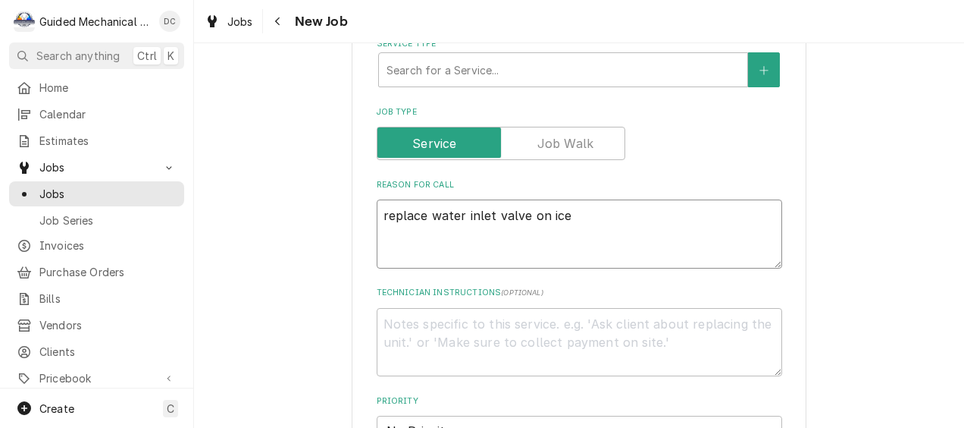
type textarea "x"
type textarea "replace water inlet valve on ice"
type textarea "x"
type textarea "replace water inlet valve on ice m"
type textarea "x"
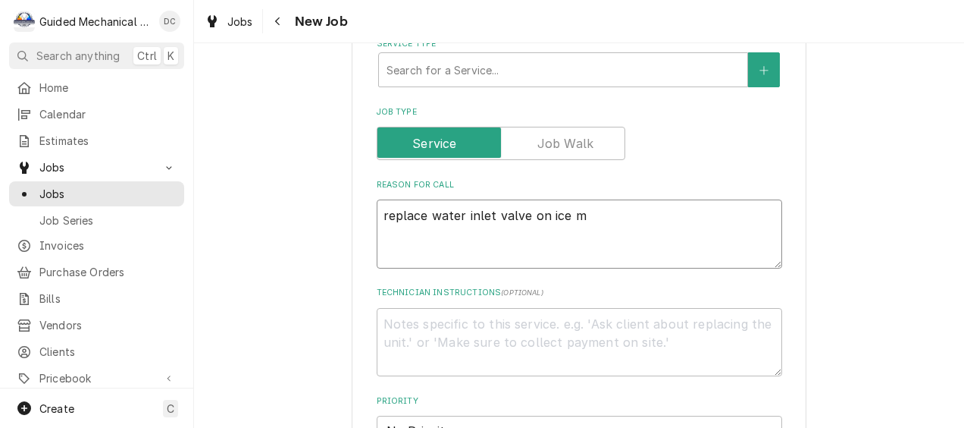
type textarea "replace water inlet valve on ice ma"
type textarea "x"
type textarea "replace water inlet valve on ice mac"
type textarea "x"
type textarea "replace water inlet valve on ice mach"
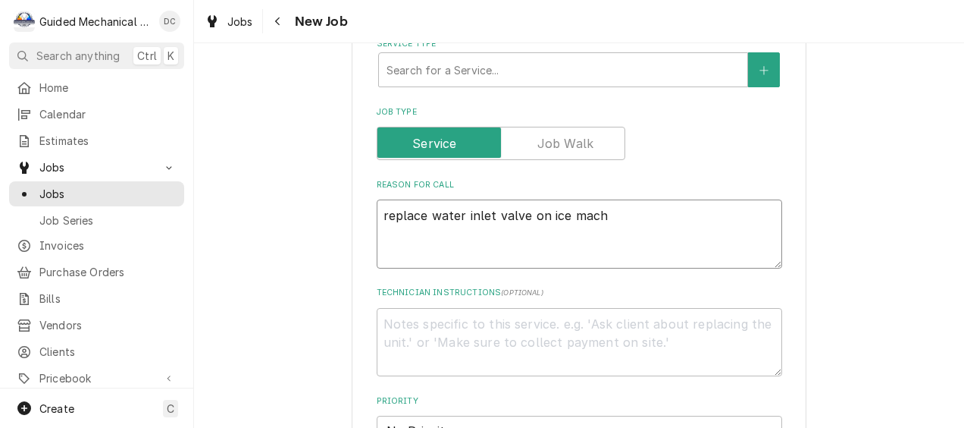
type textarea "x"
type textarea "replace water inlet valve on ice machi"
type textarea "x"
type textarea "replace water inlet valve on ice machin"
type textarea "x"
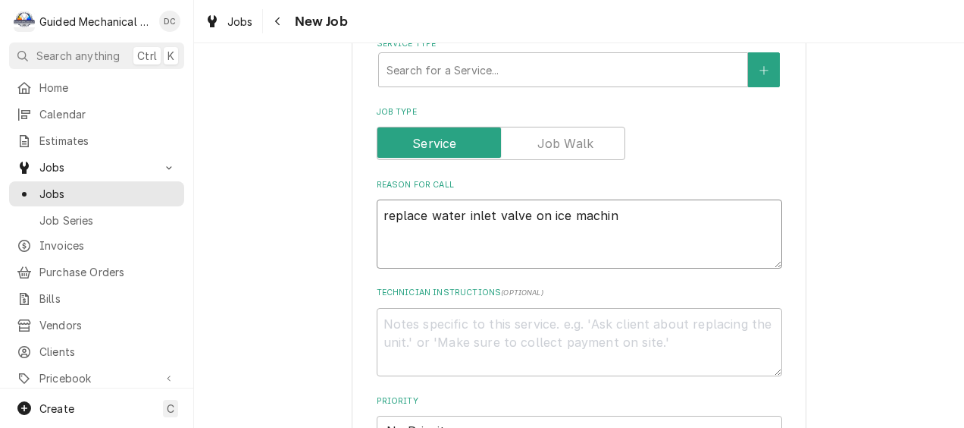
type textarea "replace water inlet valve on ice machine"
type textarea "x"
type textarea "replace water inlet valve on ice machine"
type textarea "x"
type textarea "replace water inlet valve on ice machine h"
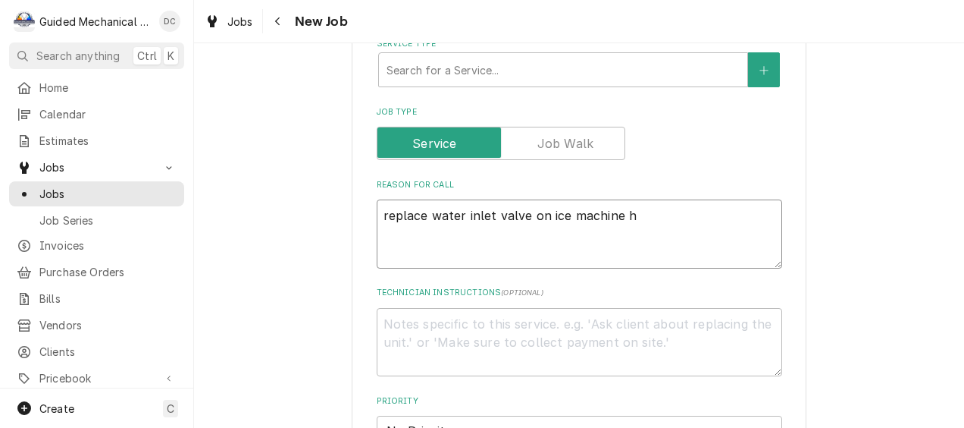
type textarea "x"
type textarea "replace water inlet valve on ice machine ho"
type textarea "x"
type textarea "replace water inlet valve on ice machine hos"
type textarea "x"
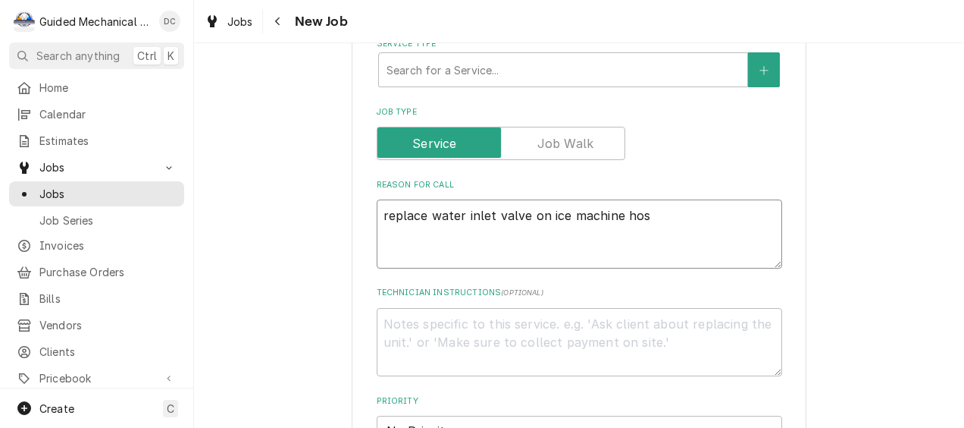
type textarea "replace water inlet valve on ice machine hosh"
type textarea "x"
type textarea "replace water inlet valve on ice machine hoshi"
type textarea "x"
type textarea "replace water inlet valve on ice machine hoshiz"
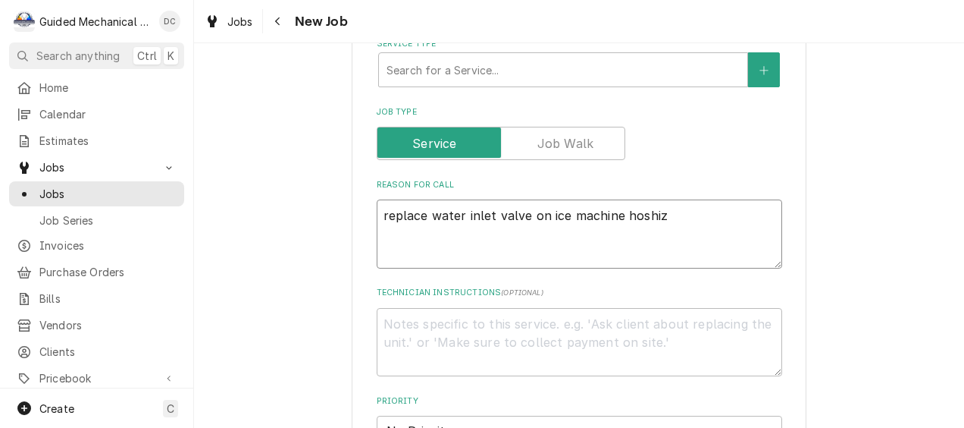
type textarea "x"
type textarea "replace water inlet valve on ice machine hoshiza"
type textarea "x"
type textarea "replace water inlet valve on ice machine hoshizak"
type textarea "x"
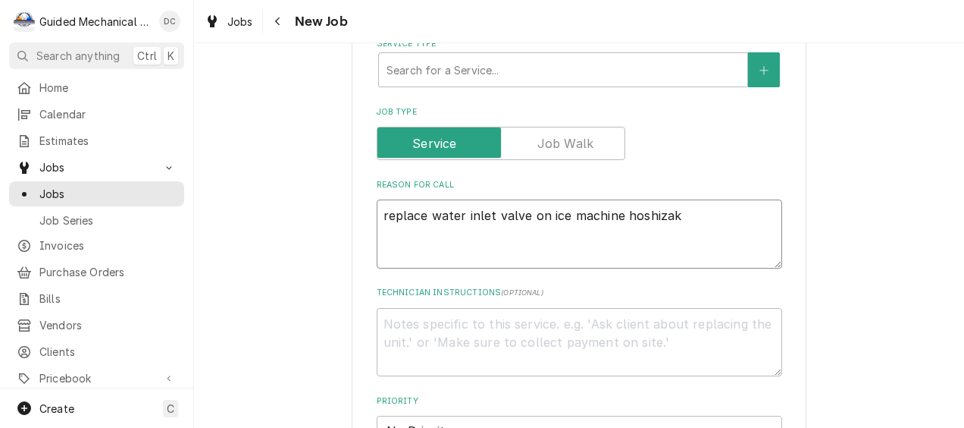
type textarea "replace water inlet valve on ice machine hoshizaki"
type textarea "x"
type textarea "replace water inlet valve on ice machine hoshizaki"
type textarea "x"
type textarea "replace water inlet valve on ice machine hoshizaki w"
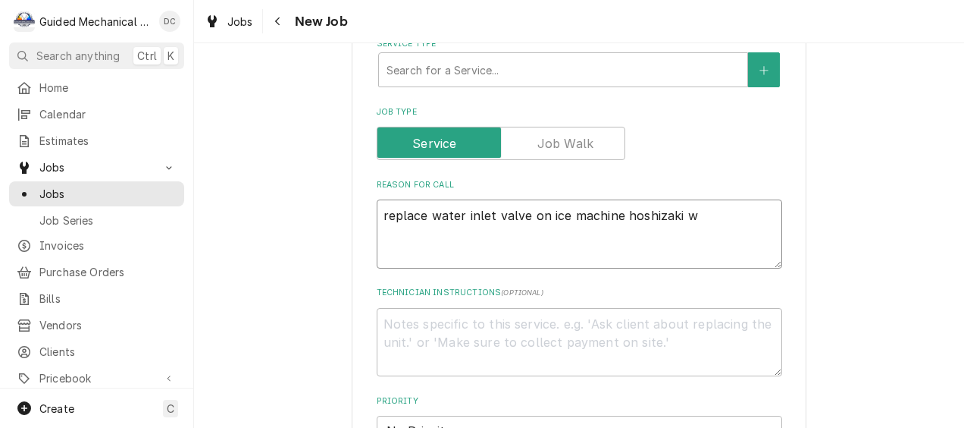
type textarea "x"
type textarea "replace water inlet valve on ice machine hoshizaki wa"
type textarea "x"
type textarea "replace water inlet valve on ice machine hoshizaki war"
type textarea "x"
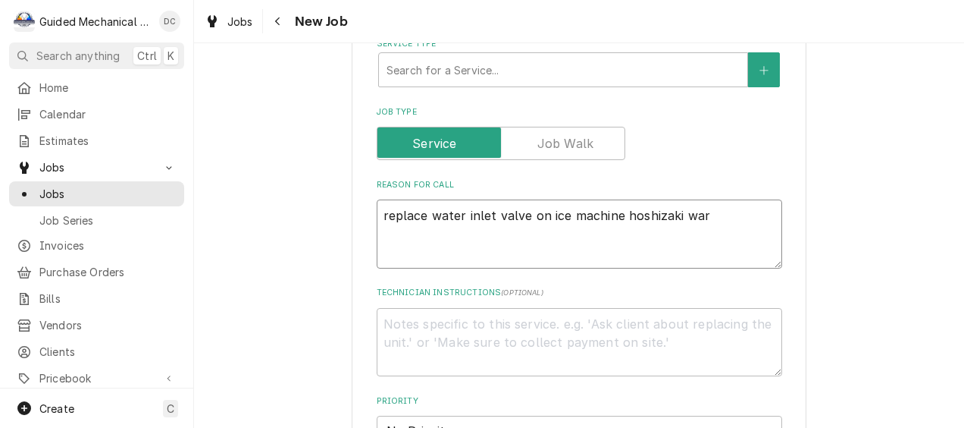
type textarea "replace water inlet valve on ice machine hoshizaki warr"
type textarea "x"
type textarea "replace water inlet valve on ice machine hoshizaki warra"
type textarea "x"
type textarea "replace water inlet valve on ice machine hoshizaki warran"
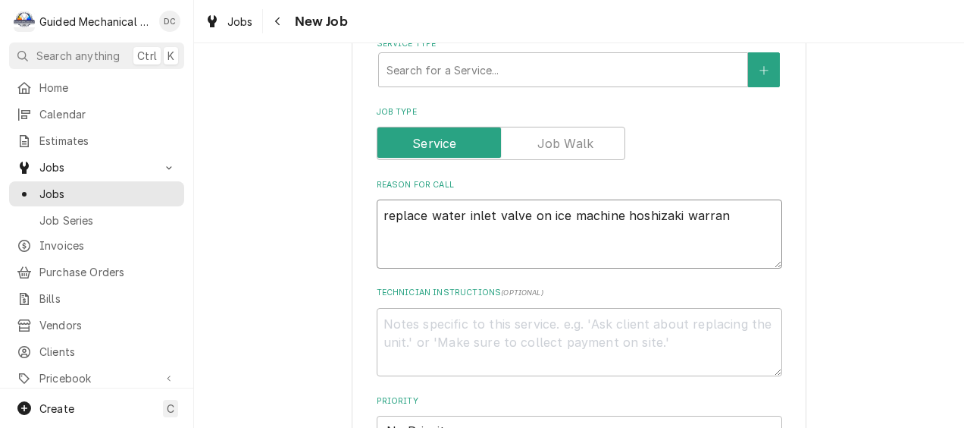
type textarea "x"
type textarea "replace water inlet valve on ice machine hoshizaki warrant"
type textarea "x"
type textarea "replace water inlet valve on ice machine hoshizaki warranty"
type textarea "x"
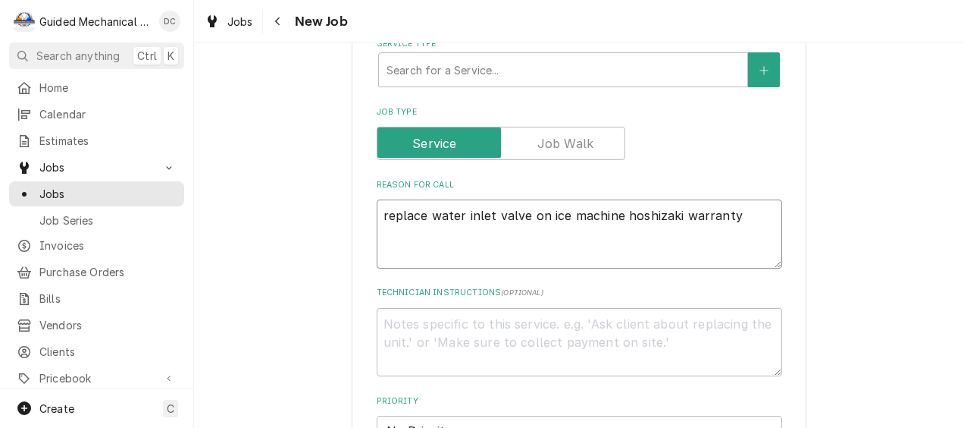
type textarea "replace water inlet valve on ice machine hoshizaki warranty"
type textarea "x"
type textarea "replace water inlet valve on ice machine Hoshizaki warranty"
click at [750, 218] on textarea "replace water inlet valve on ice machine Hoshizaki warranty" at bounding box center [580, 233] width 406 height 69
click at [614, 211] on textarea "replace water inlet valve on ice machine Hoshizaki warranty" at bounding box center [580, 233] width 406 height 69
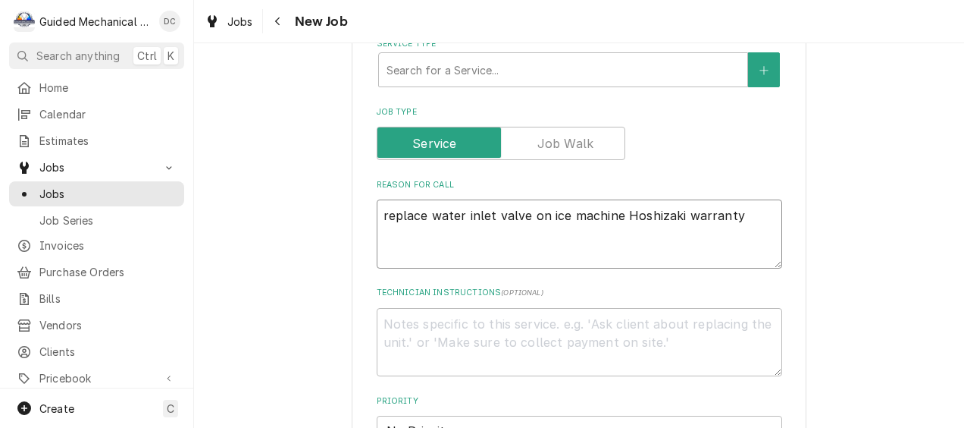
type textarea "x"
type textarea "replace water inlet valve on ice machine -Hoshizaki warranty"
type textarea "x"
type textarea "replace water inlet valve on ice machine - Hoshizaki warranty"
type textarea "x"
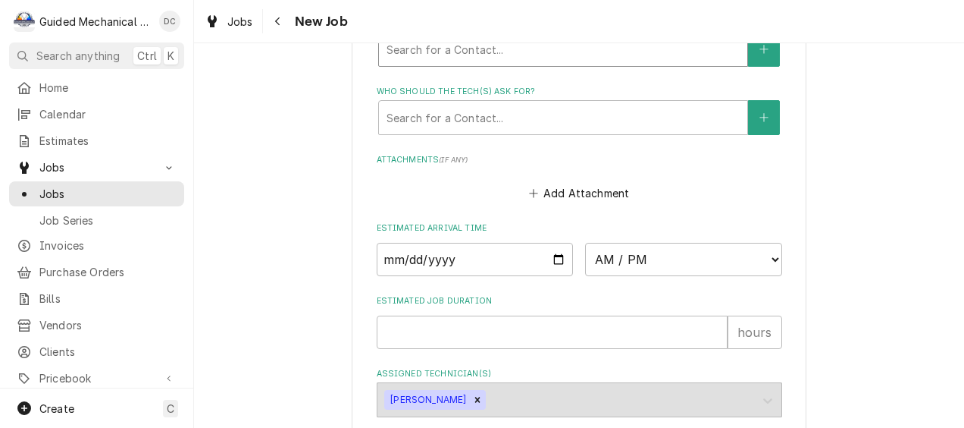
scroll to position [1213, 0]
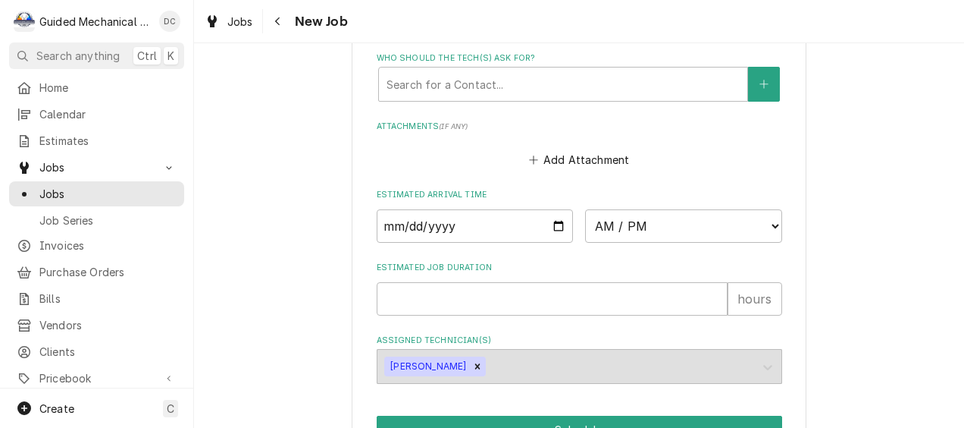
type textarea "replace water inlet valve on ice machine - Hoshizaki warranty"
click at [554, 230] on input "Date" at bounding box center [475, 225] width 197 height 33
type textarea "x"
type input "2025-09-19"
type textarea "x"
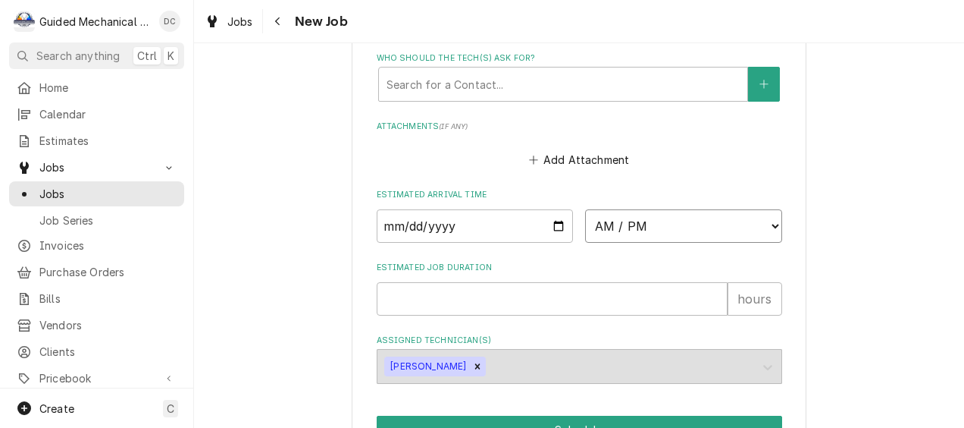
click at [770, 231] on select "AM / PM 6:00 AM 6:15 AM 6:30 AM 6:45 AM 7:00 AM 7:15 AM 7:30 AM 7:45 AM 8:00 AM…" at bounding box center [683, 225] width 197 height 33
select select "08:00:00"
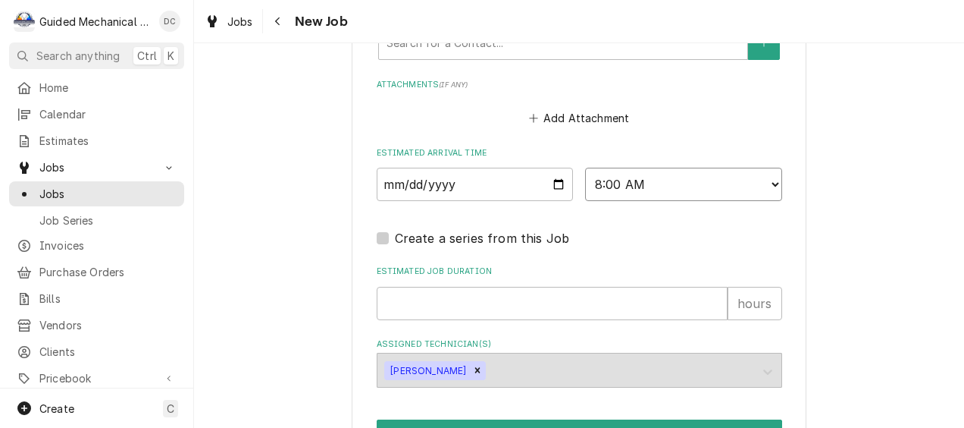
scroll to position [1349, 0]
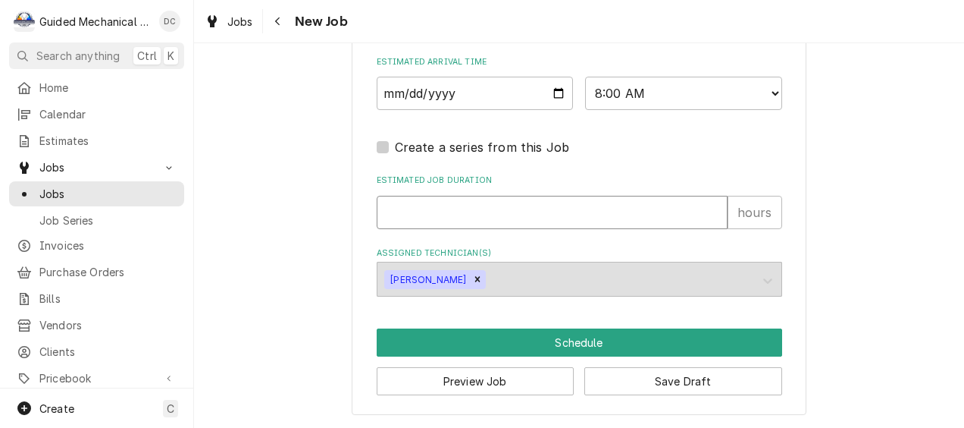
click at [605, 209] on input "Estimated Job Duration" at bounding box center [552, 212] width 351 height 33
type textarea "x"
type input "1"
type textarea "x"
type input "1"
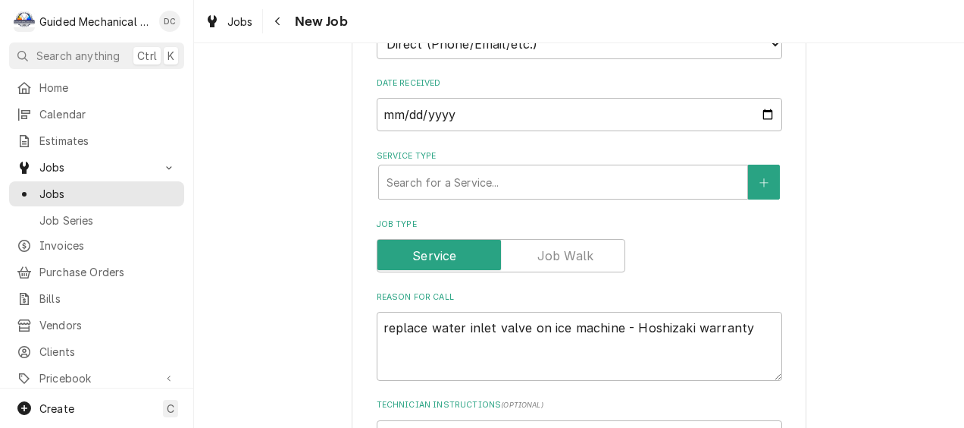
scroll to position [439, 0]
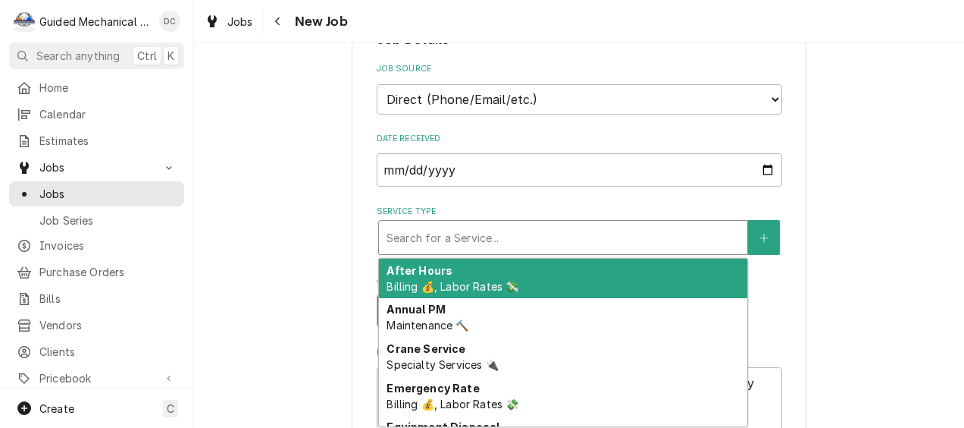
click at [606, 228] on div "Service Type" at bounding box center [563, 237] width 353 height 27
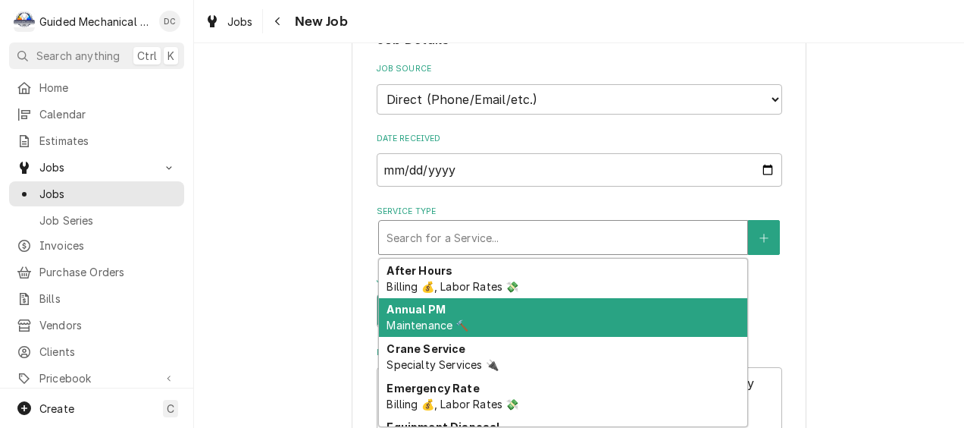
type textarea "x"
type input "l"
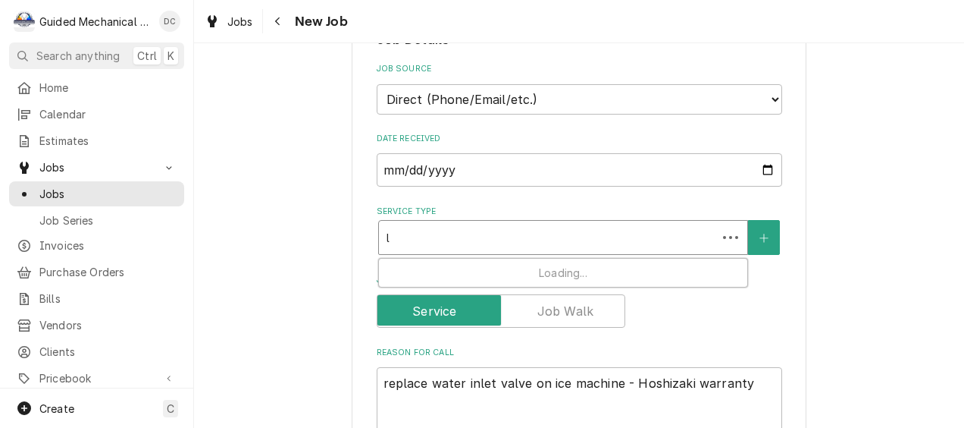
type textarea "x"
type input "la"
type textarea "x"
type input "lab"
type textarea "x"
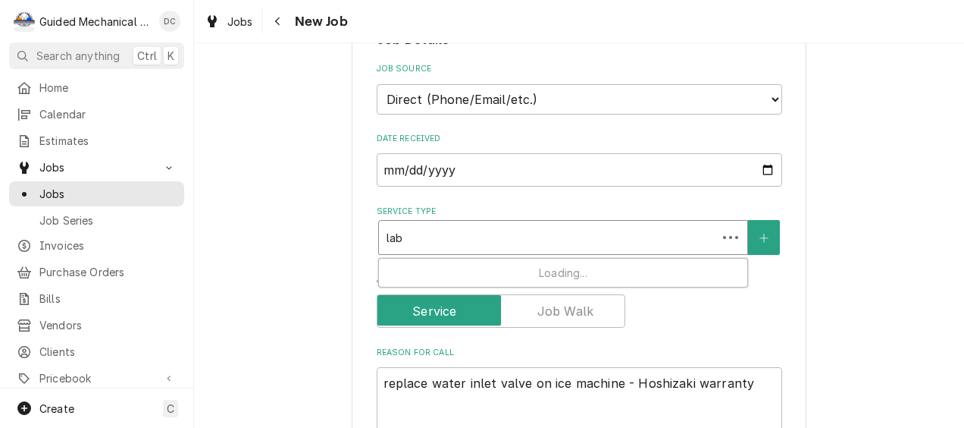
type input "labo"
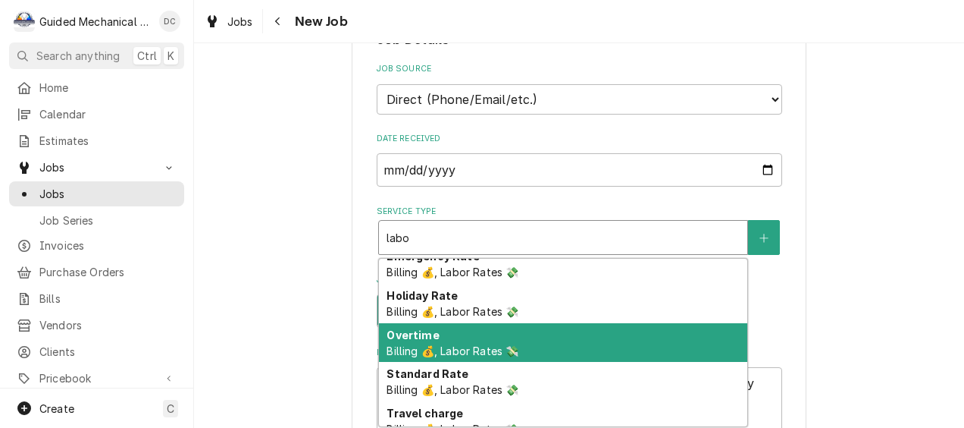
scroll to position [76, 0]
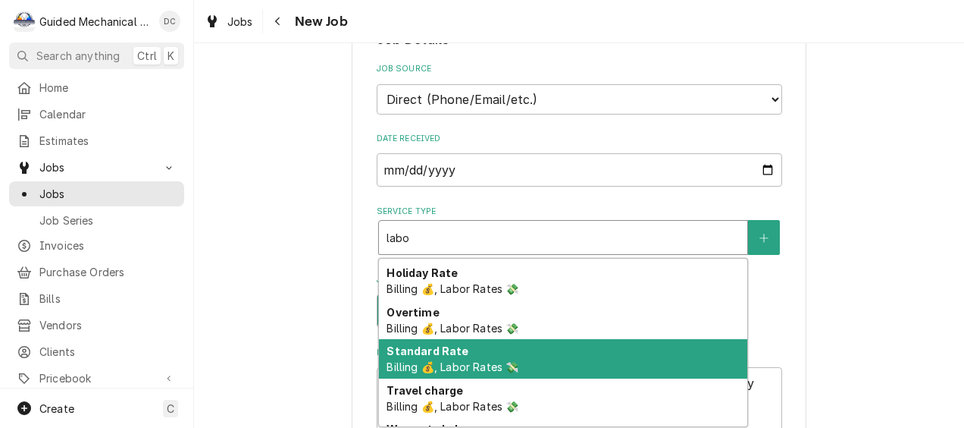
click at [481, 371] on span "Billing 💰, Labor Rates 💸" at bounding box center [453, 366] width 132 height 13
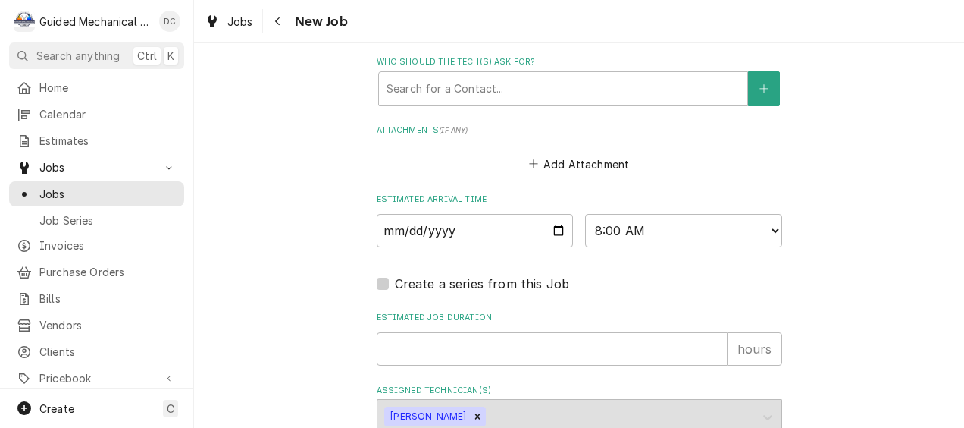
scroll to position [1349, 0]
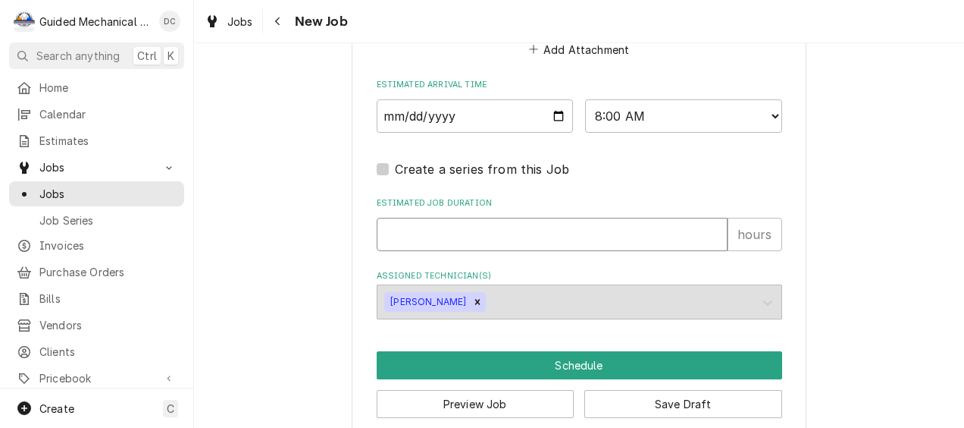
click at [520, 236] on input "Estimated Job Duration" at bounding box center [552, 234] width 351 height 33
type textarea "x"
type input "1"
type textarea "x"
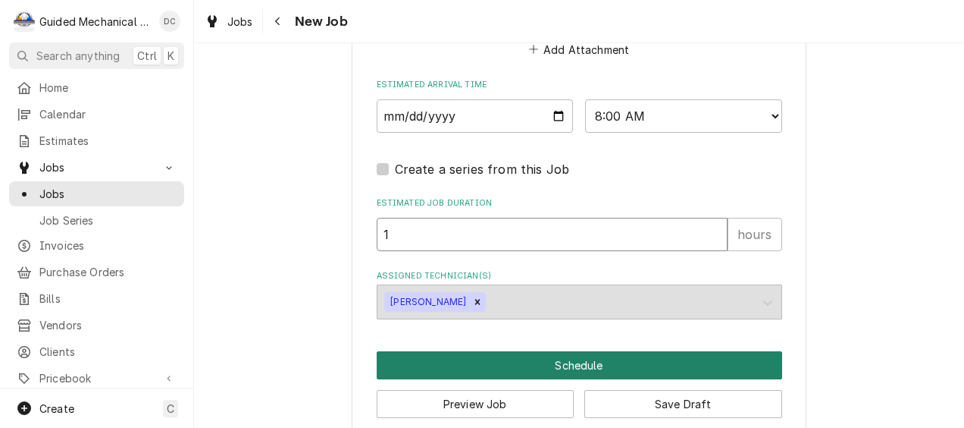
type input "1"
click at [535, 358] on button "Schedule" at bounding box center [580, 365] width 406 height 28
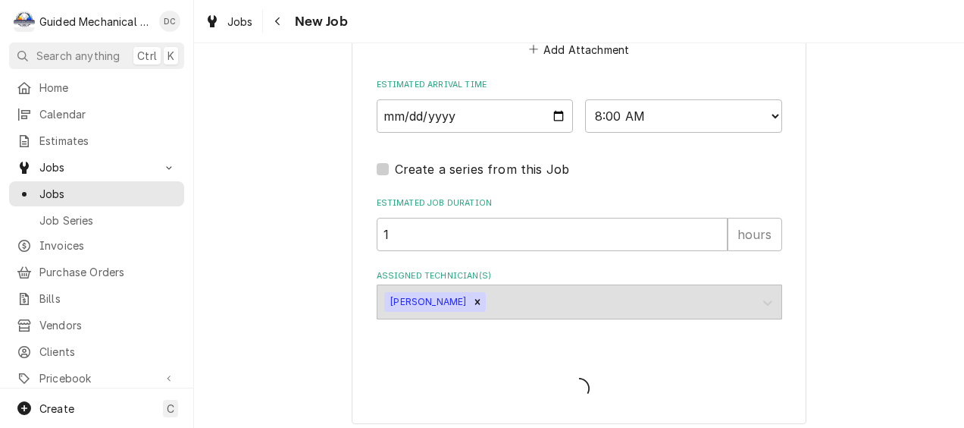
type textarea "x"
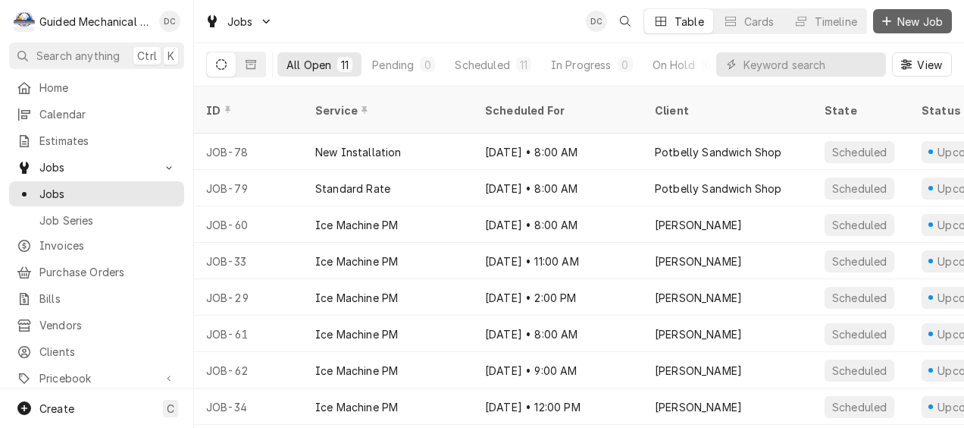
click at [900, 20] on span "New Job" at bounding box center [920, 22] width 52 height 16
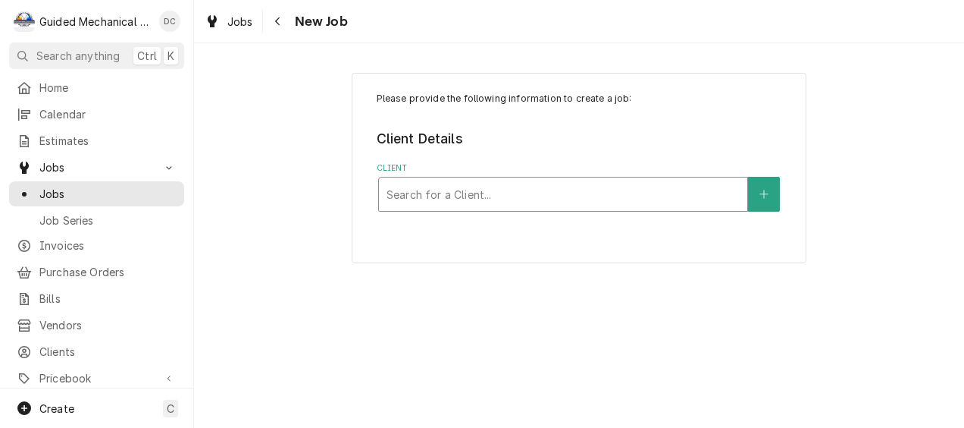
click at [606, 191] on div "Client" at bounding box center [563, 193] width 353 height 27
type input "pot"
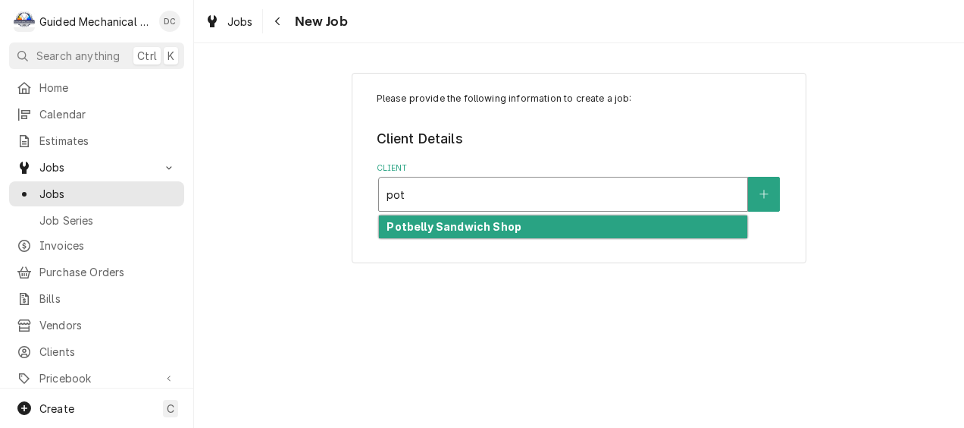
click at [630, 233] on div "Potbelly Sandwich Shop" at bounding box center [563, 226] width 368 height 23
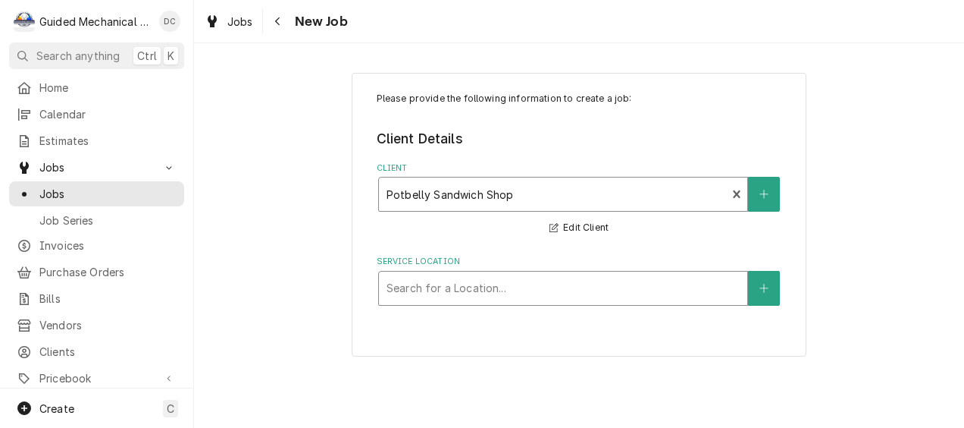
click at [494, 293] on div "Service Location" at bounding box center [563, 287] width 353 height 27
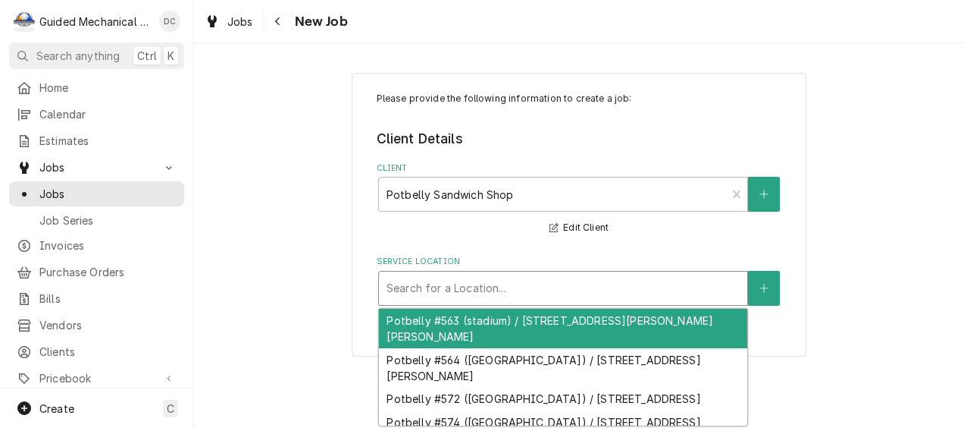
click at [497, 327] on div "Potbelly #563 (stadium) / [STREET_ADDRESS][PERSON_NAME][PERSON_NAME]" at bounding box center [563, 328] width 368 height 39
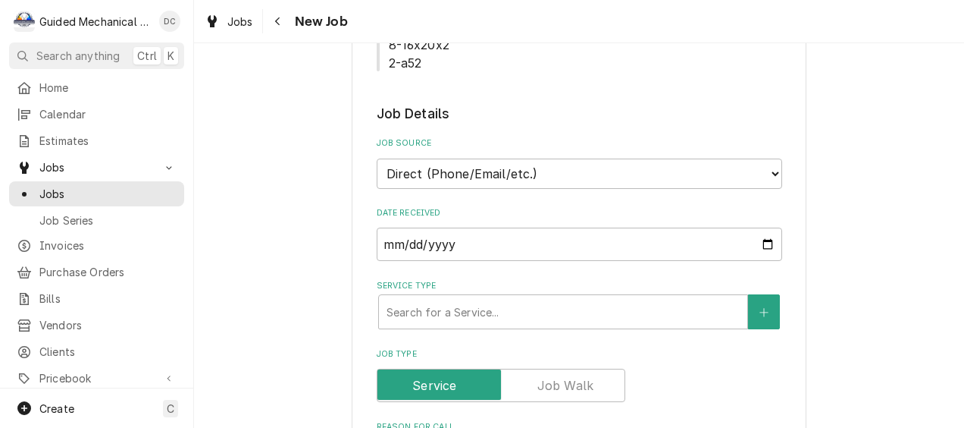
scroll to position [379, 0]
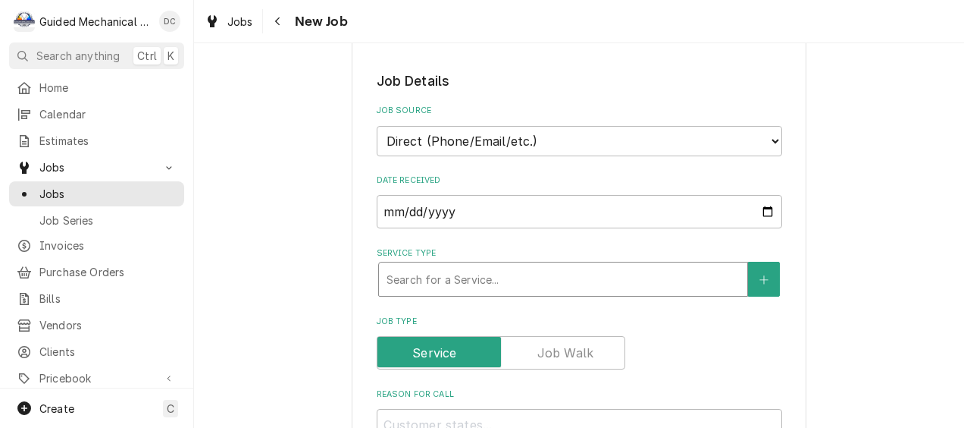
click at [559, 283] on div "Service Type" at bounding box center [563, 278] width 353 height 27
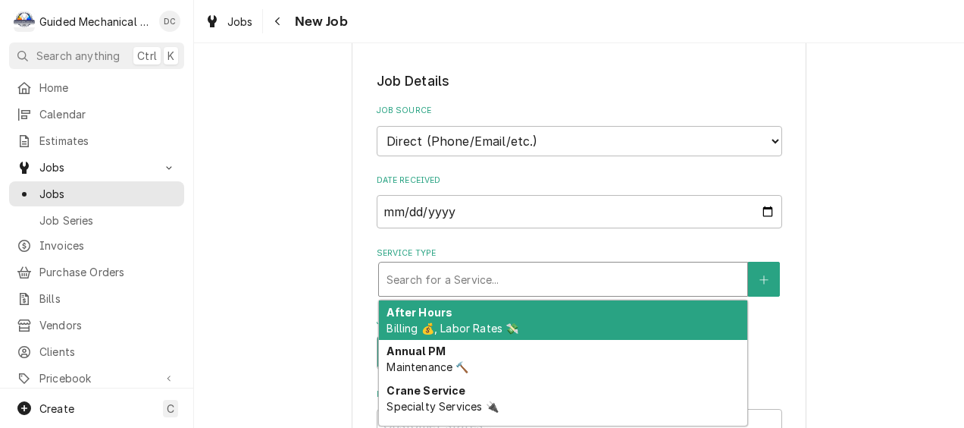
type textarea "x"
type input "l"
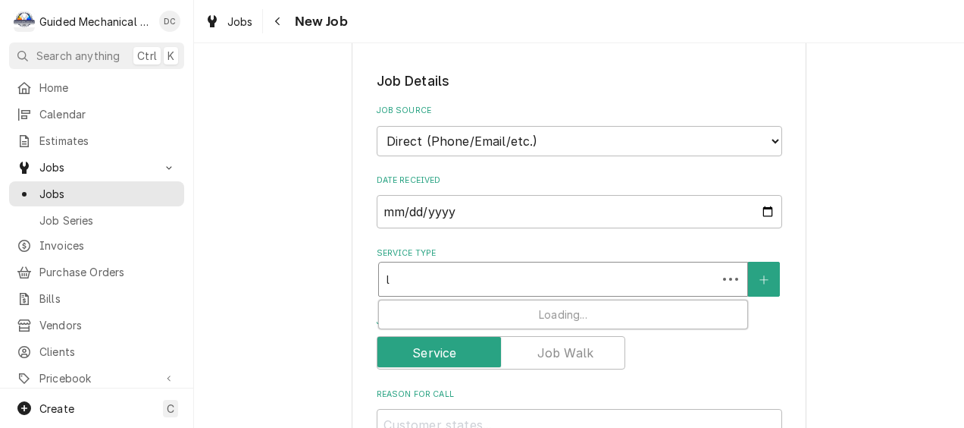
type textarea "x"
type input "lab"
type textarea "x"
type input "labo"
type textarea "x"
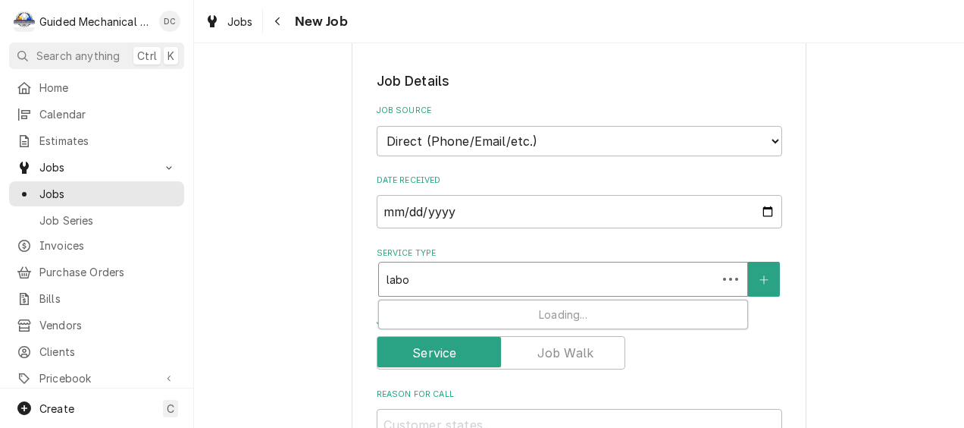
type input "labor"
drag, startPoint x: 541, startPoint y: 278, endPoint x: 287, endPoint y: 240, distance: 257.5
type textarea "x"
type input "s"
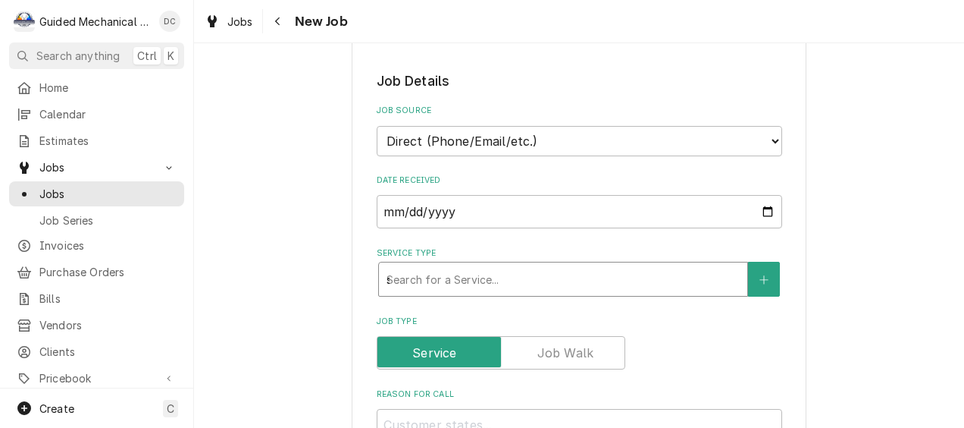
type textarea "x"
type input "se"
type textarea "x"
type input "ser"
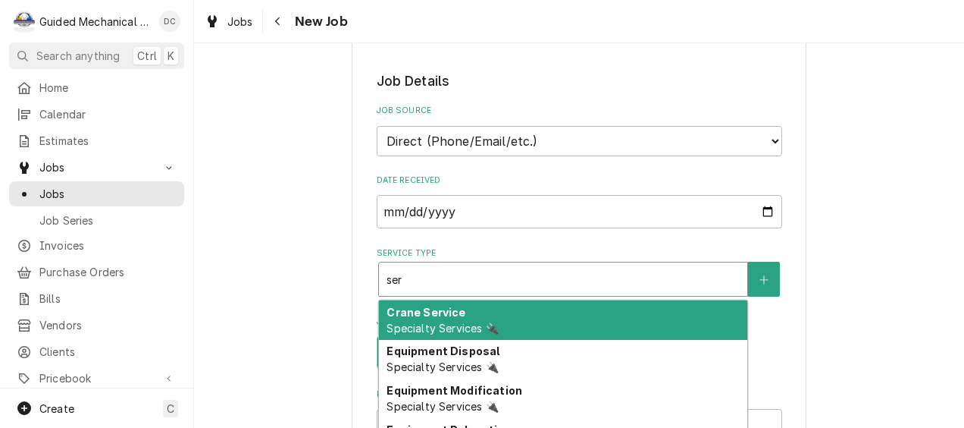
type textarea "x"
type input "serv"
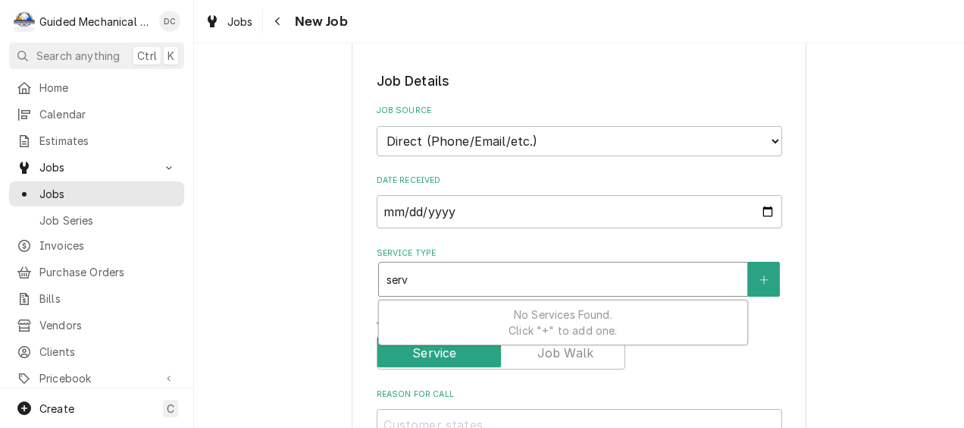
type textarea "x"
type input "servi"
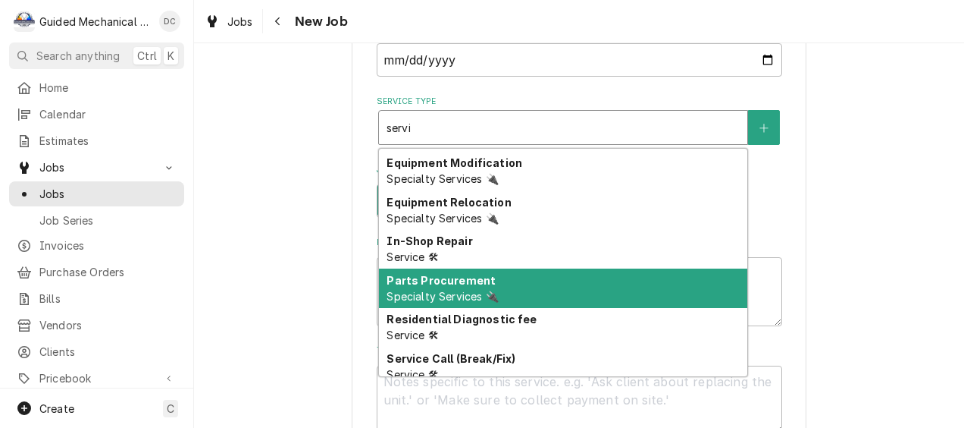
scroll to position [124, 0]
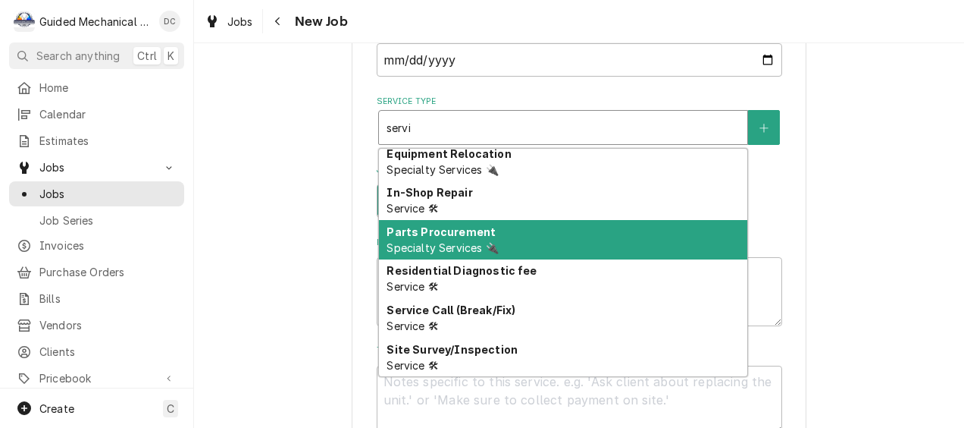
click at [514, 241] on div "Parts Procurement Specialty Services 🔌" at bounding box center [563, 239] width 368 height 39
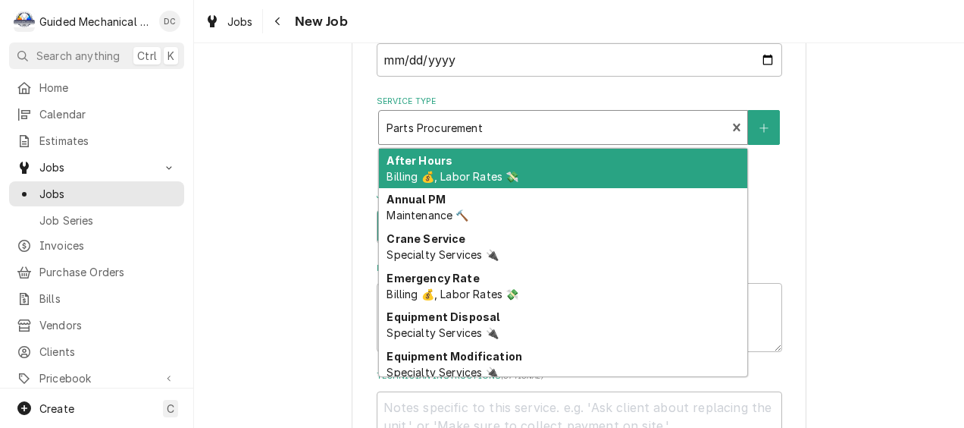
click at [509, 124] on div "Service Type" at bounding box center [553, 127] width 333 height 27
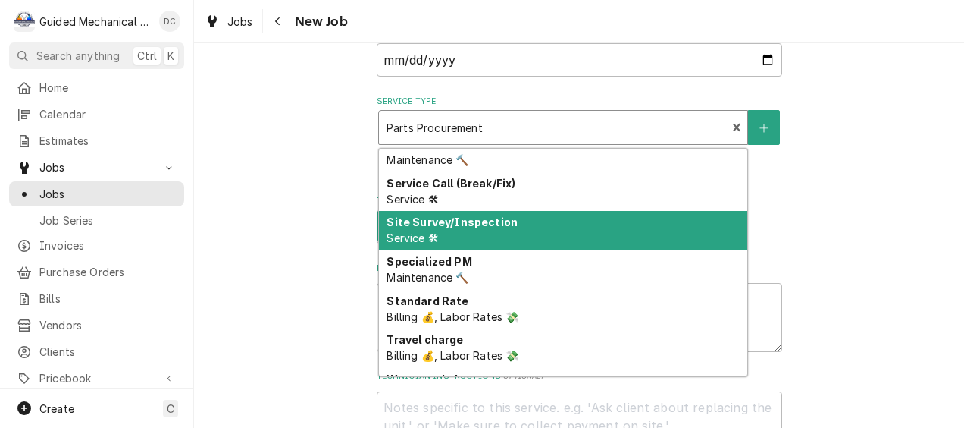
scroll to position [870, 0]
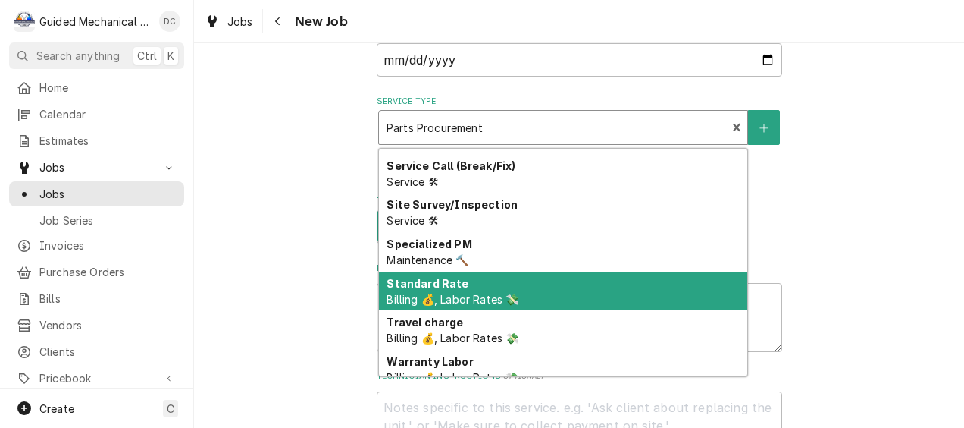
click at [562, 284] on div "Standard Rate Billing 💰, Labor Rates 💸" at bounding box center [563, 290] width 368 height 39
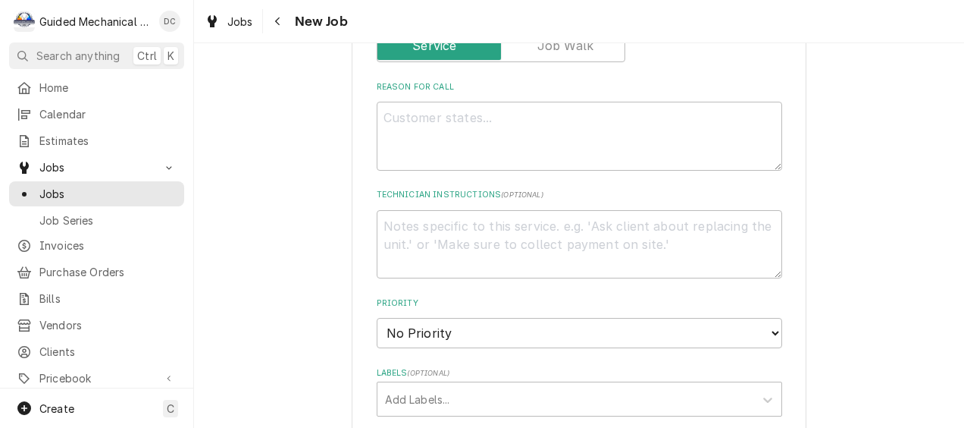
scroll to position [758, 0]
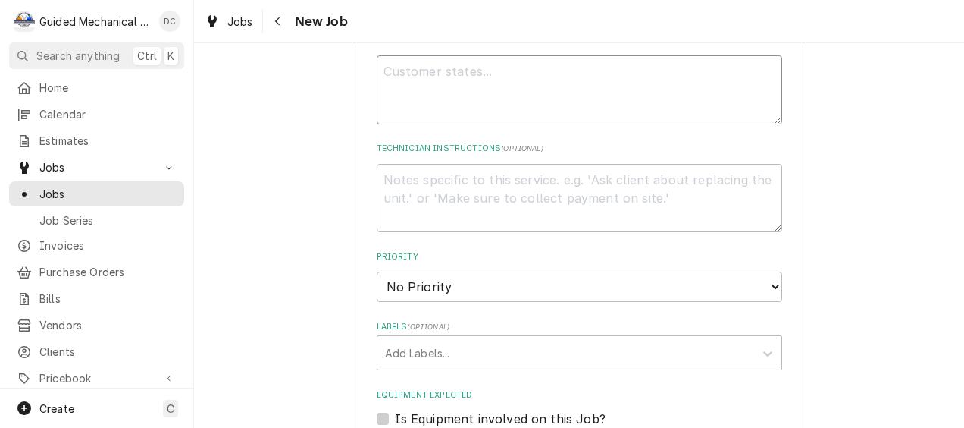
click at [536, 74] on textarea "Reason For Call" at bounding box center [580, 89] width 406 height 69
type textarea "x"
type textarea "r"
type textarea "x"
type textarea "re"
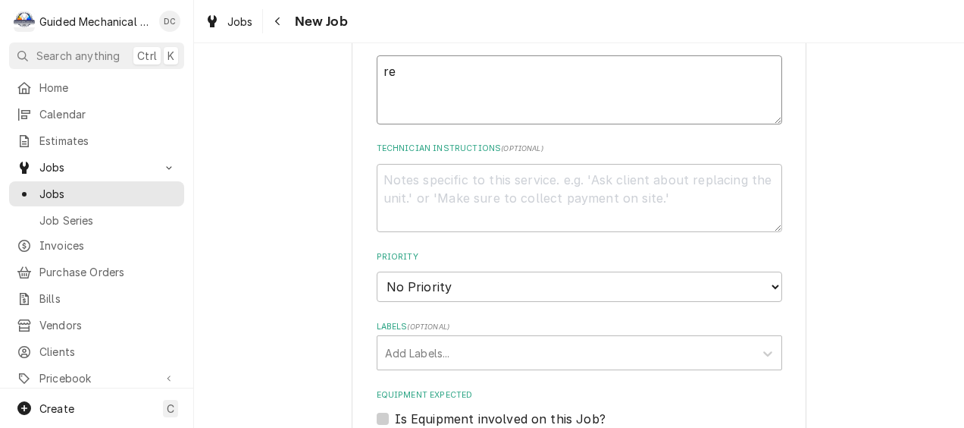
type textarea "x"
type textarea "rep"
type textarea "x"
type textarea "repl"
type textarea "x"
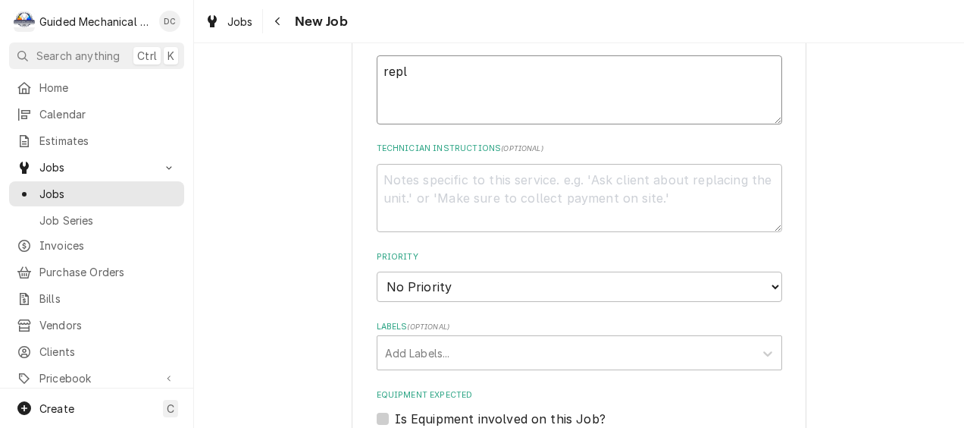
type textarea "repla"
type textarea "x"
type textarea "replac"
type textarea "x"
type textarea "replace"
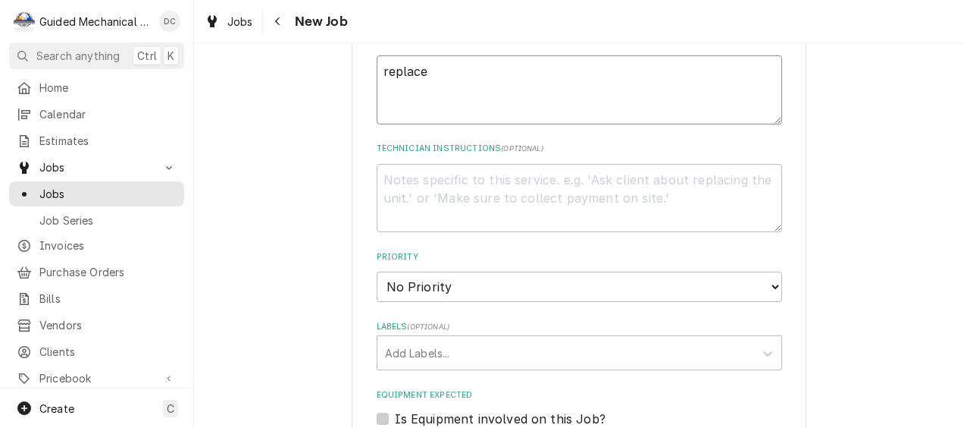
type textarea "x"
type textarea "replace"
type textarea "x"
type textarea "replace w"
type textarea "x"
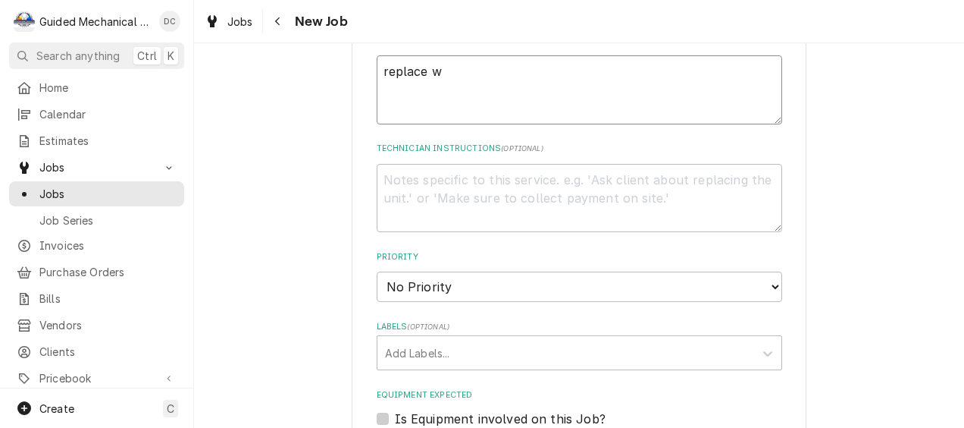
type textarea "replace wa"
type textarea "x"
type textarea "replace wat"
type textarea "x"
type textarea "replace wate"
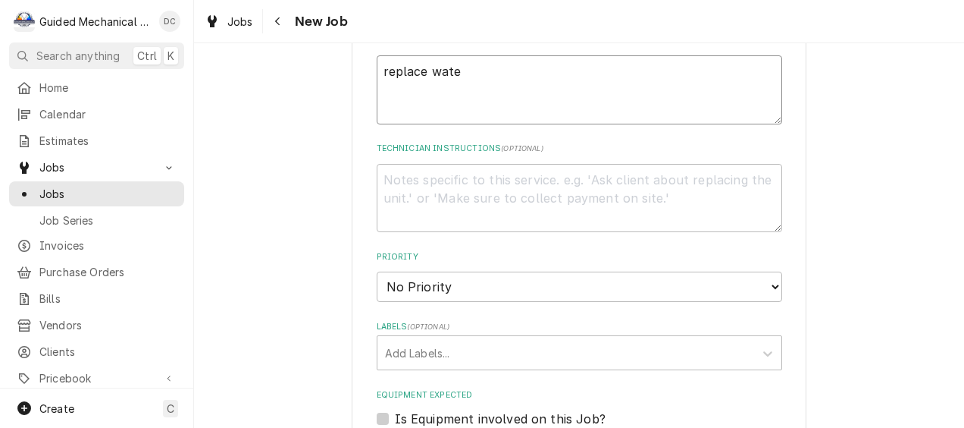
type textarea "x"
type textarea "replace water"
type textarea "x"
type textarea "replace water"
type textarea "x"
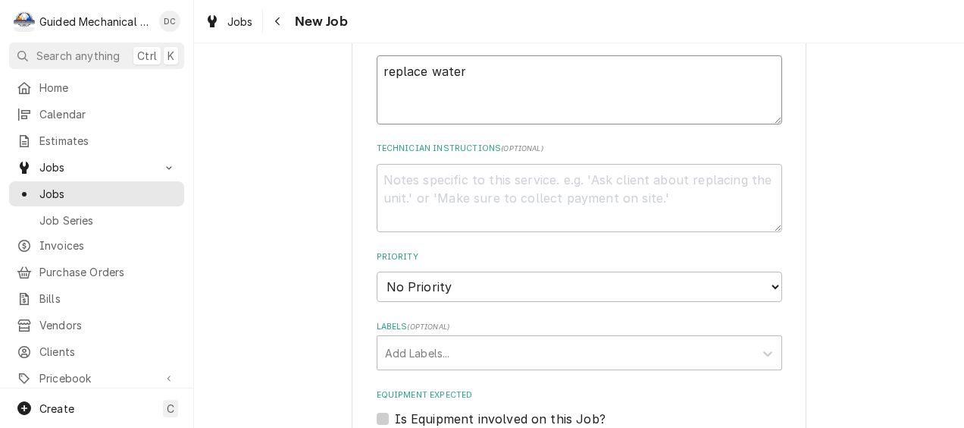
type textarea "replace water f"
type textarea "x"
type textarea "replace water fi"
type textarea "x"
type textarea "replace water fil"
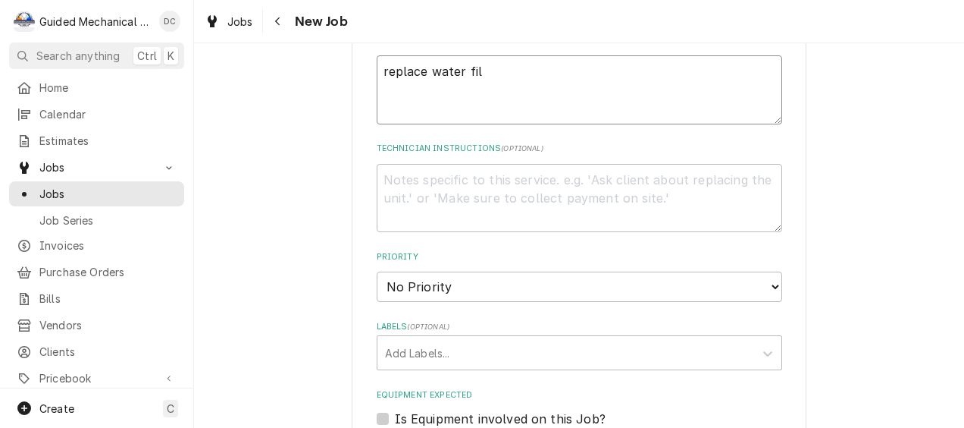
type textarea "x"
type textarea "replace water filt"
type textarea "x"
type textarea "replace water filte"
type textarea "x"
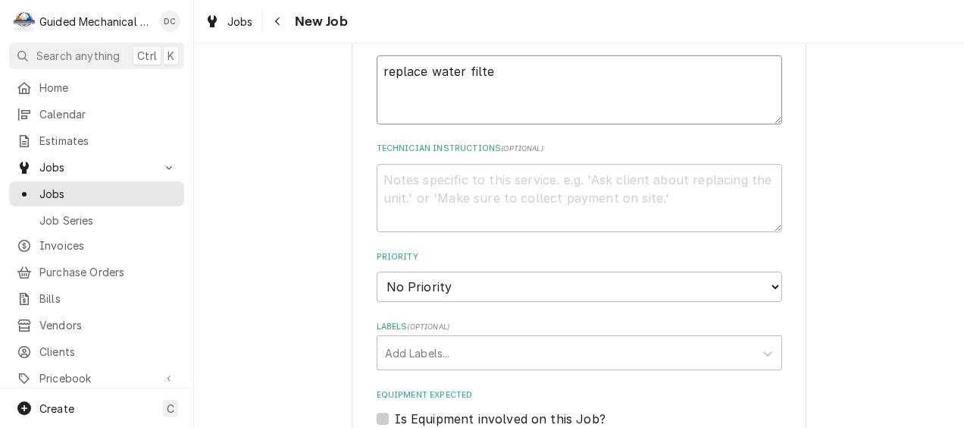
type textarea "replace water filter"
type textarea "x"
type textarea "replace water filter"
type textarea "x"
type textarea "replace water filter d"
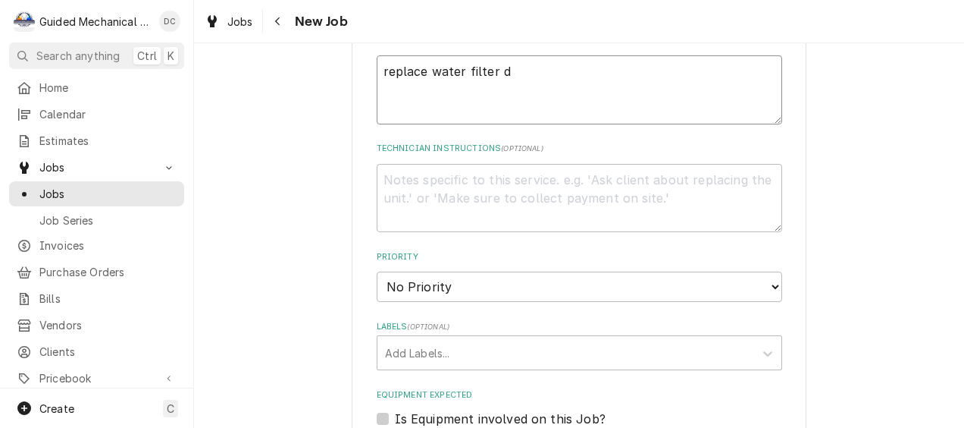
type textarea "x"
type textarea "replace water filter du"
type textarea "x"
type textarea "replace water filter dur"
type textarea "x"
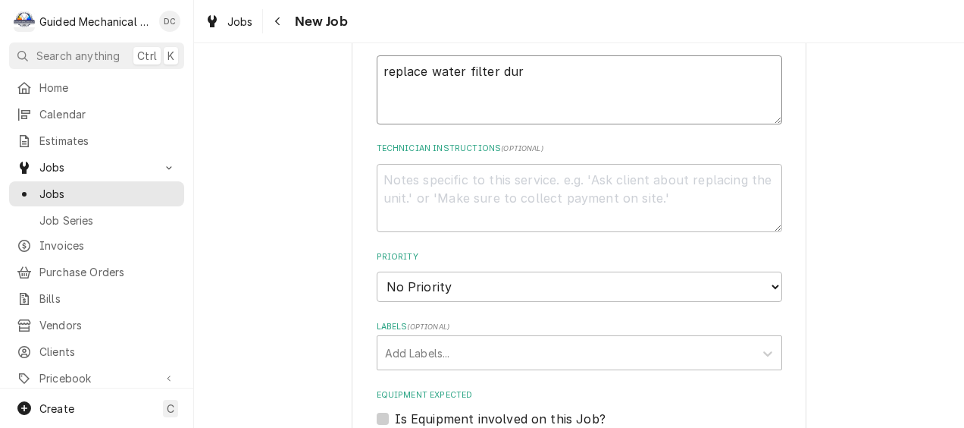
type textarea "replace water filter duri"
type textarea "x"
type textarea "replace water filter durin"
type textarea "x"
type textarea "replace water filter during"
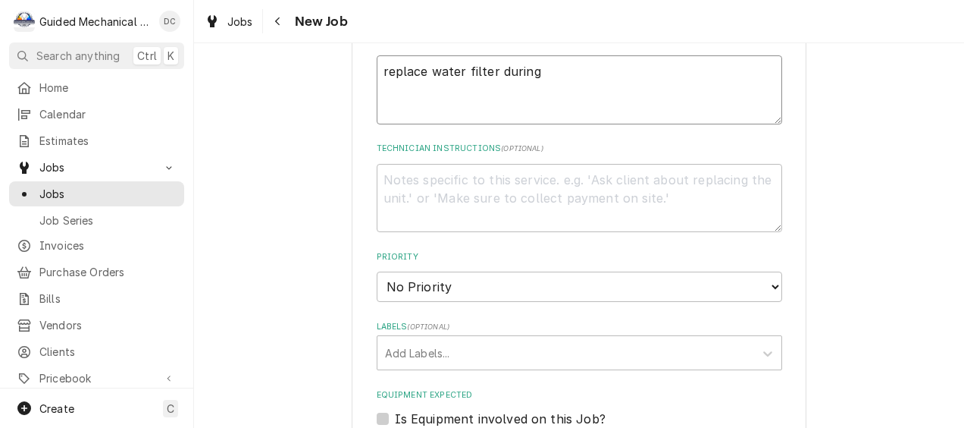
type textarea "x"
type textarea "replace water filter during"
type textarea "x"
type textarea "replace water filter during m"
type textarea "x"
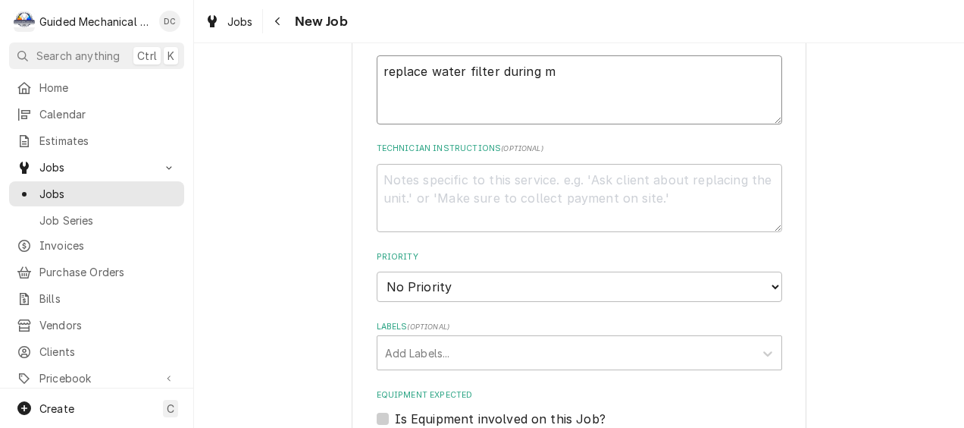
type textarea "replace water filter during ma"
type textarea "x"
type textarea "replace water filter during mai"
type textarea "x"
type textarea "replace water filter during main"
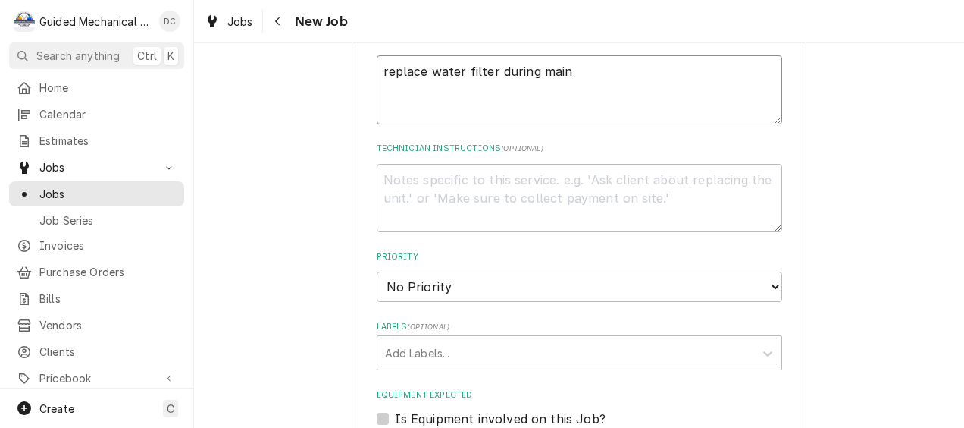
type textarea "x"
type textarea "replace water filter during maint"
type textarea "x"
type textarea "replace water filter during maint"
type textarea "x"
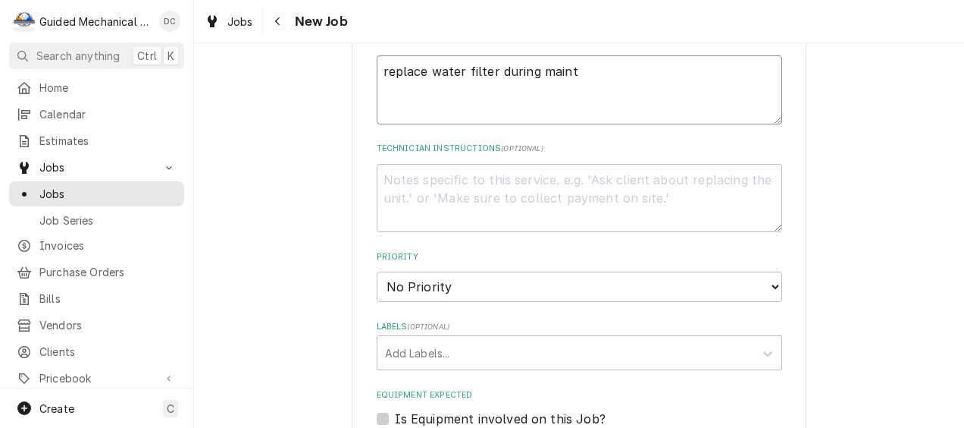
type textarea "replace water filter during maint l"
type textarea "x"
type textarea "replace water filter during maint lo"
type textarea "x"
type textarea "replace water filter during maint low"
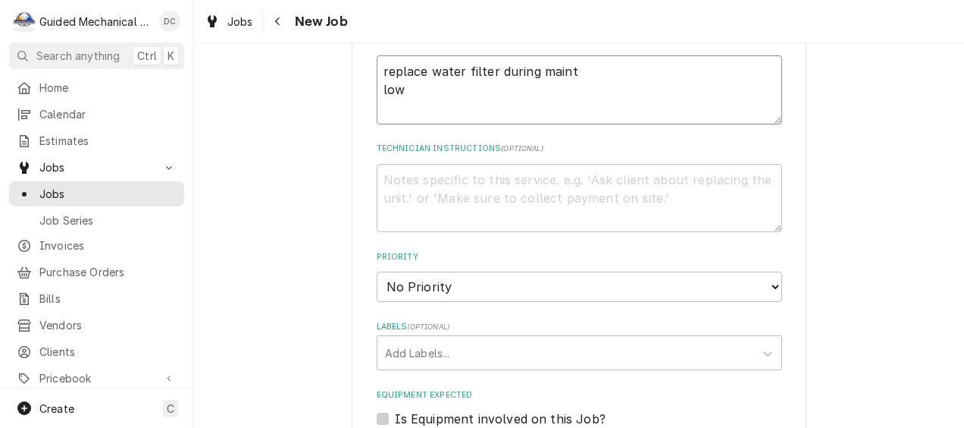
type textarea "x"
type textarea "replace water filter during maint low"
type textarea "x"
type textarea "replace water filter during maint low c"
type textarea "x"
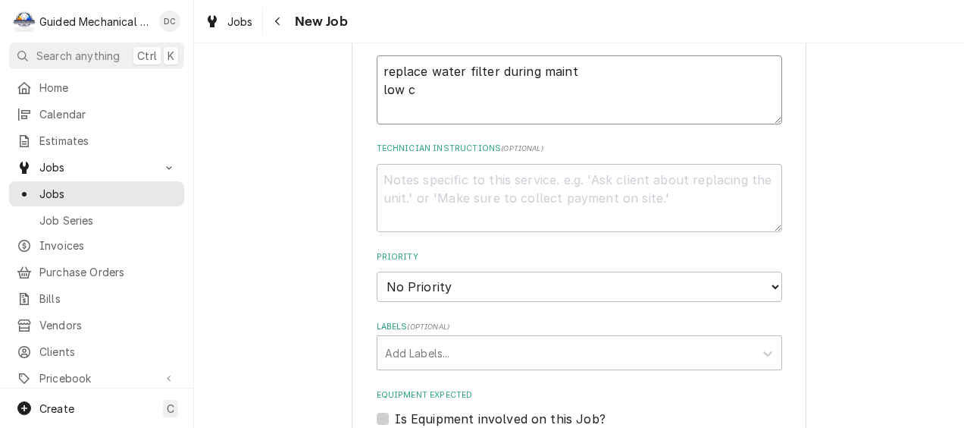
type textarea "replace water filter during maint low ch"
type textarea "x"
type textarea "replace water filter during maint low cha"
type textarea "x"
type textarea "replace water filter during maint low char"
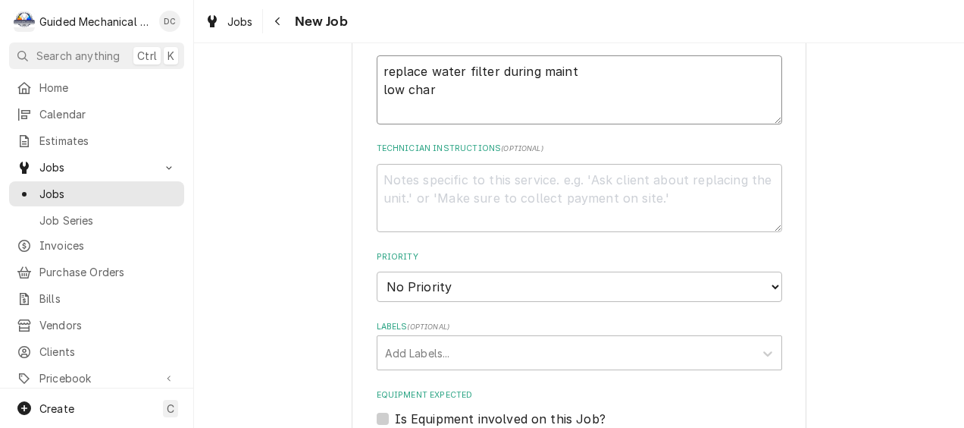
type textarea "x"
type textarea "replace water filter during maint low charg"
type textarea "x"
type textarea "replace water filter during maint low charge"
type textarea "x"
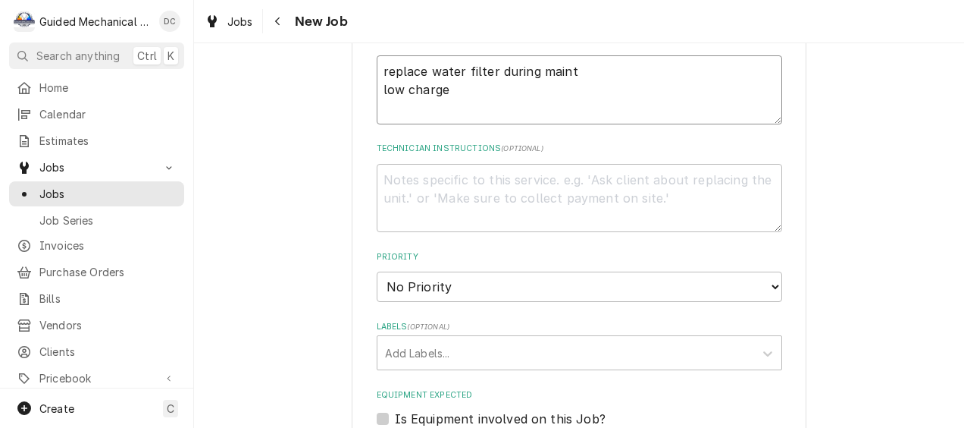
type textarea "replace water filter during maint low charge"
type textarea "x"
type textarea "replace water filter during maint low charge o"
type textarea "x"
type textarea "replace water filter during maint low charge on"
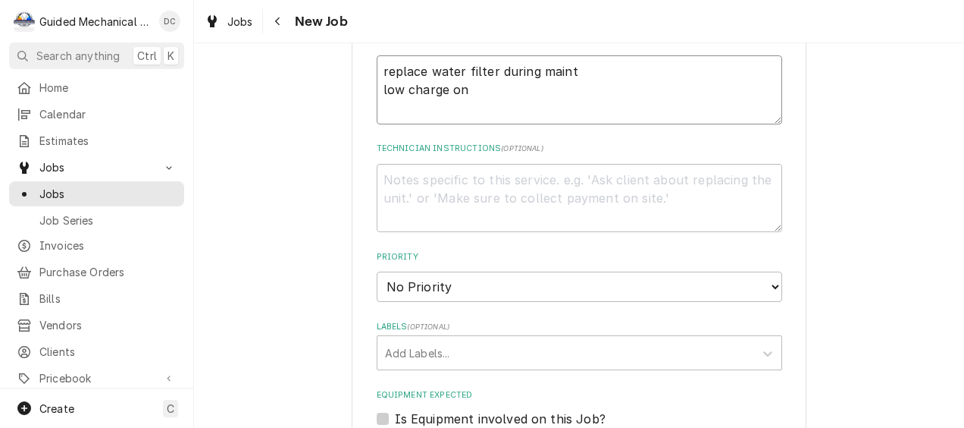
type textarea "x"
type textarea "replace water filter during maint low charge on"
type textarea "x"
type textarea "replace water filter during maint low charge on f"
type textarea "x"
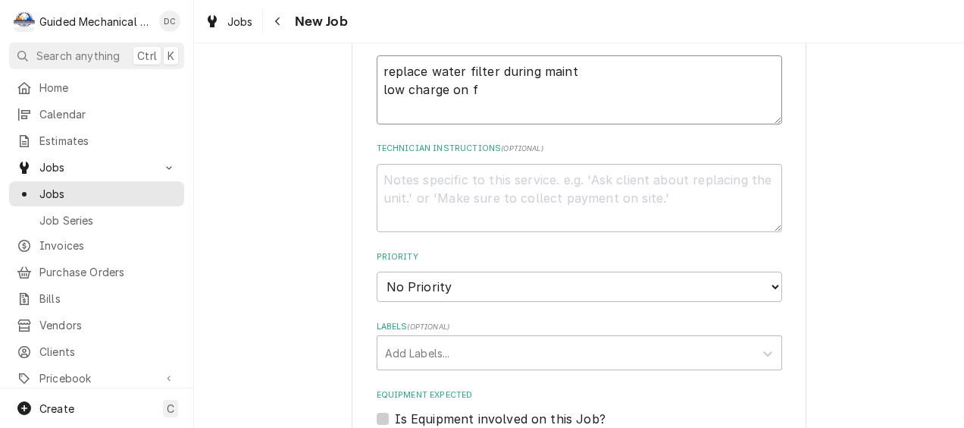
type textarea "replace water filter during maint low charge on fr"
type textarea "x"
type textarea "replace water filter during maint low charge on fre"
type textarea "x"
type textarea "replace water filter during maint low charge on free"
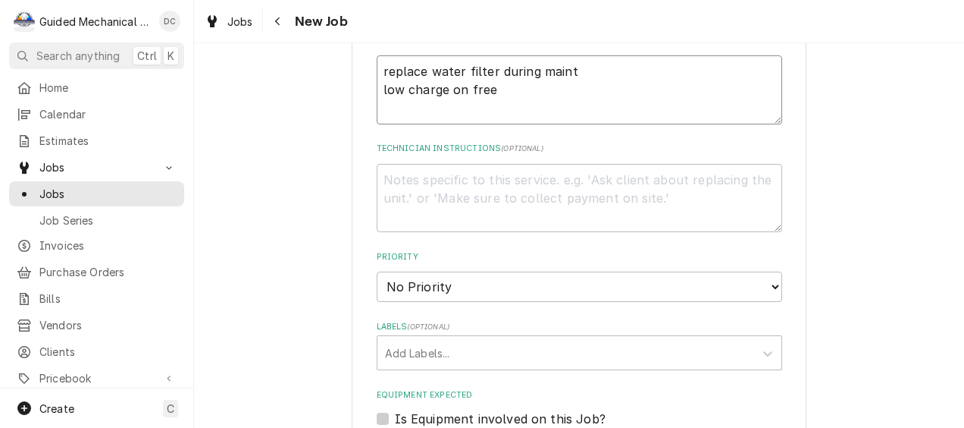
type textarea "x"
type textarea "replace water filter during maint low charge on freez"
type textarea "x"
type textarea "replace water filter during maint low charge on freeze"
type textarea "x"
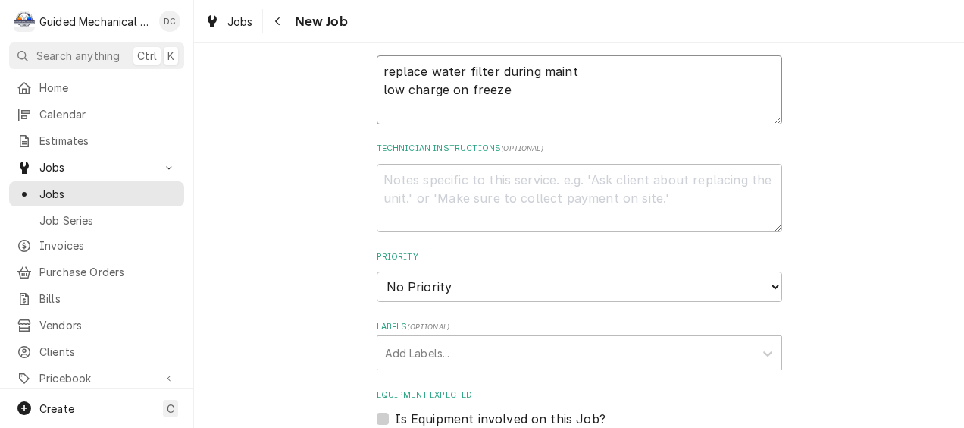
type textarea "replace water filter during maint low charge on freezer"
type textarea "x"
type textarea "replace water filter during maint low charge on freezer"
type textarea "x"
type textarea "replace water filter during maint low charge on freezer 2"
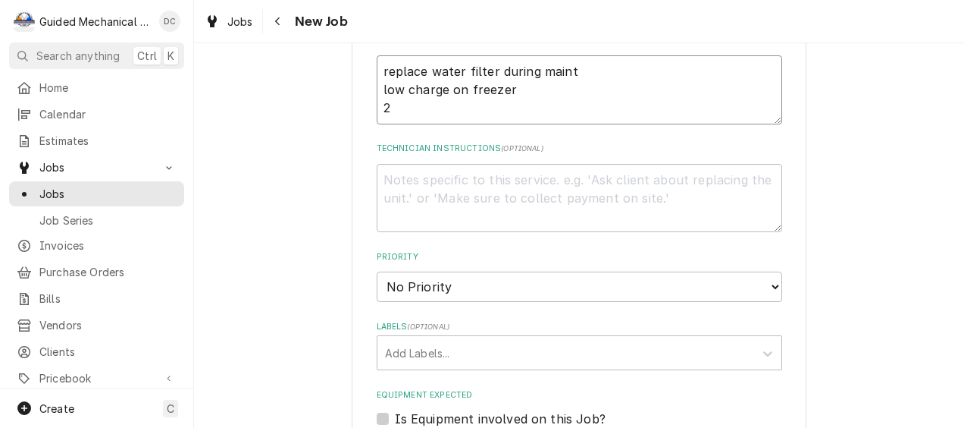
type textarea "x"
type textarea "replace water filter during maint low charge on freezer 2"
type textarea "x"
type textarea "replace water filter during maint low charge on freezer 2 c"
type textarea "x"
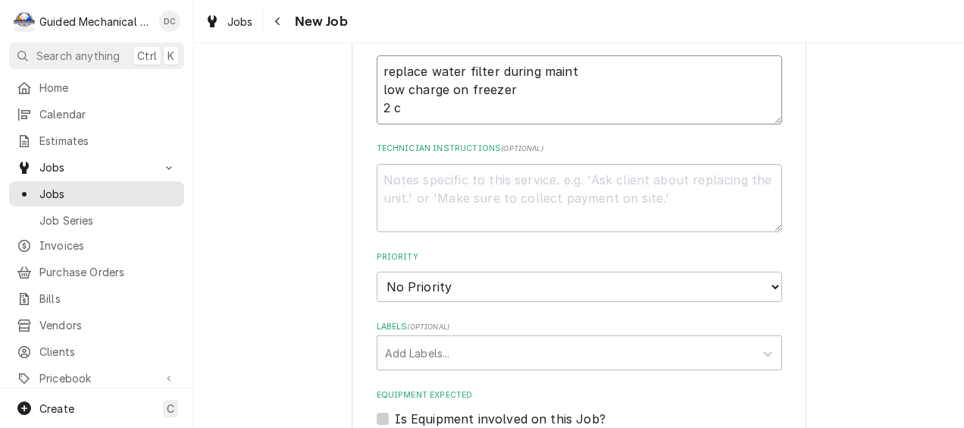
type textarea "replace water filter during maint low charge on freezer 2 co"
type textarea "x"
type textarea "replace water filter during maint low charge on freezer 2 con"
type textarea "x"
type textarea "replace water filter during maint low charge on freezer 2 cont"
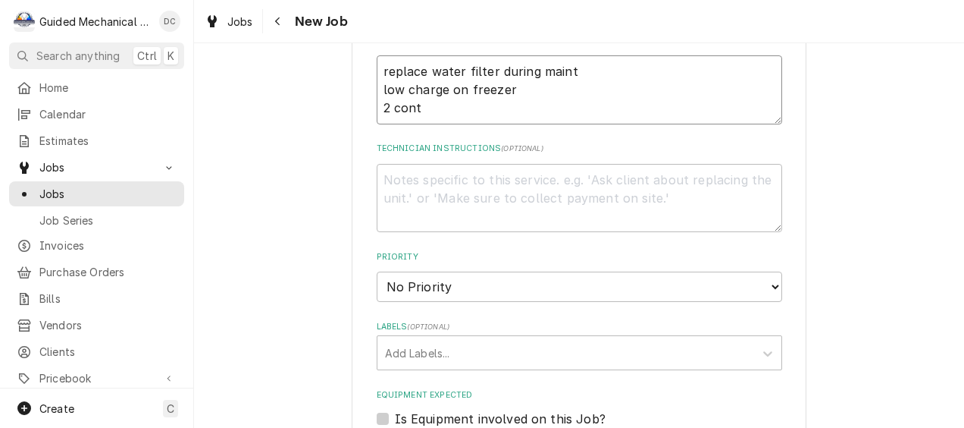
type textarea "x"
type textarea "replace water filter during maint low charge on freezer 2 conta"
type textarea "x"
type textarea "replace water filter during maint low charge on freezer 2 contac"
type textarea "x"
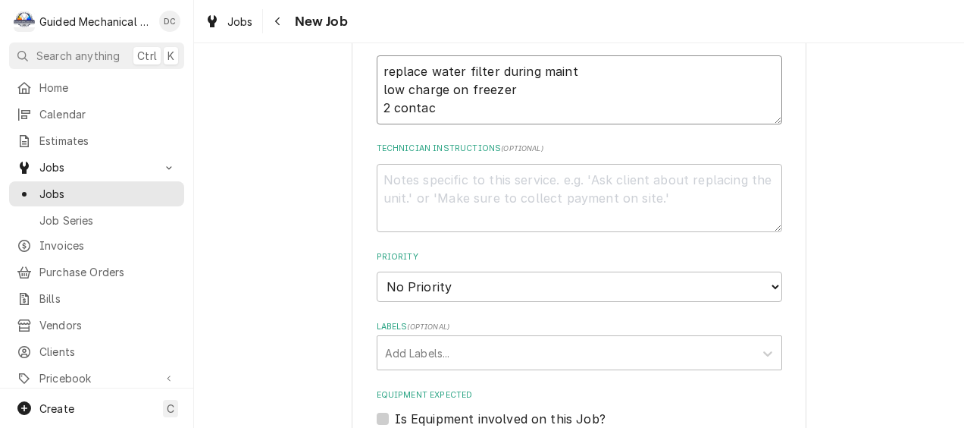
type textarea "replace water filter during maint low charge on freezer 2 contact"
type textarea "x"
type textarea "replace water filter during maint low charge on freezer 2 contacto"
type textarea "x"
type textarea "replace water filter during maint low charge on freezer 2 contactor"
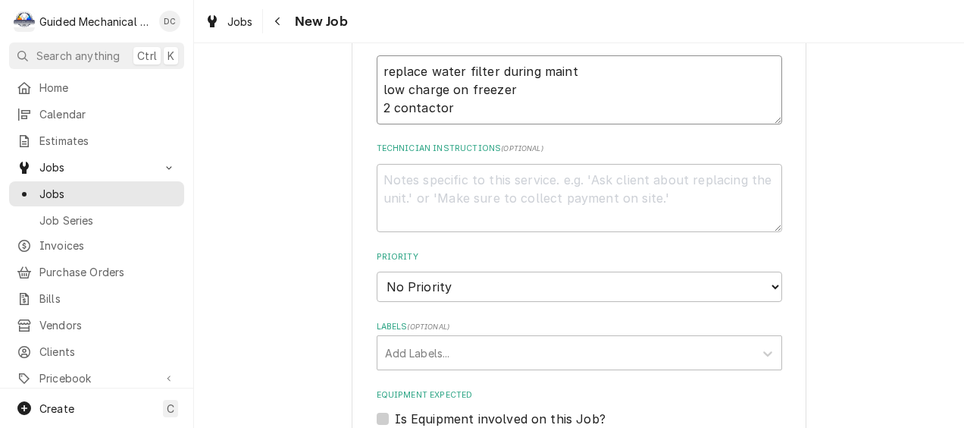
type textarea "x"
type textarea "replace water filter during maint low charge on freezer 2 contactors"
type textarea "x"
type textarea "replace water filter during maint low charge on freezer 2 contactors"
type textarea "x"
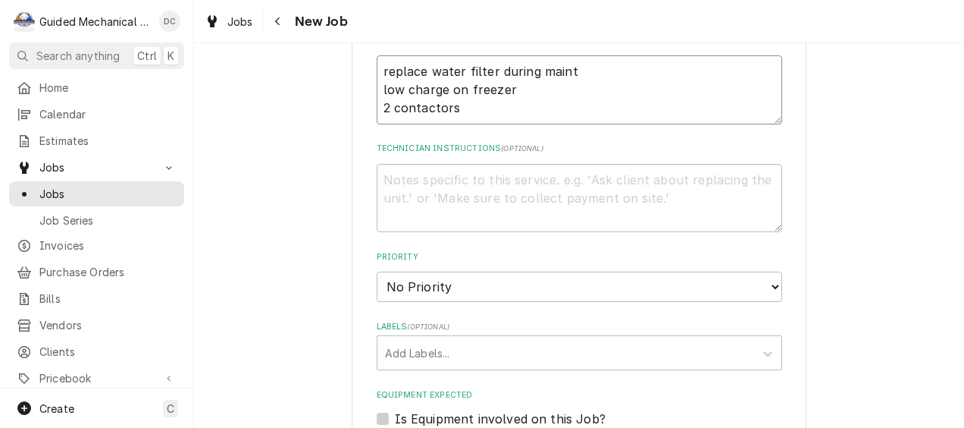
type textarea "replace water filter during maint low charge on freezer 2 contactors o"
type textarea "x"
type textarea "replace water filter during maint low charge on freezer 2 contactors on"
type textarea "x"
type textarea "replace water filter during maint low charge on freezer 2 contactors on"
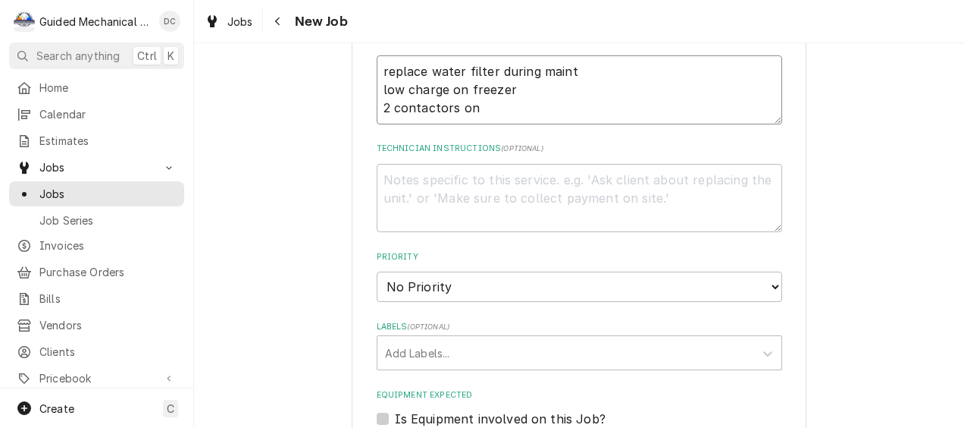
type textarea "x"
type textarea "replace water filter during maint low charge on freezer 2 contactors on f"
type textarea "x"
type textarea "replace water filter during maint low charge on freezer 2 contactors on fr"
type textarea "x"
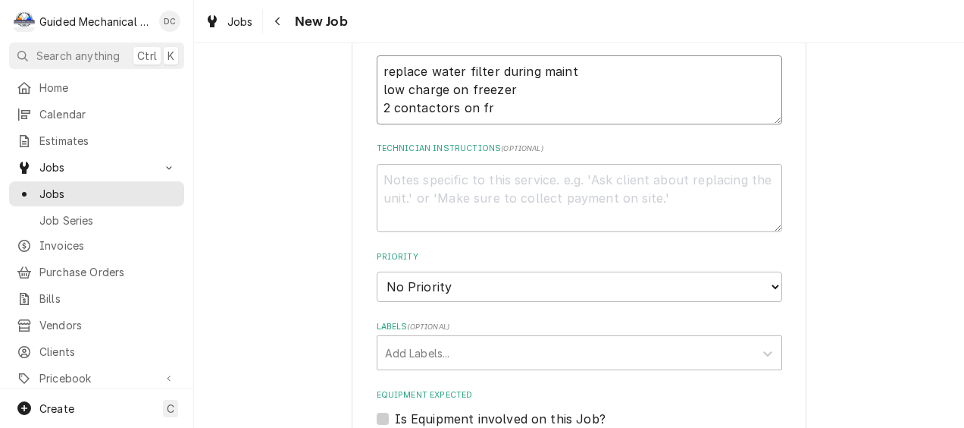
type textarea "replace water filter during maint low charge on freezer 2 contactors on fro"
type textarea "x"
type textarea "replace water filter during maint low charge on freezer 2 contactors on fron"
type textarea "x"
type textarea "replace water filter during maint low charge on freezer 2 contactors on front"
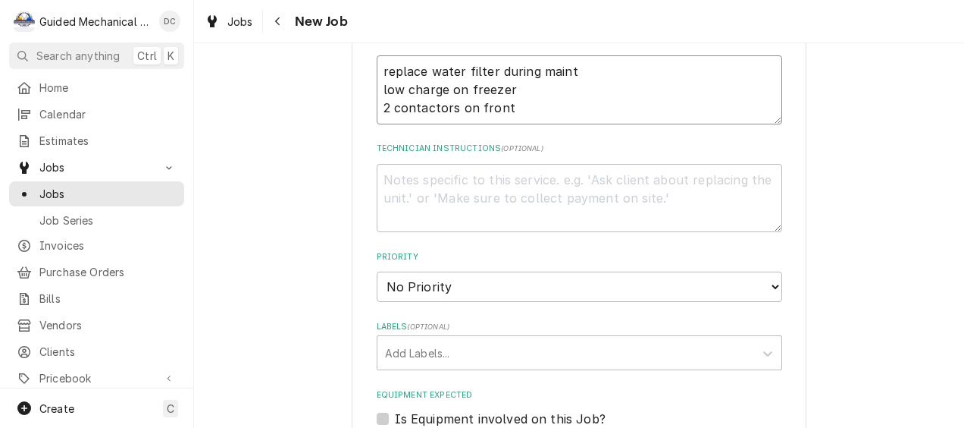
type textarea "x"
type textarea "replace water filter during maint low charge on freezer 2 contactors on front"
type textarea "x"
type textarea "replace water filter during maint low charge on freezer 2 contactors on front a"
type textarea "x"
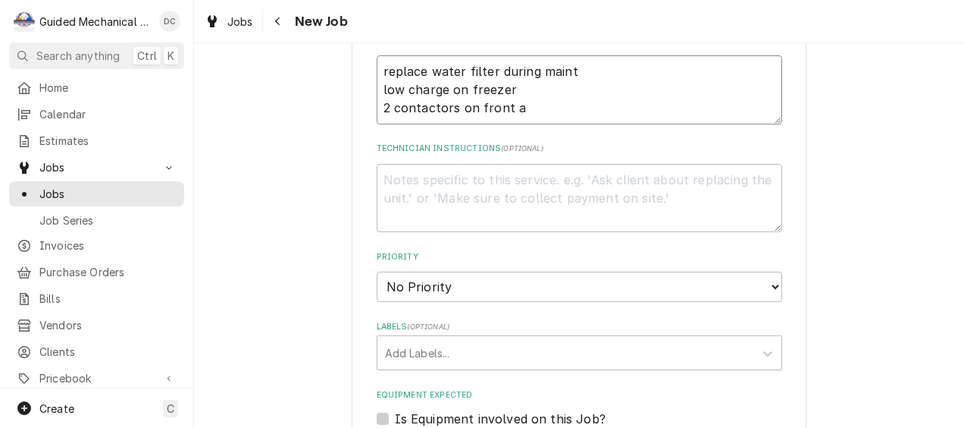
type textarea "replace water filter during maint low charge on freezer 2 contactors on front a/"
type textarea "x"
type textarea "replace water filter during maint low charge on freezer 2 contactors on front a…"
type textarea "x"
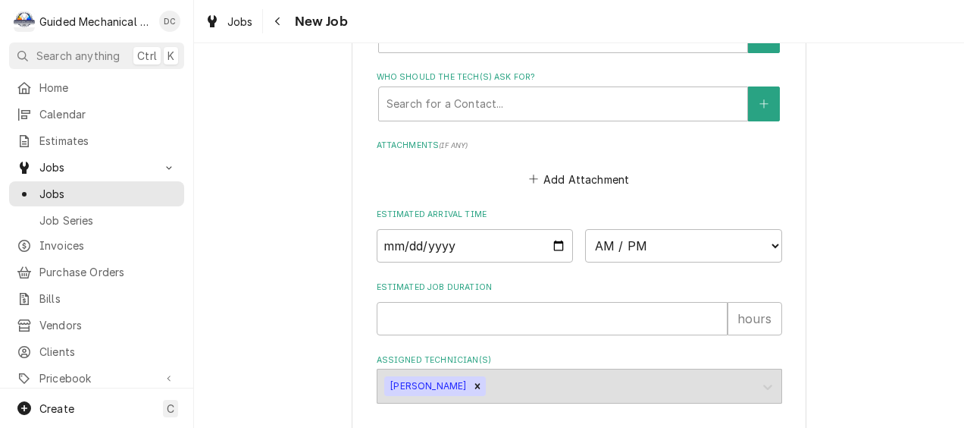
scroll to position [1213, 0]
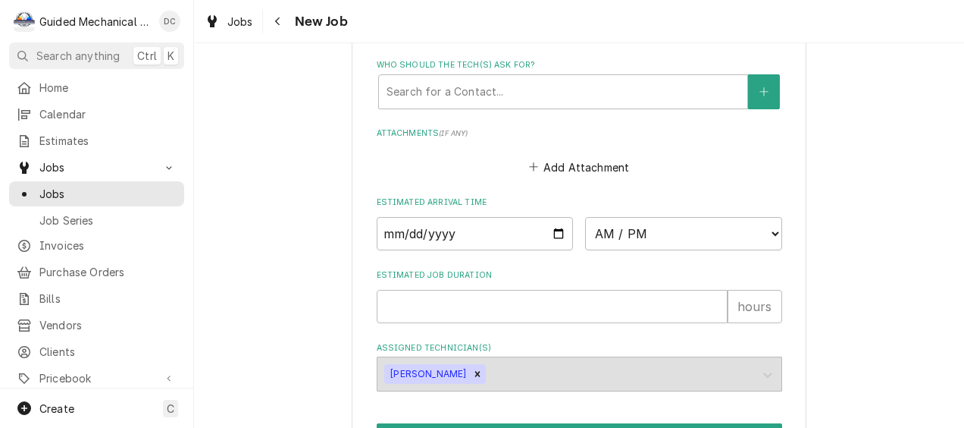
type textarea "replace water filter during maint low charge on freezer 2 contactors on front a…"
click at [556, 241] on input "Date" at bounding box center [475, 233] width 197 height 33
type textarea "x"
type input "2025-09-19"
type textarea "x"
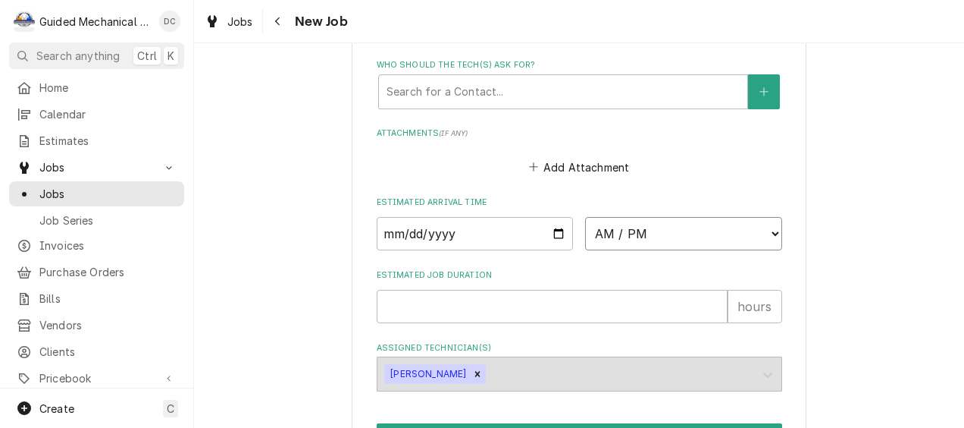
click at [772, 241] on select "AM / PM 6:00 AM 6:15 AM 6:30 AM 6:45 AM 7:00 AM 7:15 AM 7:30 AM 7:45 AM 8:00 AM…" at bounding box center [683, 233] width 197 height 33
select select "08:00:00"
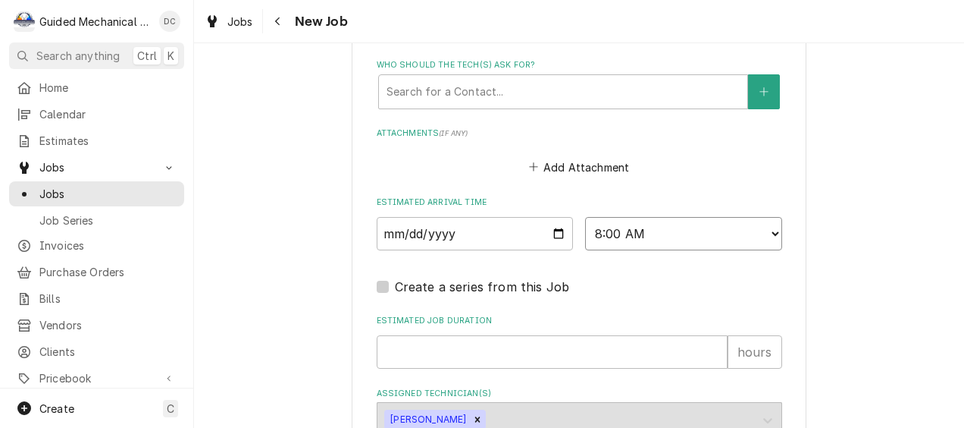
scroll to position [1289, 0]
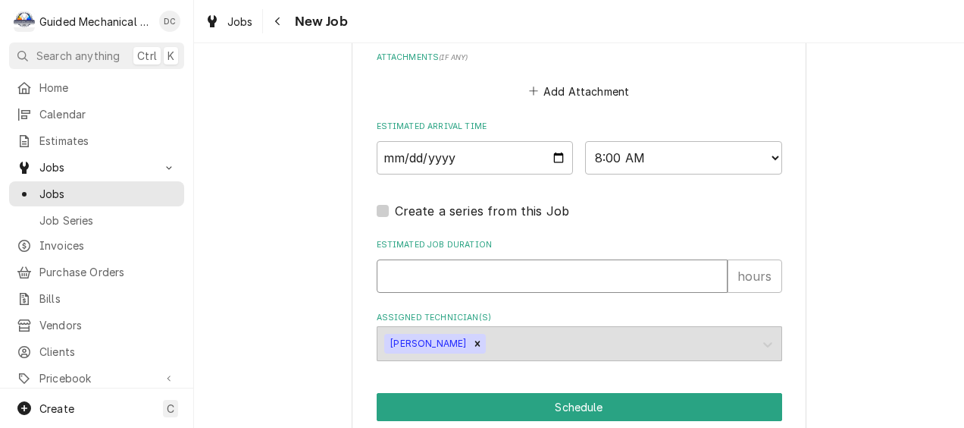
click at [593, 288] on input "Estimated Job Duration" at bounding box center [552, 275] width 351 height 33
type textarea "x"
type input "1"
type textarea "x"
type input "1"
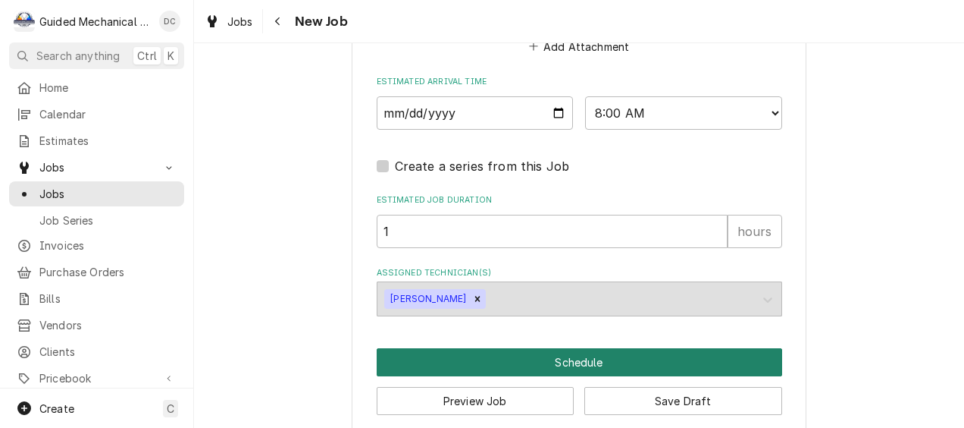
scroll to position [1355, 0]
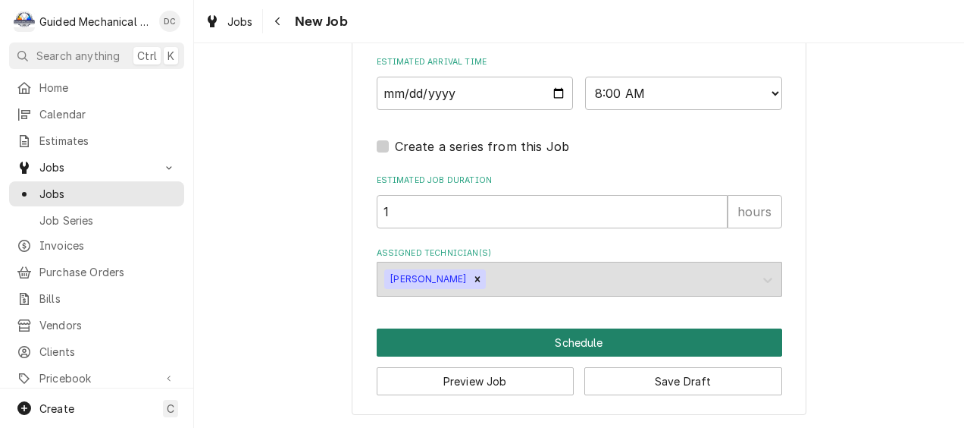
click at [586, 340] on button "Schedule" at bounding box center [580, 342] width 406 height 28
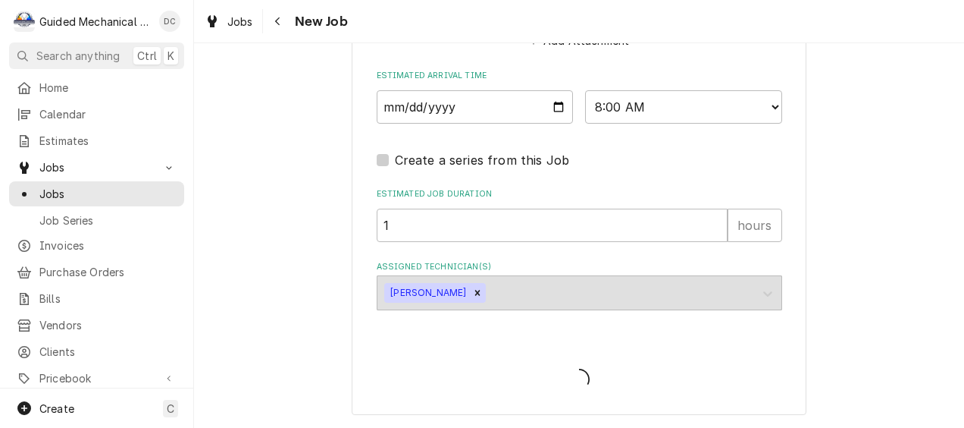
scroll to position [1341, 0]
type textarea "x"
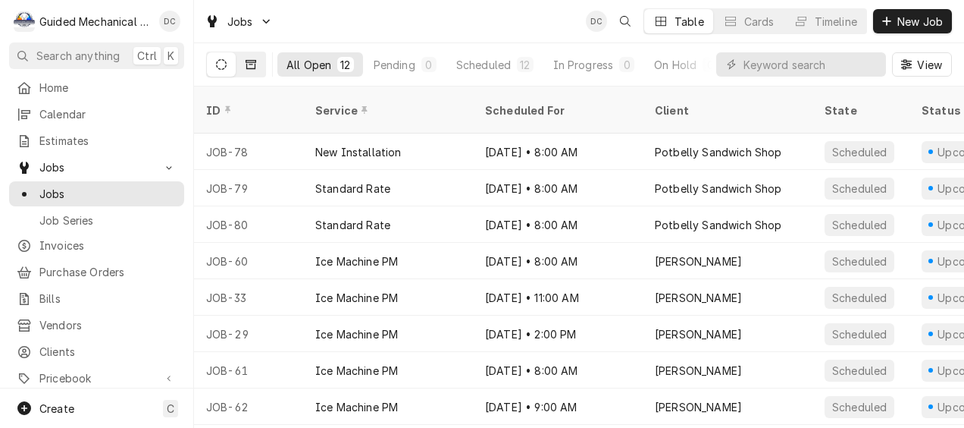
click at [252, 62] on icon "Dynamic Content Wrapper" at bounding box center [251, 64] width 11 height 9
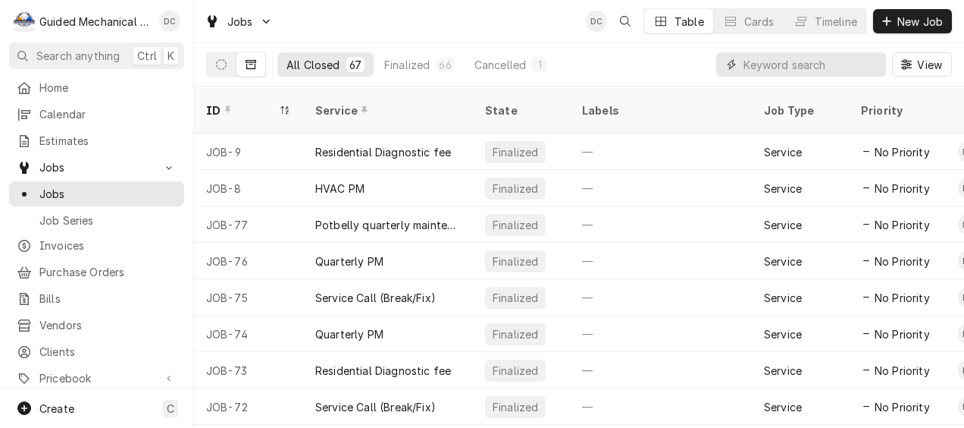
click at [808, 62] on input "Dynamic Content Wrapper" at bounding box center [811, 64] width 135 height 24
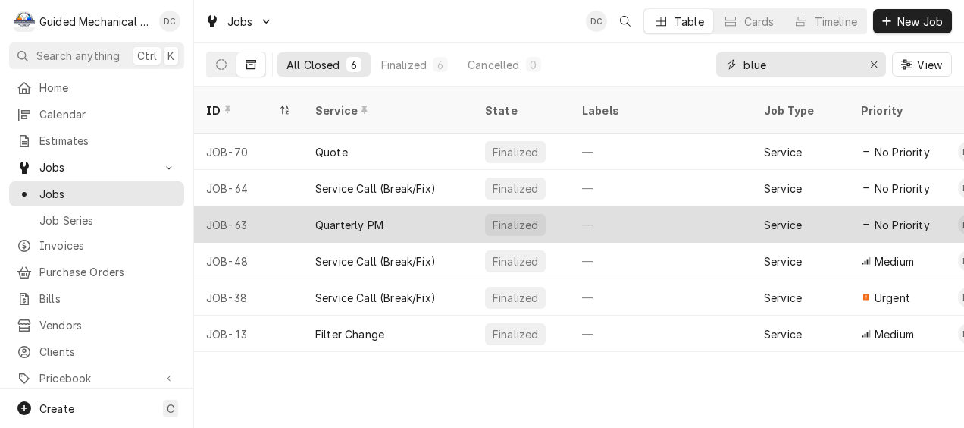
type input "blue"
click at [450, 208] on div "Quarterly PM" at bounding box center [388, 224] width 170 height 36
